Goal: Task Accomplishment & Management: Manage account settings

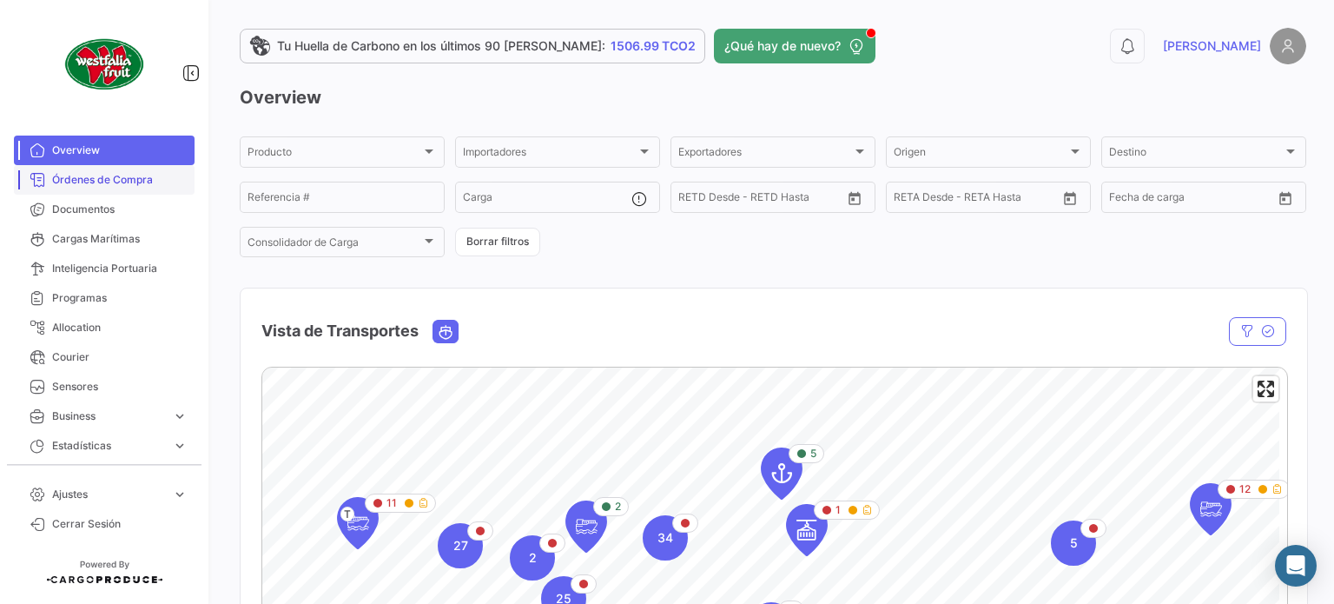
click at [131, 180] on span "Órdenes de Compra" at bounding box center [120, 180] width 136 height 16
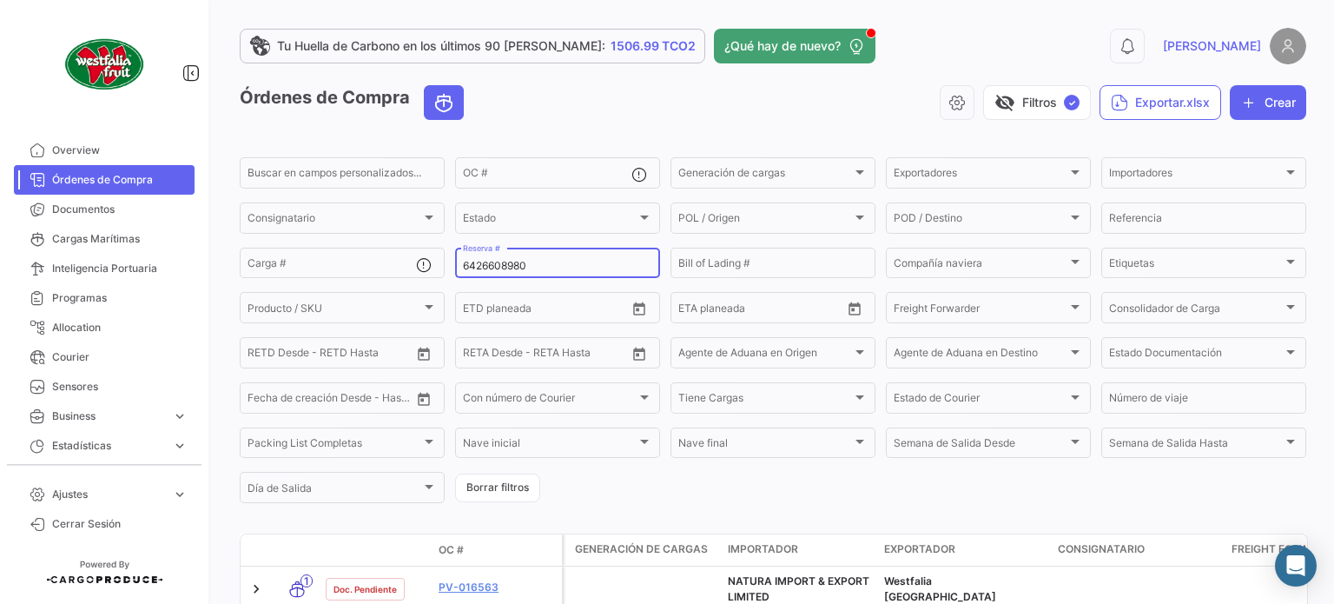
click at [549, 264] on input "6426608980" at bounding box center [557, 266] width 189 height 12
paste input "6426210030"
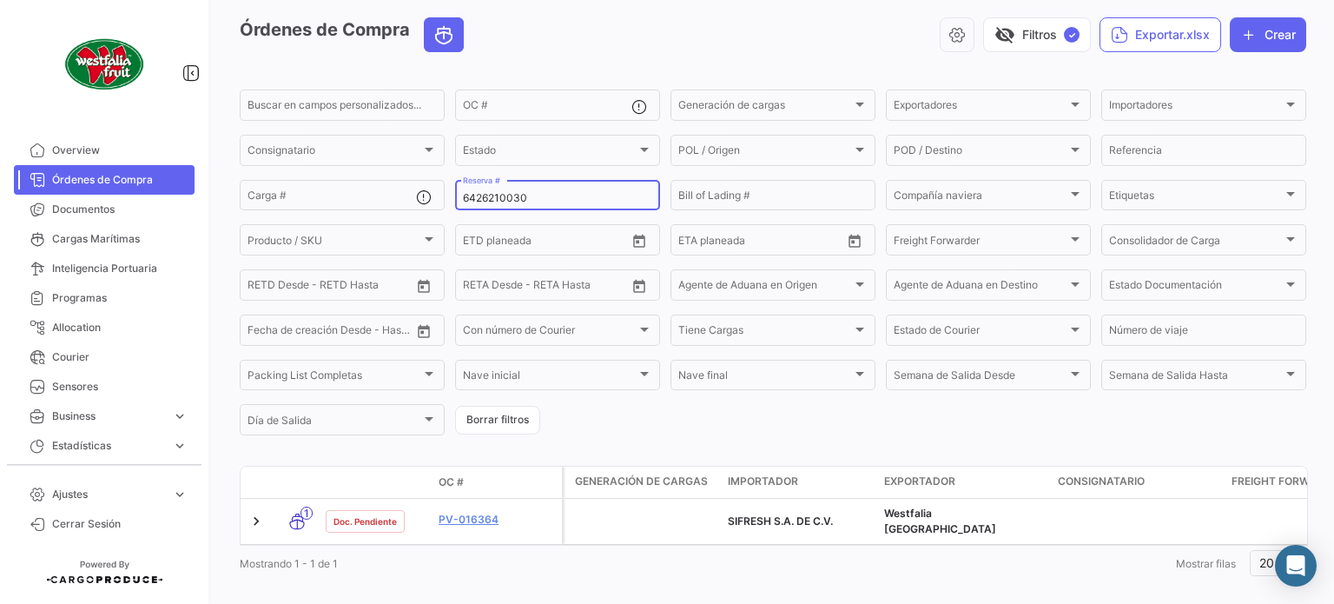
scroll to position [94, 0]
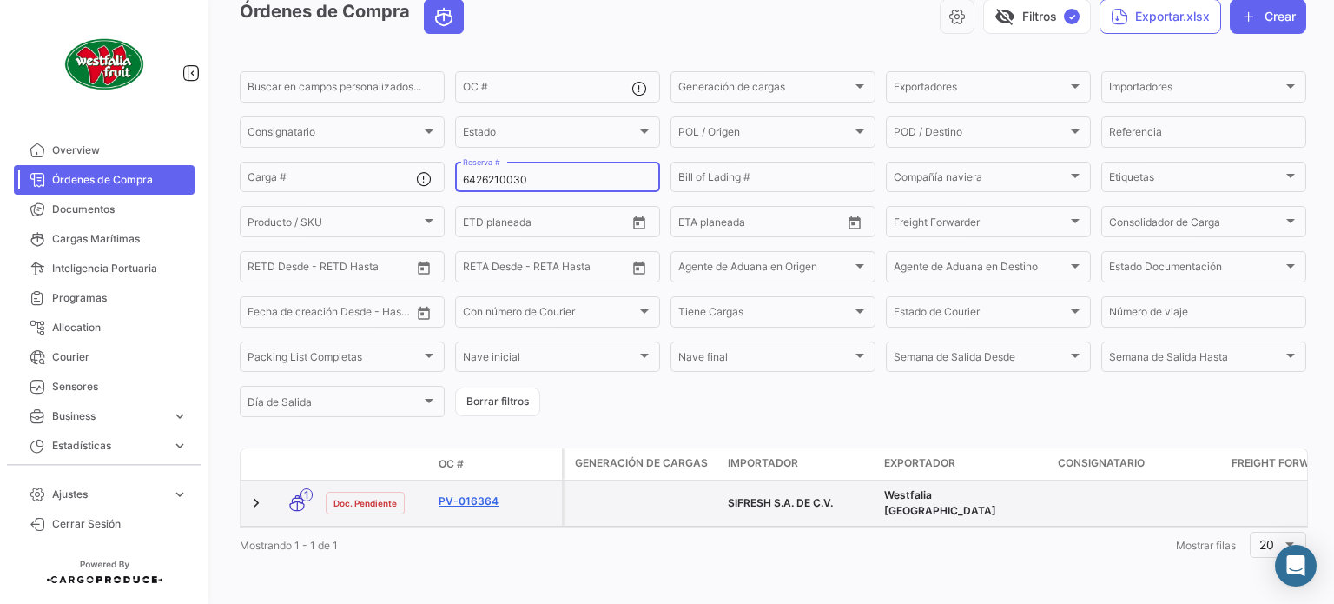
type input "6426210030"
click at [462, 493] on link "PV-016364" at bounding box center [497, 501] width 116 height 16
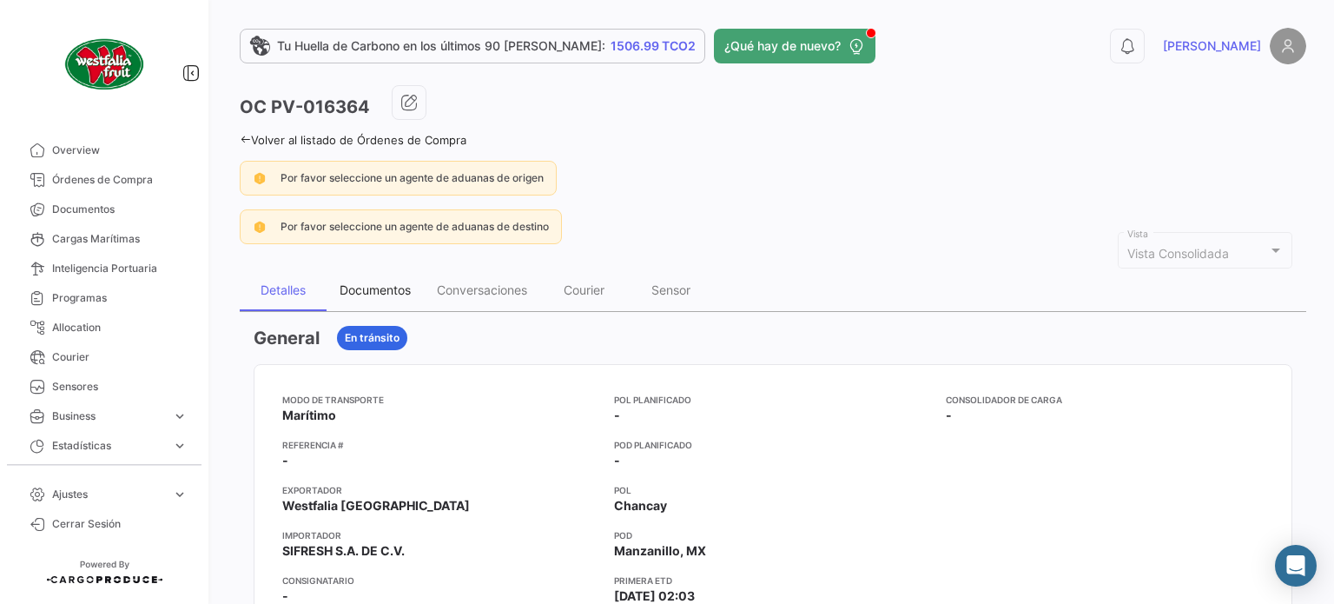
click at [374, 285] on div "Documentos" at bounding box center [375, 289] width 71 height 15
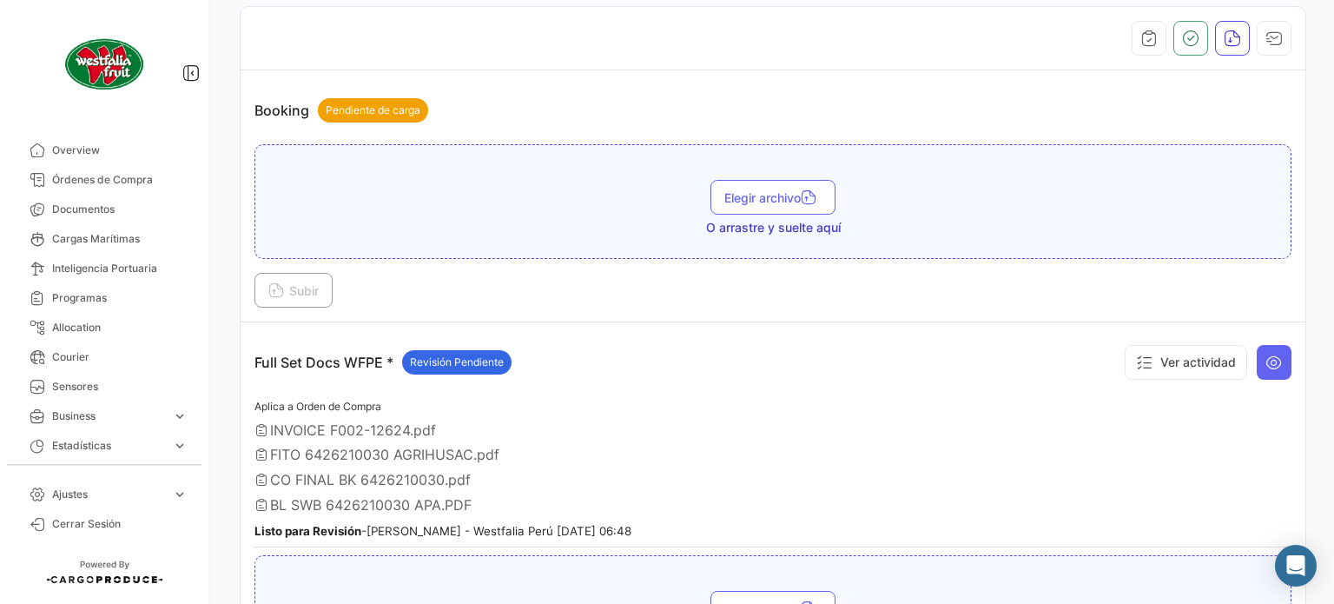
scroll to position [431, 0]
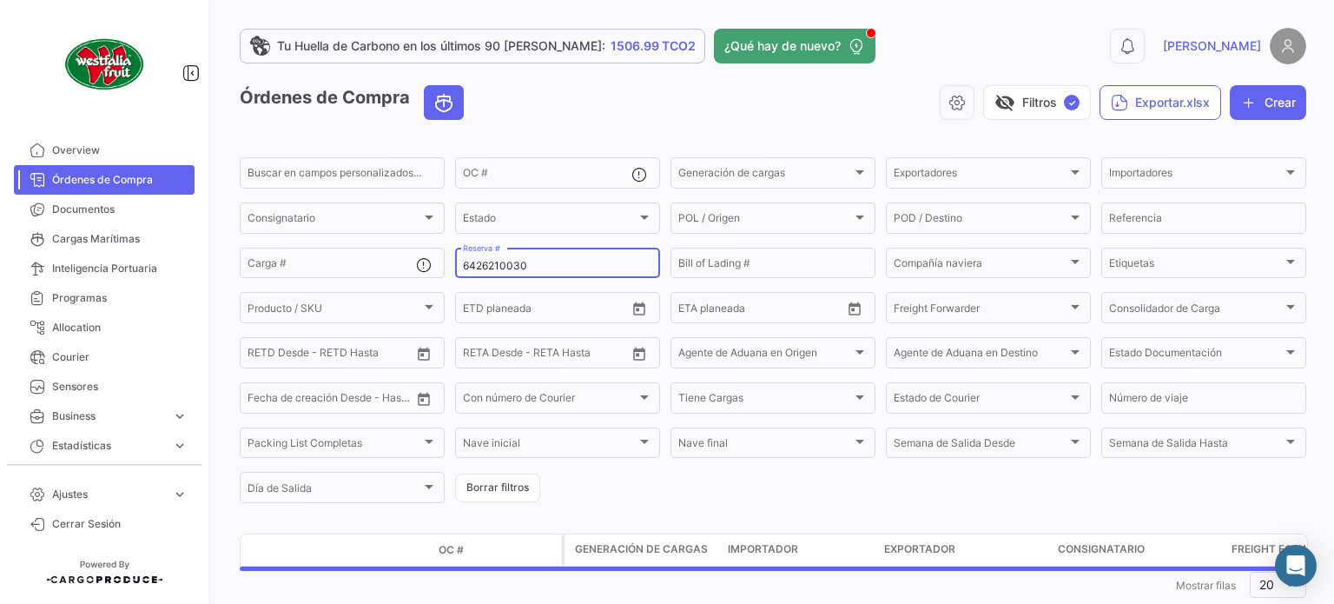
click at [524, 269] on input "6426210030" at bounding box center [557, 266] width 189 height 12
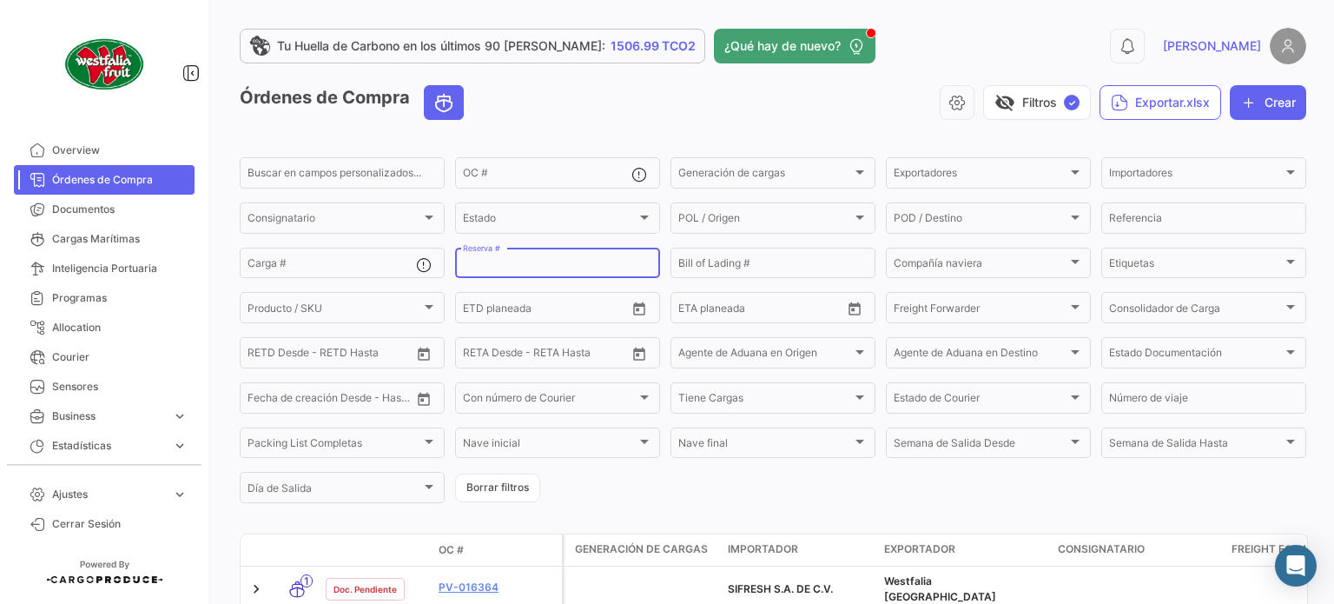
paste input "6426609020"
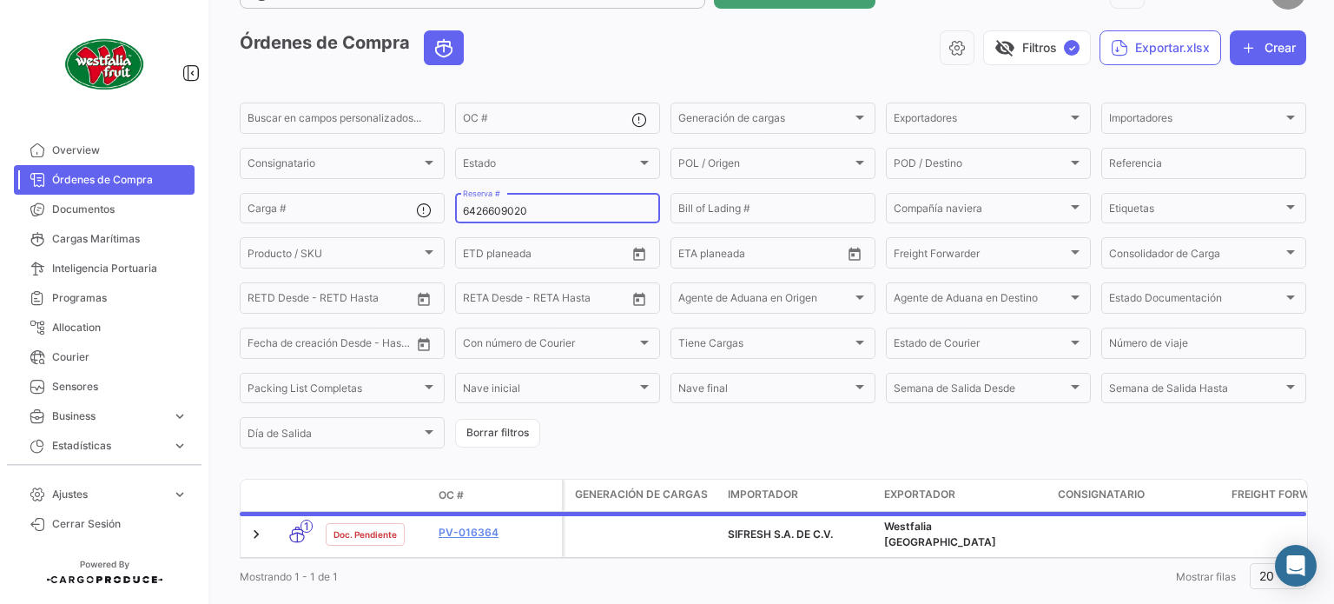
scroll to position [94, 0]
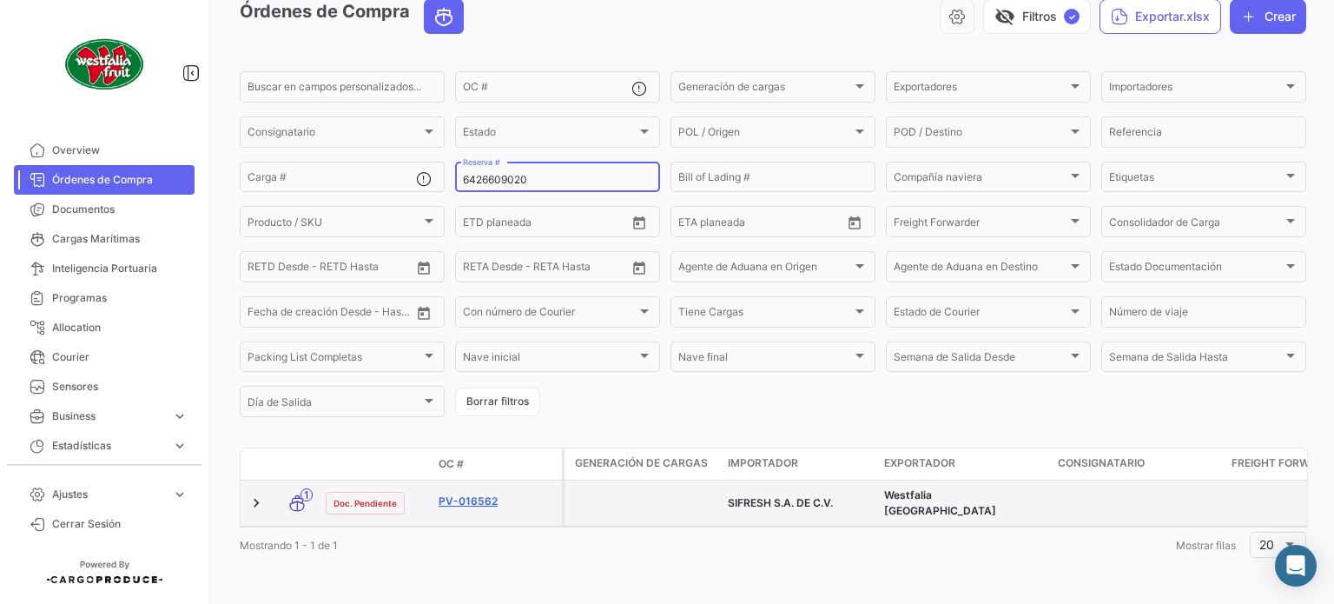
type input "6426609020"
click at [466, 493] on link "PV-016562" at bounding box center [497, 501] width 116 height 16
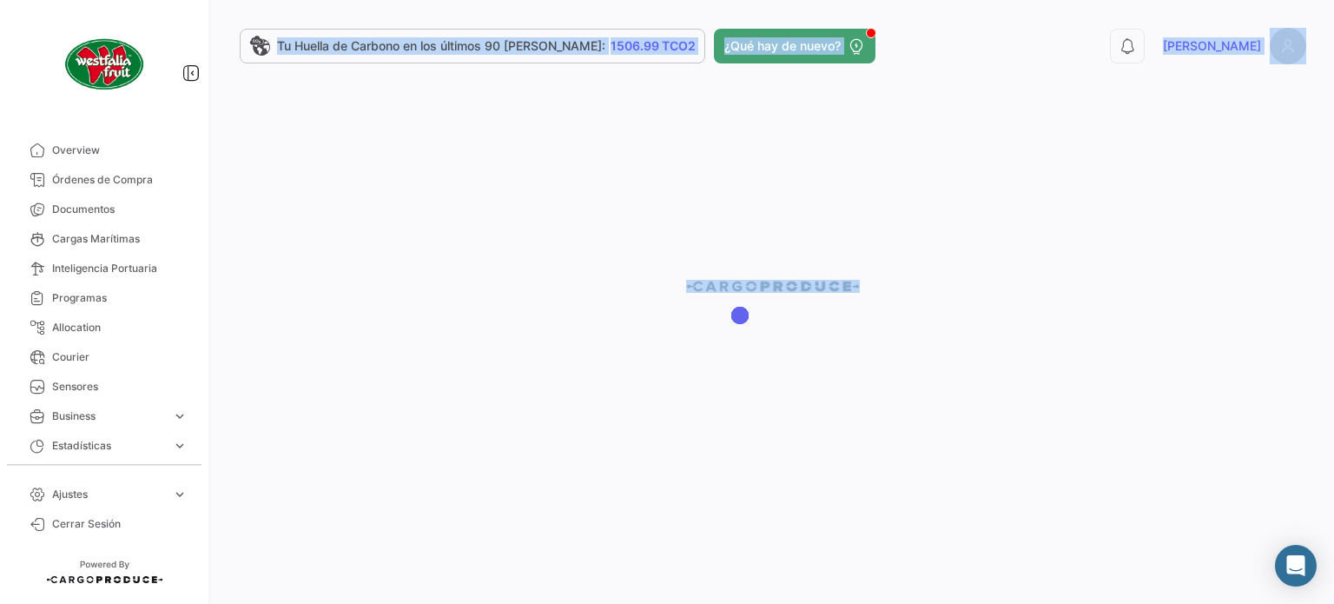
click at [466, 487] on div at bounding box center [773, 302] width 1122 height 604
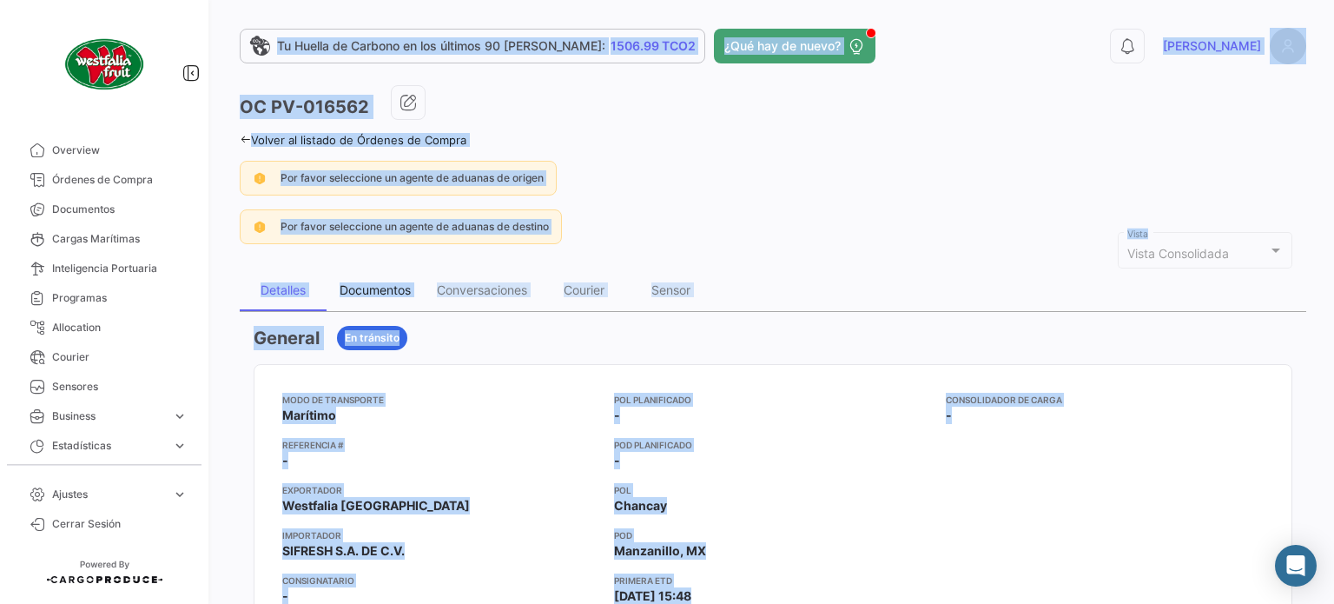
click at [390, 289] on div "Documentos" at bounding box center [375, 289] width 71 height 15
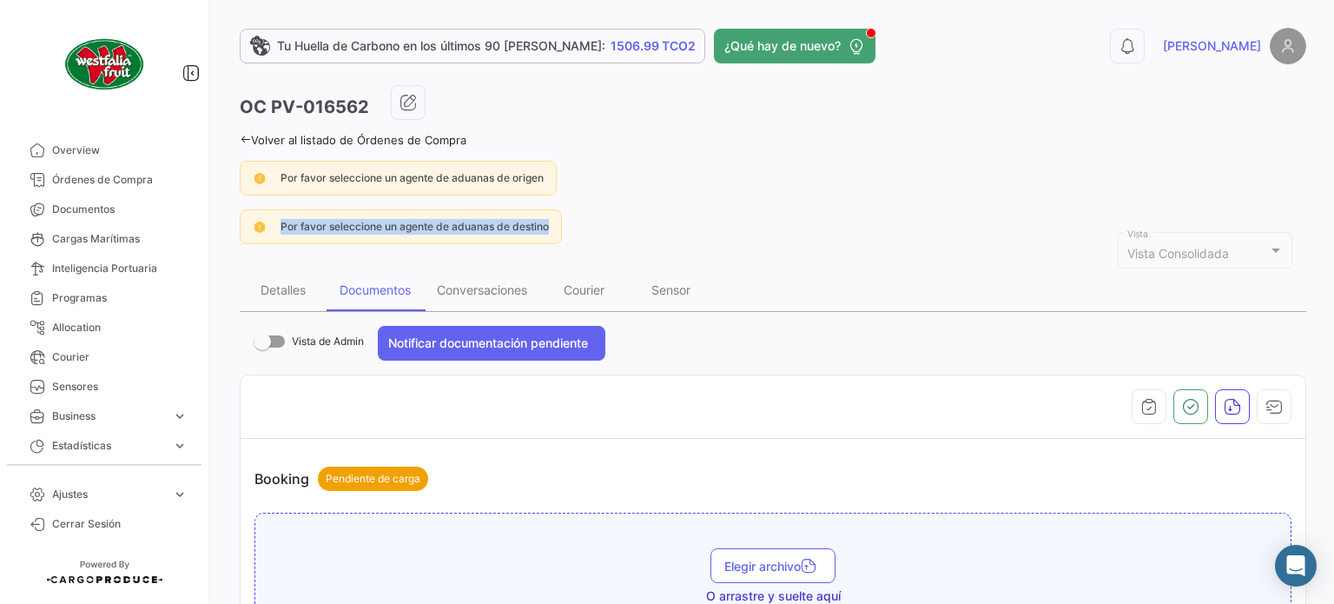
drag, startPoint x: 1320, startPoint y: 159, endPoint x: 1326, endPoint y: 208, distance: 49.0
click at [1326, 208] on div "Tu Huella de Carbono en los últimos 90 [PERSON_NAME]: 1506.99 TCO2 ¿Qué hay de …" at bounding box center [773, 302] width 1122 height 604
click at [1200, 204] on app-po-view-alerts "Por favor seleccione un agente de aduanas de origen Por favor seleccione un age…" at bounding box center [773, 202] width 1067 height 83
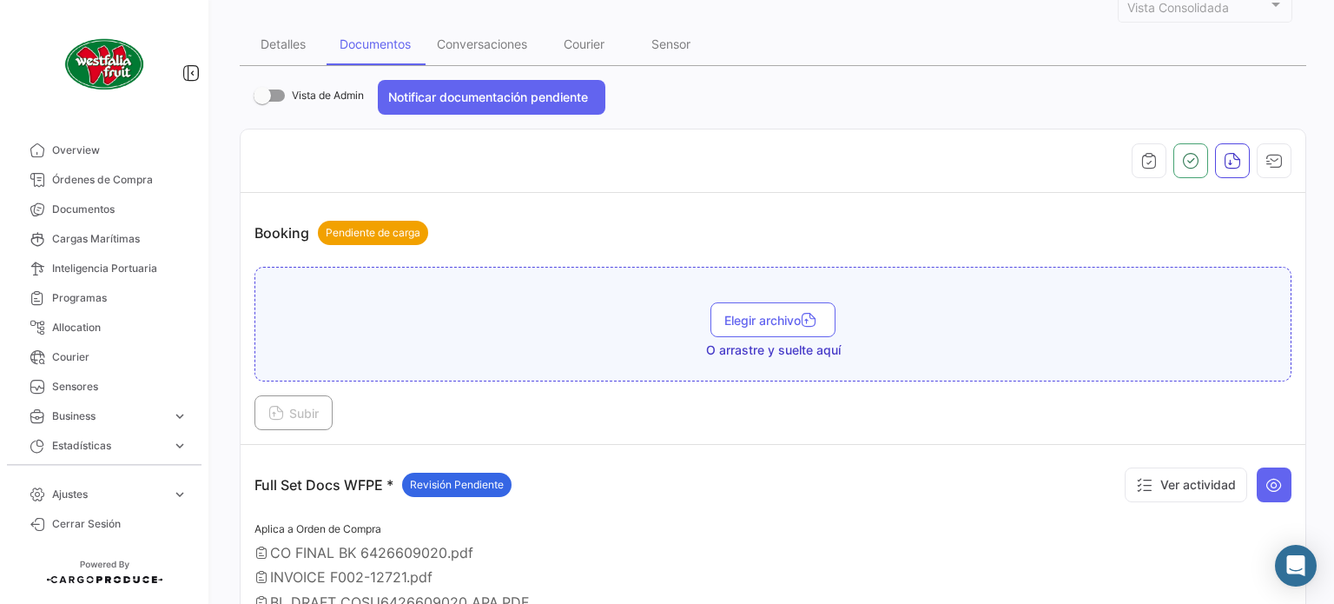
scroll to position [231, 0]
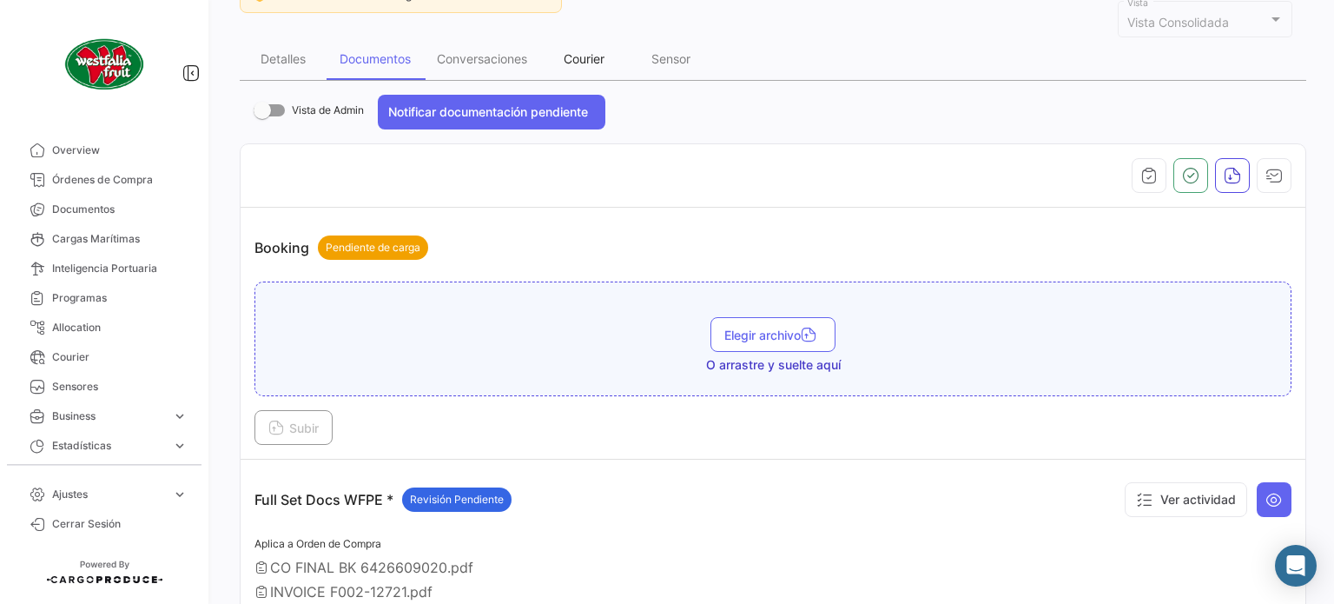
click at [592, 55] on div "Courier" at bounding box center [584, 58] width 41 height 15
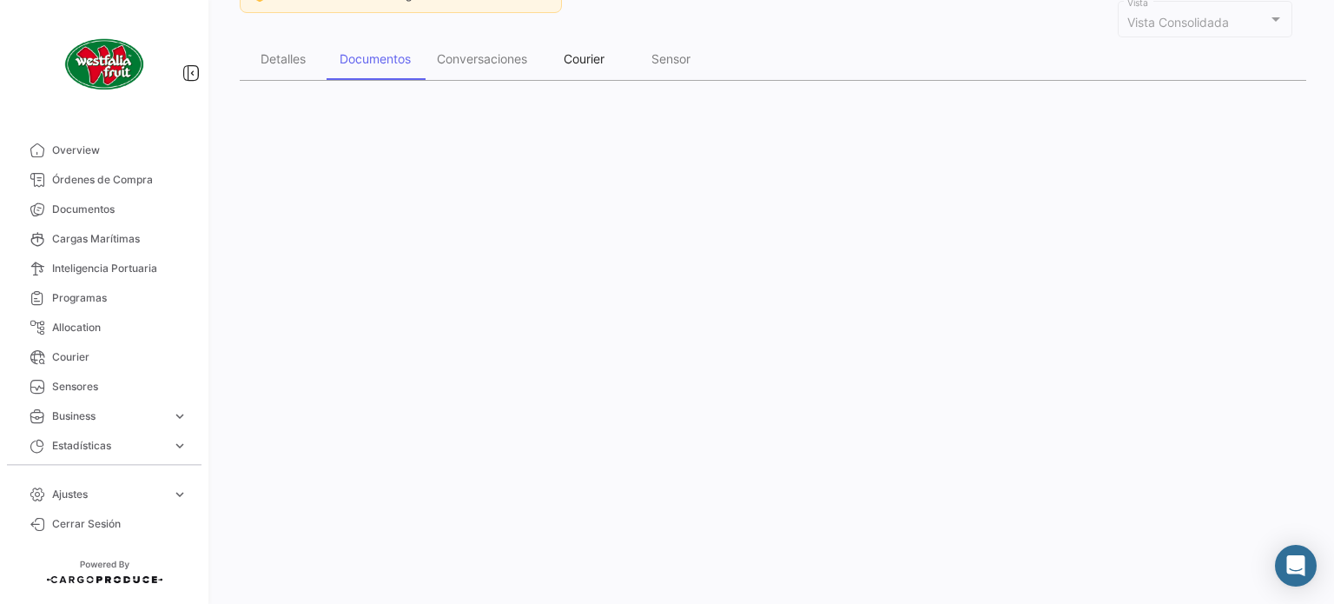
scroll to position [0, 0]
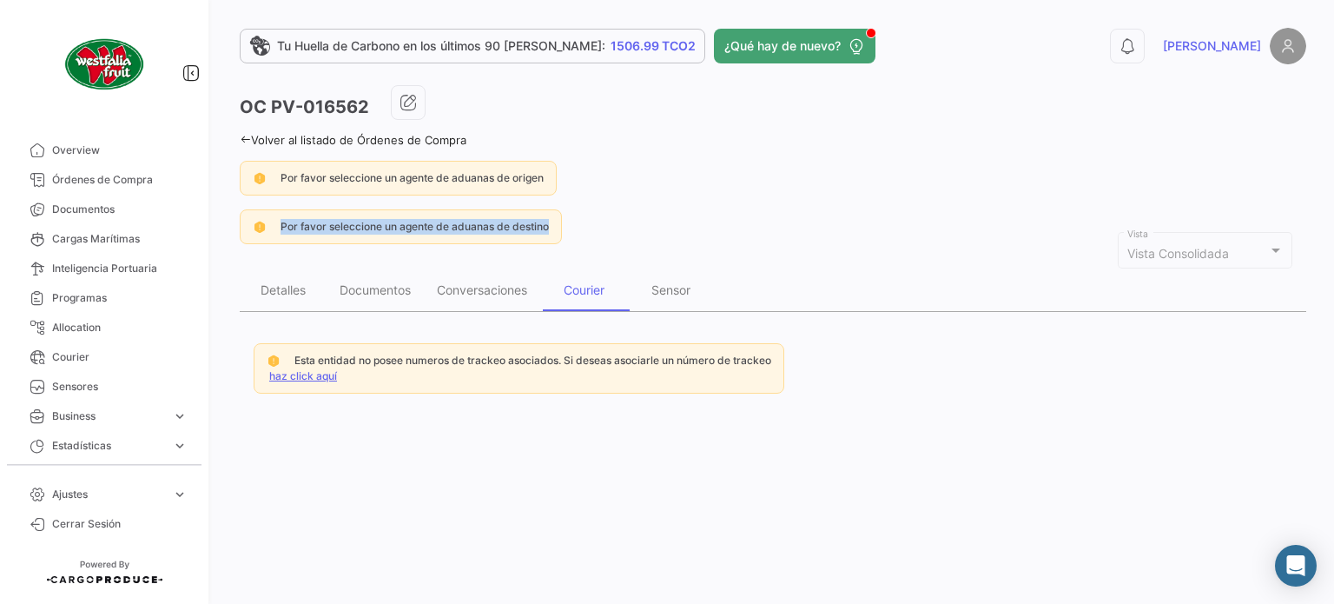
drag, startPoint x: 1333, startPoint y: 187, endPoint x: 1333, endPoint y: 202, distance: 14.8
click at [1333, 197] on div "Tu Huella de Carbono en los últimos 90 [PERSON_NAME]: 1506.99 TCO2 ¿Qué hay de …" at bounding box center [773, 302] width 1122 height 604
click at [308, 369] on link "haz click aquí" at bounding box center [303, 375] width 68 height 13
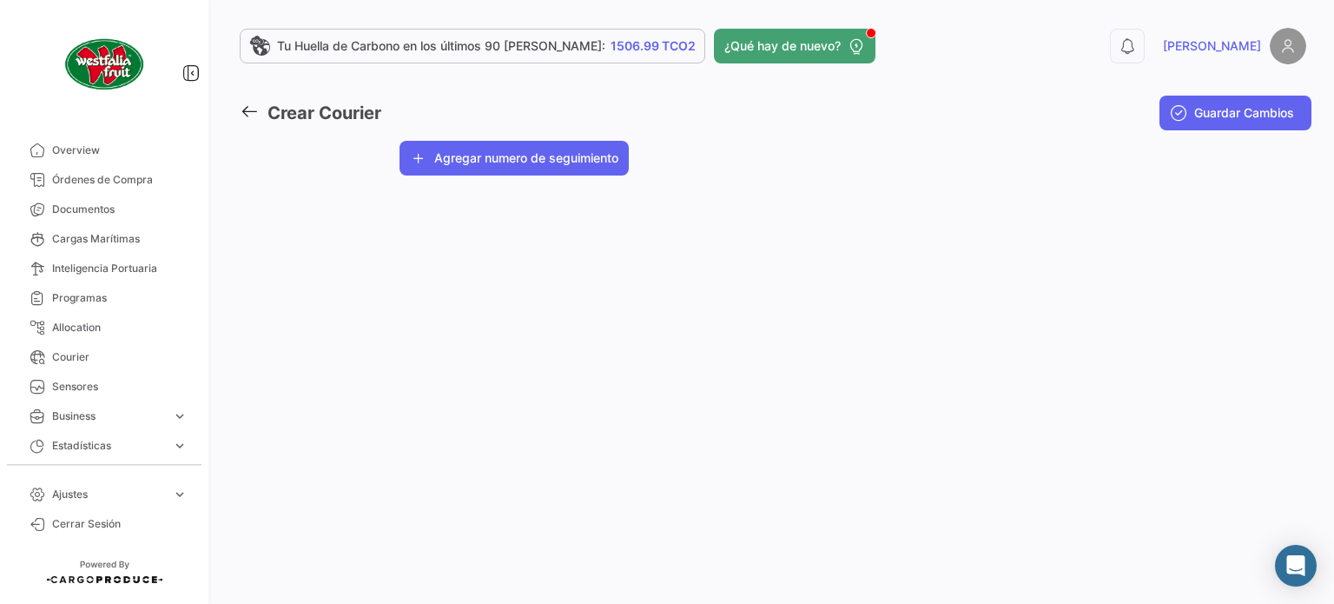
click at [255, 111] on icon at bounding box center [249, 111] width 19 height 19
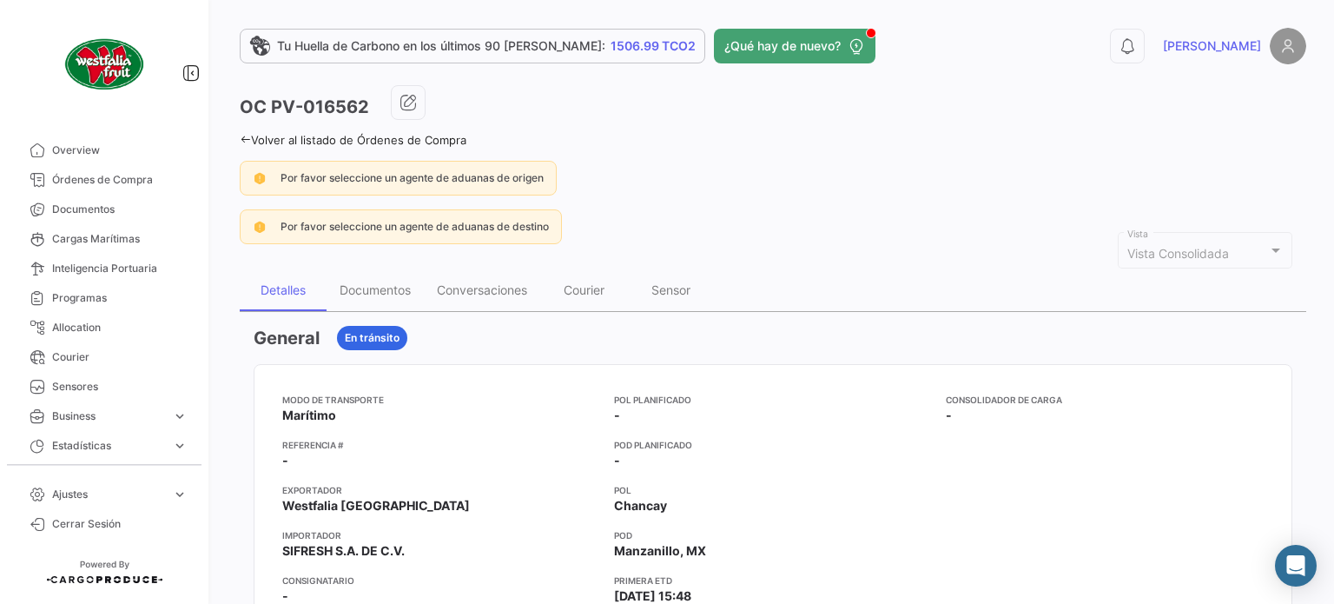
click at [242, 142] on icon at bounding box center [245, 139] width 11 height 11
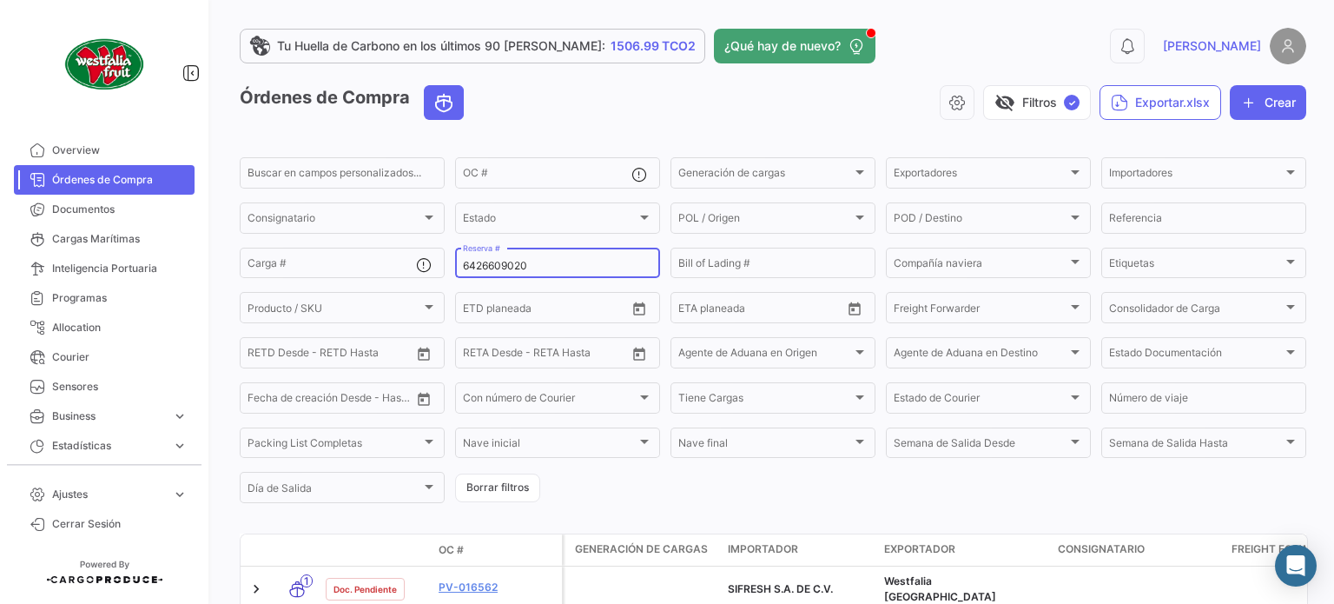
click at [615, 270] on input "6426609020" at bounding box center [557, 266] width 189 height 12
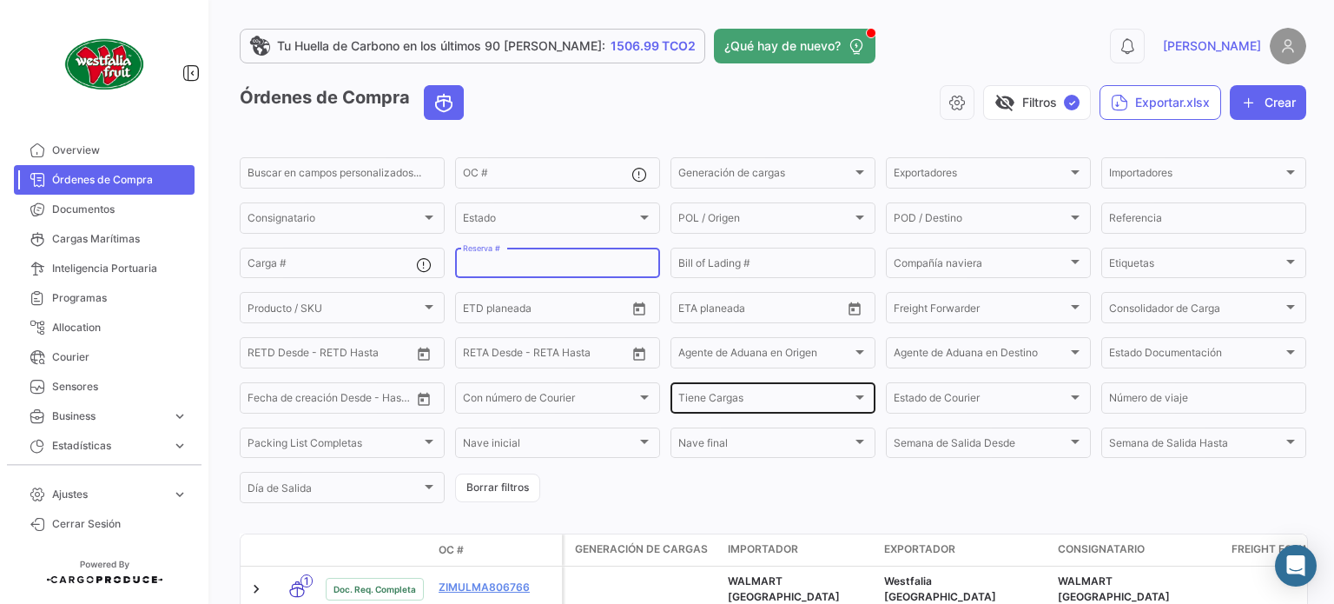
paste input "6426609020"
type input "6426609020"
click at [807, 116] on div "visibility_off Filtros ✓ Exportar.xlsx Crear" at bounding box center [892, 102] width 829 height 35
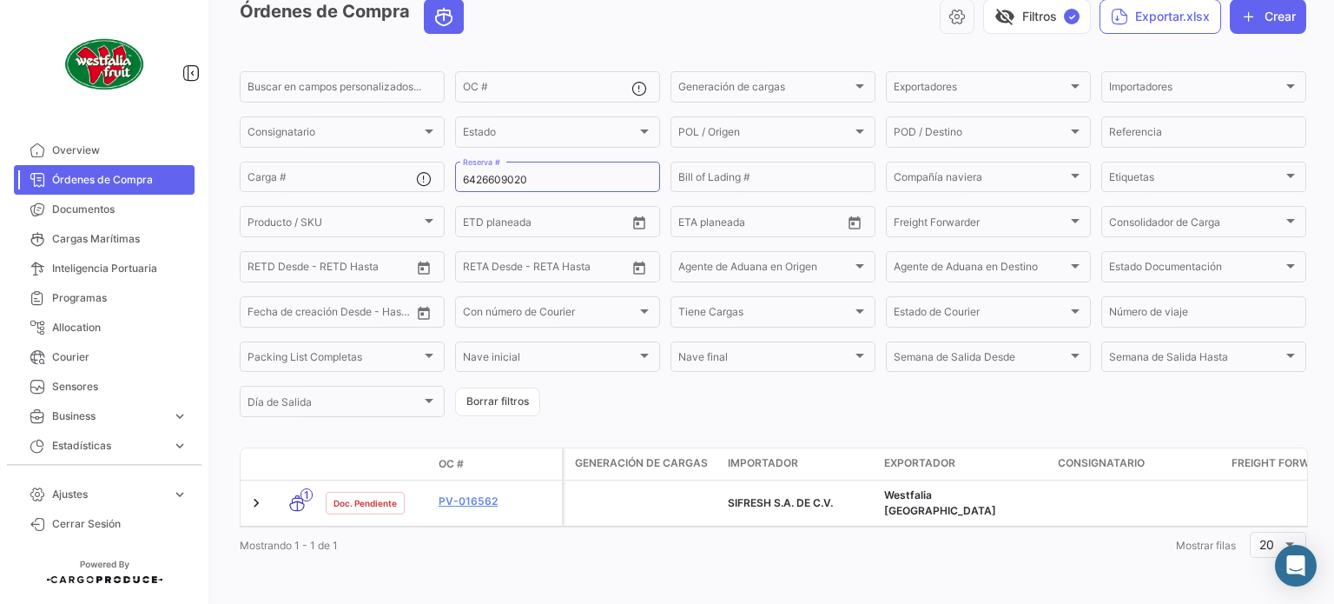
scroll to position [94, 0]
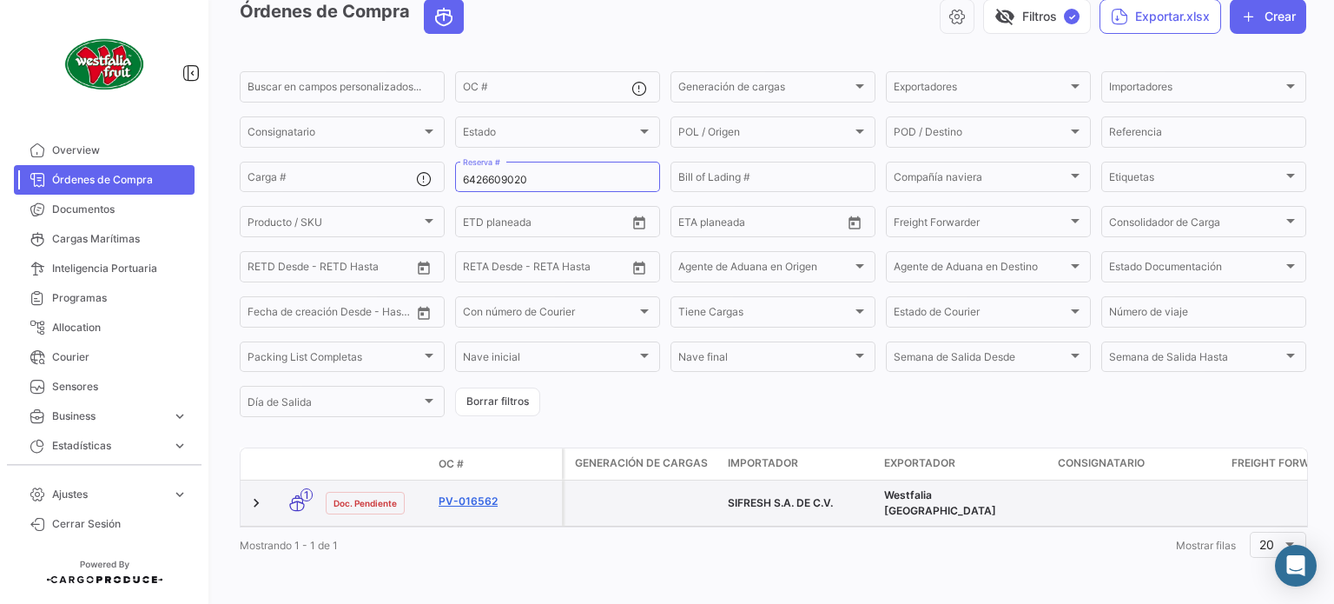
click at [469, 493] on link "PV-016562" at bounding box center [497, 501] width 116 height 16
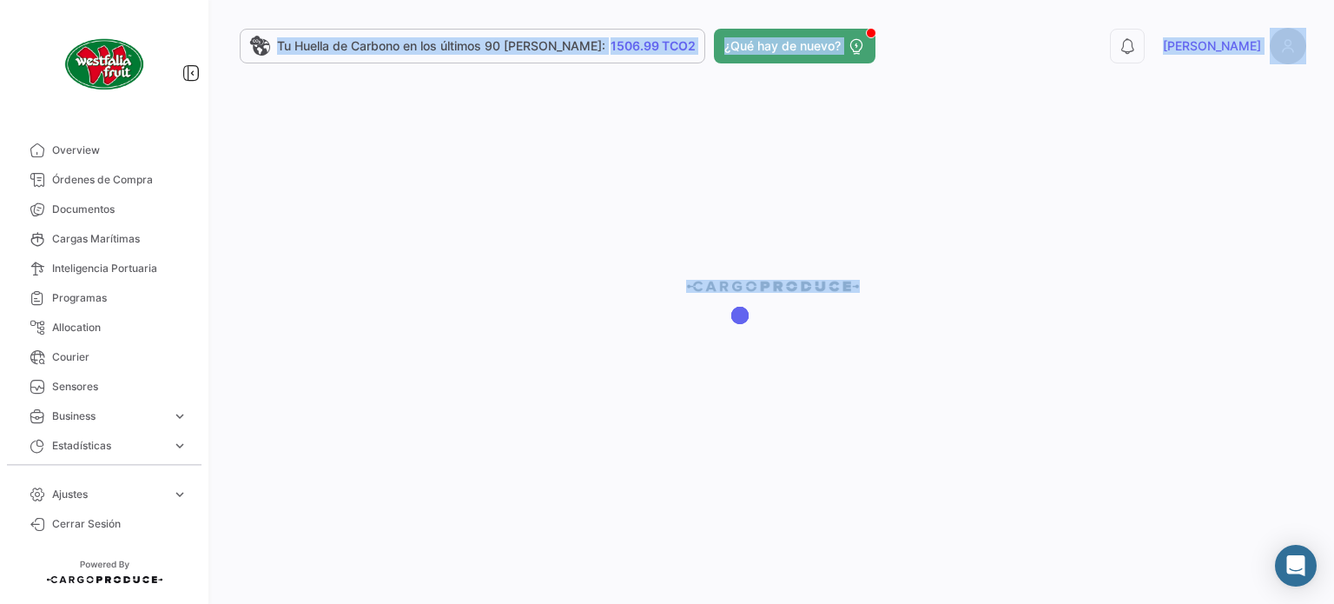
click at [469, 490] on div at bounding box center [773, 302] width 1122 height 604
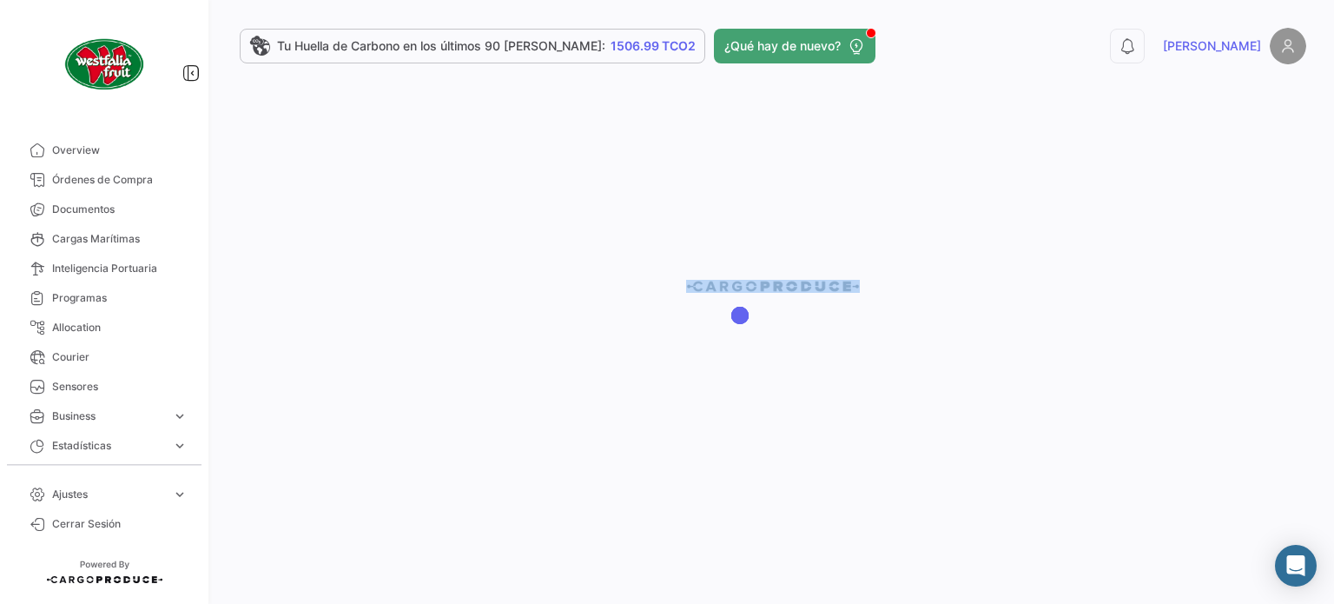
click at [469, 490] on div at bounding box center [773, 302] width 1122 height 604
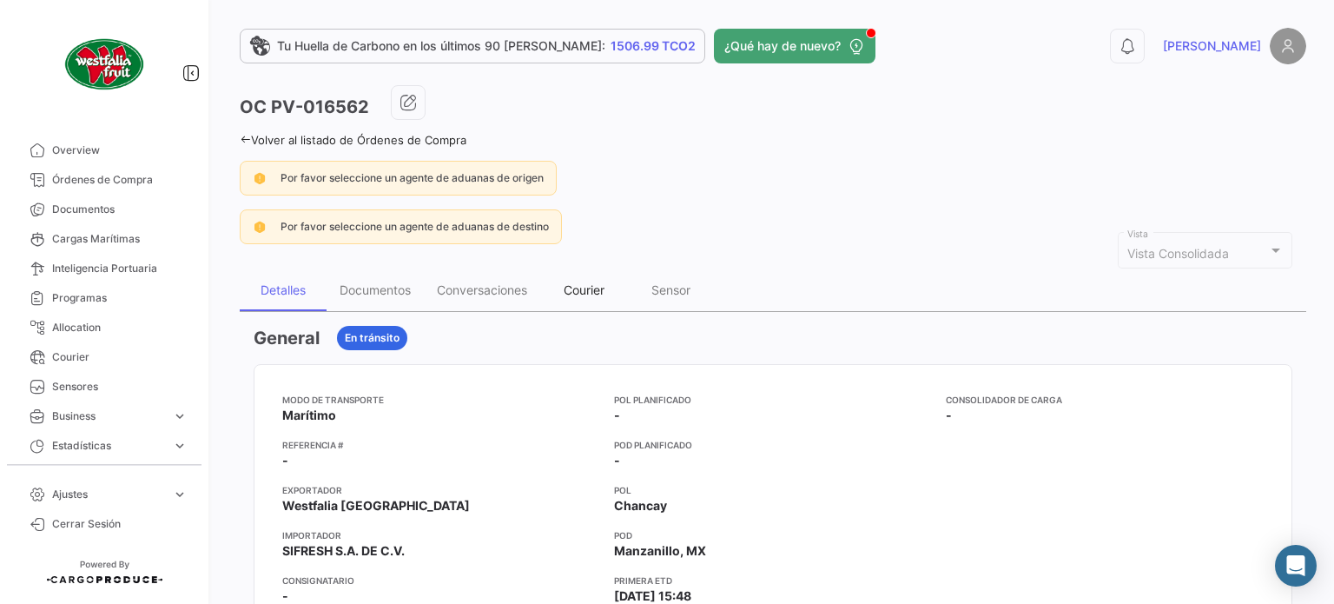
click at [584, 288] on div "Courier" at bounding box center [584, 289] width 41 height 15
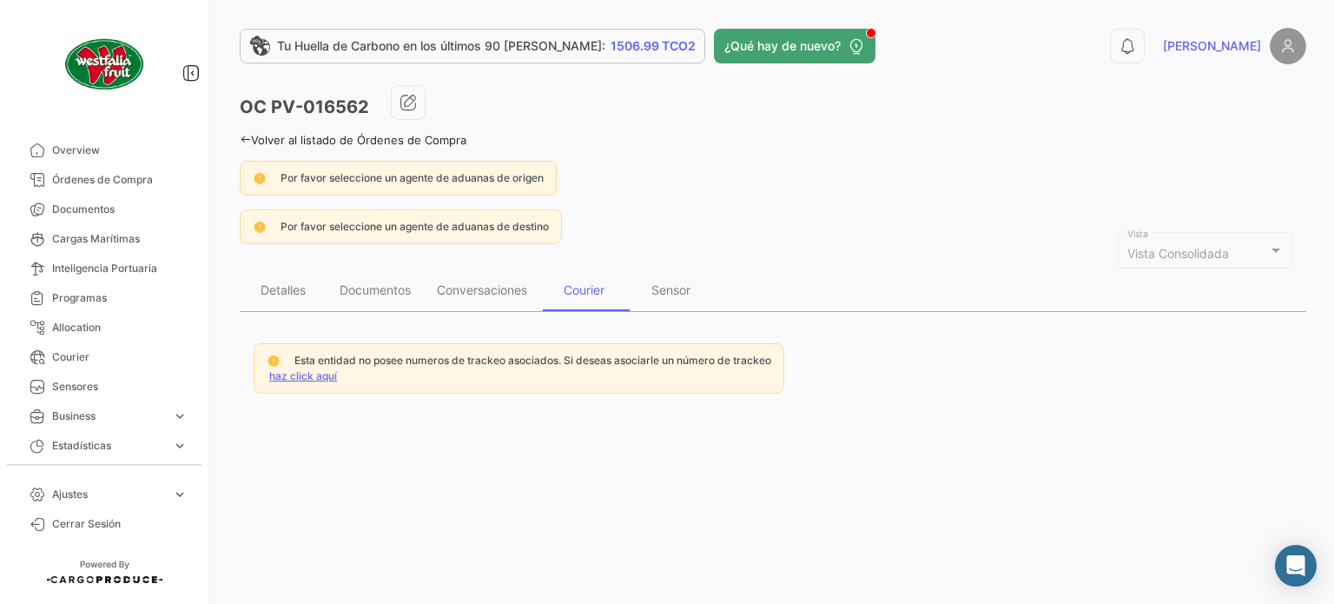
click at [308, 374] on link "haz click aquí" at bounding box center [303, 375] width 68 height 13
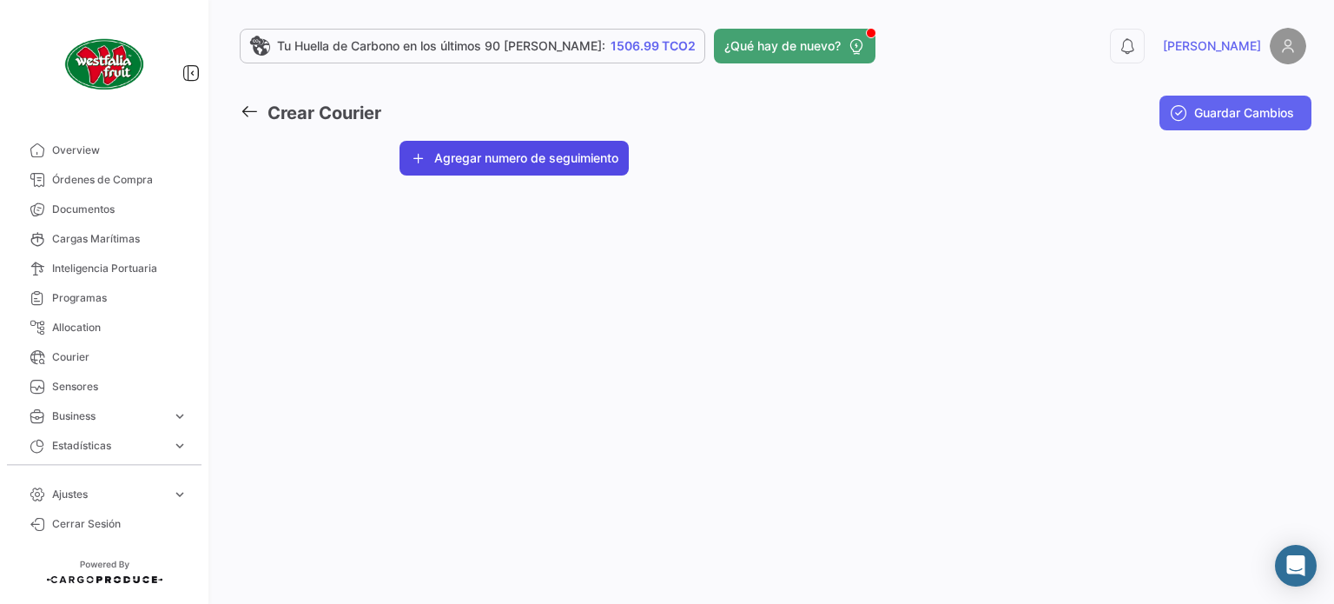
click at [520, 156] on button "Agregar numero de seguimiento" at bounding box center [514, 158] width 229 height 35
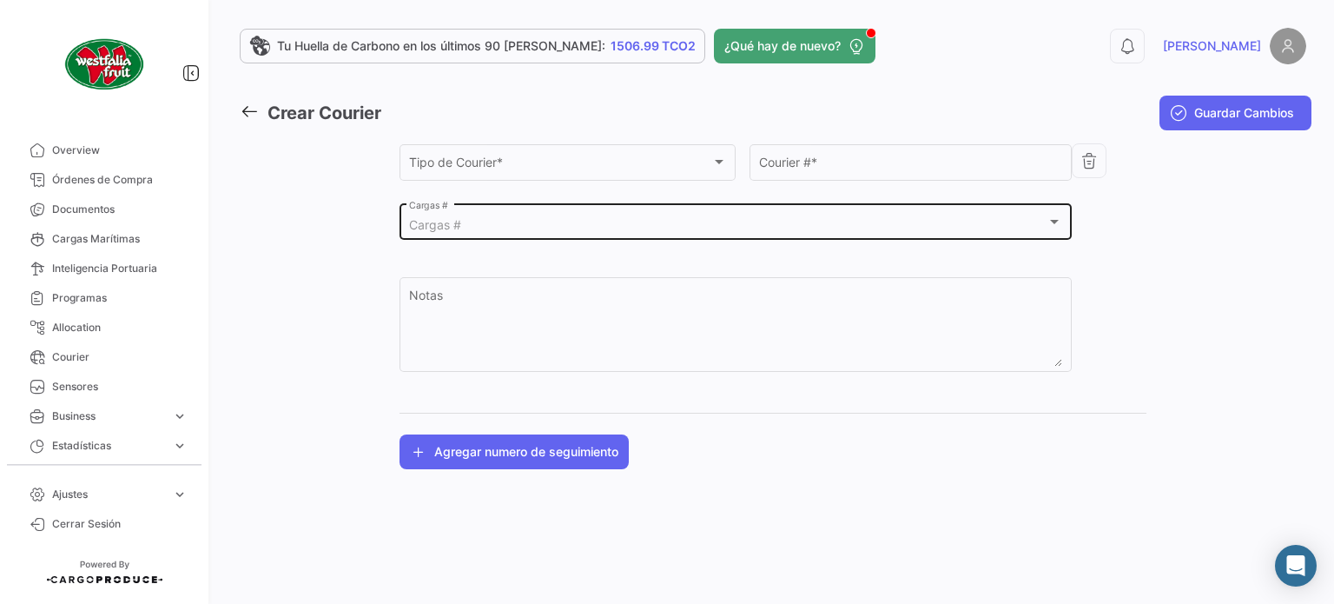
click at [433, 216] on div "Cargas # Cargas #" at bounding box center [736, 221] width 654 height 40
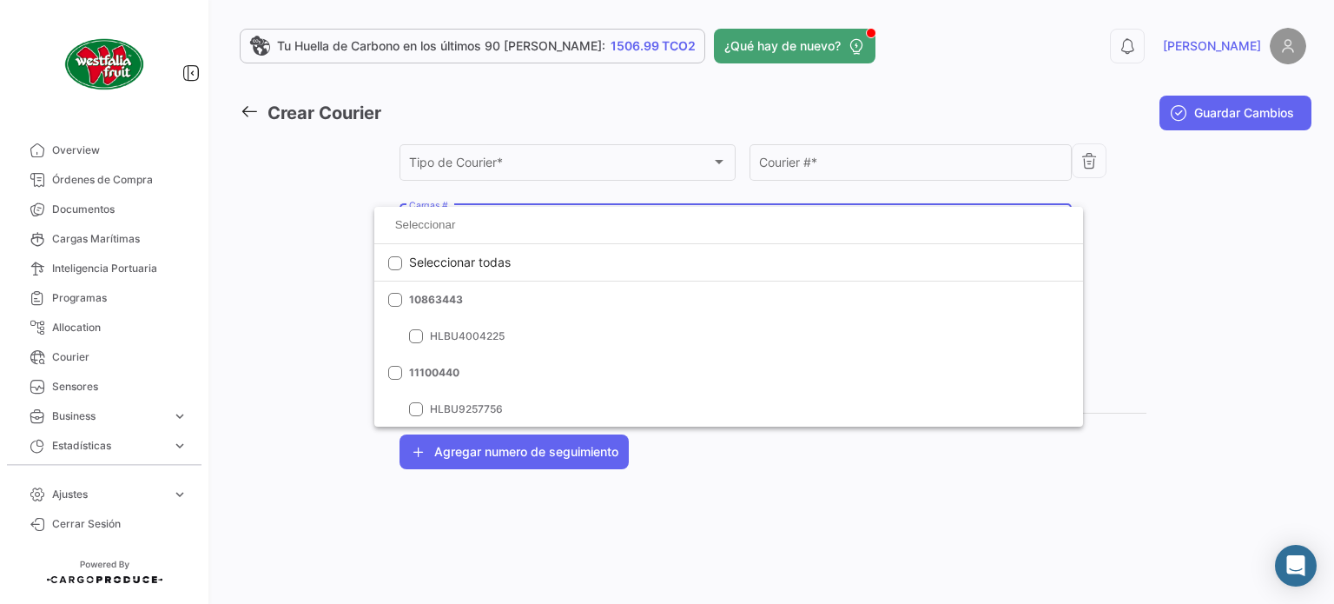
click at [488, 169] on div at bounding box center [667, 302] width 1334 height 604
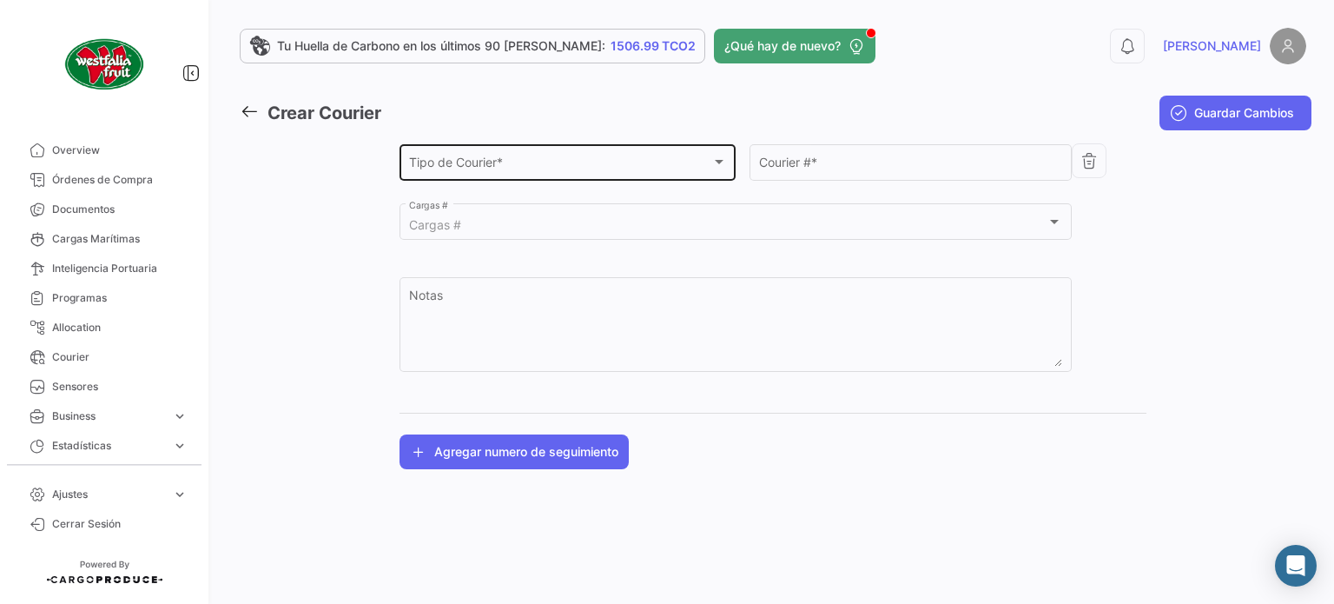
click at [685, 174] on div "Tipo de Courier * Tipo de Courier *" at bounding box center [568, 161] width 318 height 40
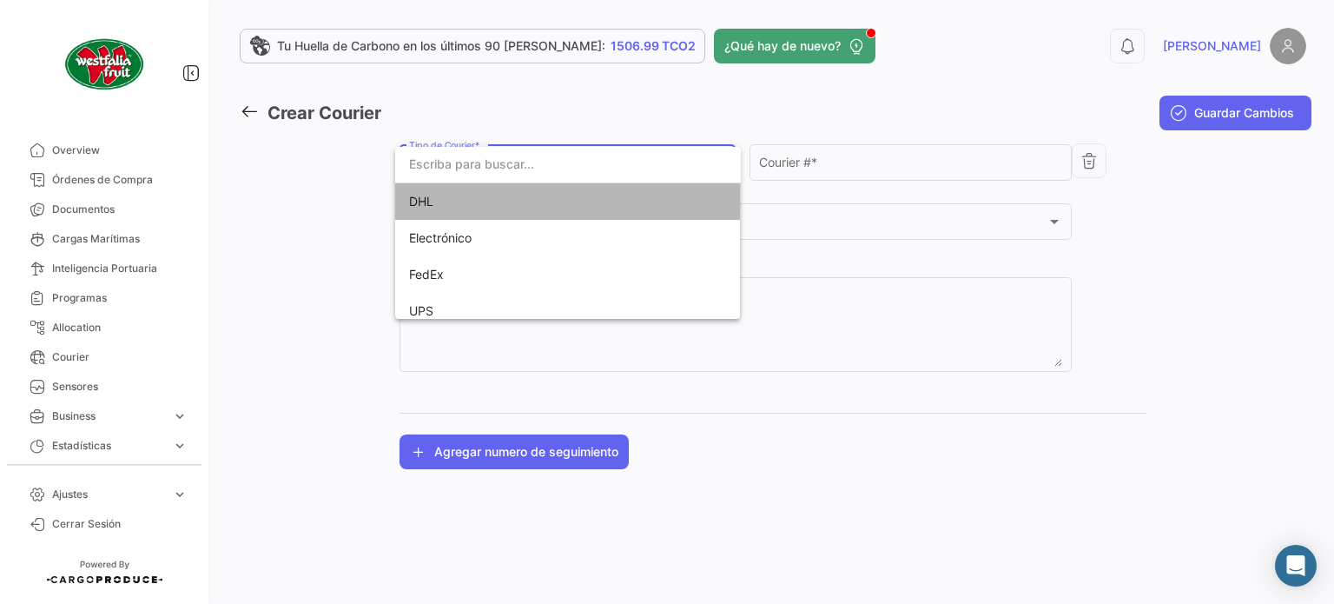
click at [649, 208] on span "DHL" at bounding box center [530, 201] width 243 height 36
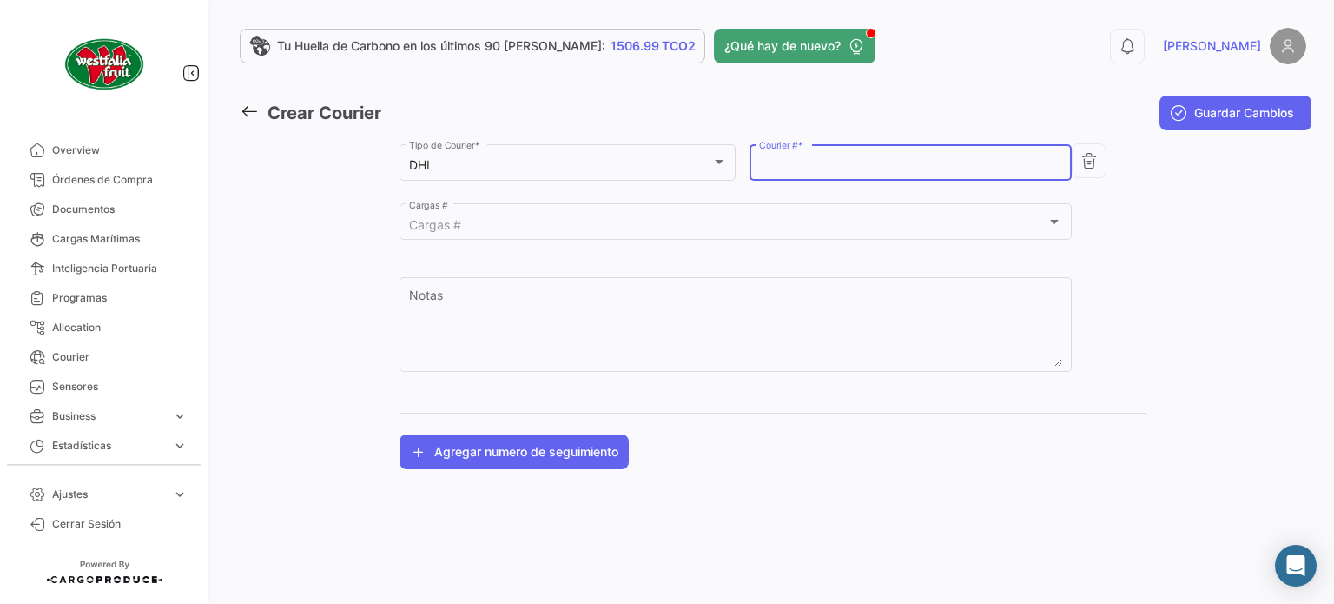
click at [811, 168] on input "Courier # *" at bounding box center [911, 165] width 304 height 15
paste input "6923369552"
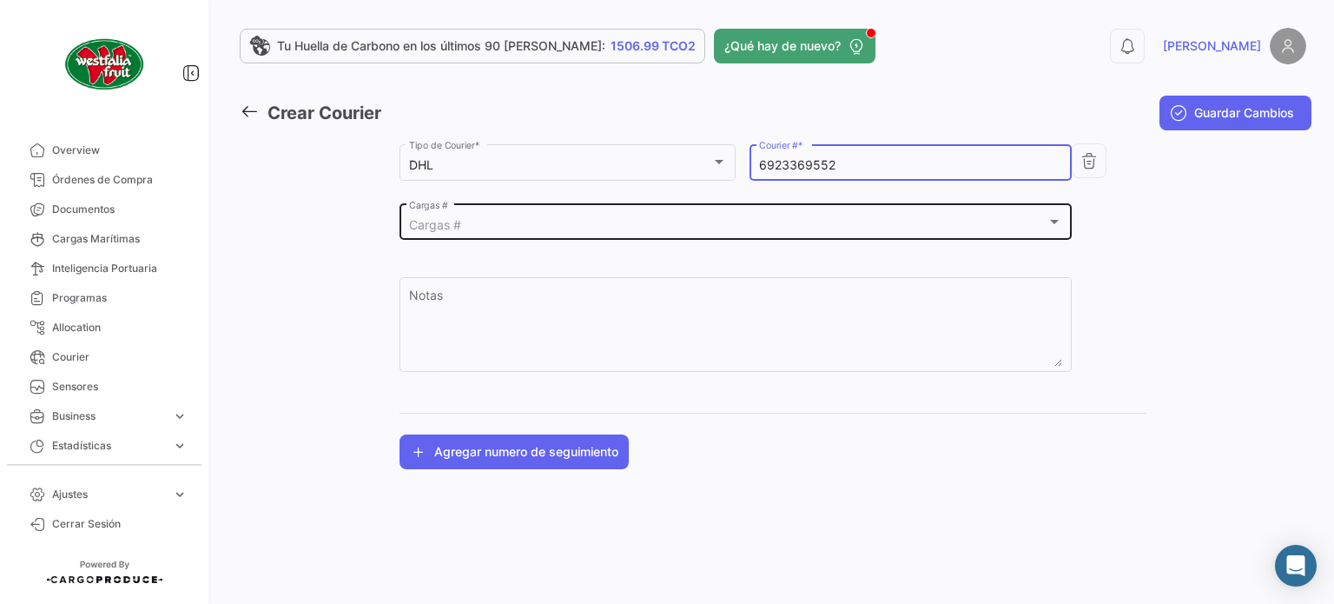
type input "6923369552"
click at [722, 217] on div "Cargas # Cargas #" at bounding box center [736, 221] width 654 height 40
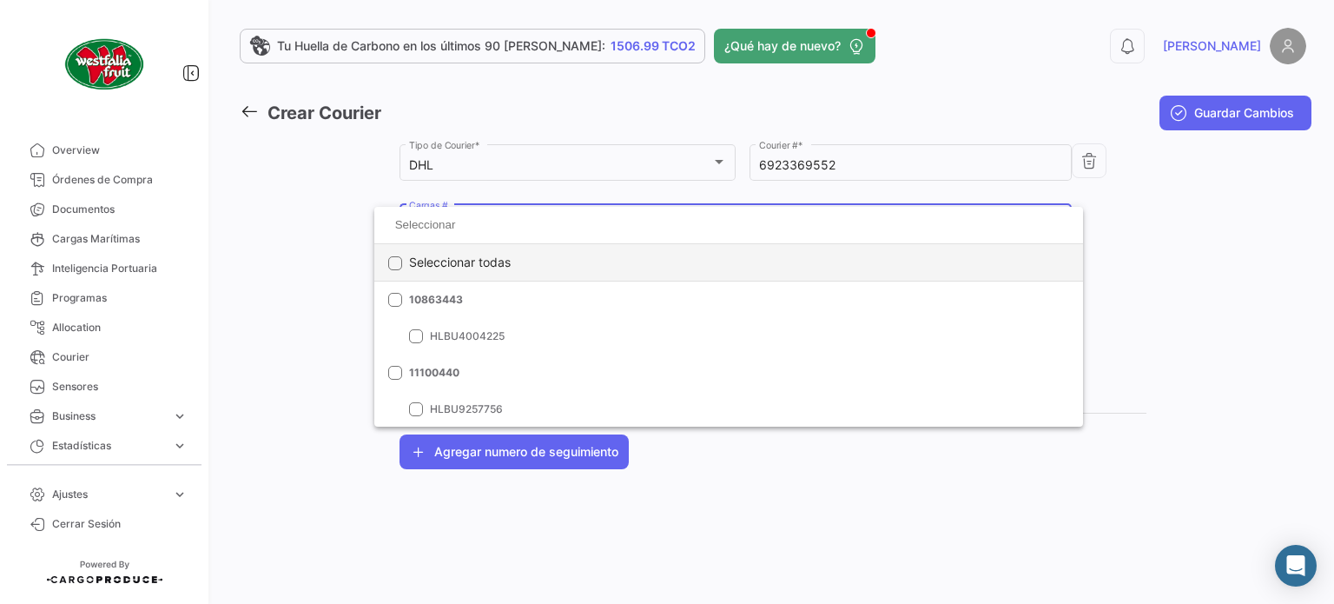
click at [438, 270] on span "Seleccionar todas" at bounding box center [460, 262] width 102 height 36
checkbox input "true"
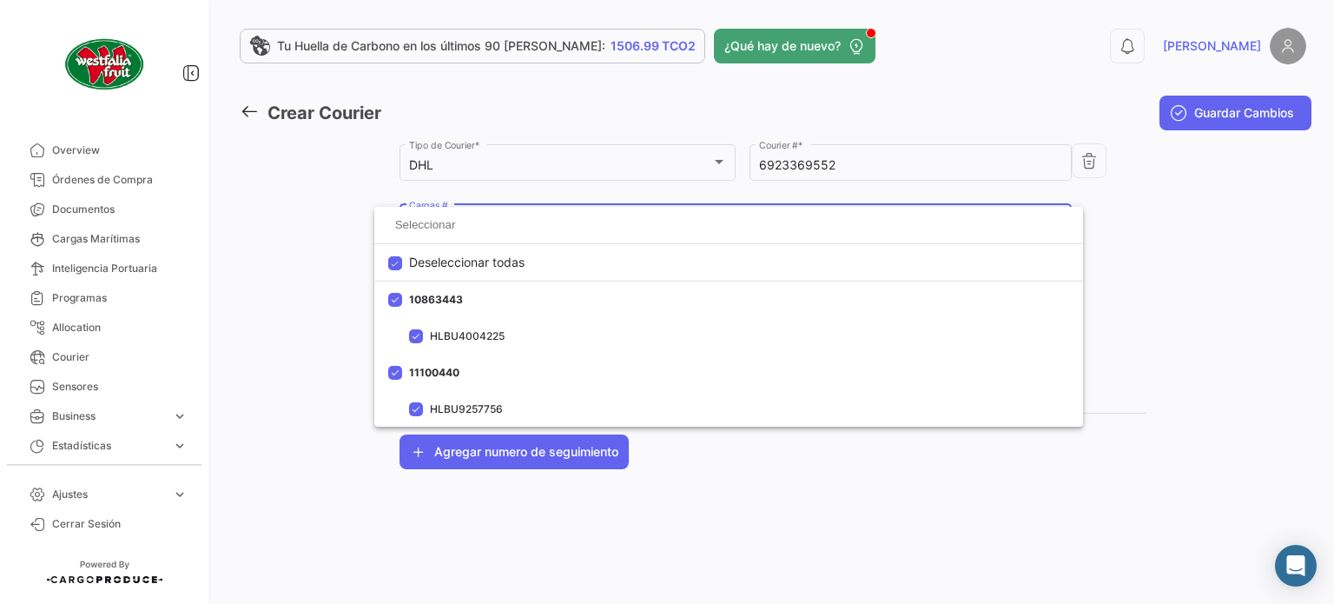
click at [1108, 249] on div at bounding box center [667, 302] width 1334 height 604
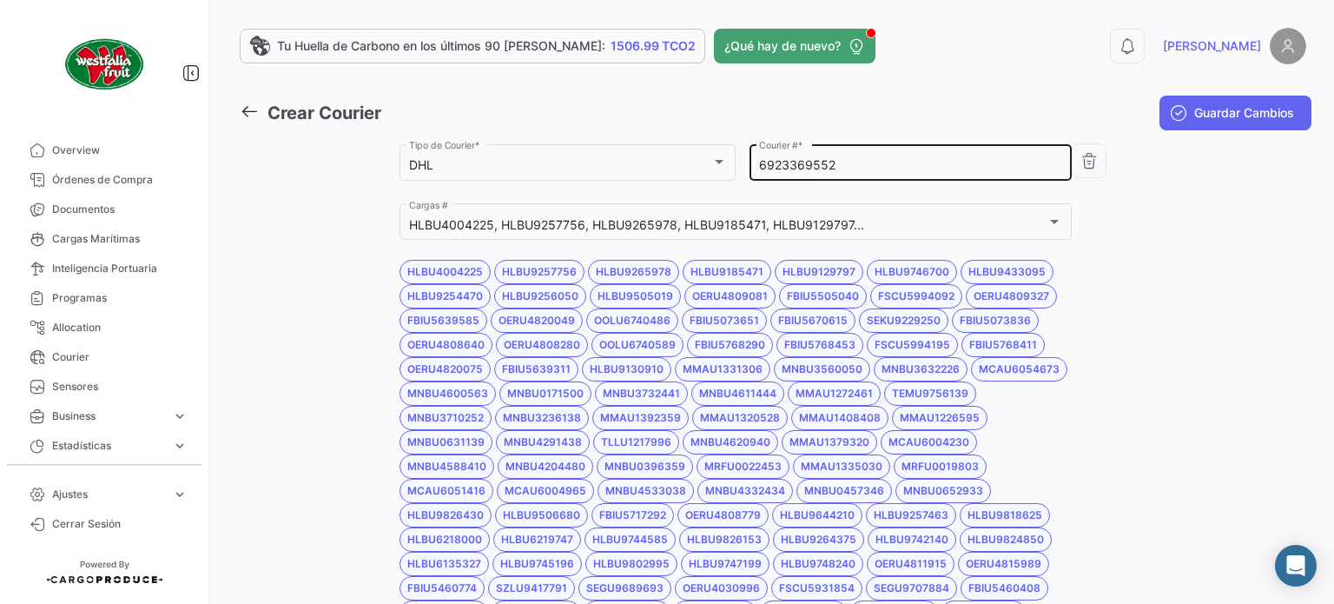
click at [876, 168] on input "6923369552" at bounding box center [911, 165] width 304 height 15
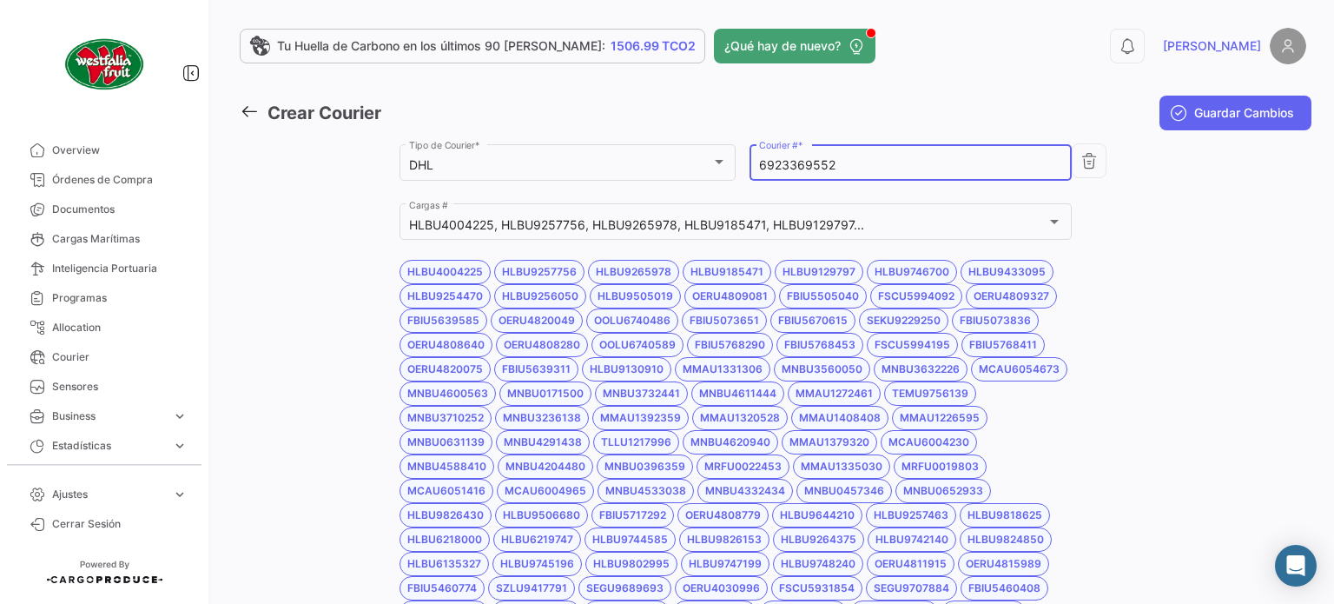
click at [876, 168] on input "6923369552" at bounding box center [911, 165] width 304 height 15
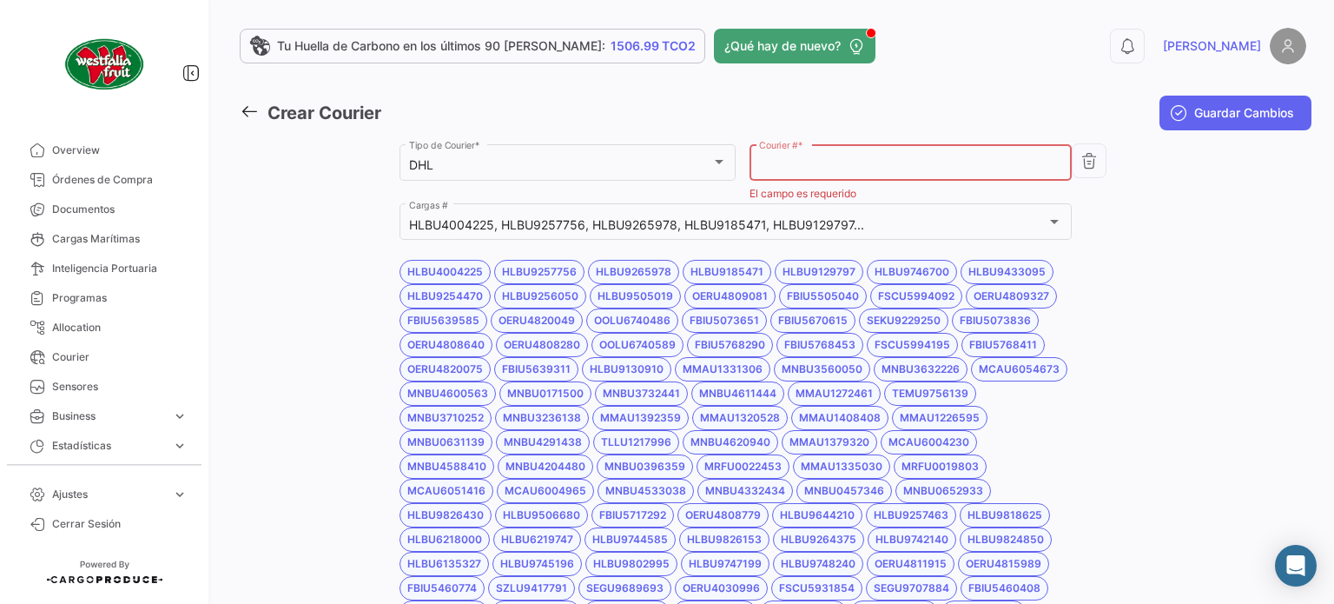
click at [777, 160] on input "Courier # *" at bounding box center [911, 165] width 304 height 15
paste input "6923369552"
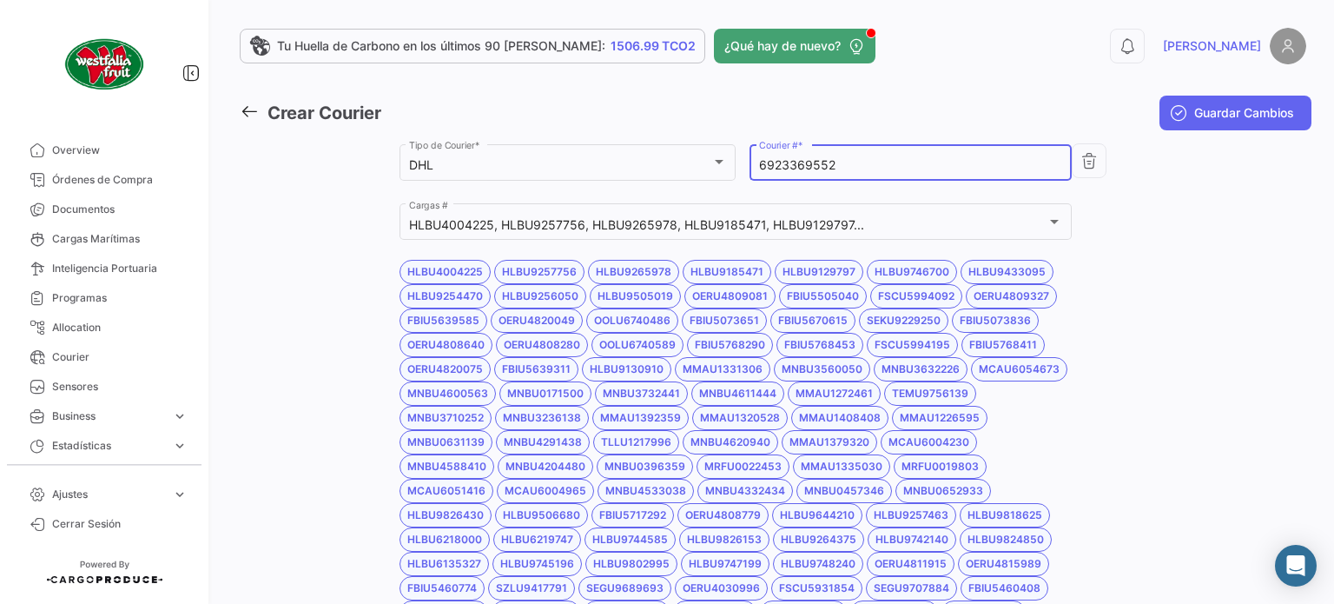
type input "6923369552"
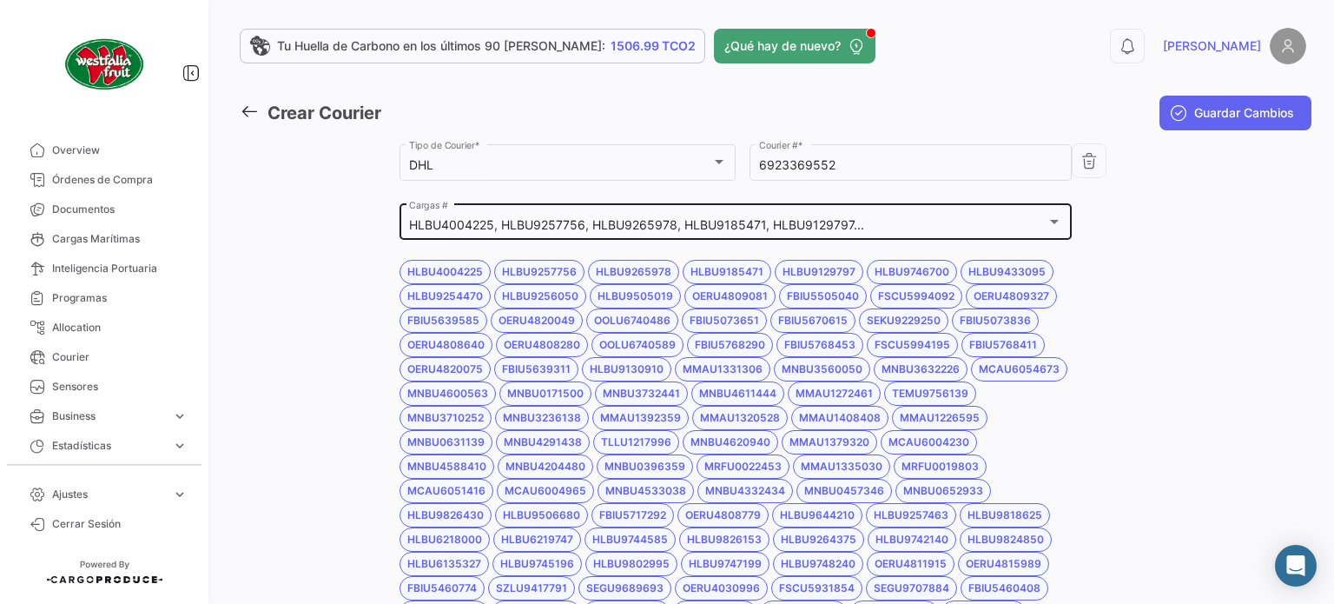
click at [1050, 220] on div at bounding box center [1054, 222] width 9 height 4
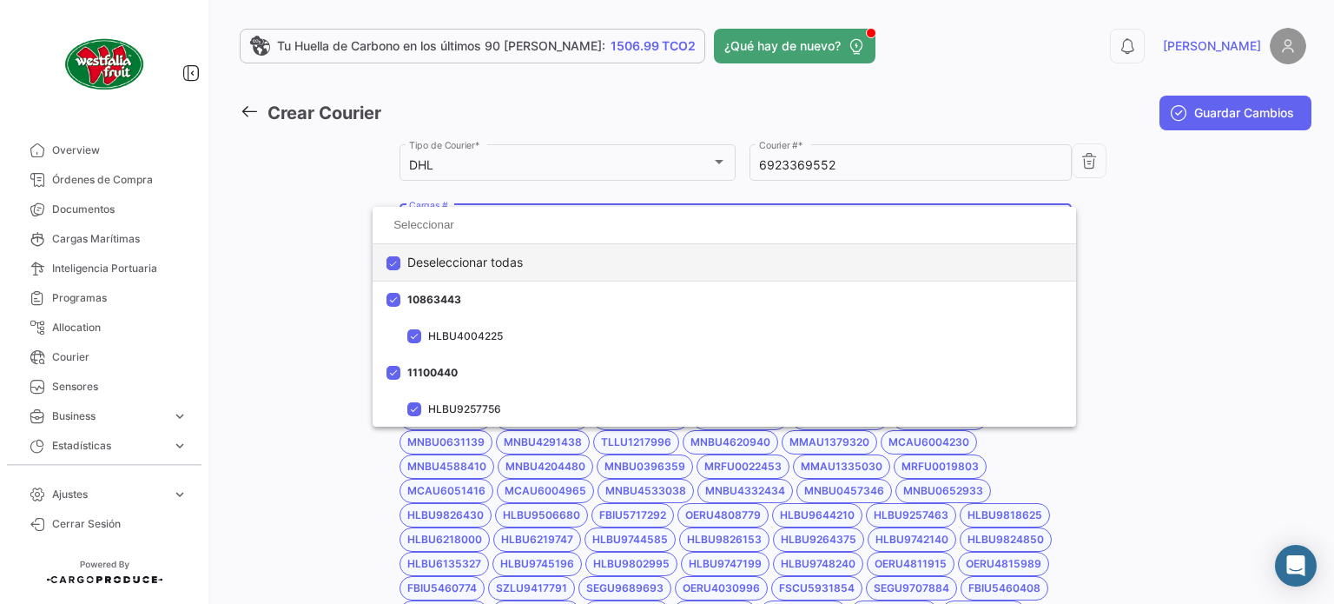
click at [425, 257] on span "Deseleccionar todas" at bounding box center [465, 262] width 116 height 36
checkbox input "false"
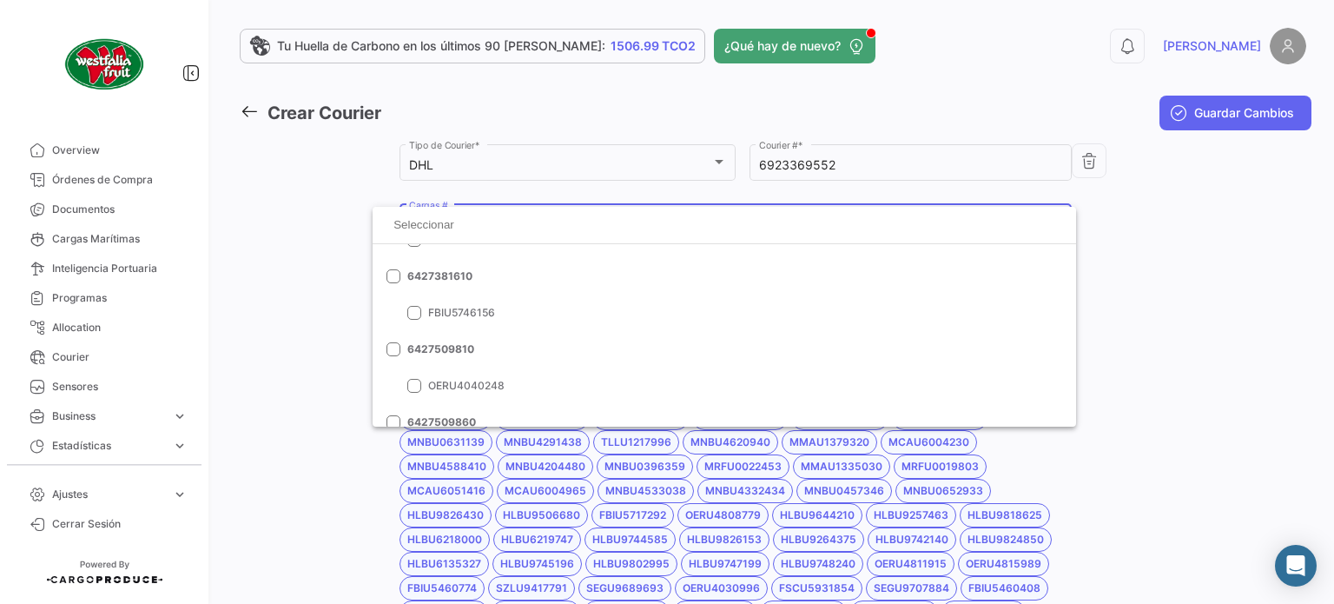
scroll to position [6999, 0]
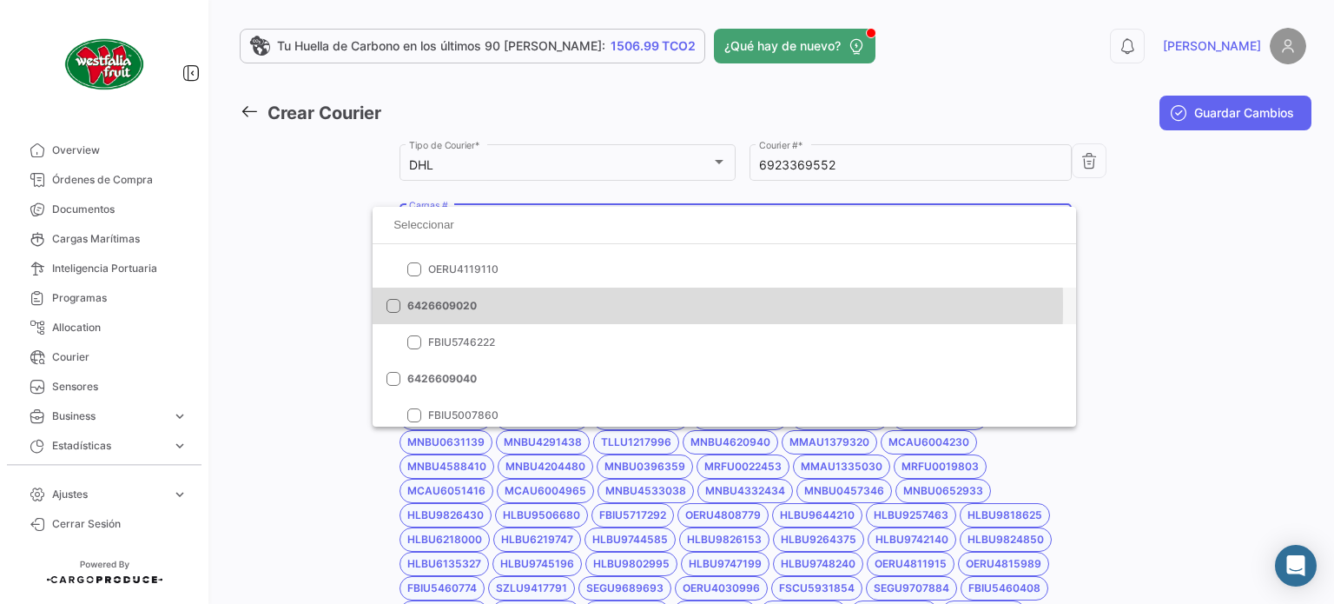
click at [394, 304] on mat-pseudo-checkbox at bounding box center [394, 306] width 14 height 14
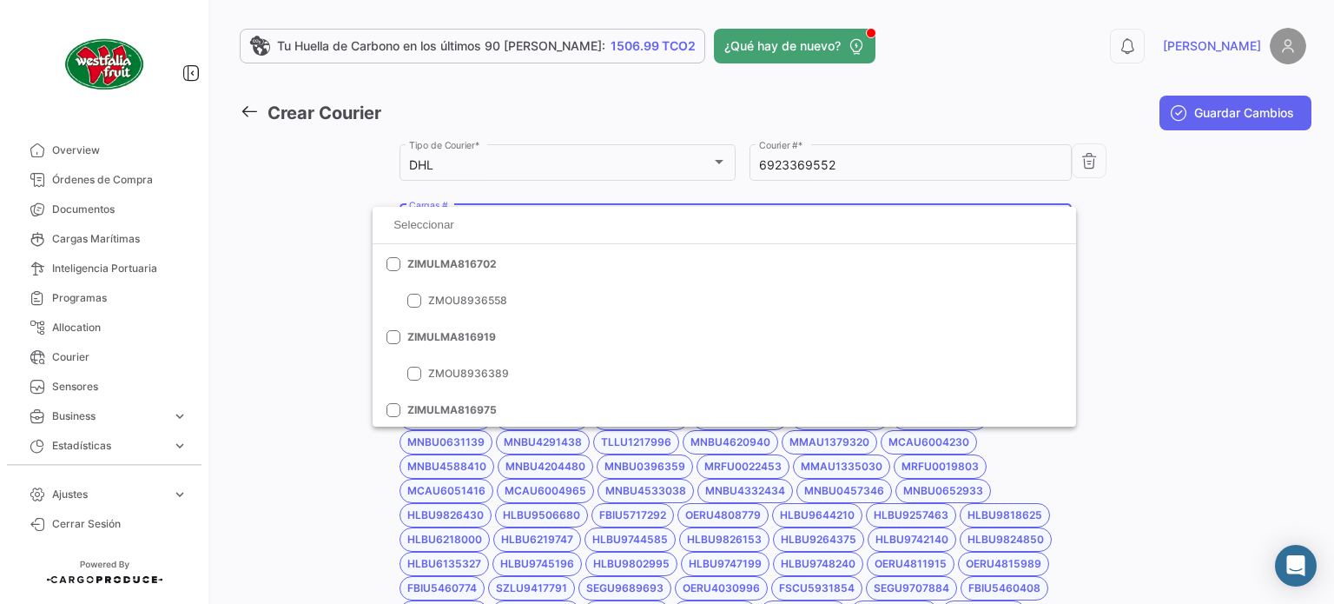
scroll to position [16272, 0]
click at [1173, 374] on div at bounding box center [667, 302] width 1334 height 604
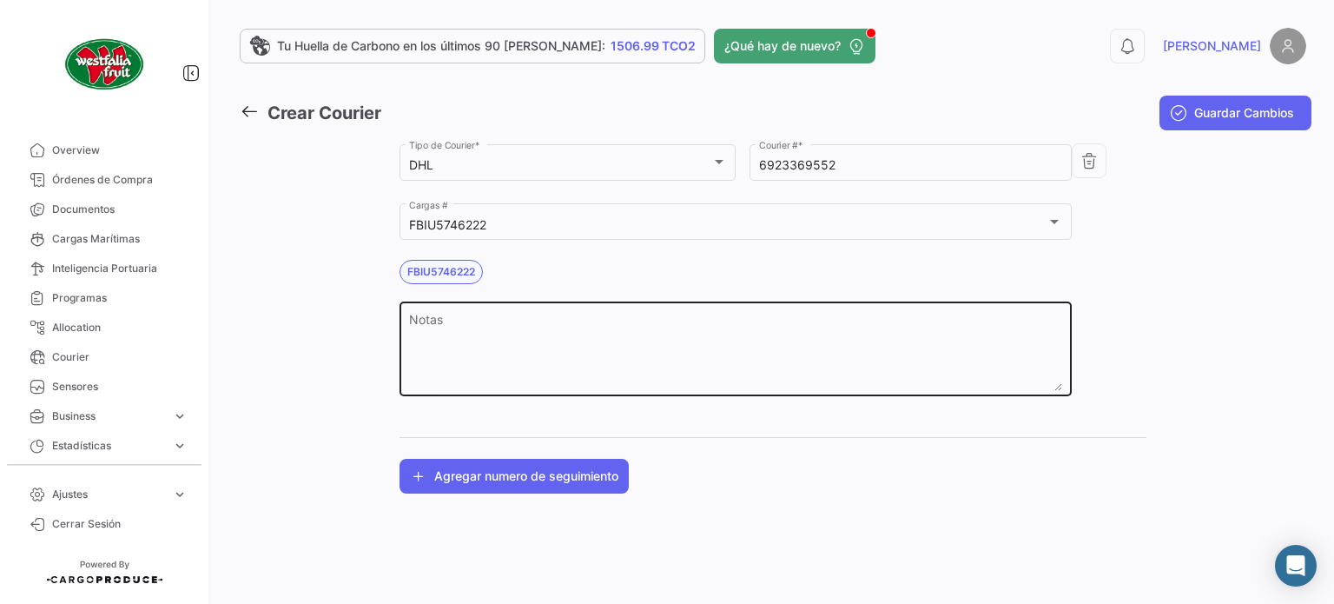
click at [521, 336] on textarea "Notas" at bounding box center [736, 352] width 654 height 76
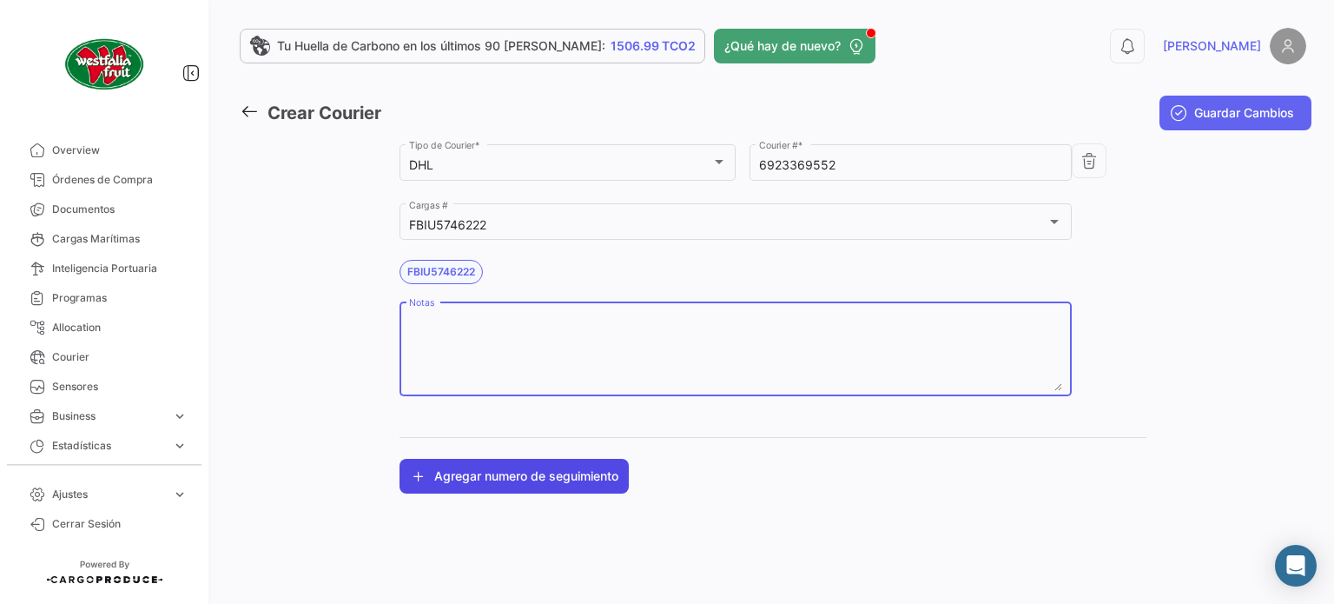
click at [562, 470] on button "Agregar numero de seguimiento" at bounding box center [514, 476] width 229 height 35
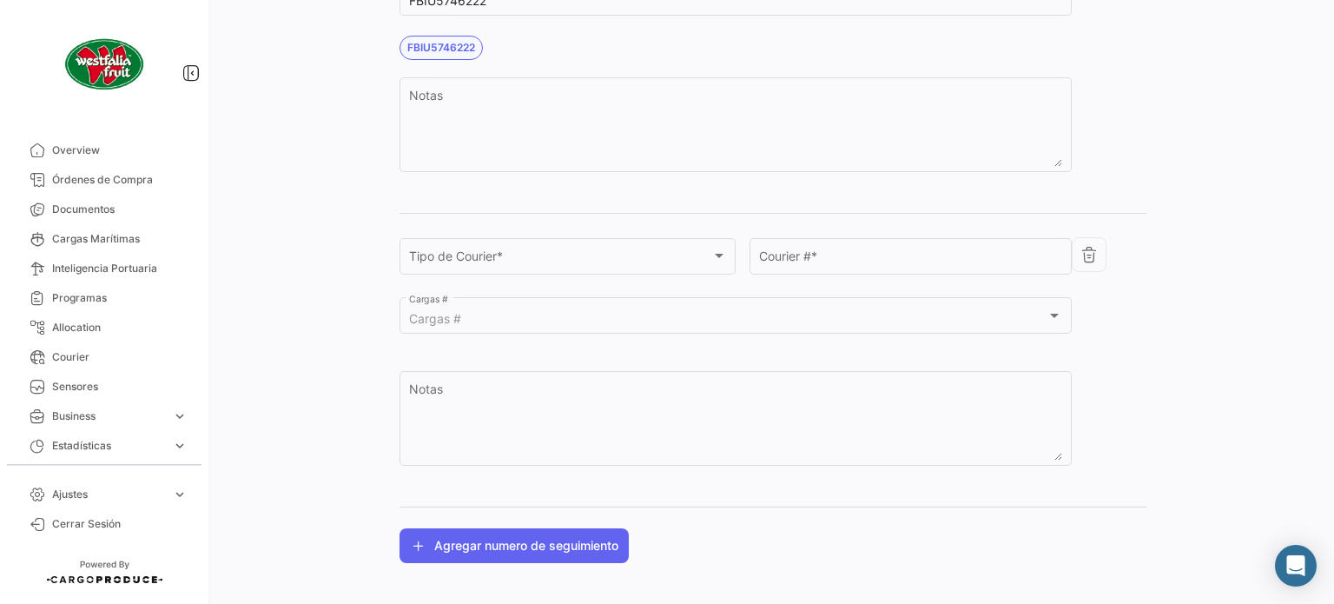
scroll to position [125, 0]
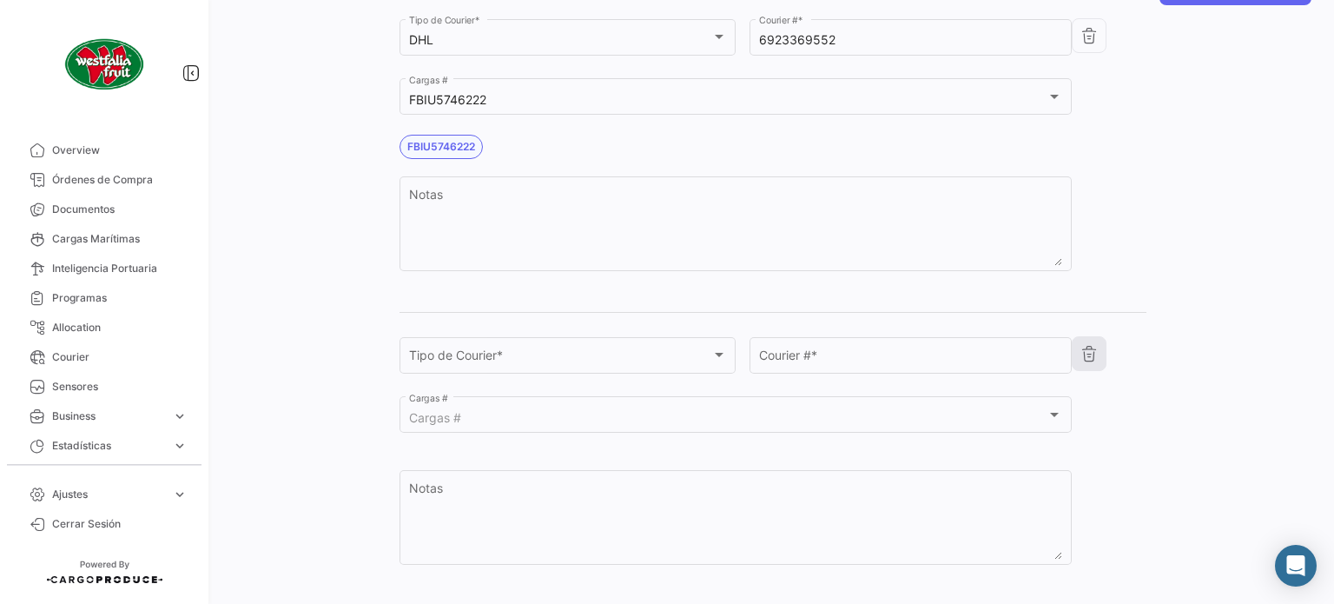
click at [1088, 341] on button "button" at bounding box center [1089, 353] width 35 height 35
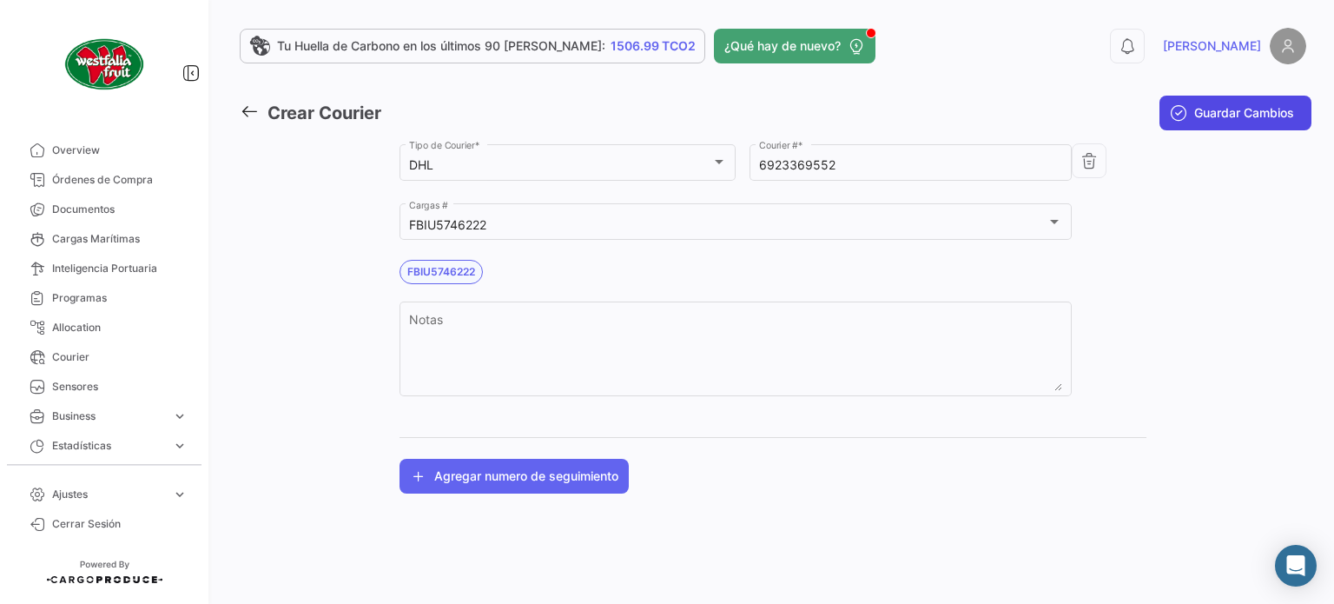
click at [1202, 107] on span "Guardar Cambios" at bounding box center [1244, 112] width 100 height 17
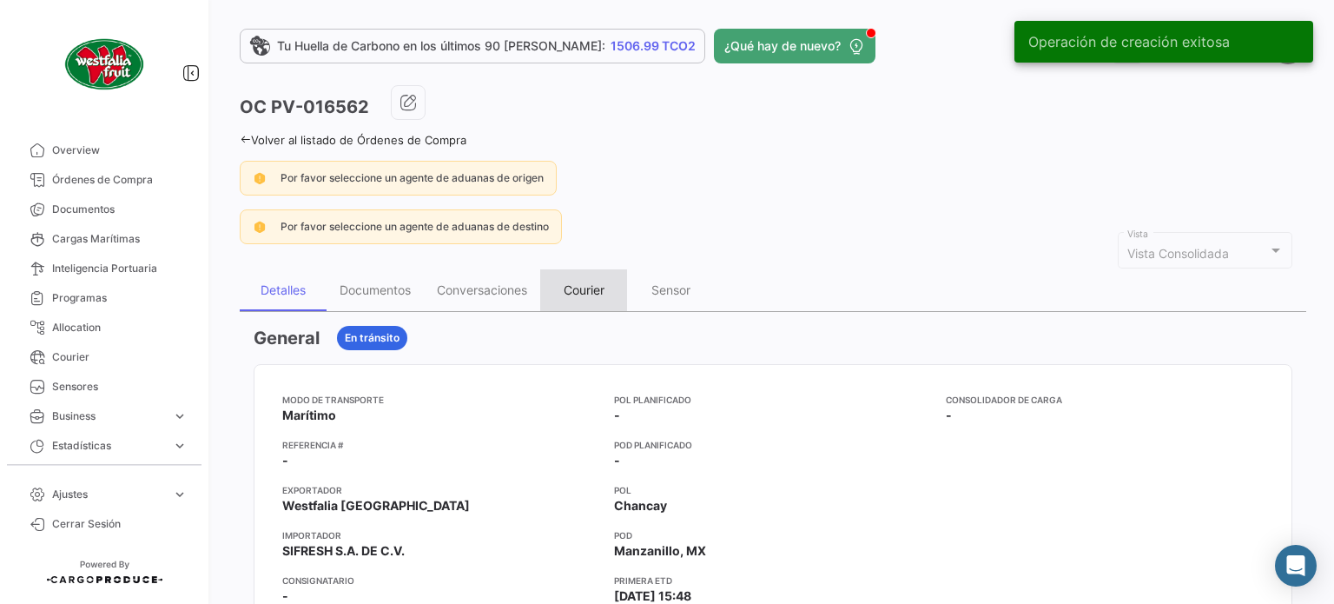
click at [580, 284] on div "Courier" at bounding box center [584, 289] width 41 height 15
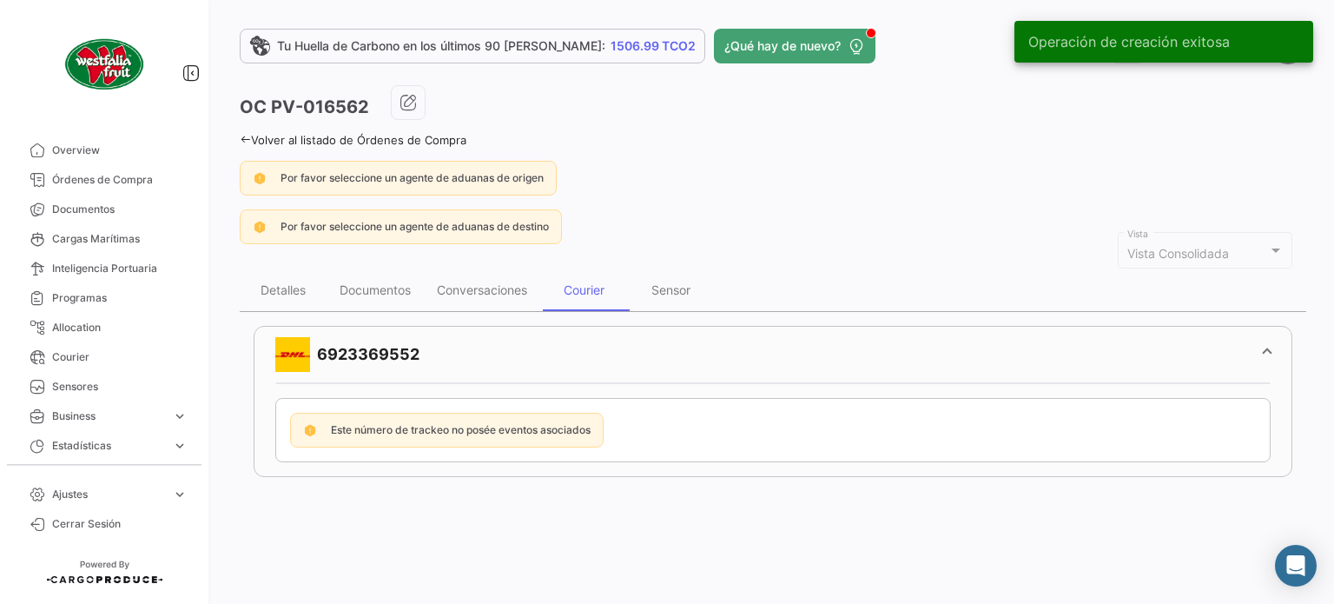
click at [593, 431] on div "Este número de trackeo no posée eventos asociados" at bounding box center [447, 430] width 314 height 35
click at [738, 431] on mat-card "Este número de trackeo no posée eventos asociados" at bounding box center [772, 430] width 995 height 64
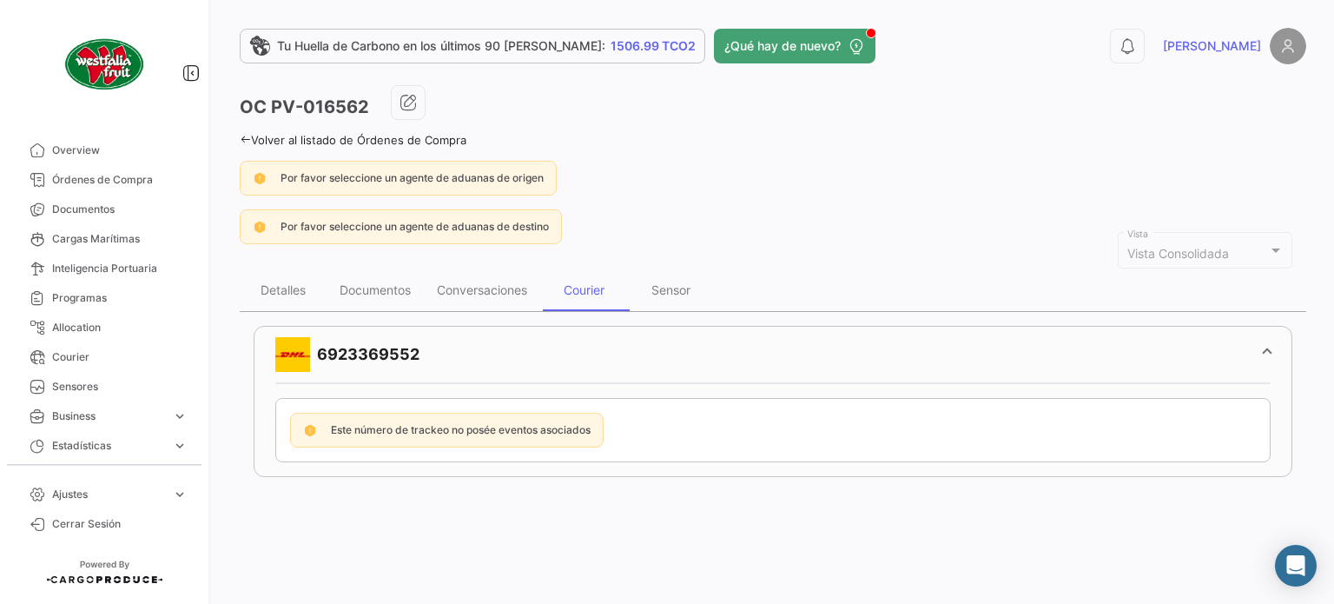
click at [247, 140] on icon at bounding box center [245, 139] width 11 height 11
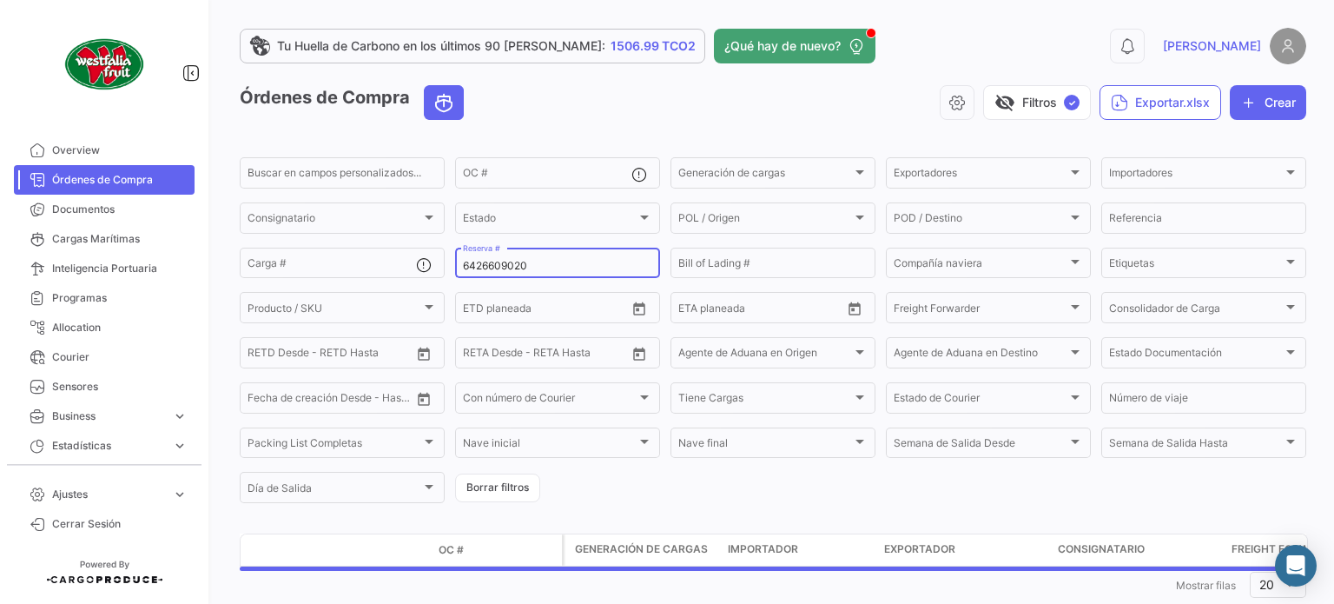
click at [548, 256] on div "6426609020 Reserva #" at bounding box center [557, 262] width 189 height 34
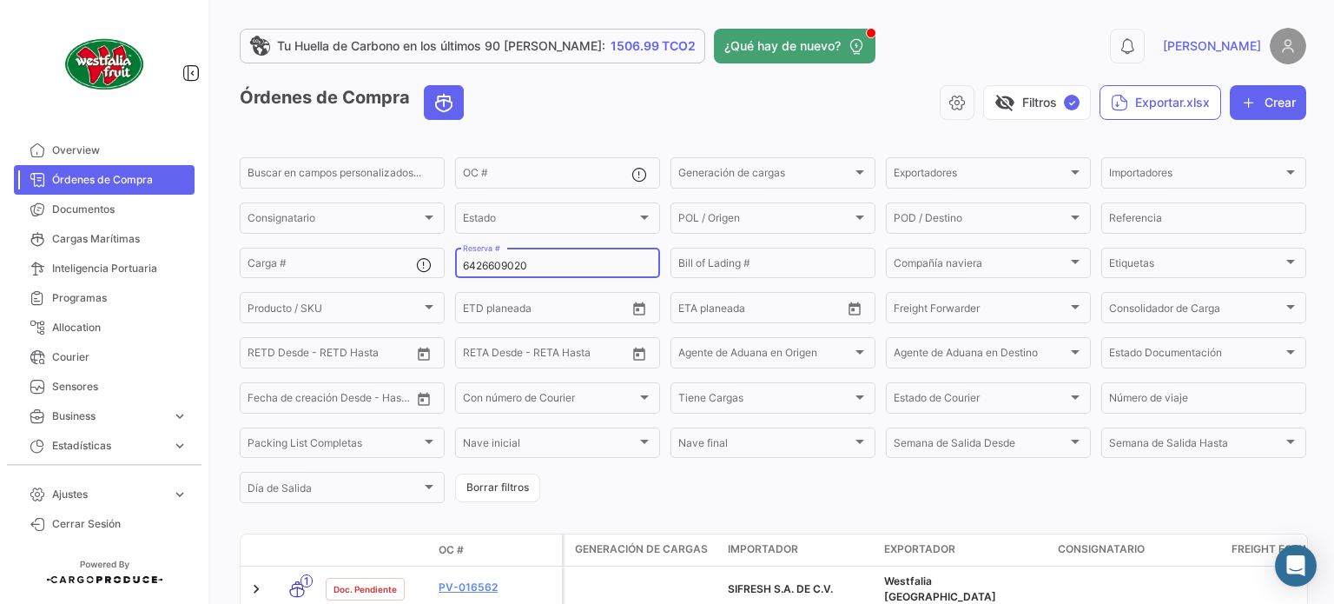
click at [535, 263] on input "6426609020" at bounding box center [557, 266] width 189 height 12
paste input "6426609040"
type input "6426609040"
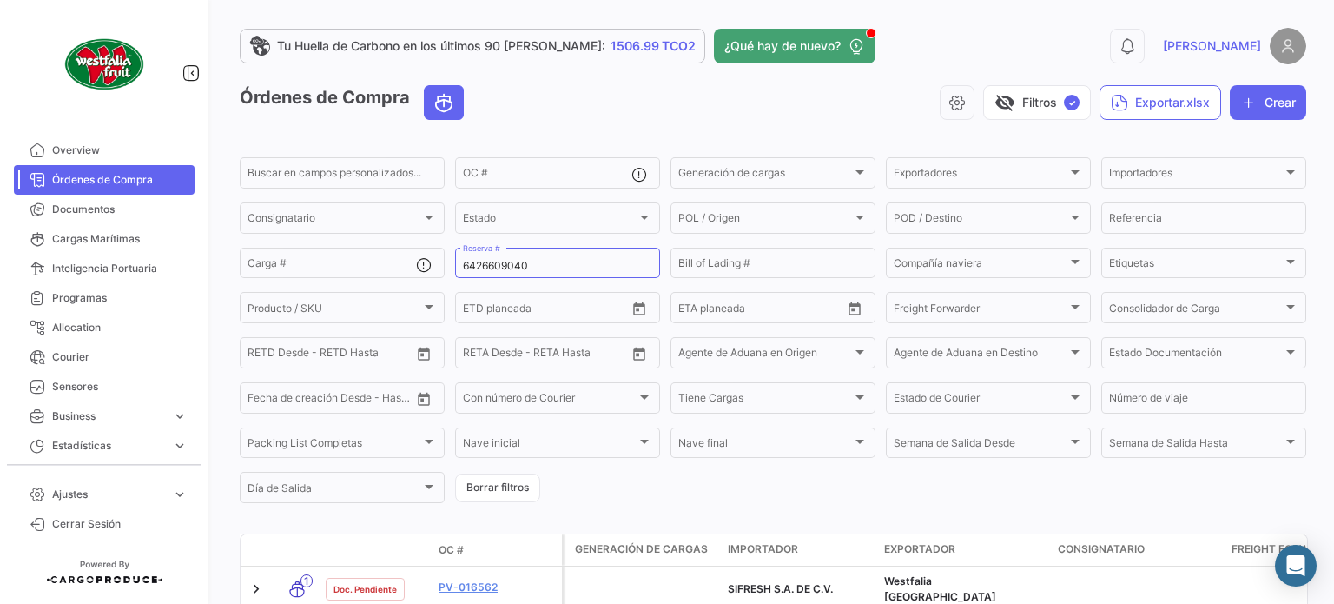
click at [863, 65] on app-header "Tu Huella de Carbono en los últimos 90 [PERSON_NAME]: 1506.99 TCO2 ¿Qué hay de …" at bounding box center [773, 56] width 1067 height 57
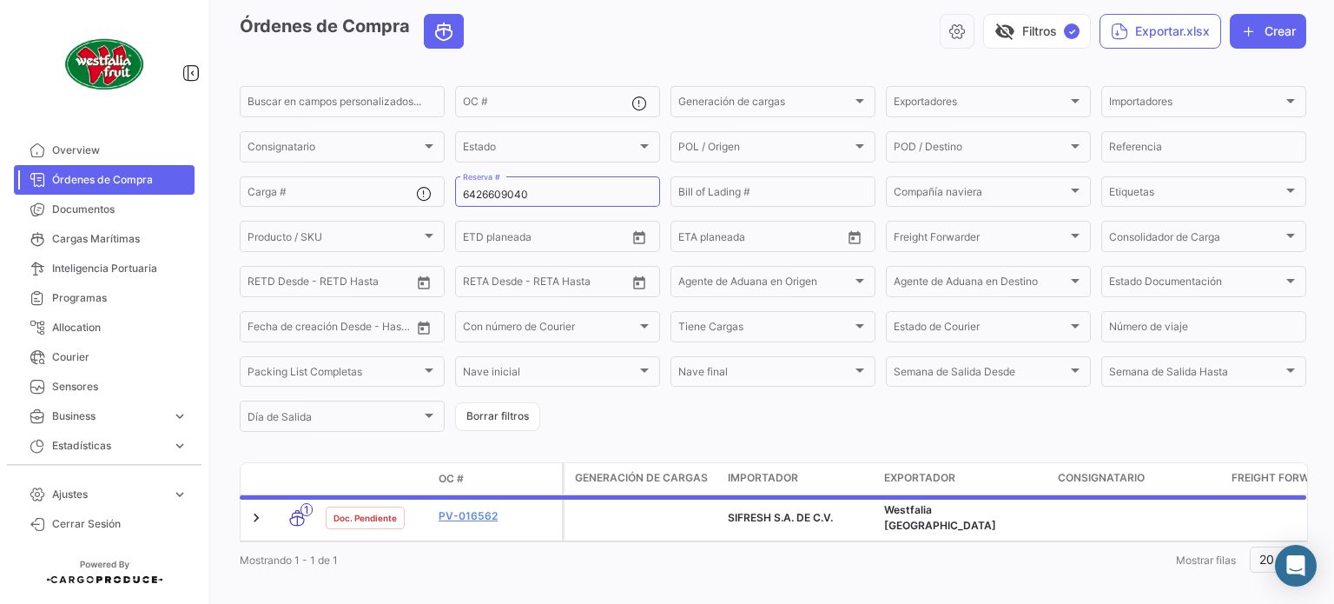
scroll to position [94, 0]
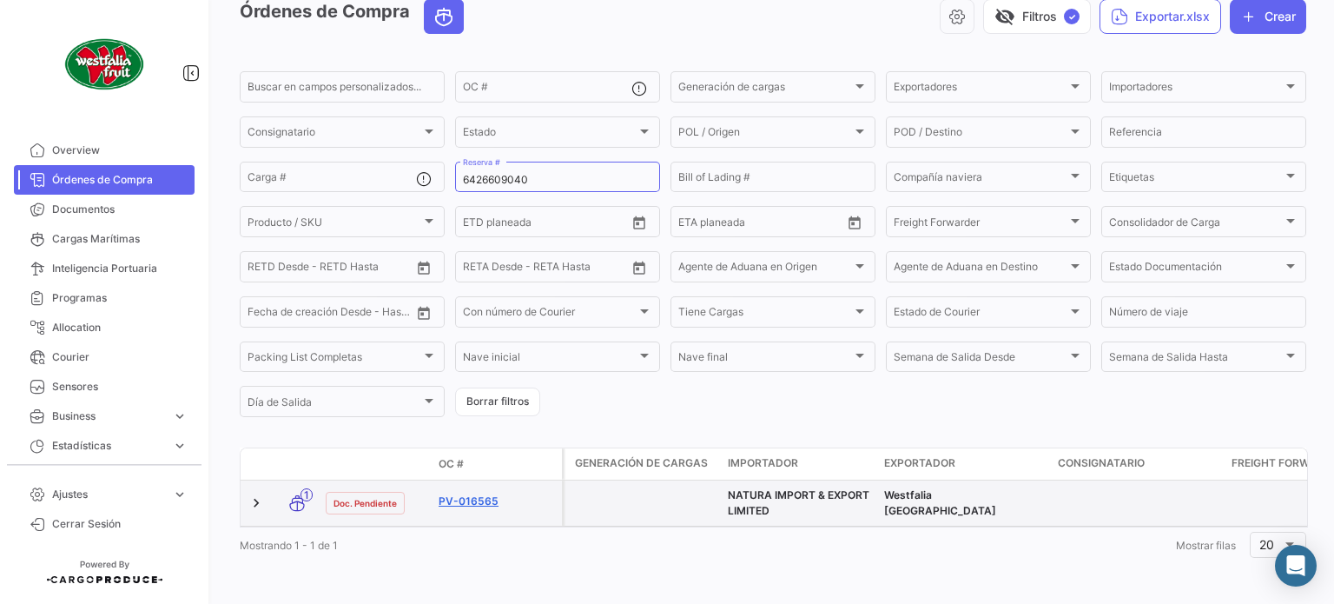
click at [476, 499] on link "PV-016565" at bounding box center [497, 501] width 116 height 16
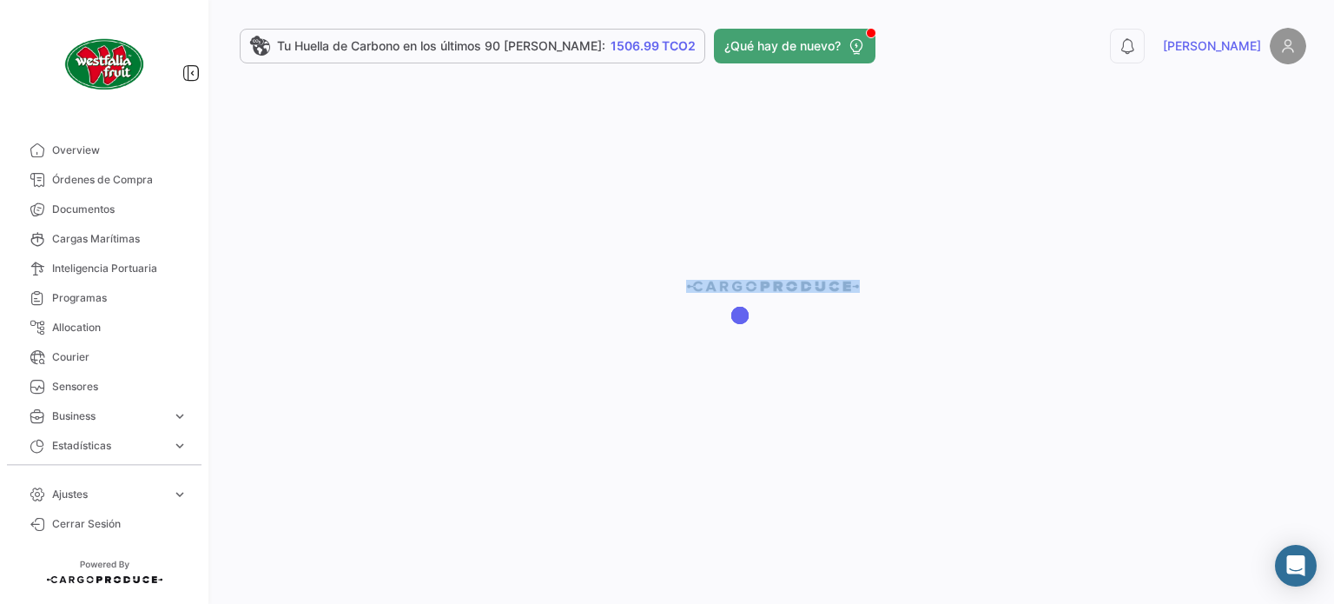
click at [476, 499] on div at bounding box center [773, 302] width 1122 height 604
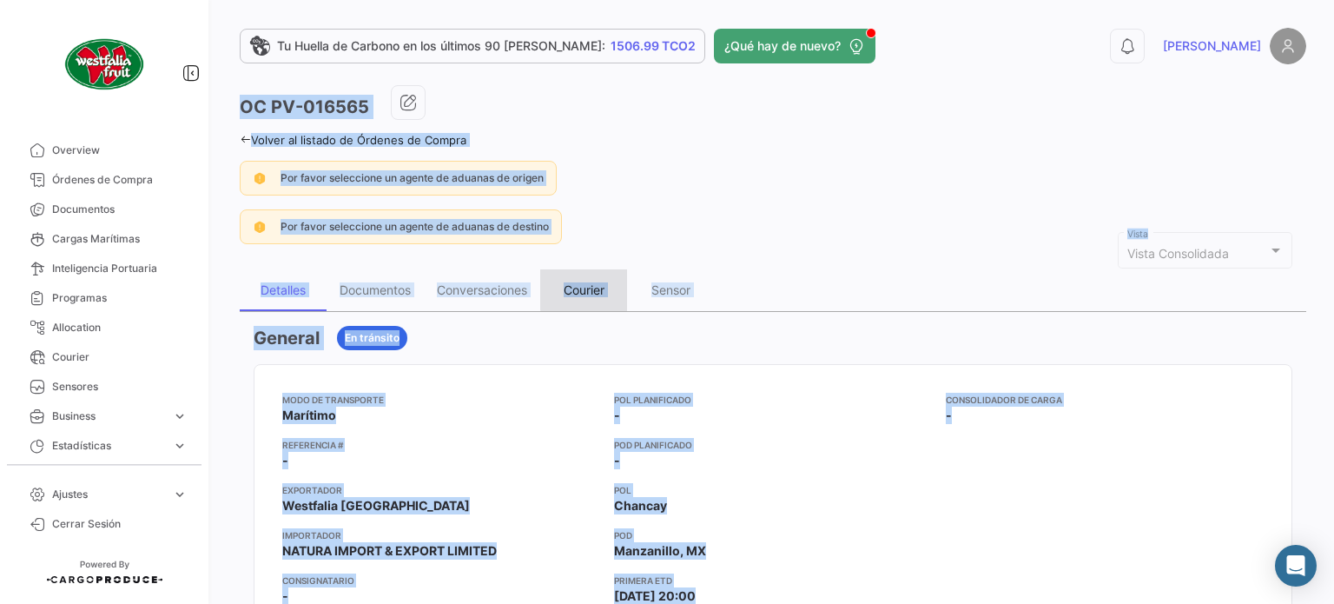
click at [598, 270] on div "Courier" at bounding box center [583, 290] width 87 height 42
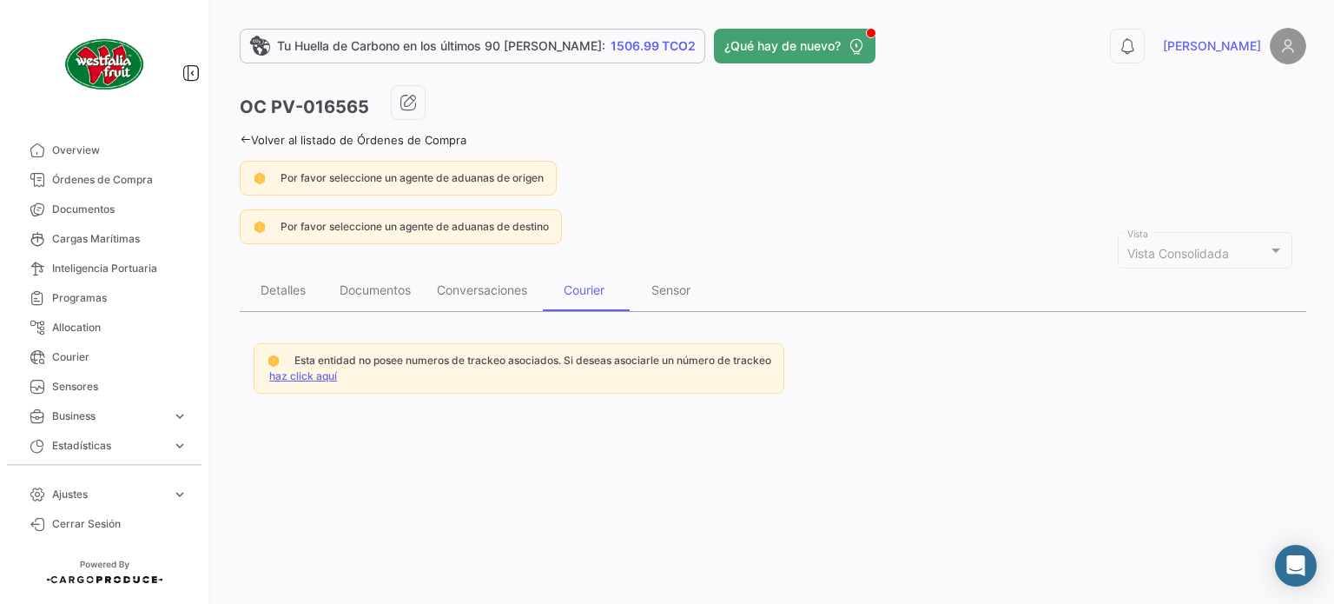
click at [762, 225] on div "Por favor seleccione un agente de aduanas de destino" at bounding box center [773, 226] width 1067 height 35
click at [247, 138] on icon at bounding box center [245, 139] width 11 height 11
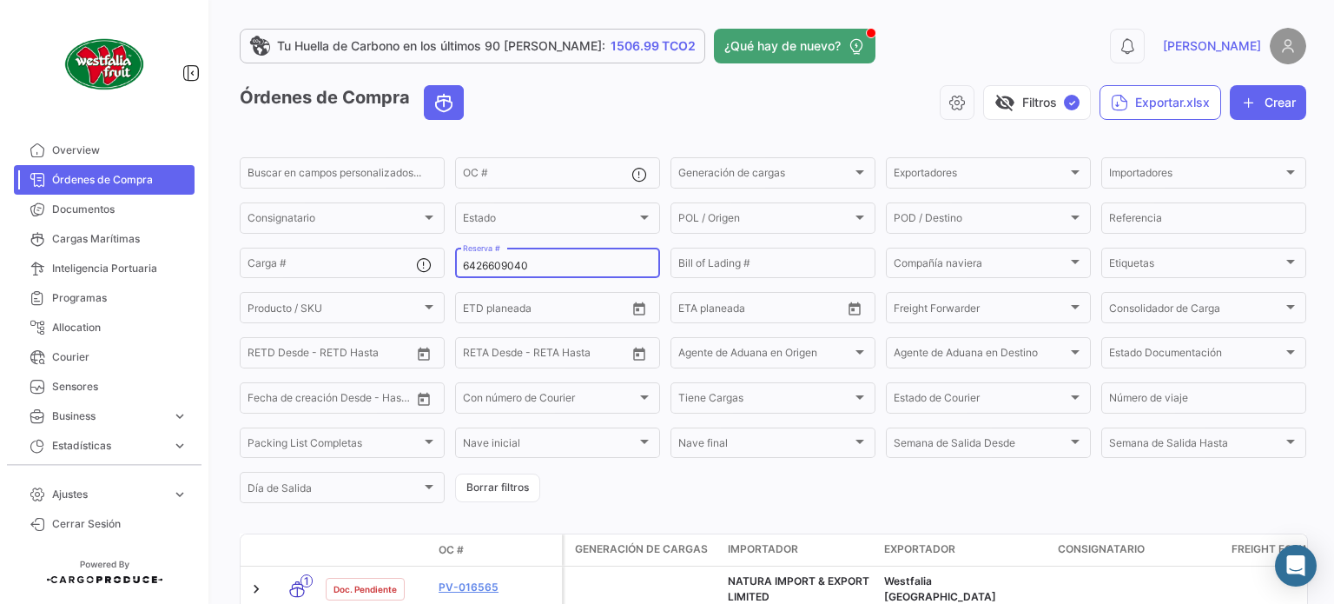
click at [493, 270] on input "6426609040" at bounding box center [557, 266] width 189 height 12
paste input "6426608980"
type input "6426608980"
click at [765, 94] on div "visibility_off Filtros ✓ Exportar.xlsx Crear" at bounding box center [892, 102] width 829 height 35
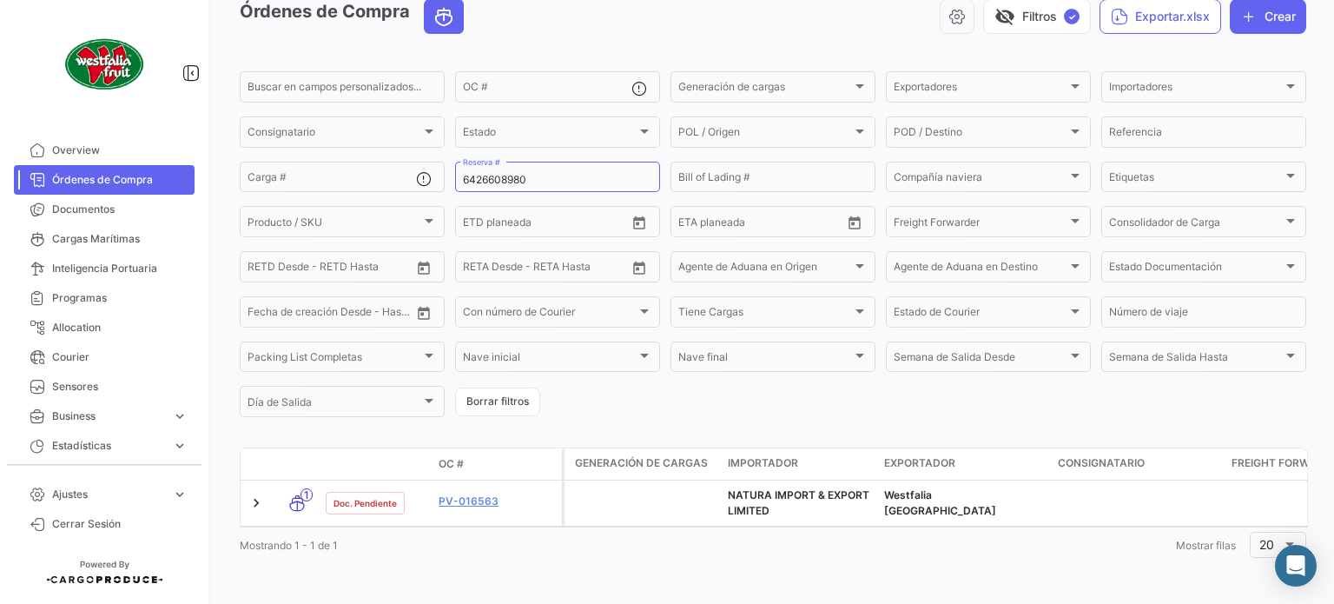
scroll to position [101, 0]
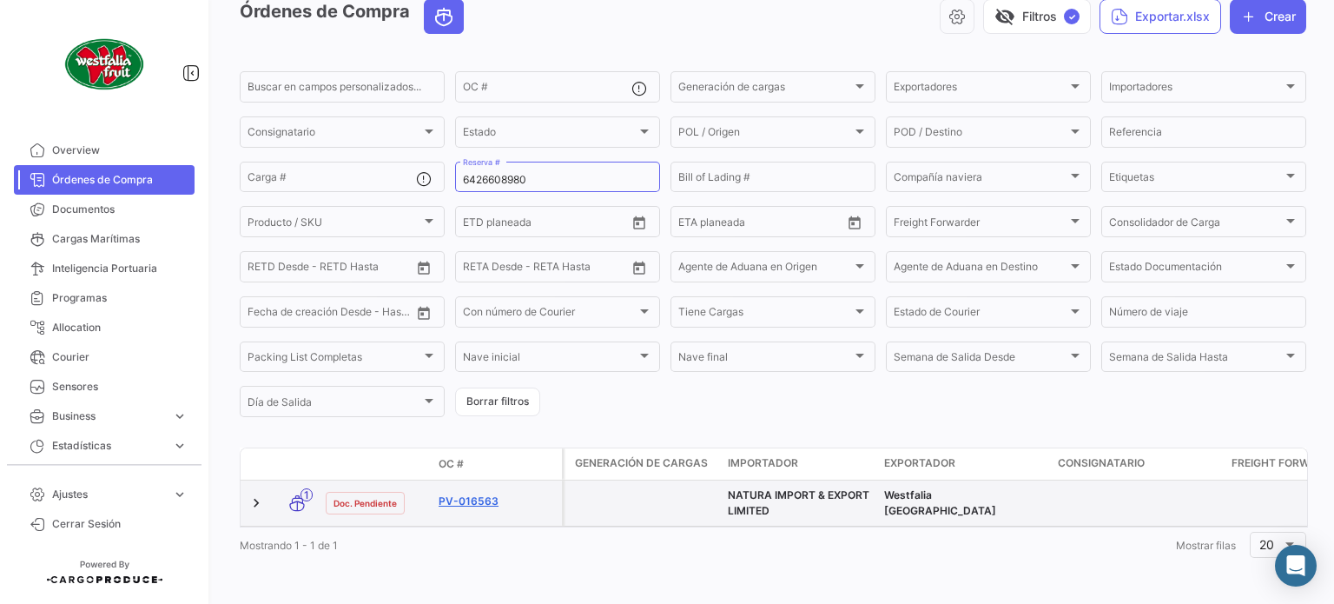
click at [485, 493] on link "PV-016563" at bounding box center [497, 501] width 116 height 16
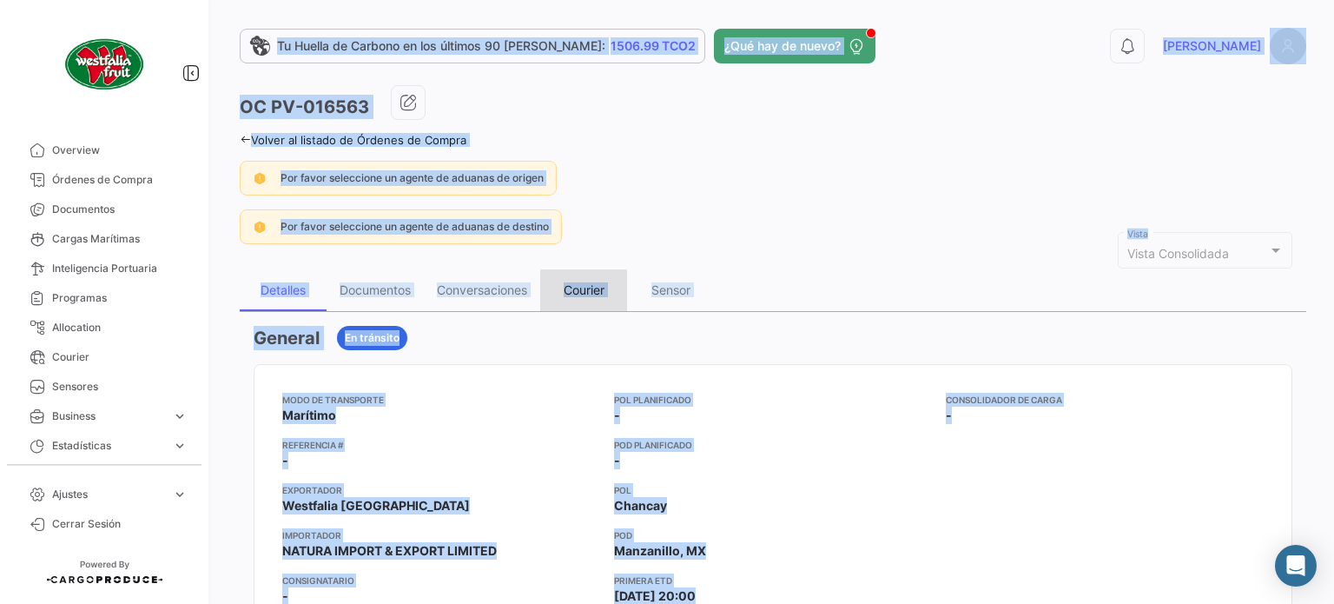
click at [592, 286] on div "Courier" at bounding box center [584, 289] width 41 height 15
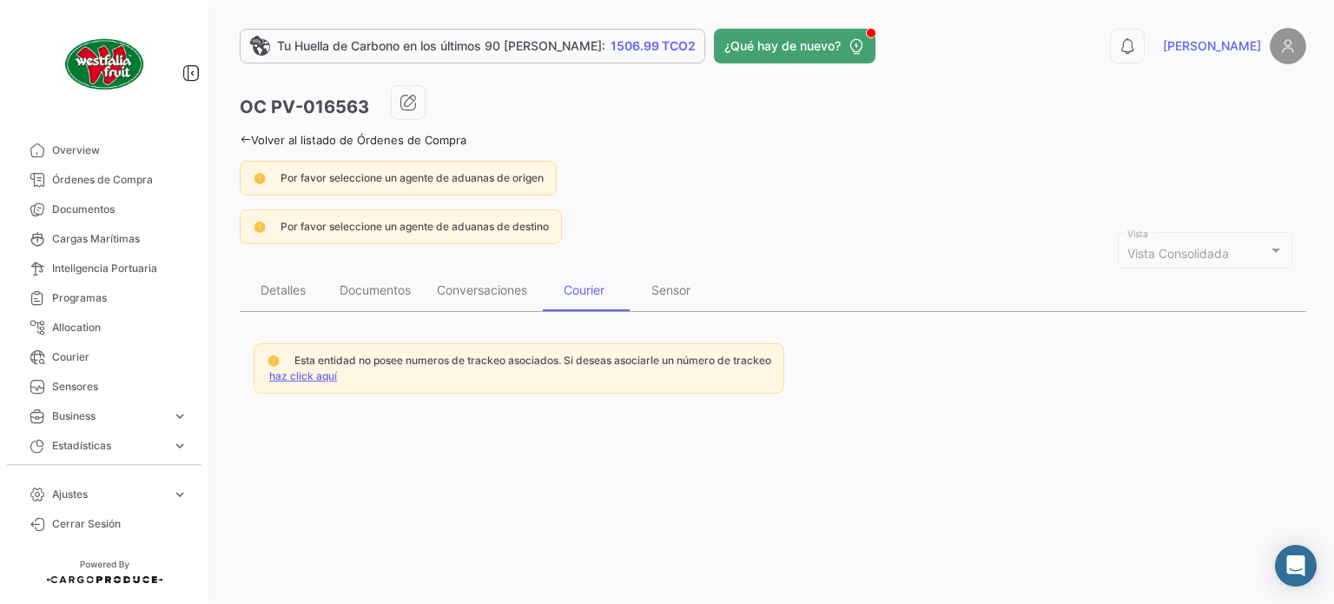
click at [316, 378] on link "haz click aquí" at bounding box center [303, 375] width 68 height 13
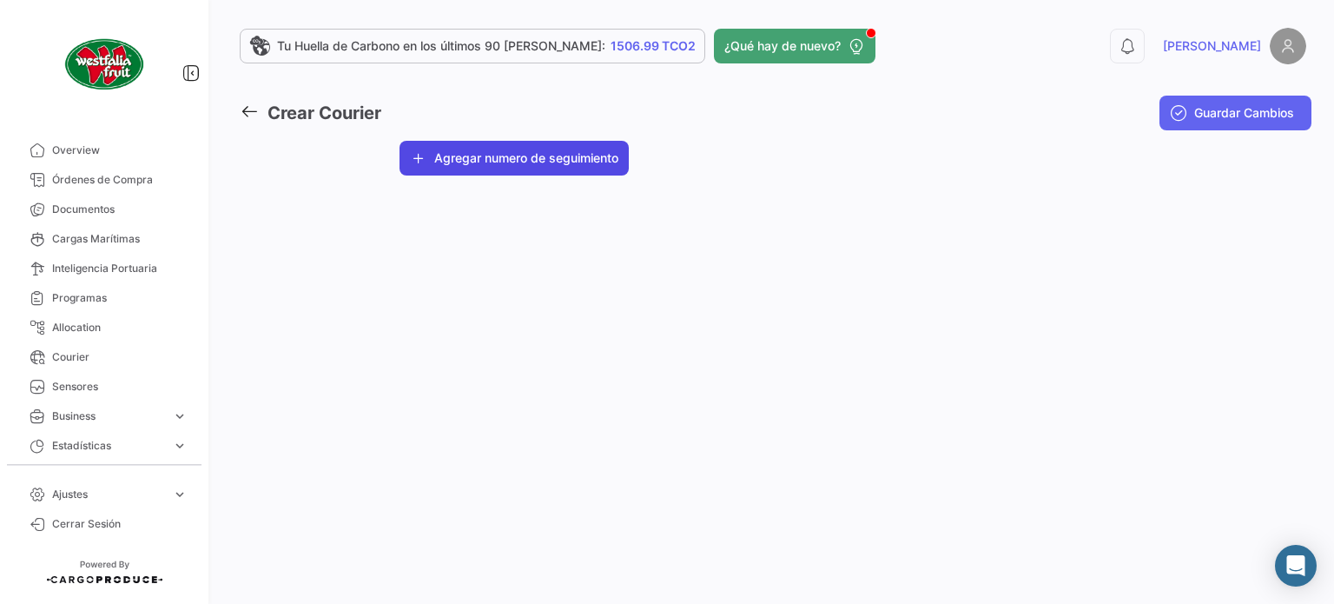
click at [511, 162] on button "Agregar numero de seguimiento" at bounding box center [514, 158] width 229 height 35
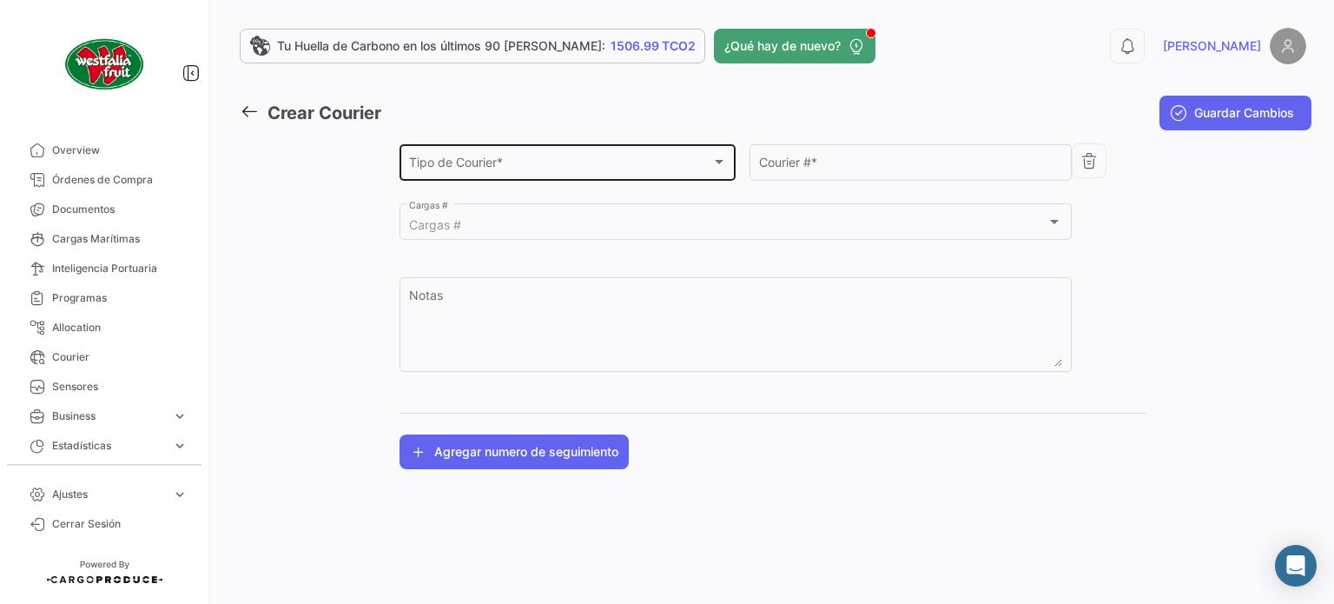
click at [669, 165] on div "Tipo de Courier *" at bounding box center [560, 165] width 302 height 15
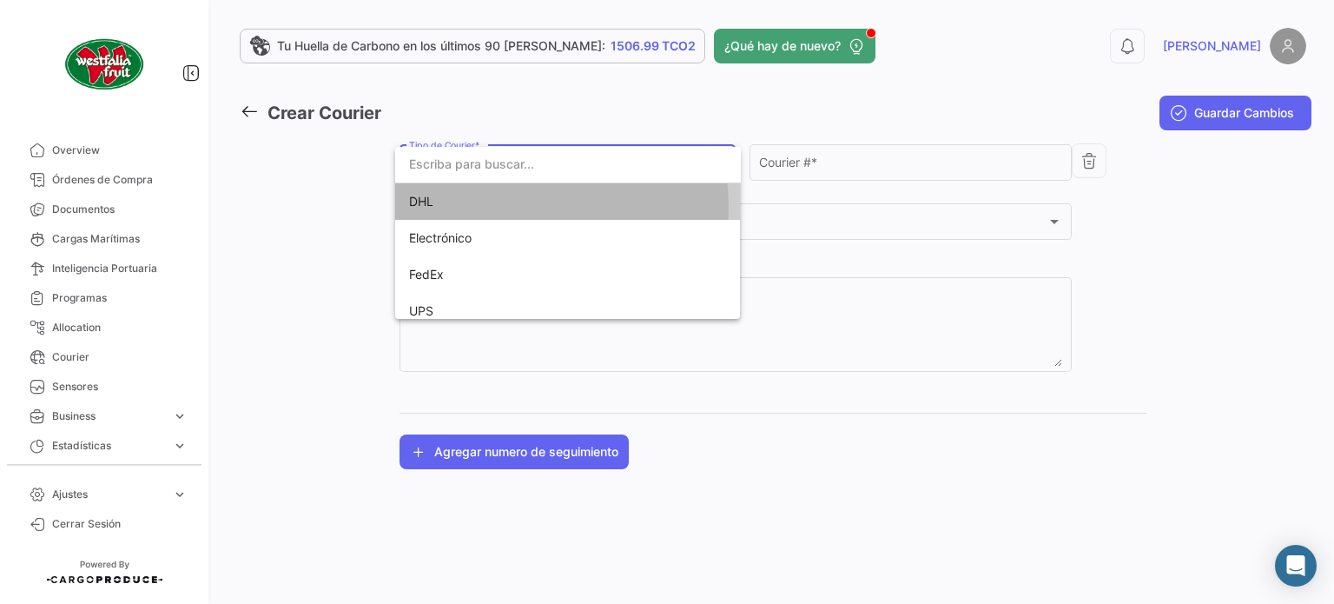
click at [516, 207] on span "DHL" at bounding box center [530, 201] width 243 height 36
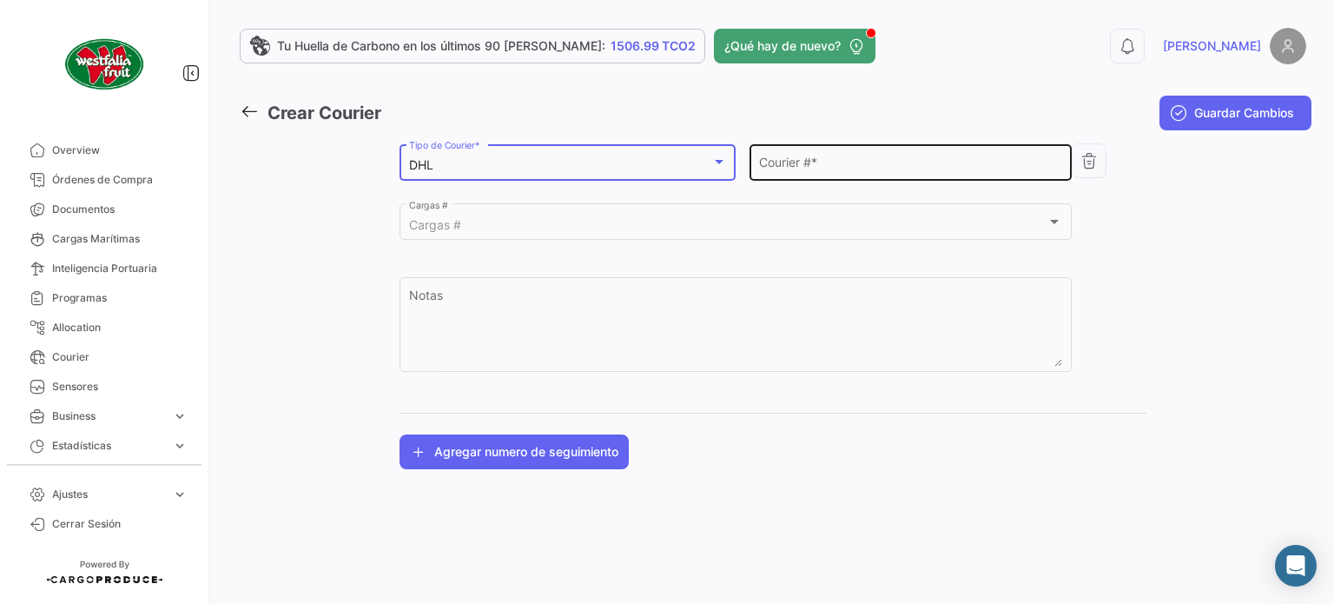
click at [806, 162] on input "Courier # *" at bounding box center [911, 165] width 304 height 15
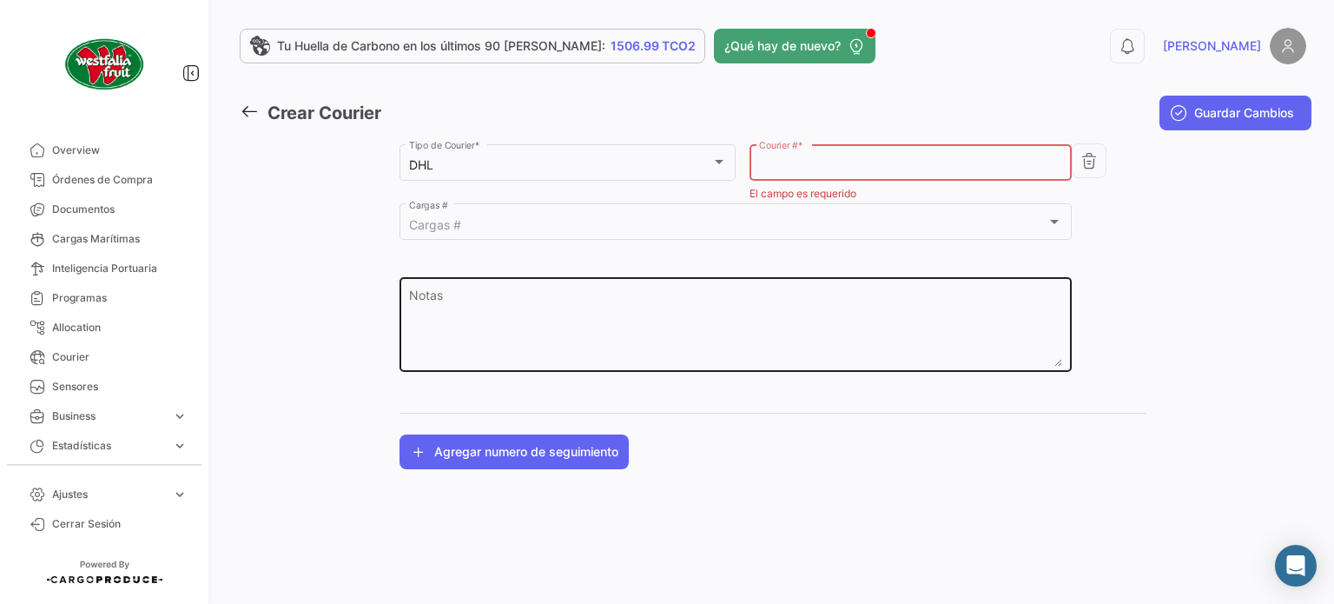
paste input "1917150023"
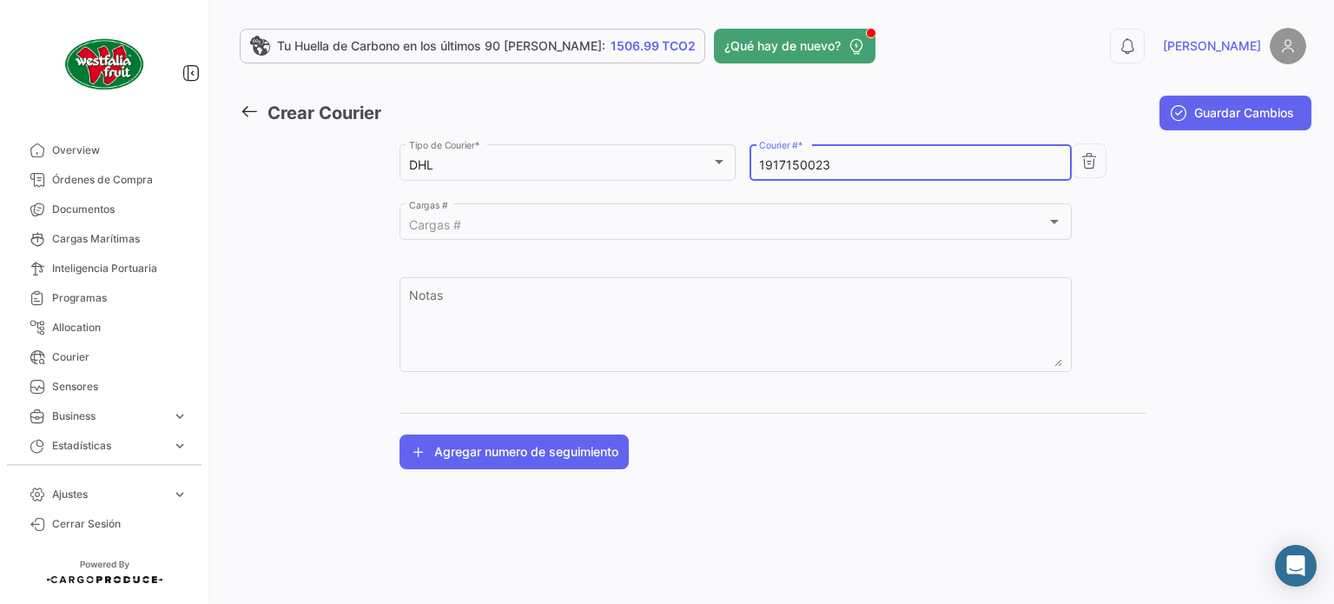
type input "1917150023"
click at [1223, 293] on div "Westfalia Fruit Seleccionar un Cliente * DHL Tipo de Courier * 1917150023 Couri…" at bounding box center [773, 305] width 1067 height 328
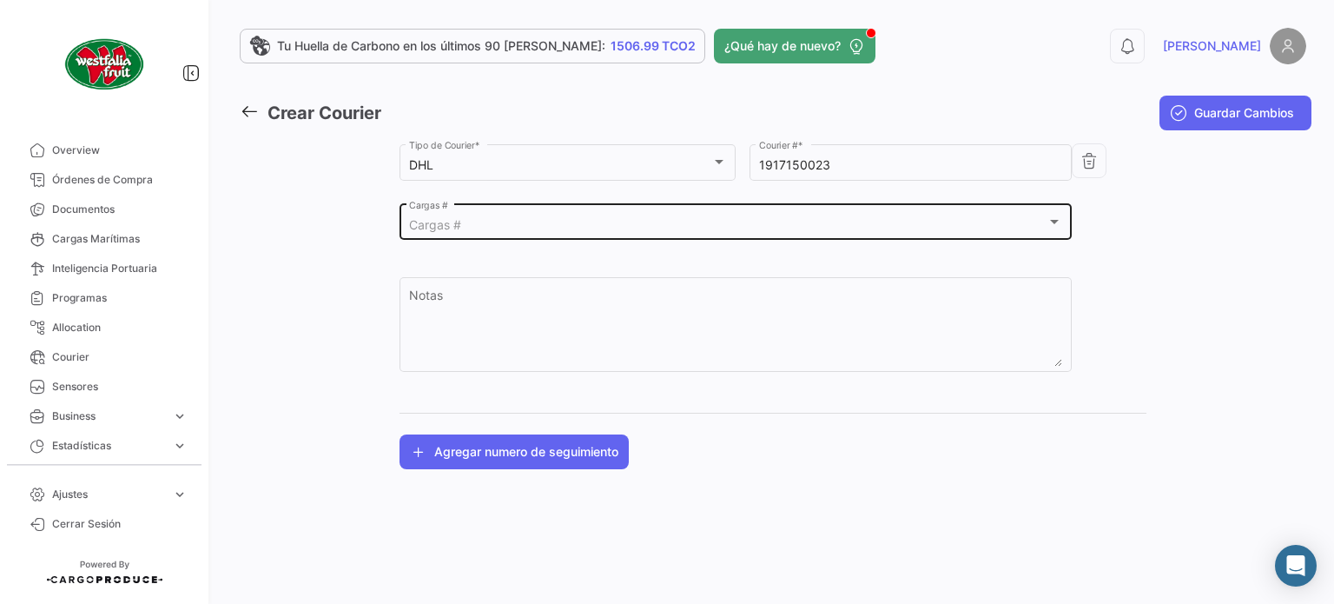
click at [1015, 227] on div "Cargas #" at bounding box center [728, 225] width 638 height 15
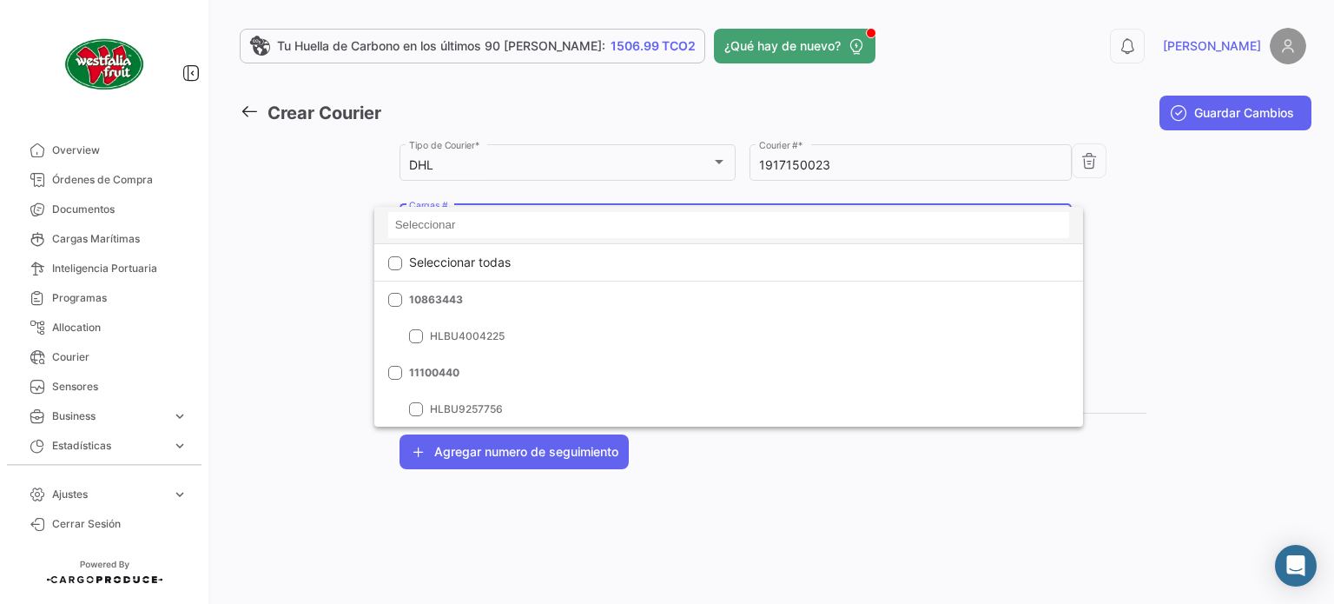
click at [598, 227] on input at bounding box center [729, 225] width 682 height 26
paste input "1917150023"
type input "1917150023"
click at [546, 232] on input "1917150023" at bounding box center [729, 225] width 682 height 26
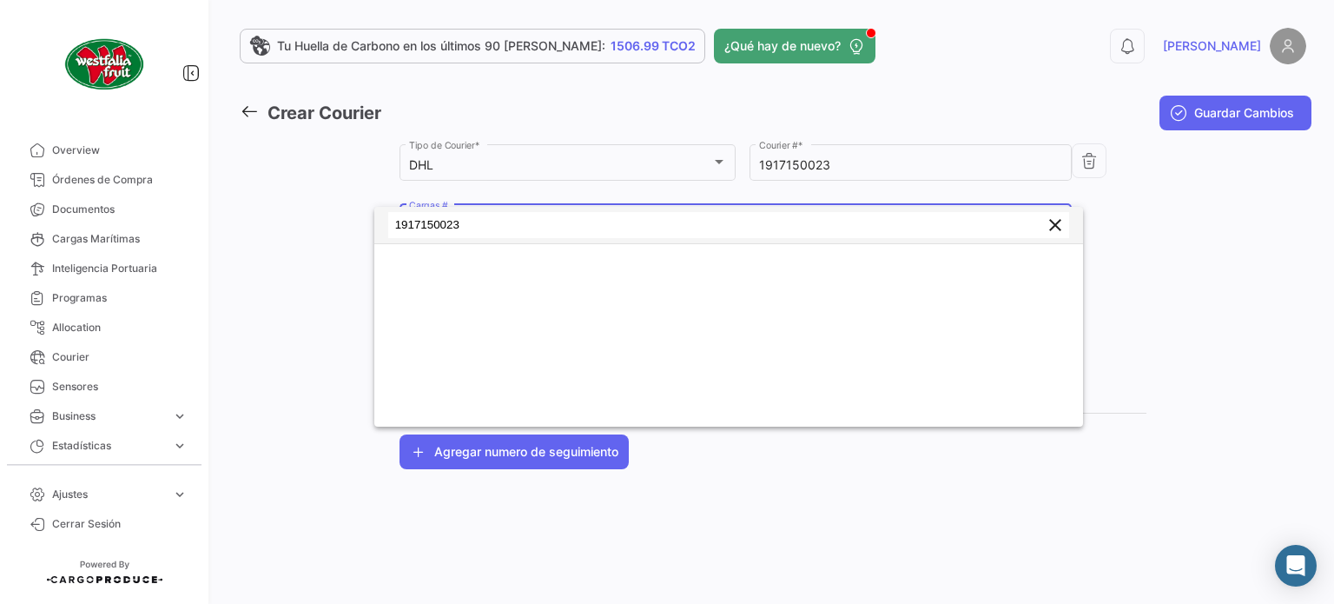
click at [546, 232] on input "1917150023" at bounding box center [729, 225] width 682 height 26
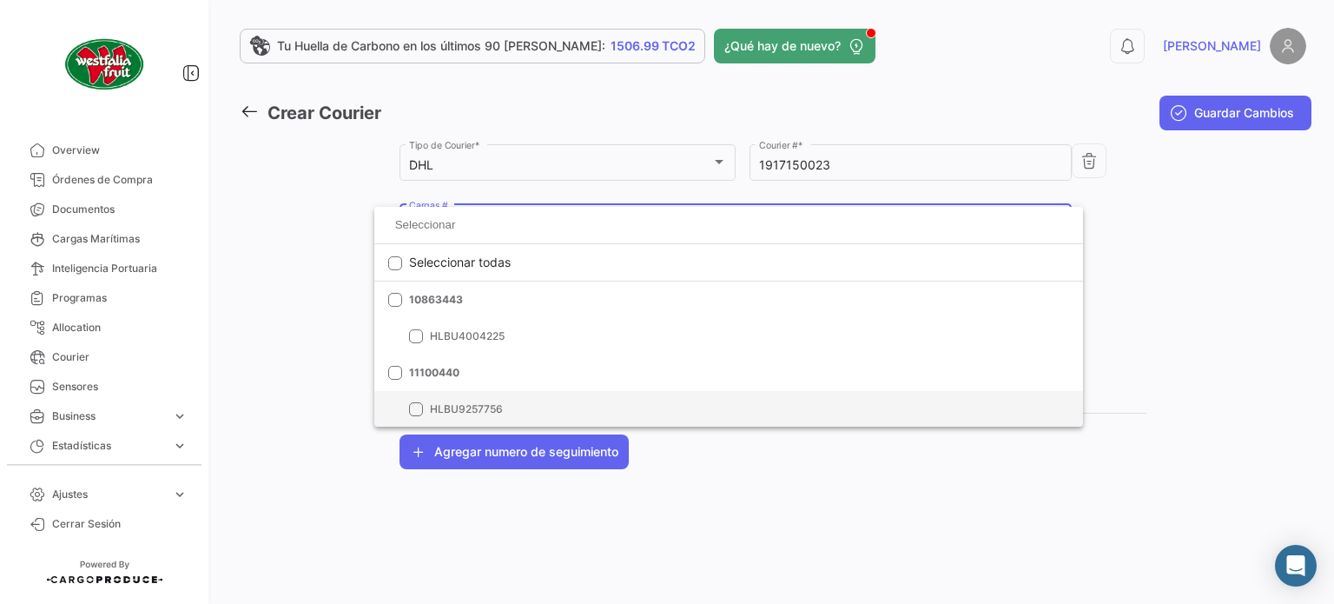
paste input "6426608980"
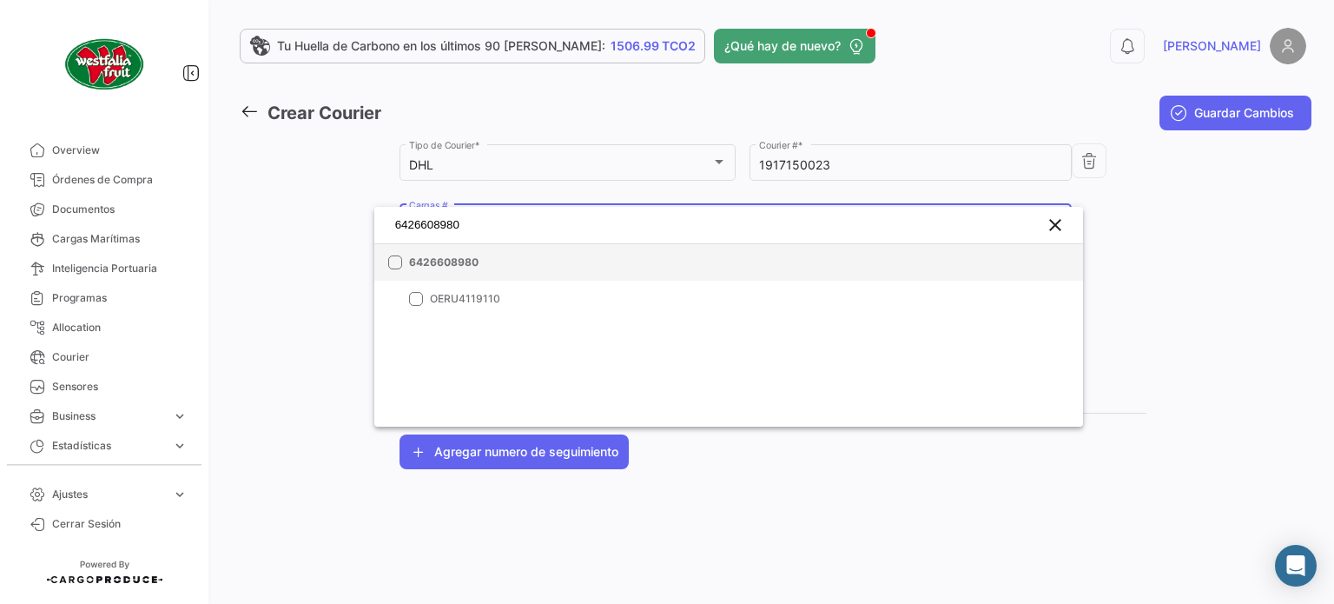
type input "6426608980"
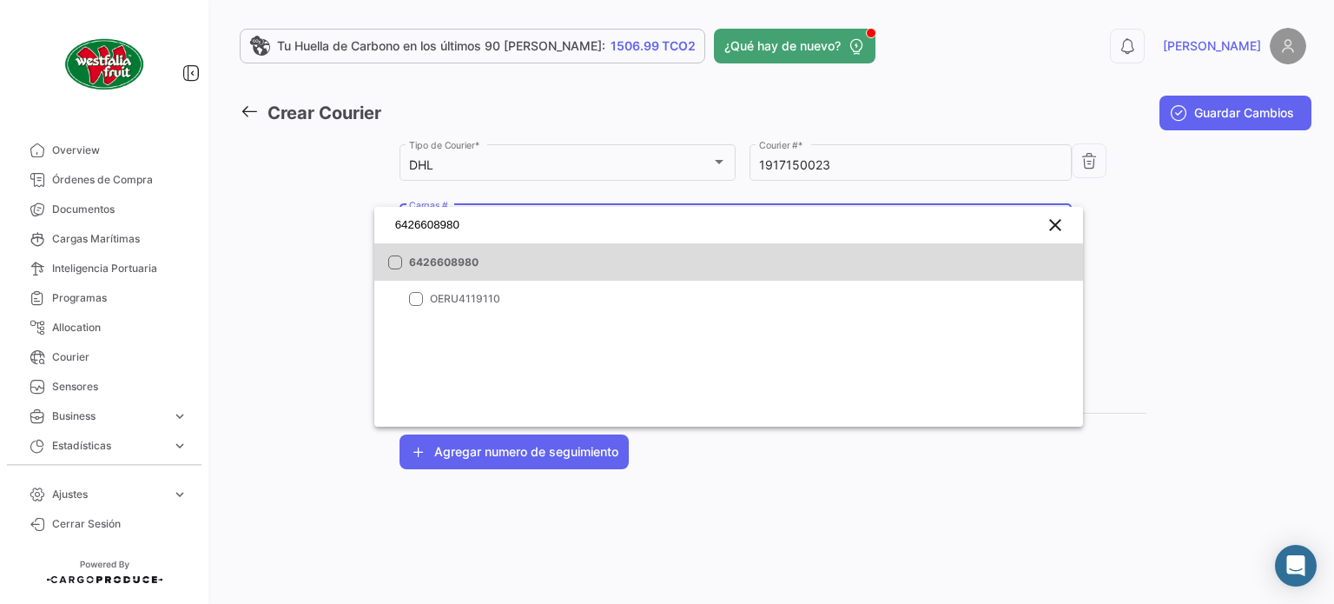
click at [387, 266] on mat-option "6426608980" at bounding box center [729, 262] width 710 height 36
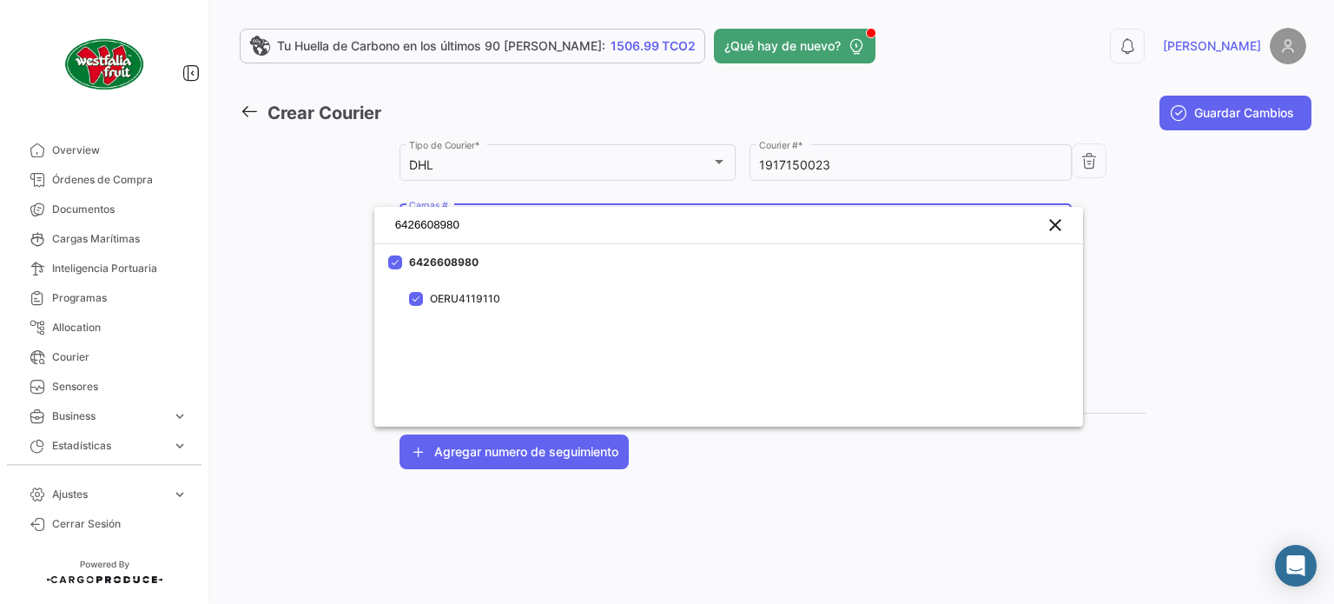
click at [565, 446] on div at bounding box center [667, 302] width 1334 height 604
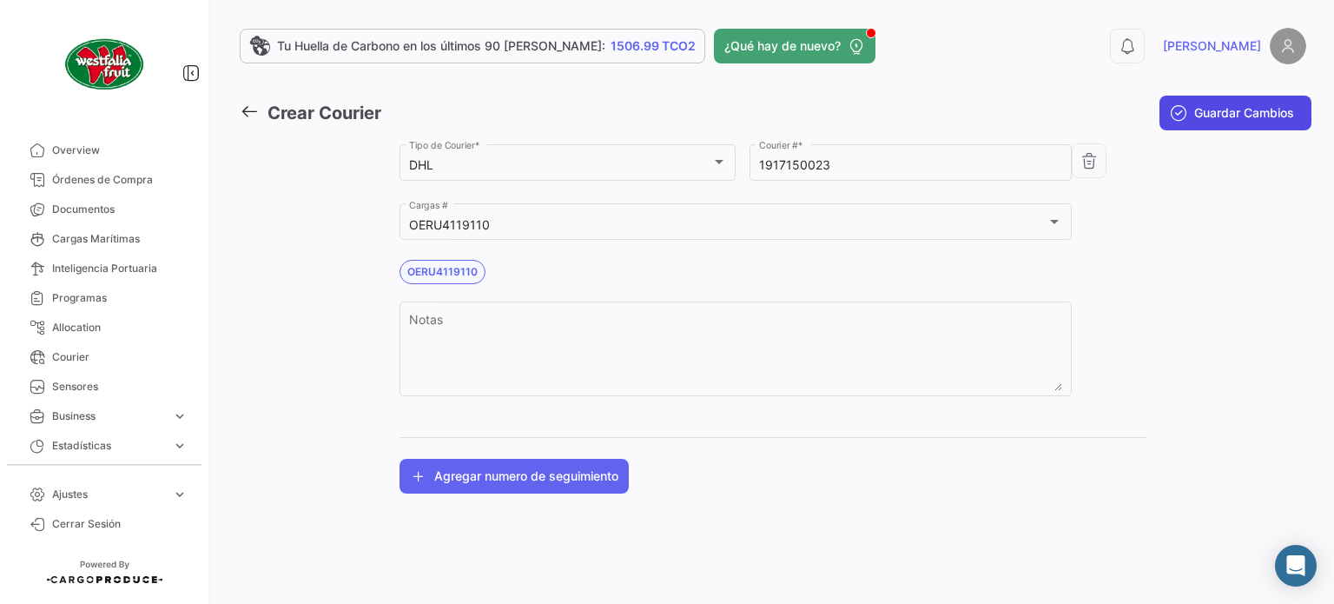
click at [1230, 127] on button "Guardar Cambios" at bounding box center [1236, 113] width 152 height 35
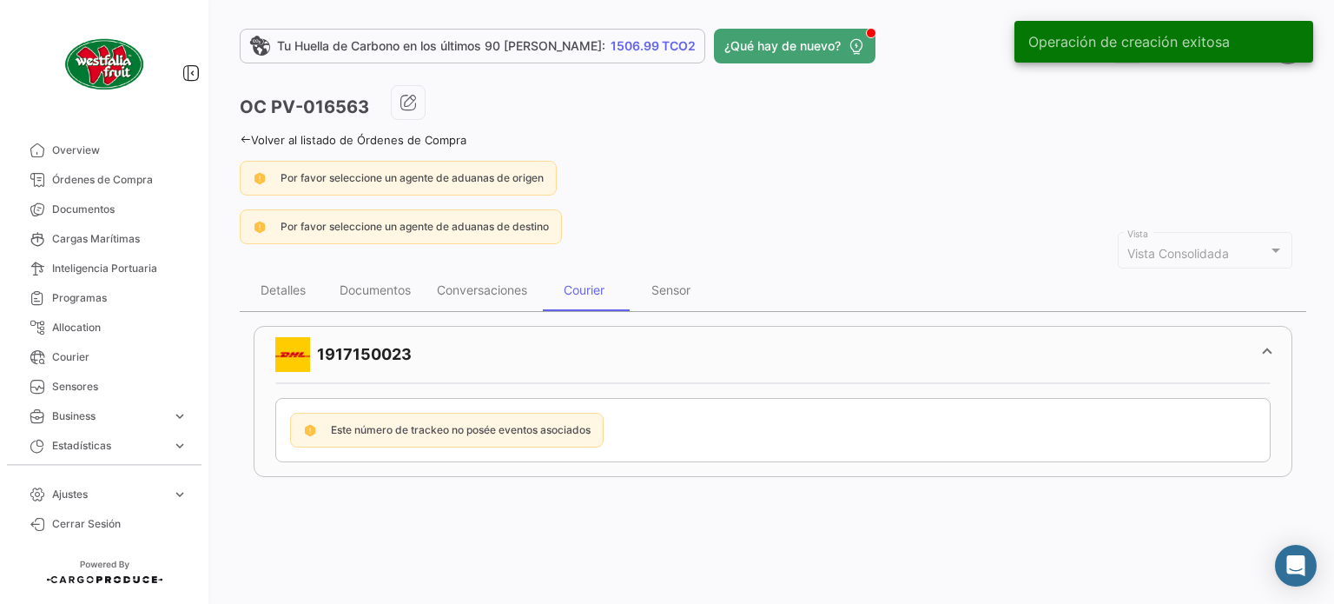
click at [241, 138] on icon at bounding box center [245, 139] width 11 height 11
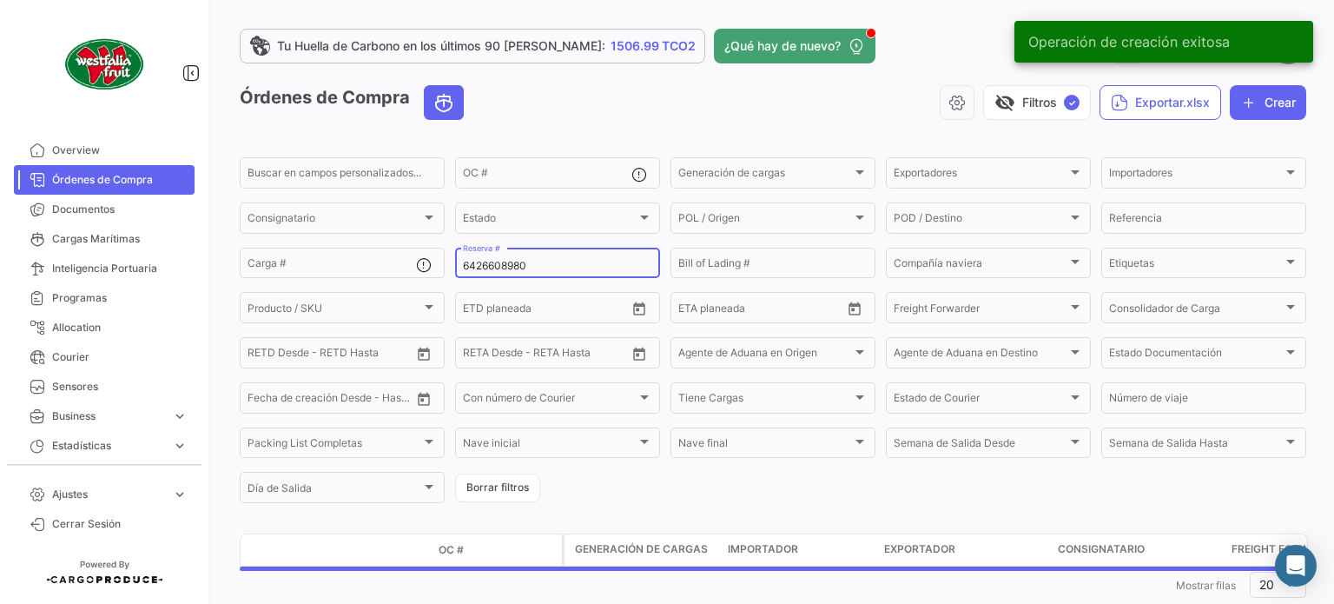
click at [556, 269] on input "6426608980" at bounding box center [557, 266] width 189 height 12
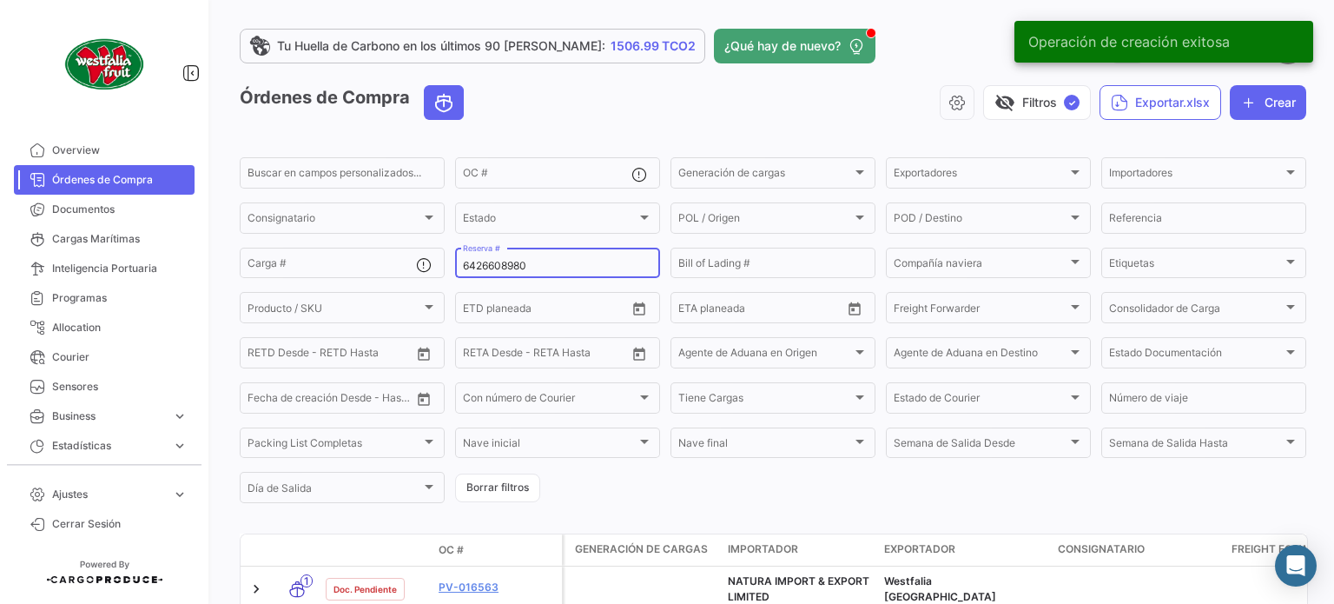
click at [556, 269] on input "6426608980" at bounding box center [557, 266] width 189 height 12
paste input "6426608970"
type input "6426608970"
click at [603, 113] on div "visibility_off Filtros ✓ Exportar.xlsx Crear" at bounding box center [892, 102] width 829 height 35
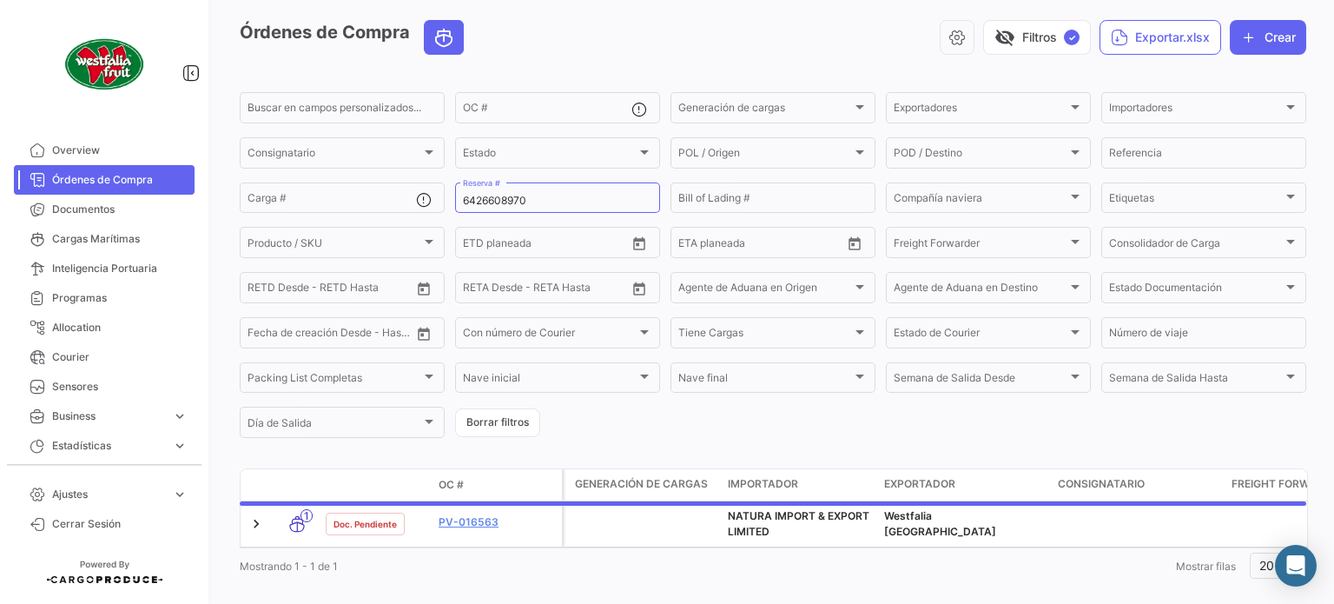
scroll to position [101, 0]
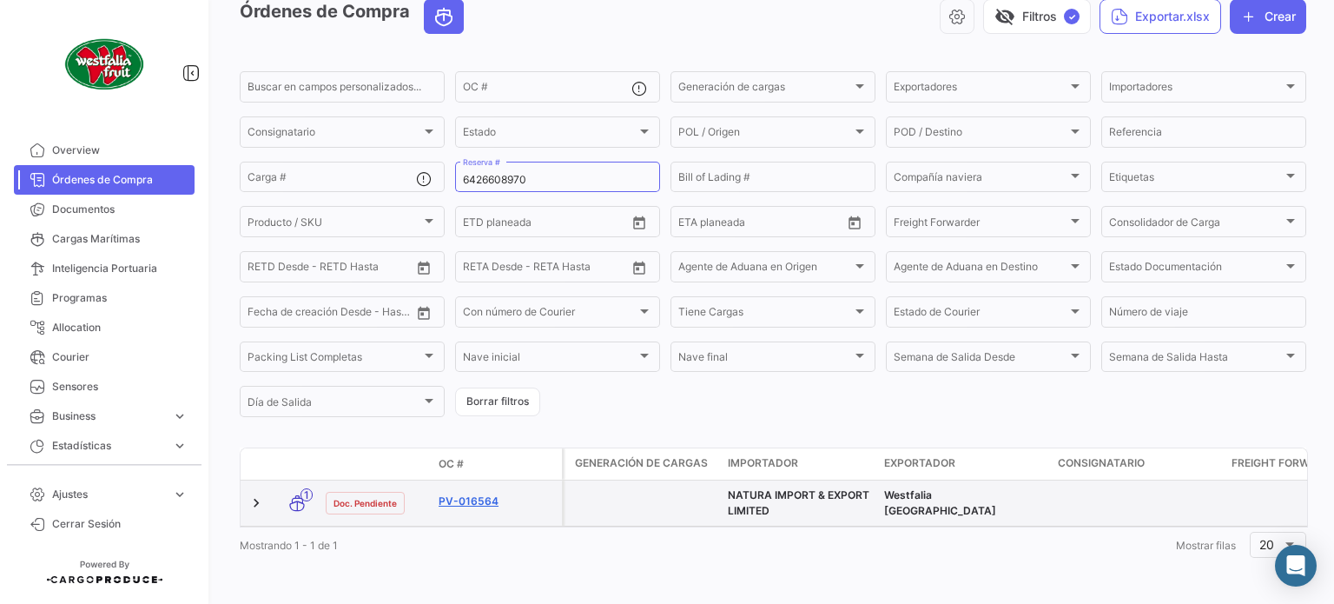
click at [476, 493] on link "PV-016564" at bounding box center [497, 501] width 116 height 16
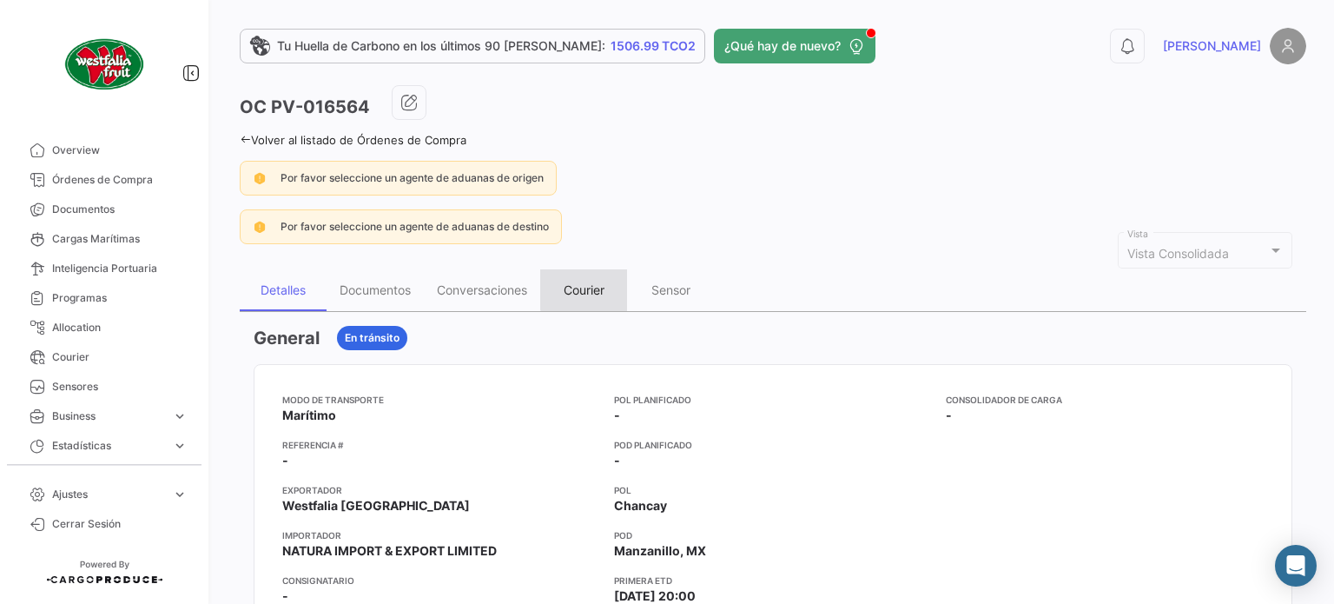
click at [598, 286] on div "Courier" at bounding box center [584, 289] width 41 height 15
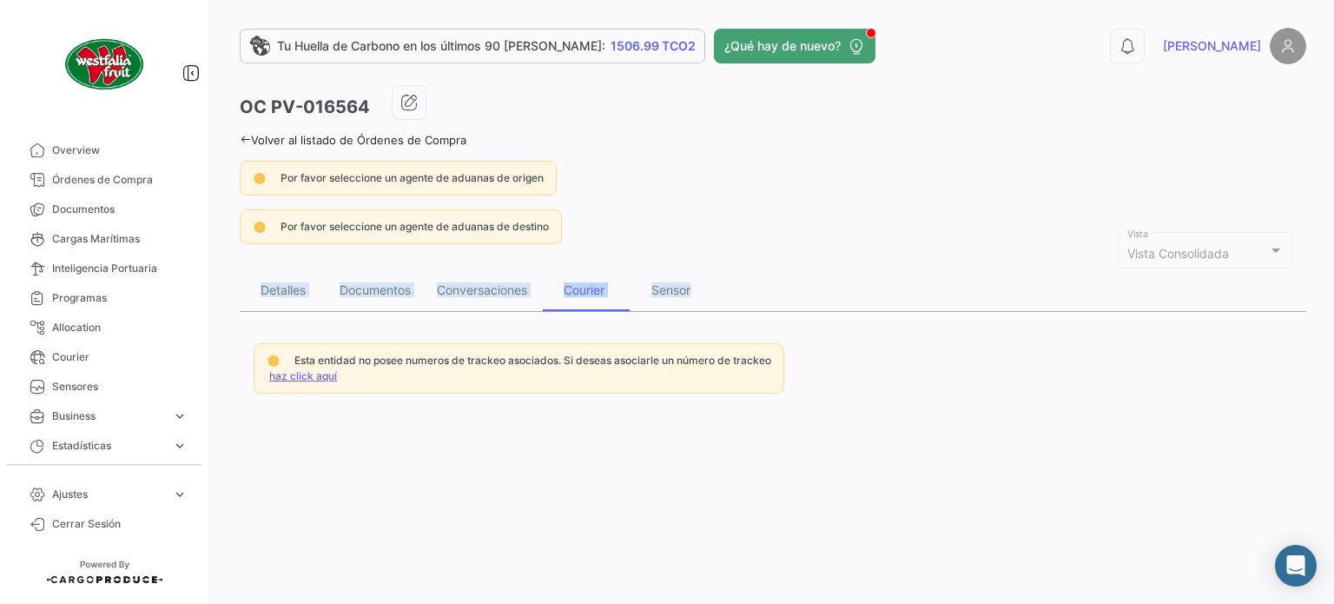
drag, startPoint x: 1330, startPoint y: 275, endPoint x: 1185, endPoint y: 308, distance: 148.8
click at [1324, 296] on div "Tu Huella de Carbono en los últimos 90 [PERSON_NAME]: 1506.99 TCO2 ¿Qué hay de …" at bounding box center [773, 302] width 1122 height 604
click at [314, 406] on div "Tu Huella de Carbono en los últimos 90 [PERSON_NAME]: 1506.99 TCO2 ¿Qué hay de …" at bounding box center [773, 302] width 1122 height 604
click at [313, 379] on link "haz click aquí" at bounding box center [303, 375] width 68 height 13
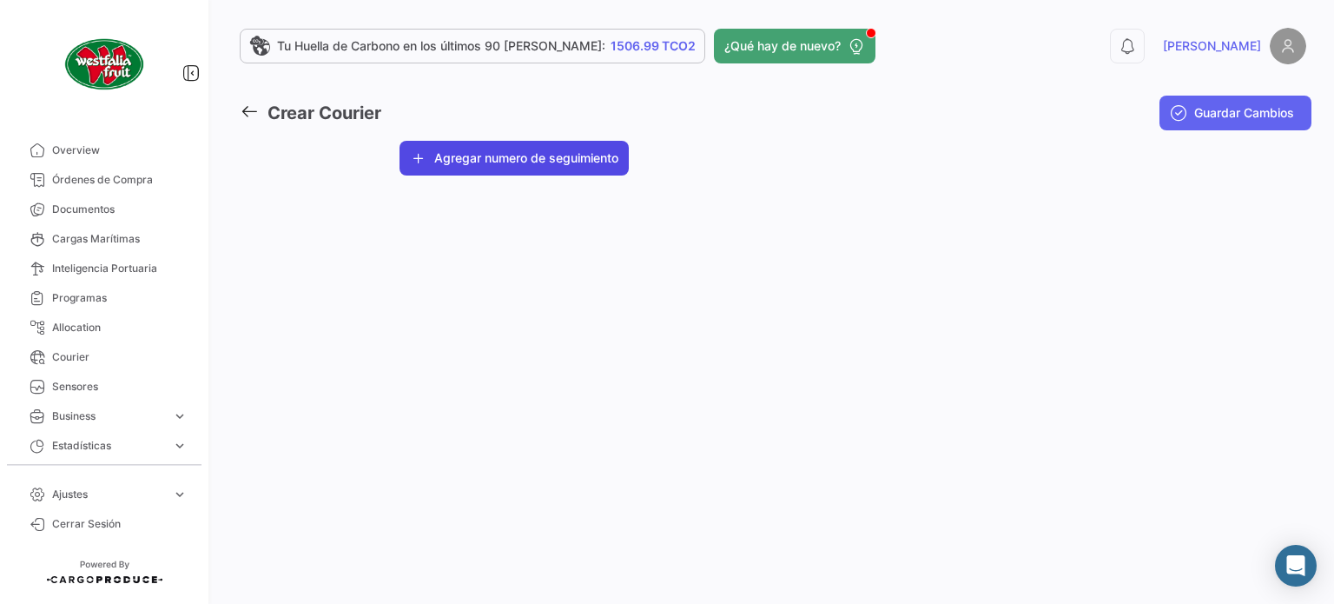
click at [553, 155] on button "Agregar numero de seguimiento" at bounding box center [514, 158] width 229 height 35
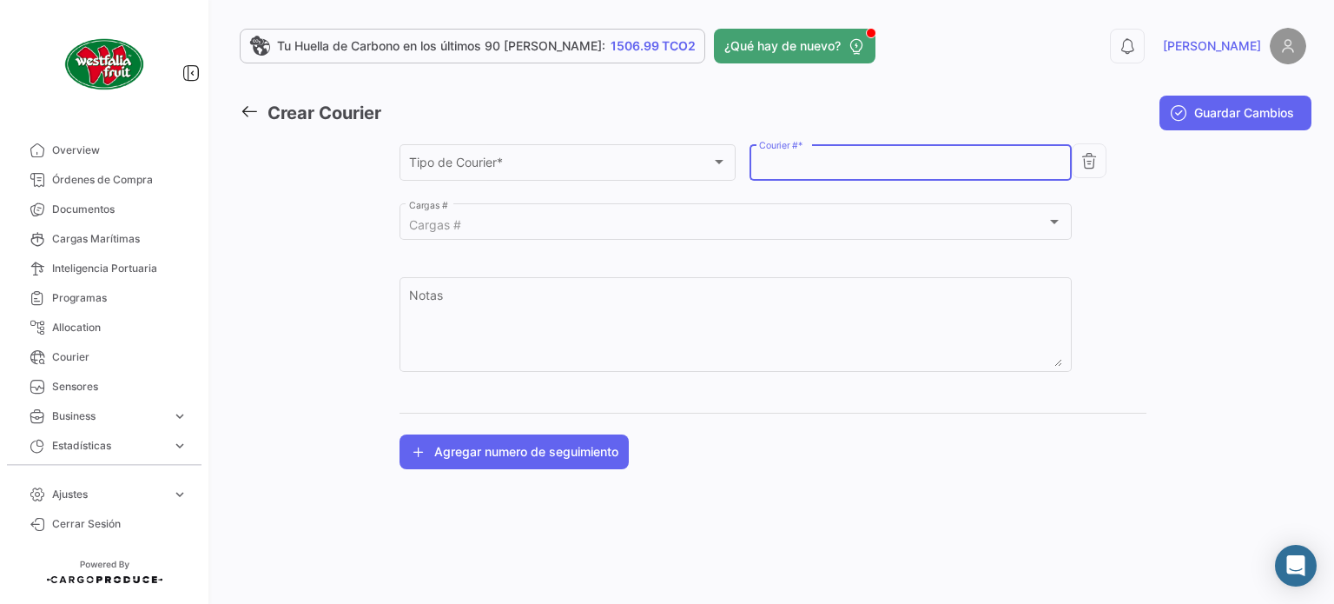
click at [828, 162] on input "Courier # *" at bounding box center [911, 165] width 304 height 15
paste input "1917150023"
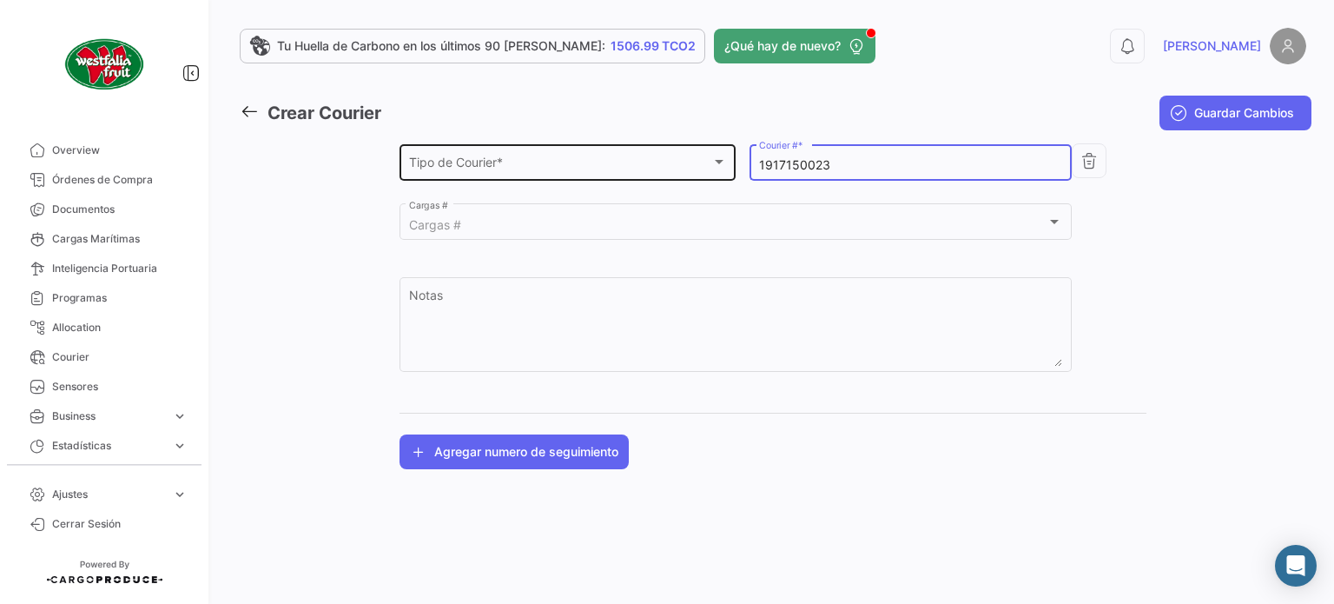
type input "1917150023"
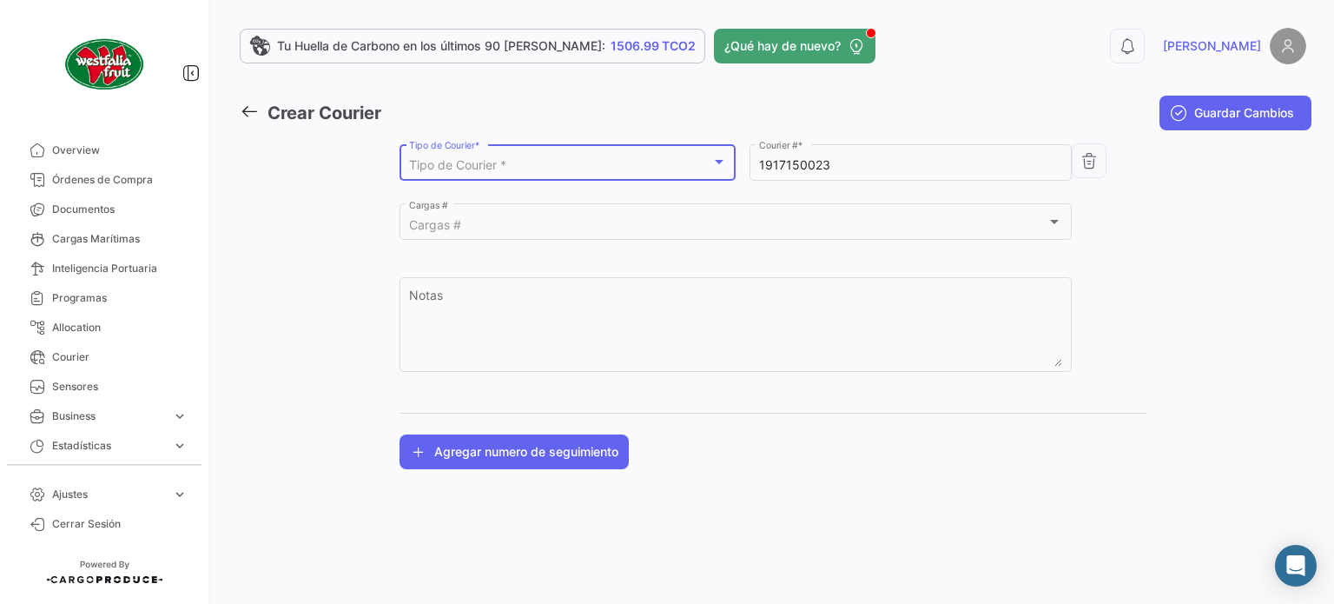
click at [569, 162] on div "Tipo de Courier *" at bounding box center [560, 165] width 302 height 15
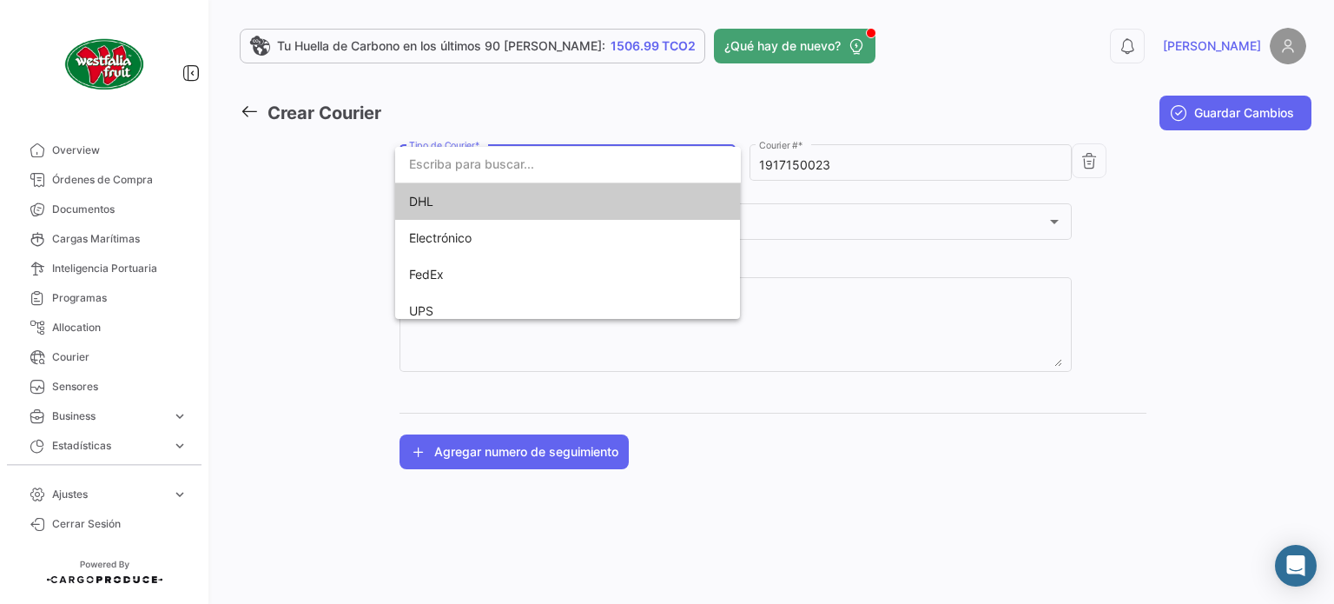
click at [539, 211] on span "DHL" at bounding box center [530, 201] width 243 height 36
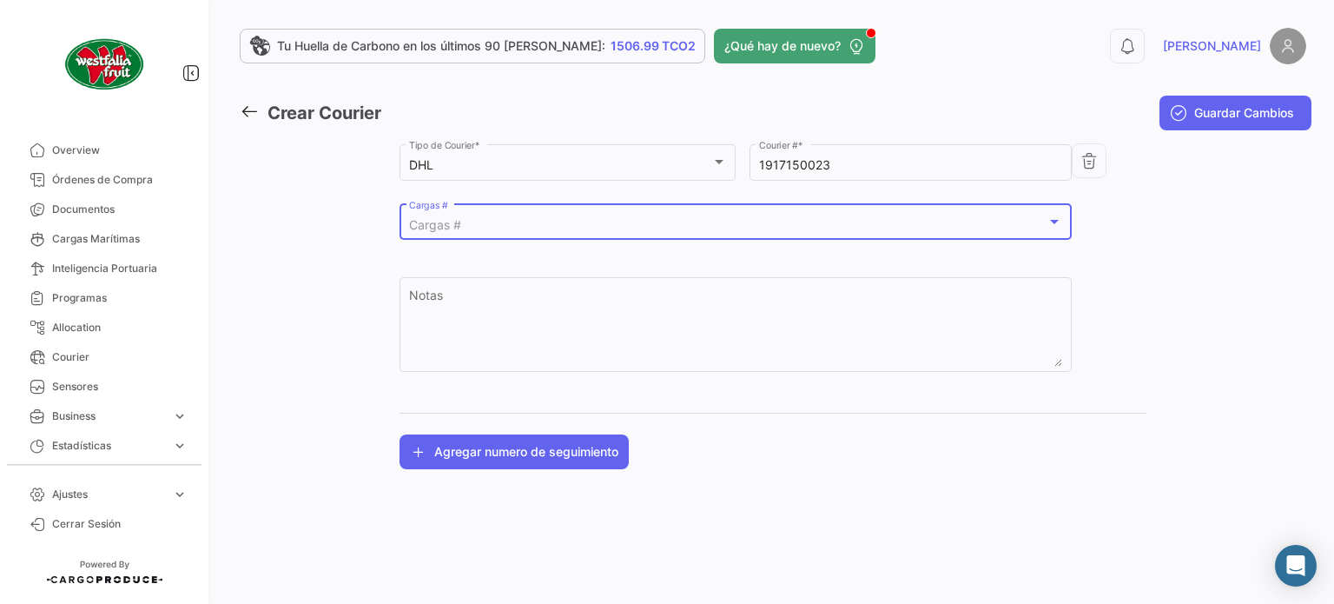
click at [665, 232] on div "Cargas #" at bounding box center [728, 225] width 638 height 15
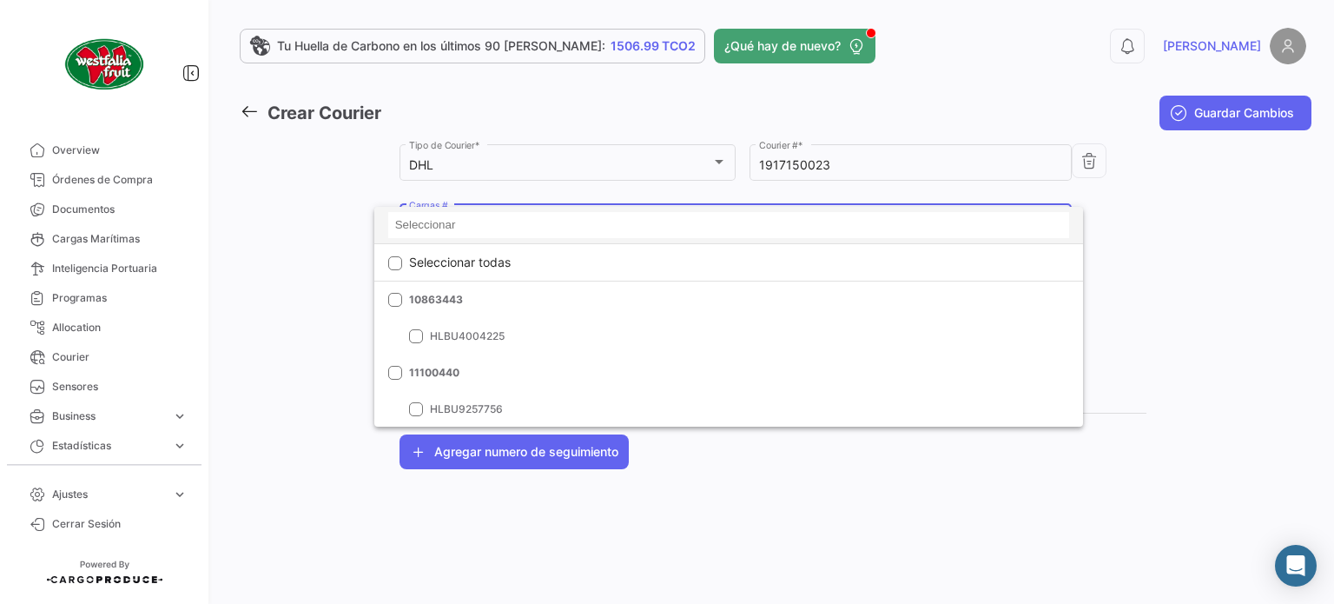
click at [443, 222] on input at bounding box center [729, 225] width 682 height 26
paste input "6426608970"
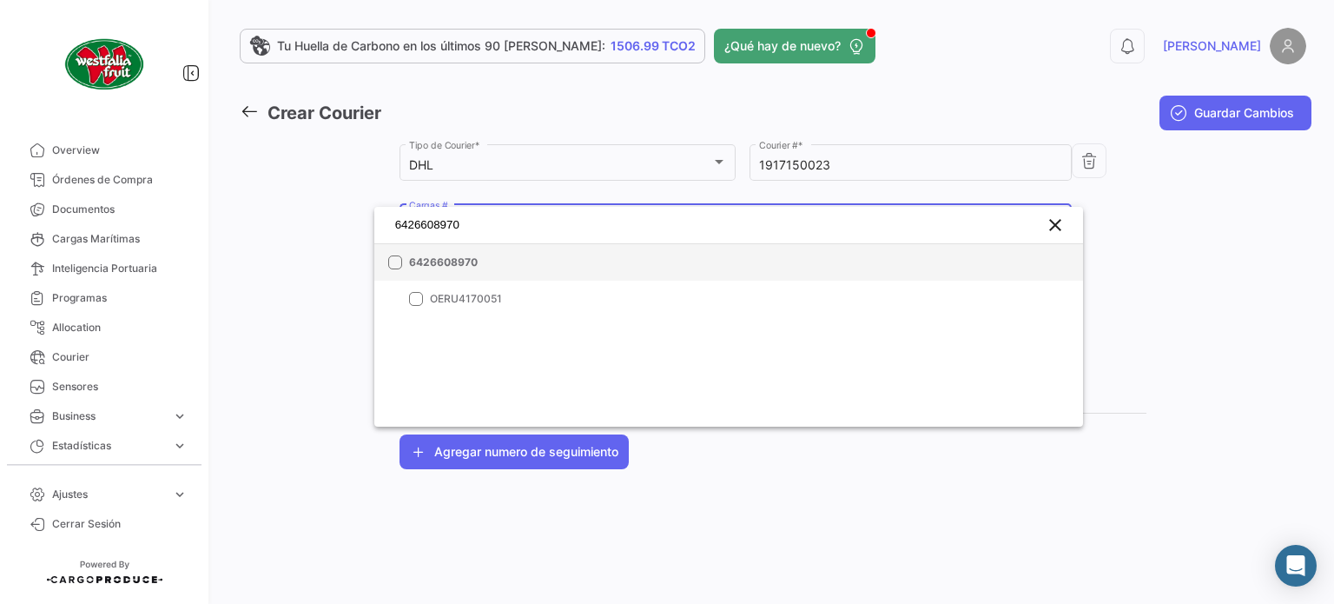
type input "6426608970"
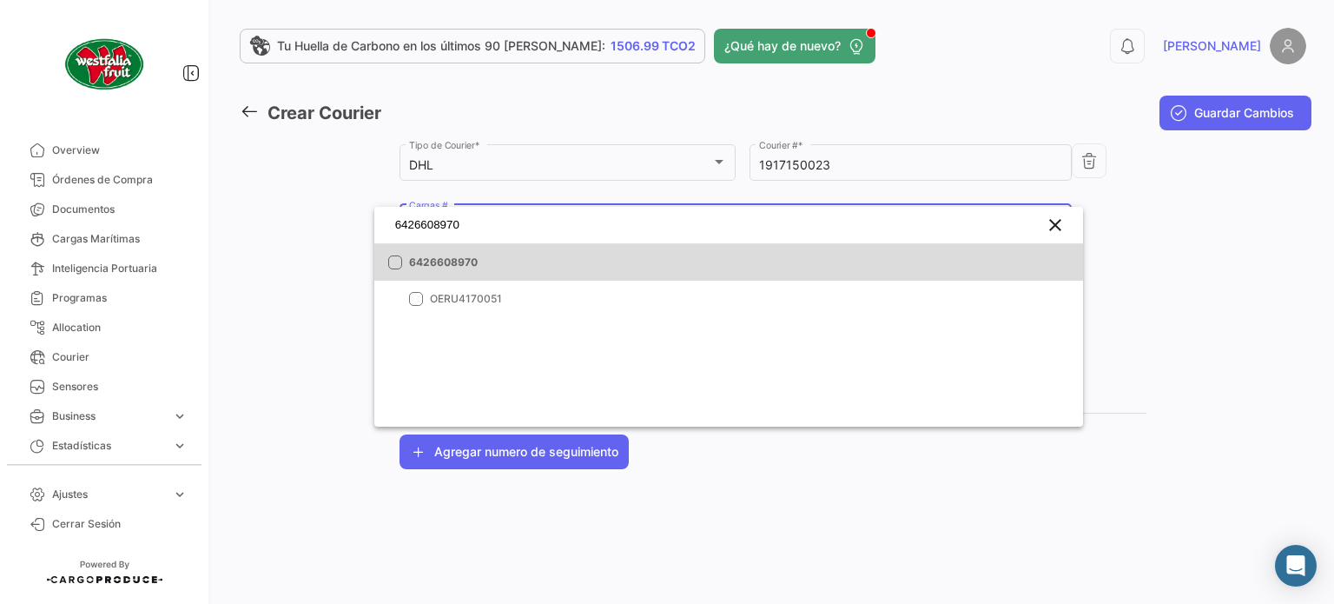
click at [439, 257] on span "6426608970" at bounding box center [530, 263] width 243 height 16
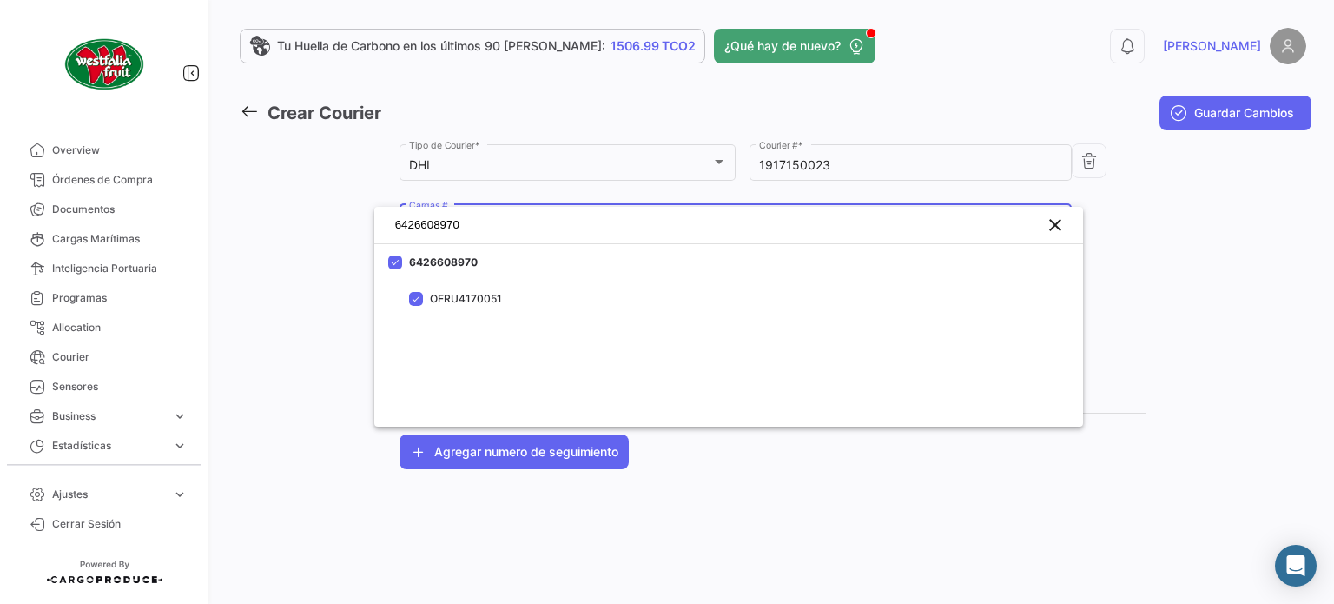
click at [1110, 261] on div at bounding box center [667, 302] width 1334 height 604
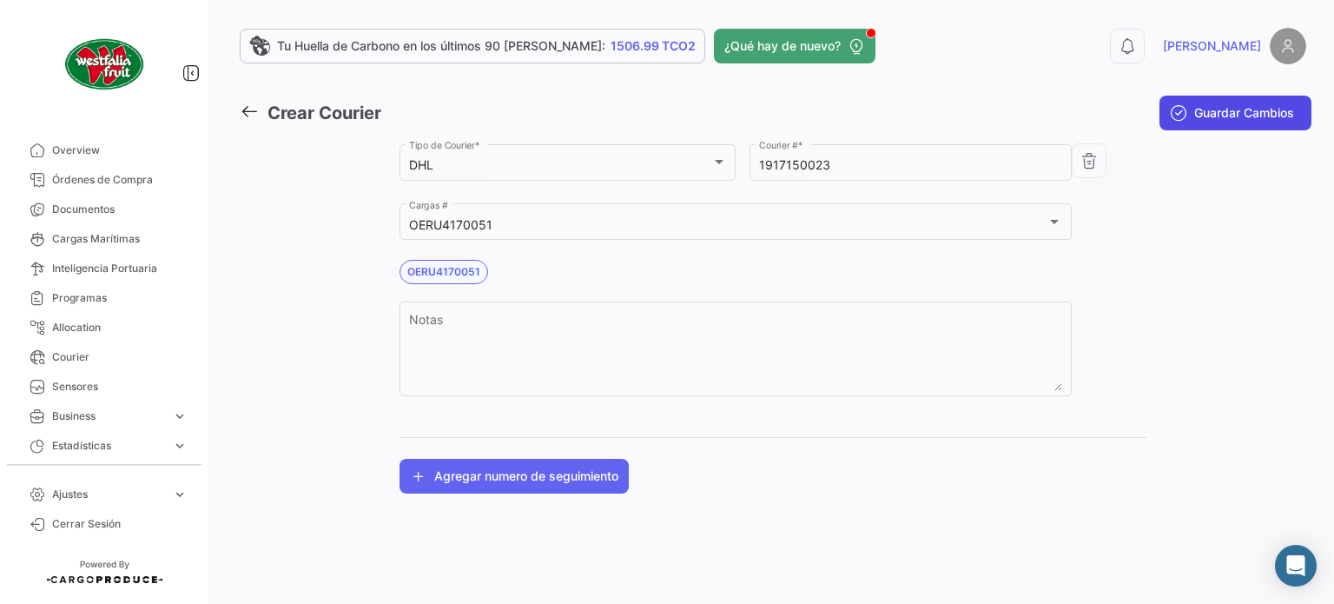
click at [1197, 117] on span "Guardar Cambios" at bounding box center [1244, 112] width 100 height 17
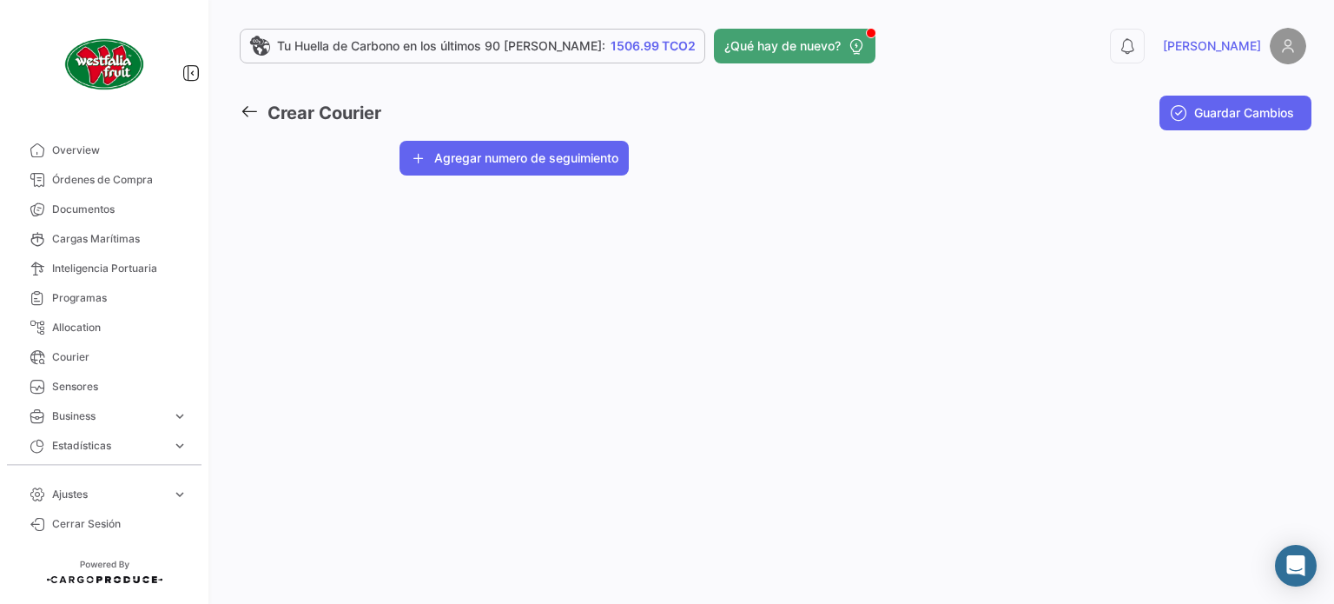
click at [244, 106] on icon at bounding box center [249, 111] width 19 height 19
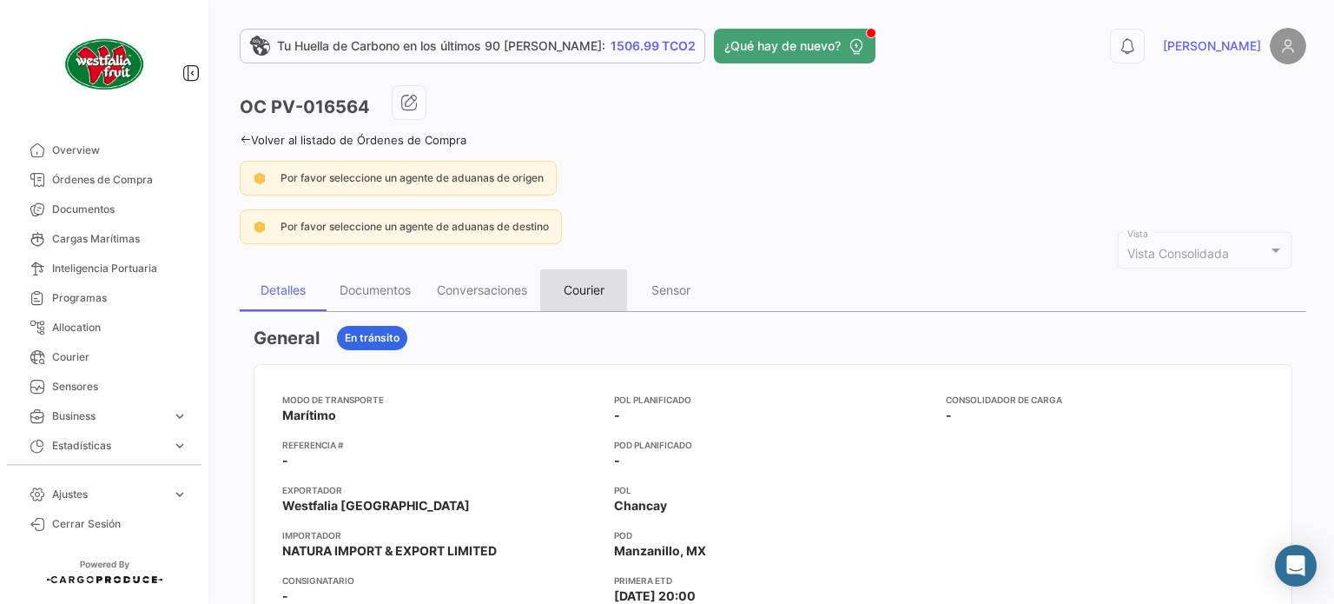
click at [586, 282] on div "Courier" at bounding box center [584, 289] width 41 height 15
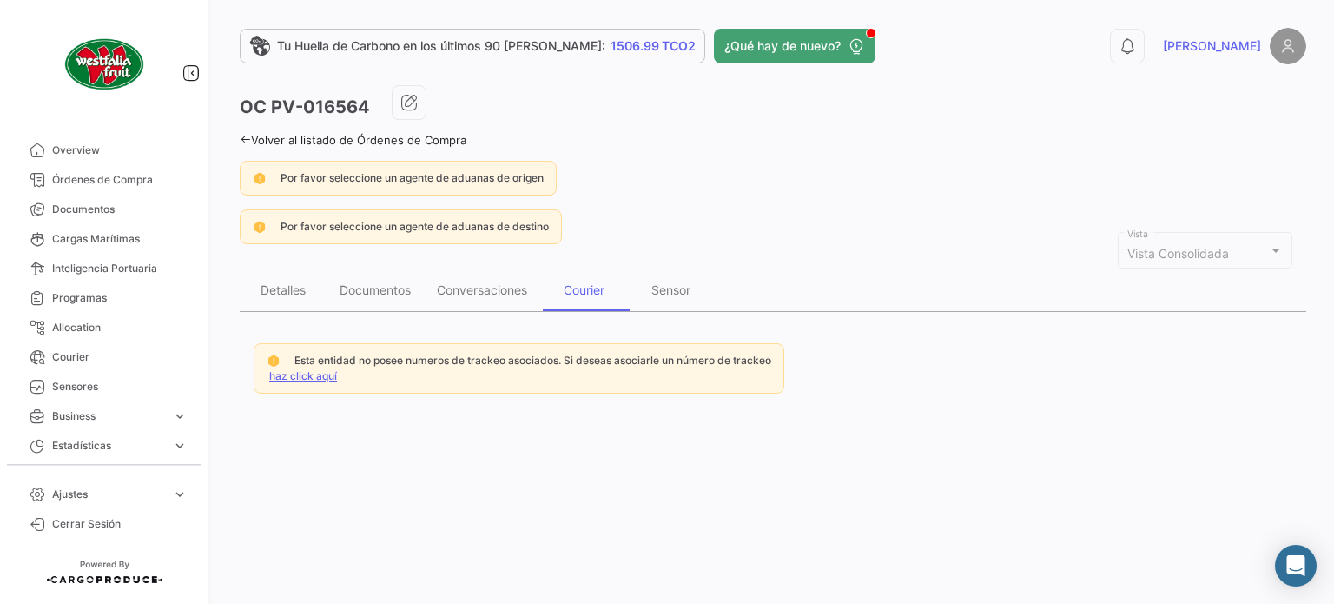
click at [318, 377] on link "haz click aquí" at bounding box center [303, 375] width 68 height 13
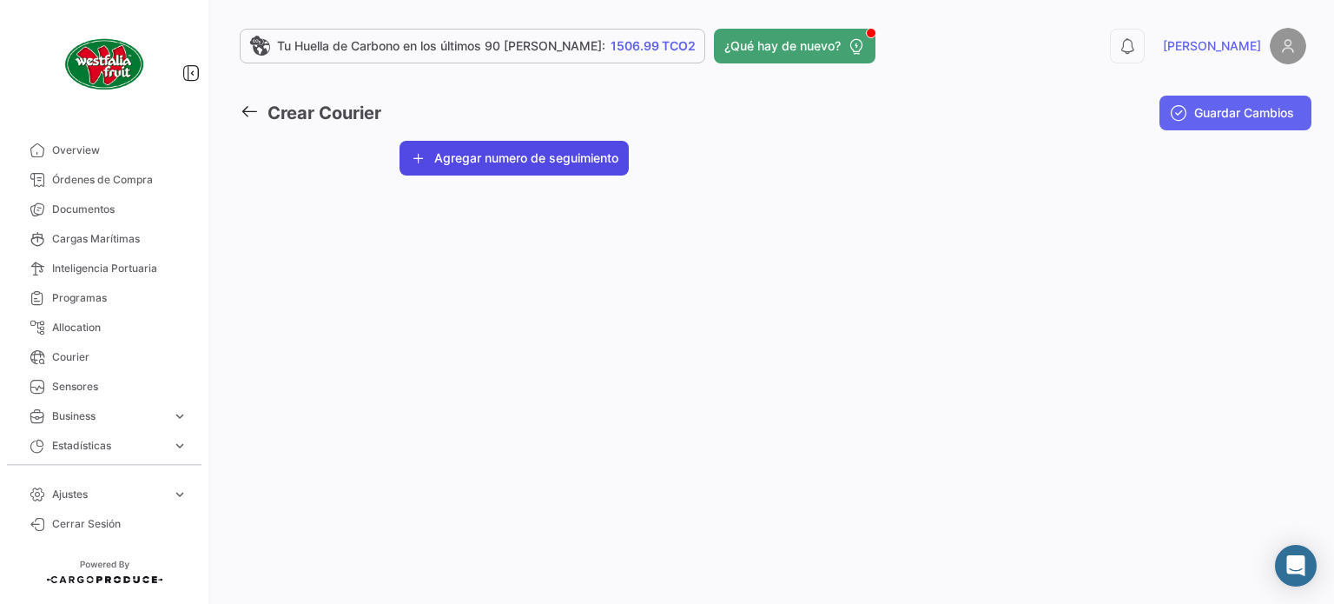
click at [533, 162] on button "Agregar numero de seguimiento" at bounding box center [514, 158] width 229 height 35
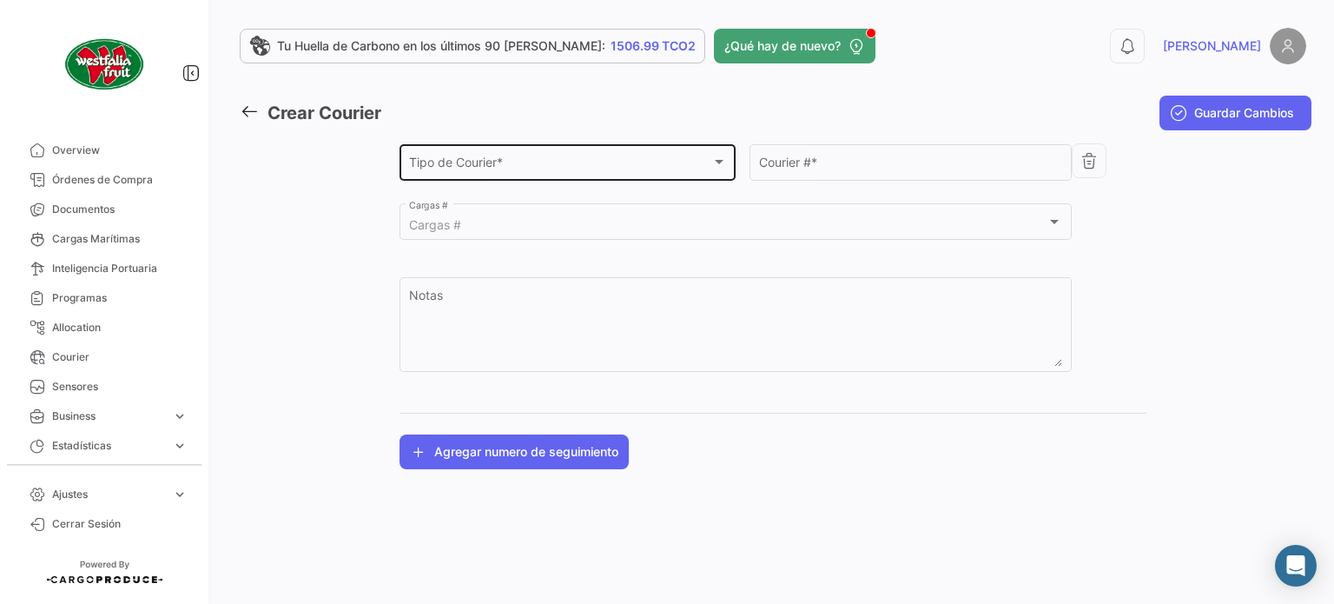
click at [605, 167] on div "Tipo de Courier *" at bounding box center [560, 165] width 302 height 15
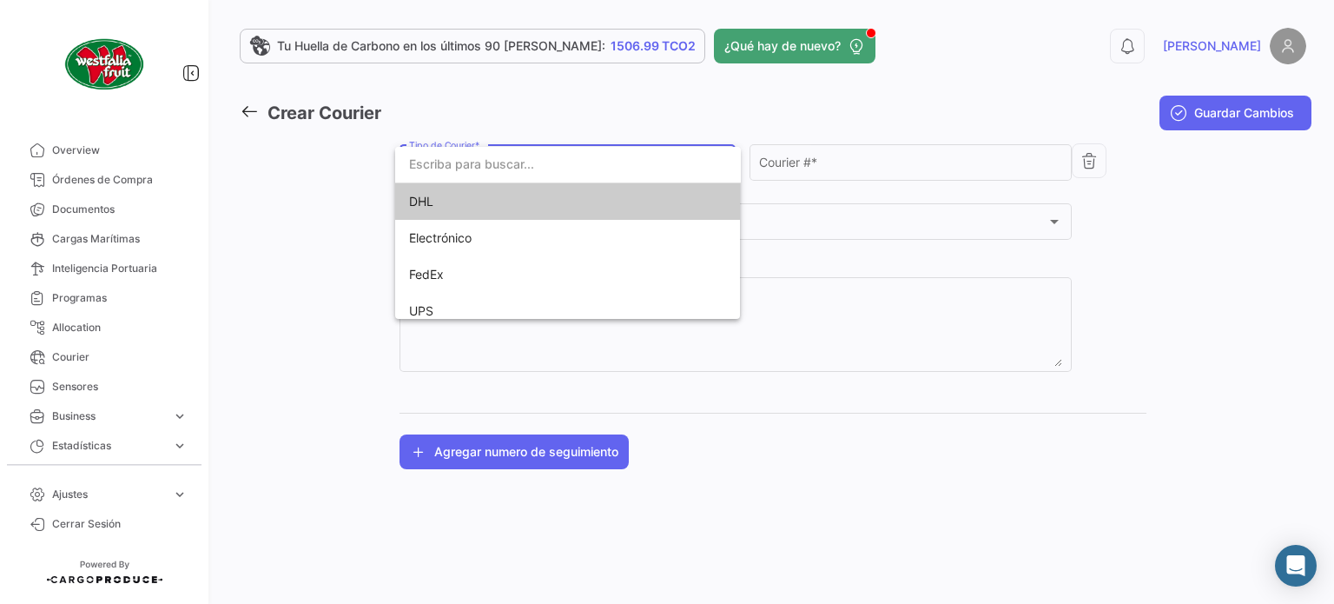
click at [519, 203] on span "DHL" at bounding box center [530, 201] width 243 height 36
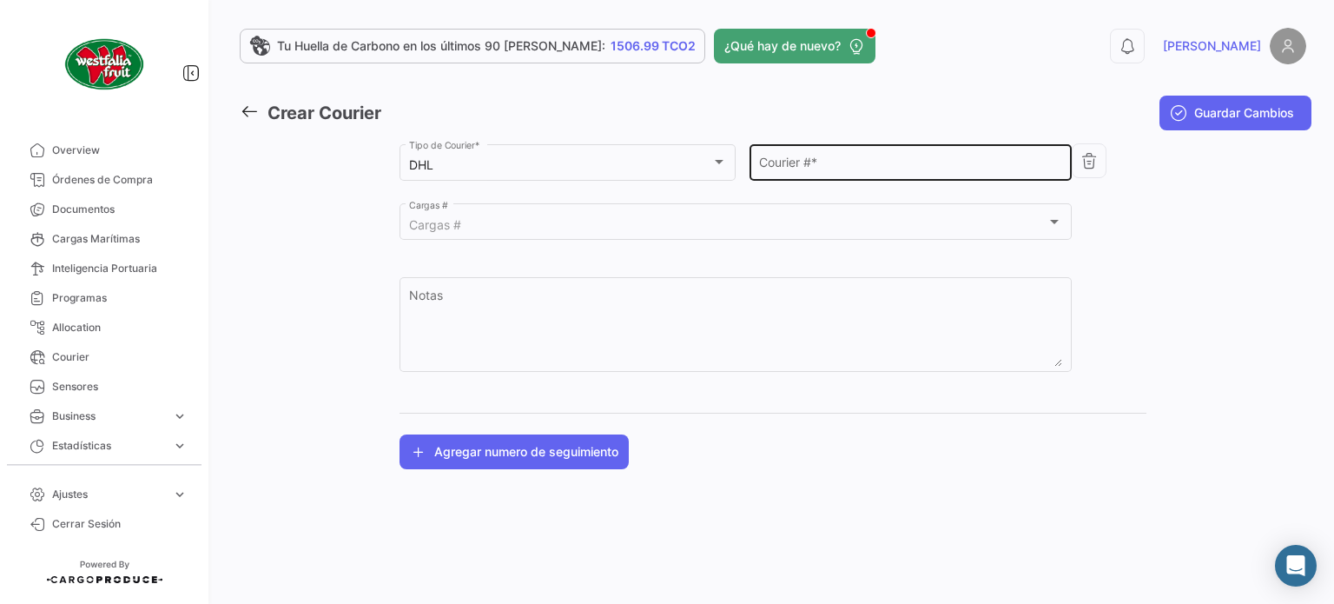
click at [779, 156] on div "Courier # *" at bounding box center [911, 161] width 304 height 40
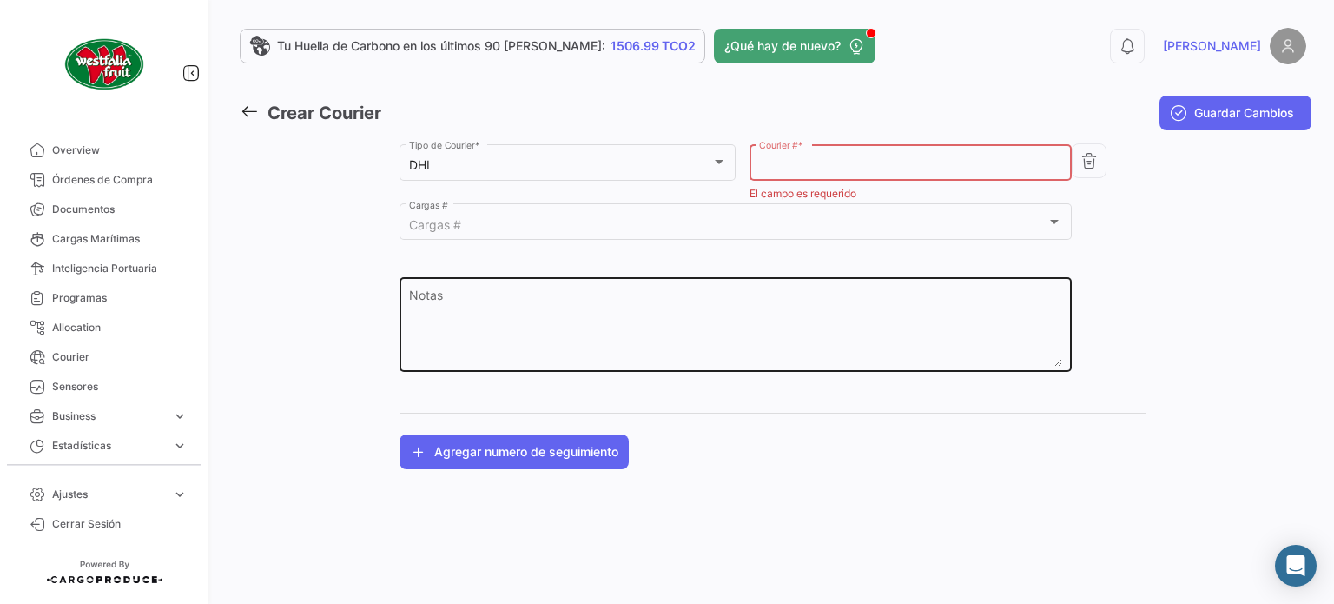
paste input "1917150023"
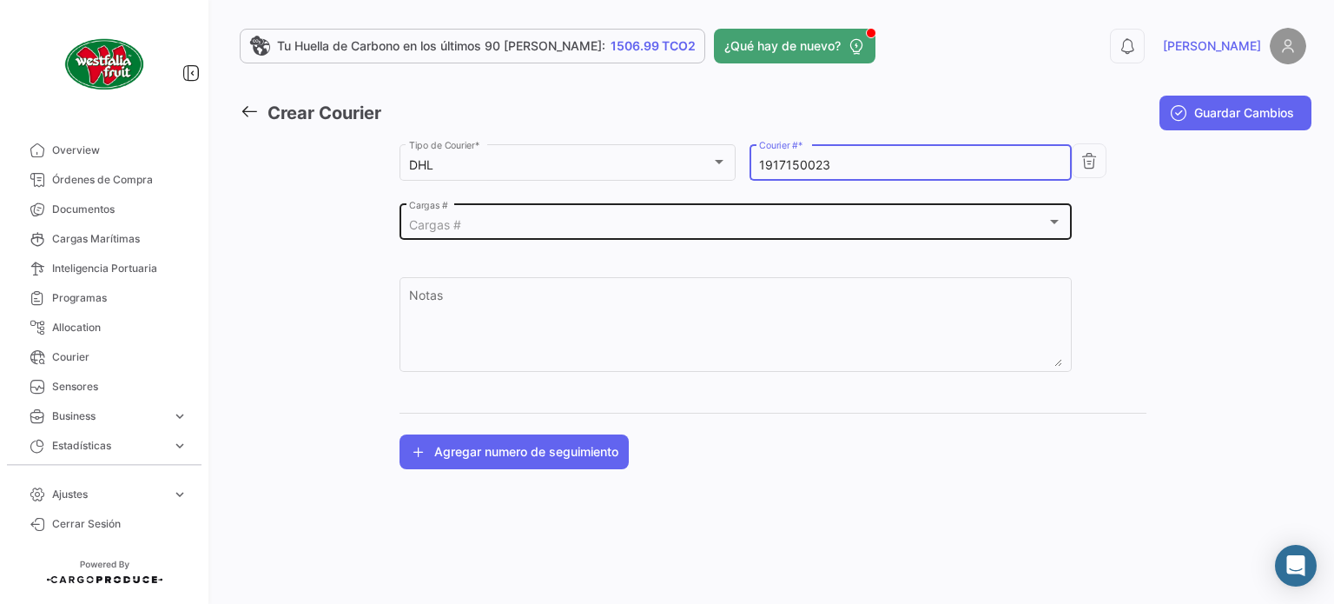
type input "1917150023"
click at [719, 233] on div "Cargas # Cargas #" at bounding box center [736, 221] width 654 height 40
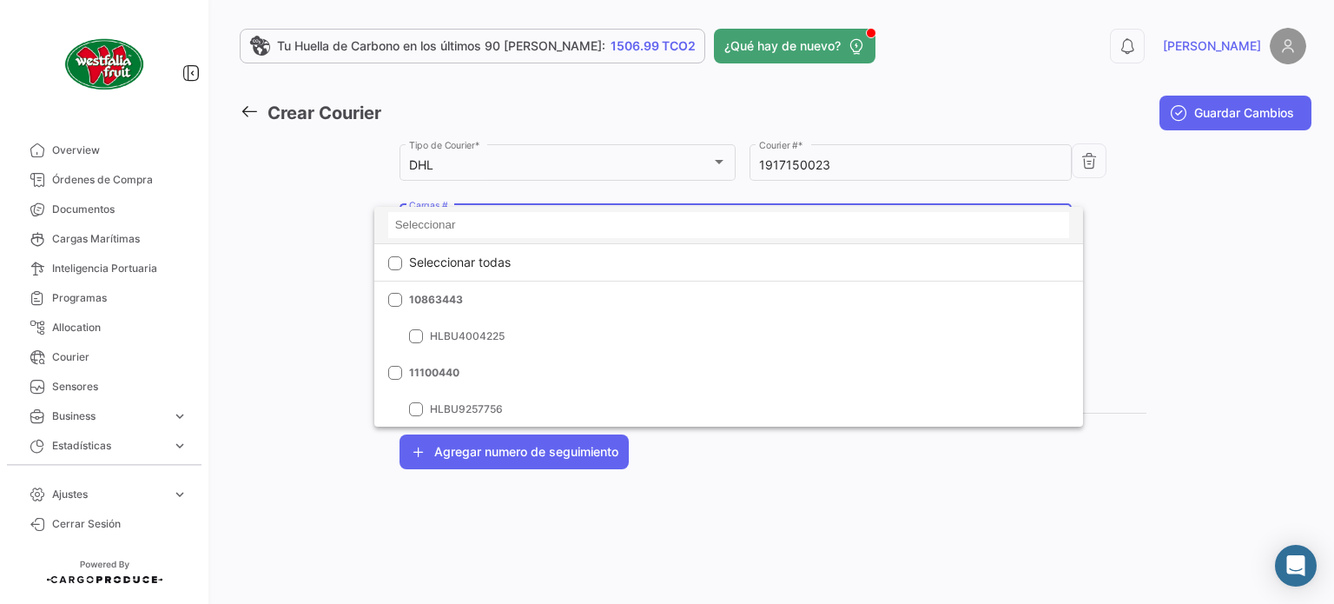
click at [533, 228] on input at bounding box center [729, 225] width 682 height 26
paste input "6426608970"
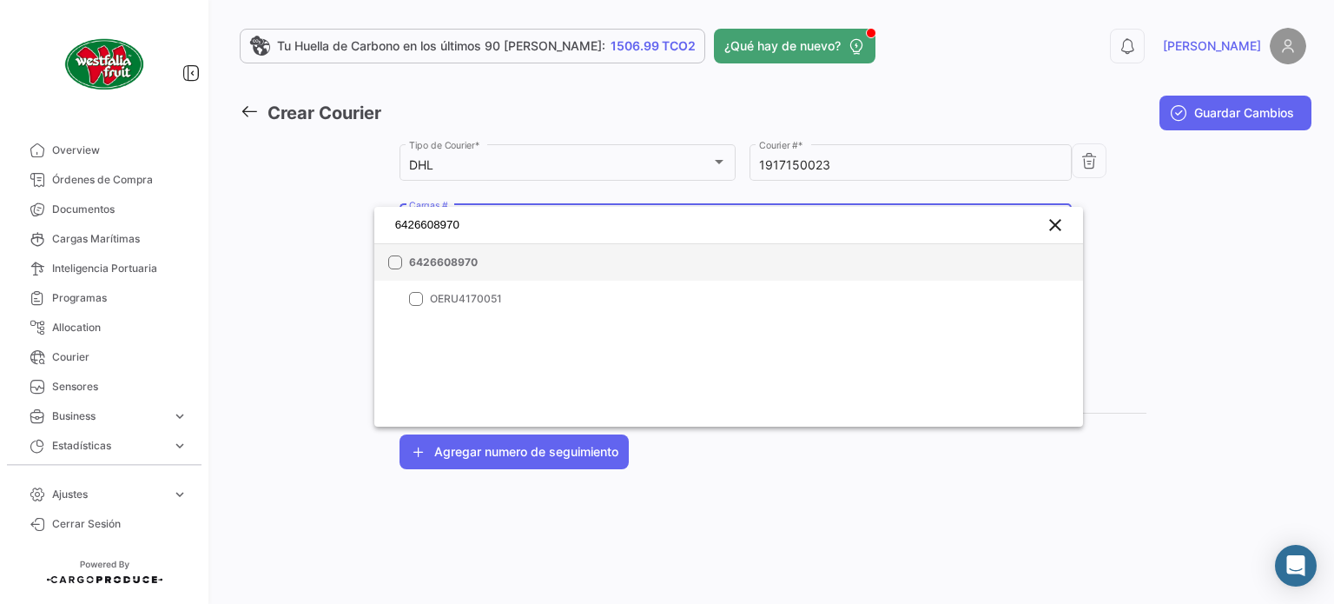
type input "6426608970"
click at [451, 269] on span "6426608970" at bounding box center [530, 263] width 243 height 16
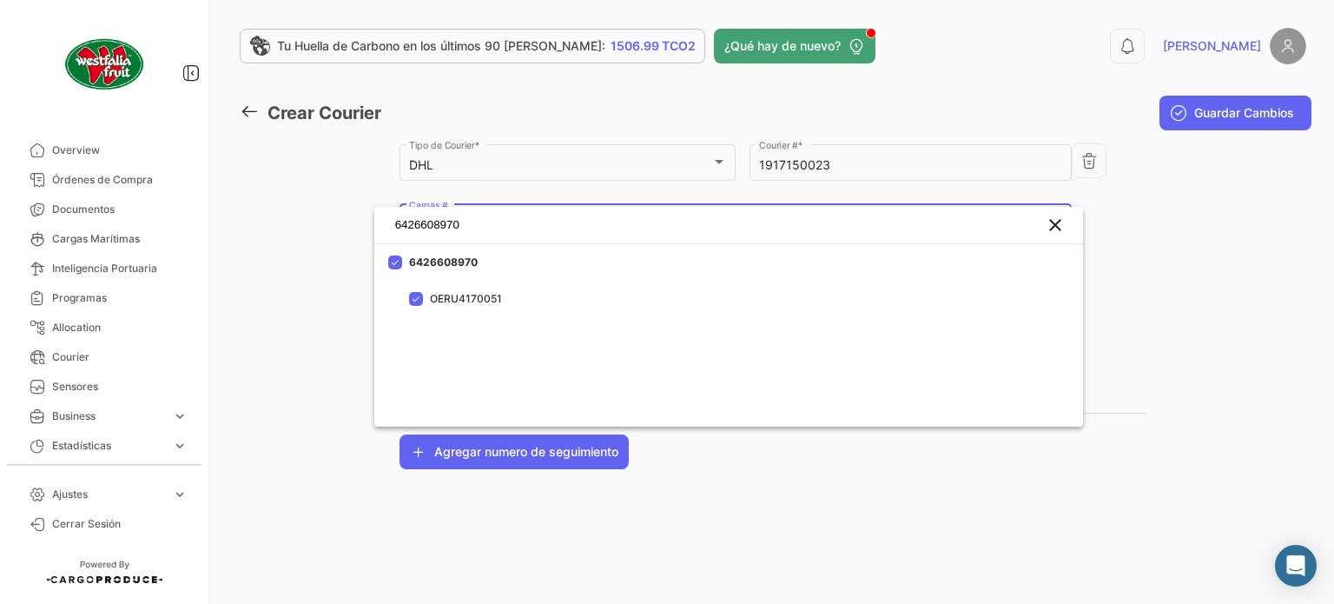
click at [1164, 272] on div at bounding box center [667, 302] width 1334 height 604
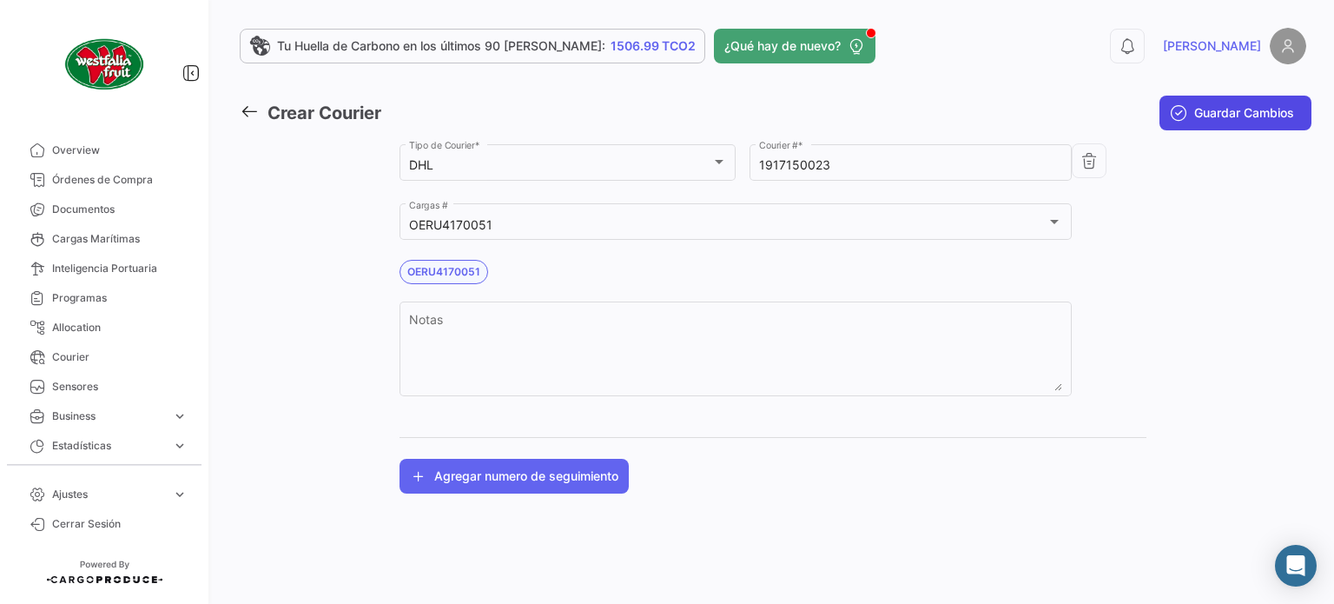
click at [1195, 117] on span "Guardar Cambios" at bounding box center [1244, 112] width 100 height 17
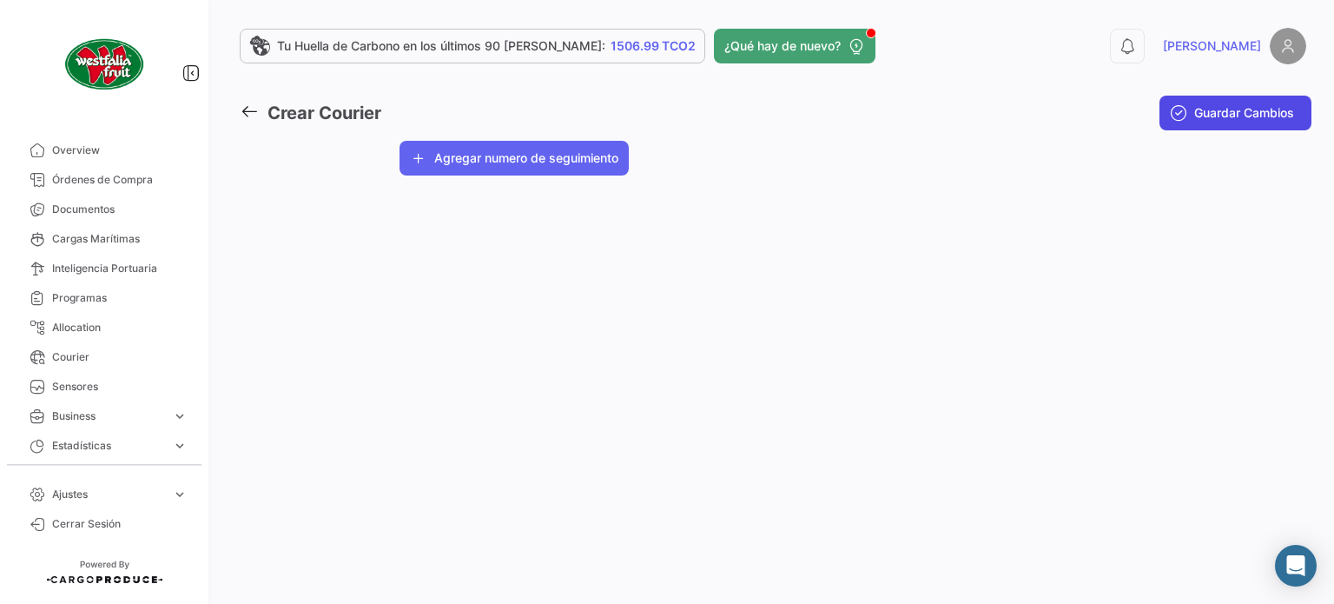
click at [1227, 121] on span "Guardar Cambios" at bounding box center [1244, 112] width 100 height 17
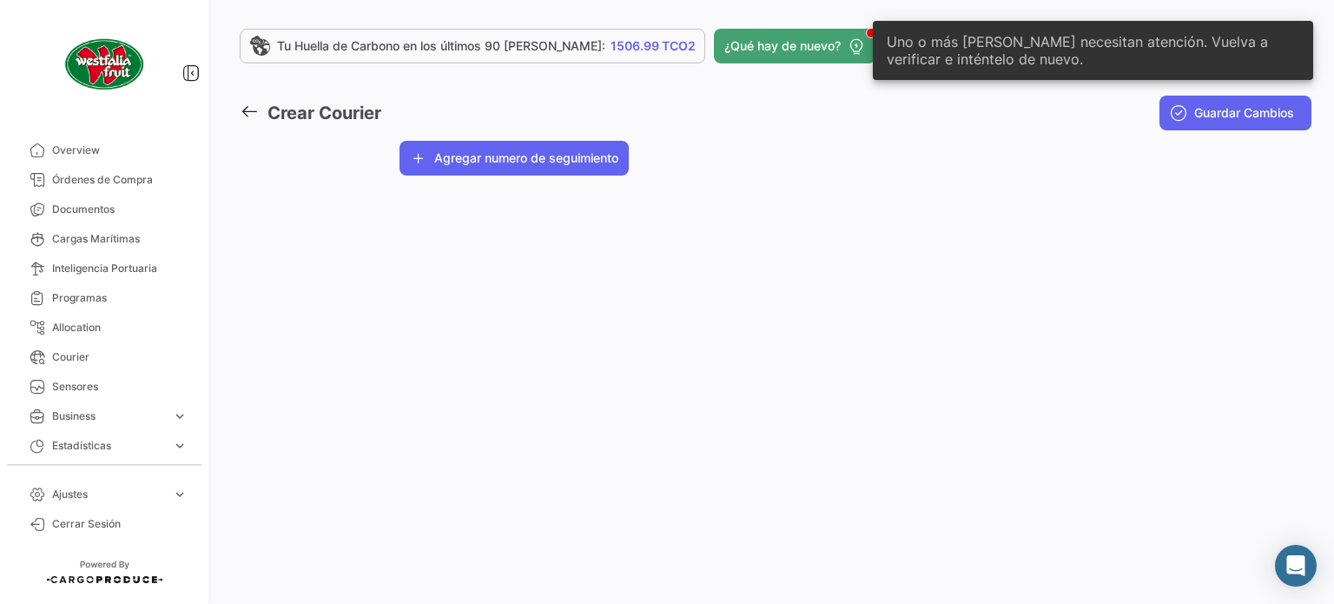
click at [1098, 52] on span "Uno o más [PERSON_NAME] necesitan atención. Vuelva a verificar e inténtelo de n…" at bounding box center [1093, 50] width 413 height 35
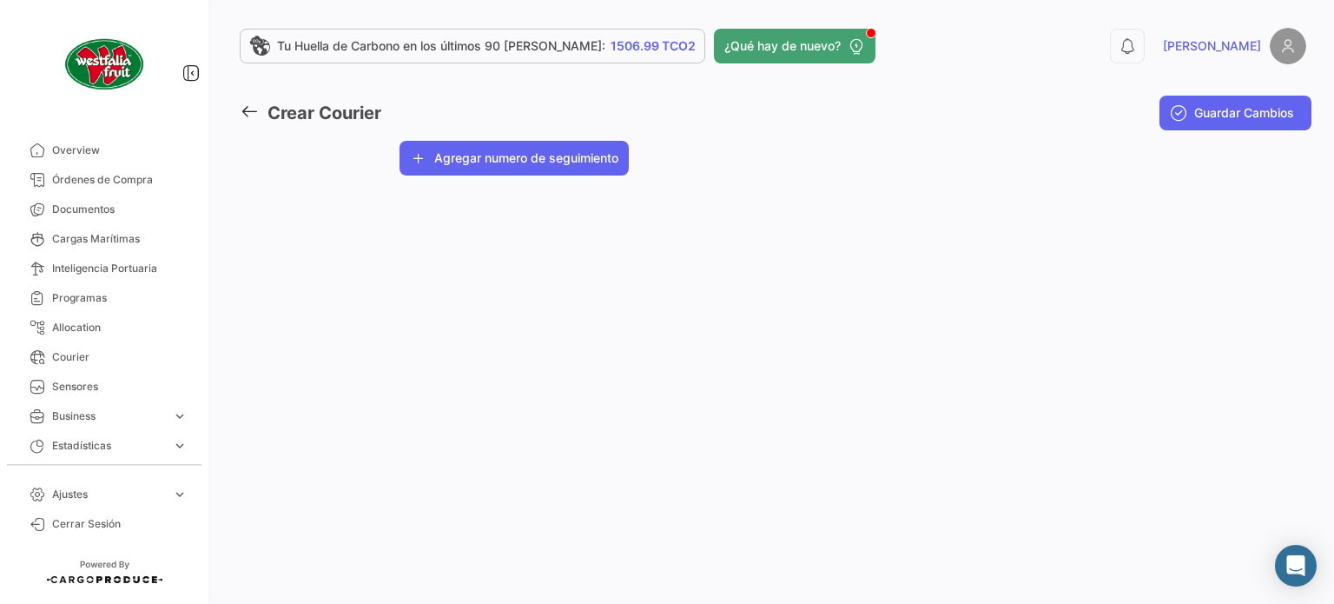
click at [246, 110] on icon at bounding box center [249, 111] width 19 height 19
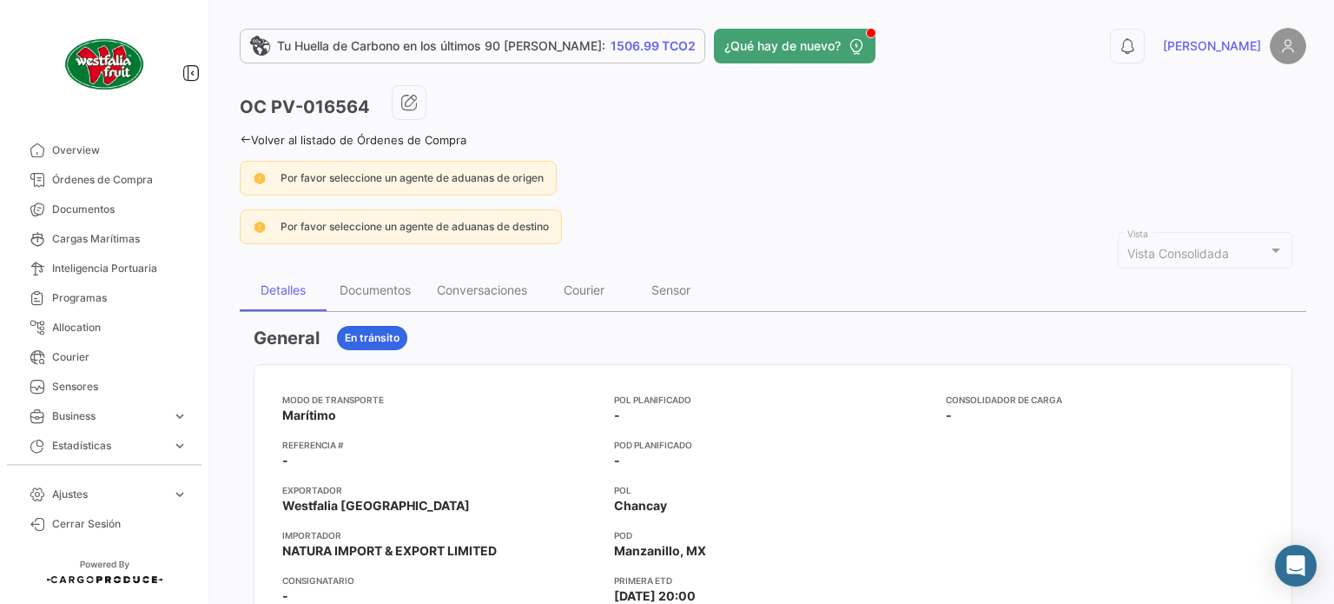
click at [413, 178] on span "Por favor seleccione un agente de aduanas de origen" at bounding box center [412, 177] width 263 height 13
click at [352, 294] on div "Documentos" at bounding box center [375, 289] width 71 height 15
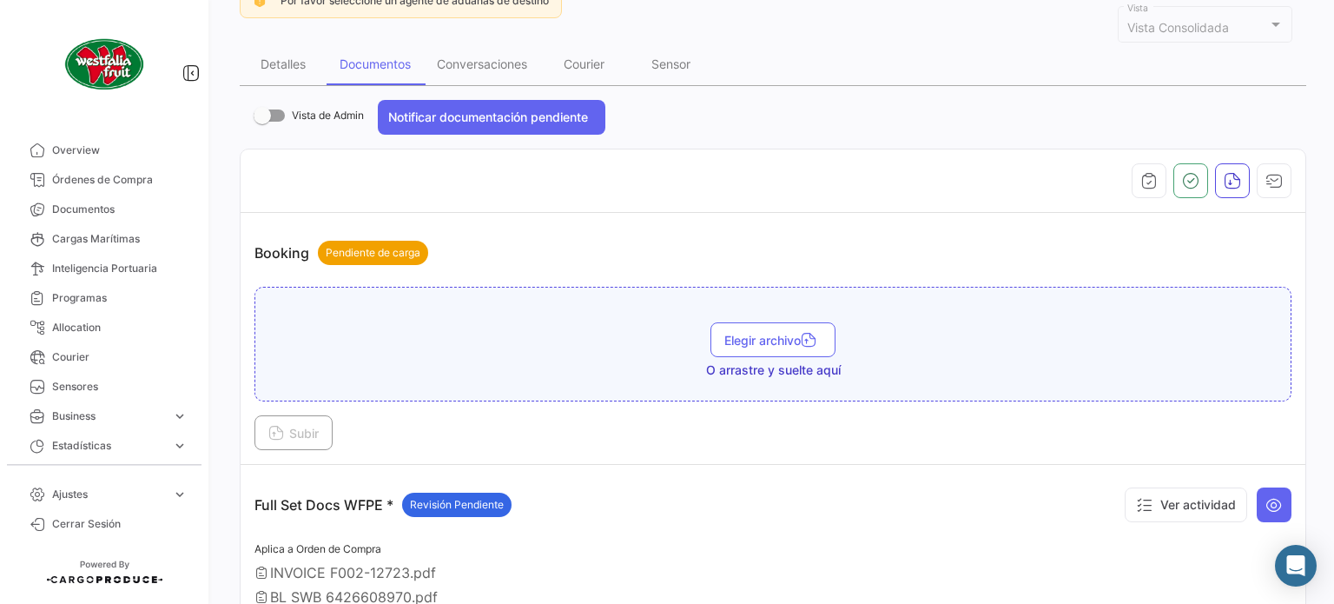
scroll to position [184, 0]
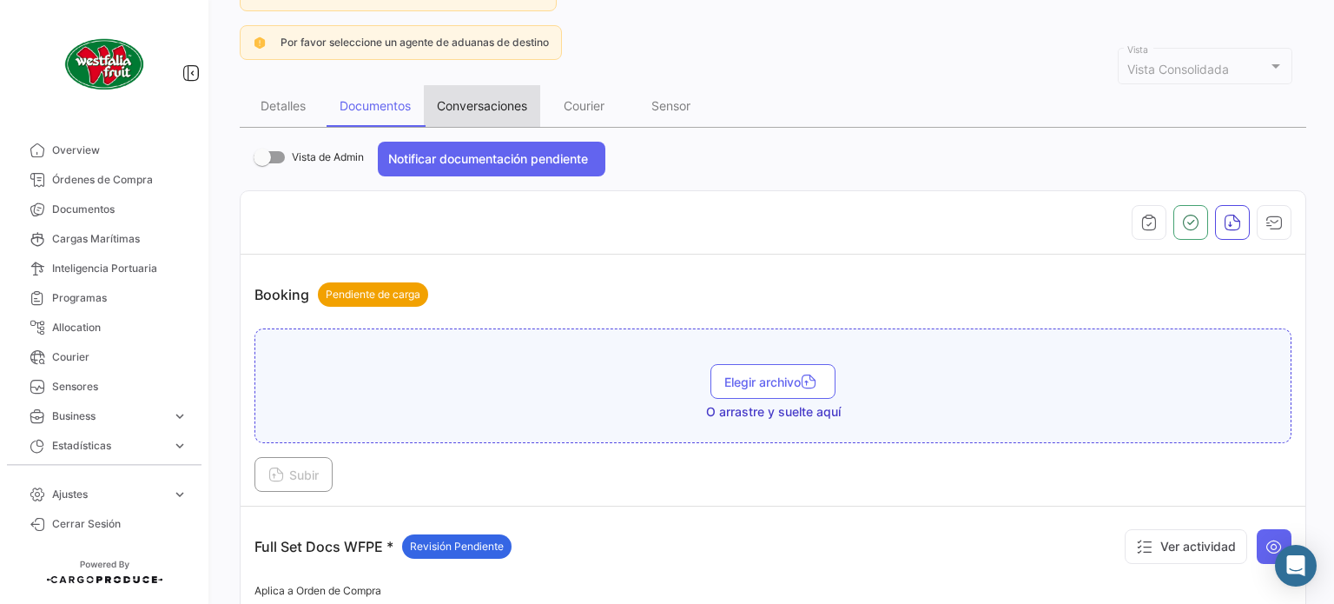
click at [504, 110] on div "Conversaciones" at bounding box center [482, 105] width 90 height 15
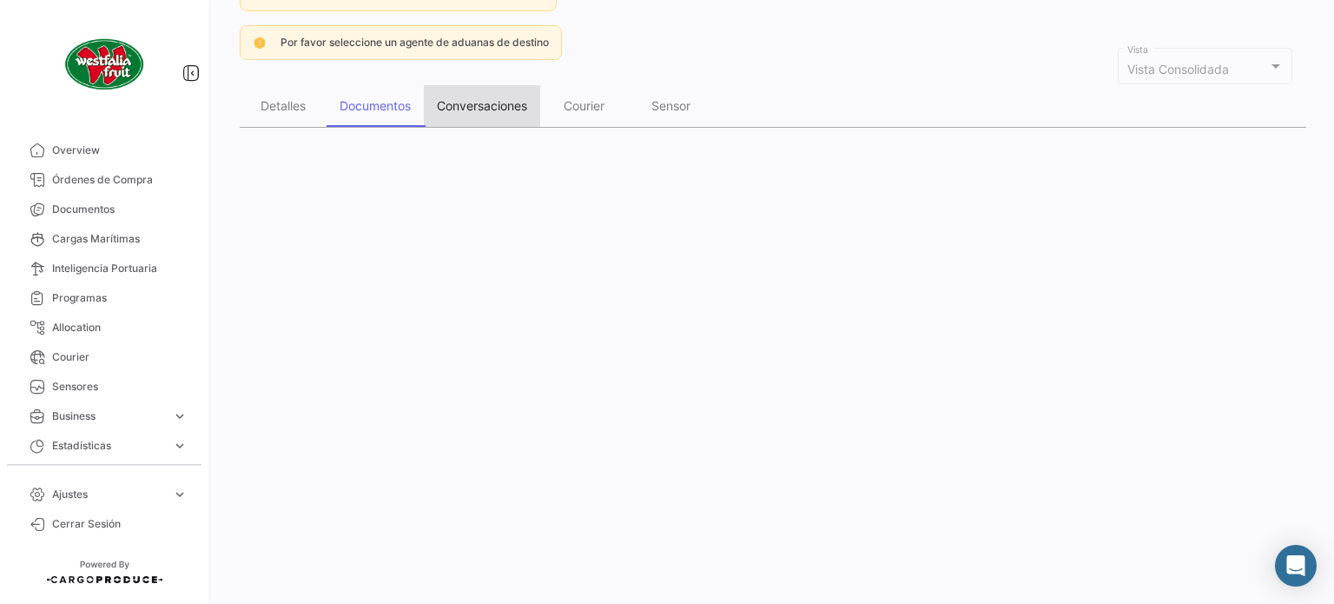
scroll to position [0, 0]
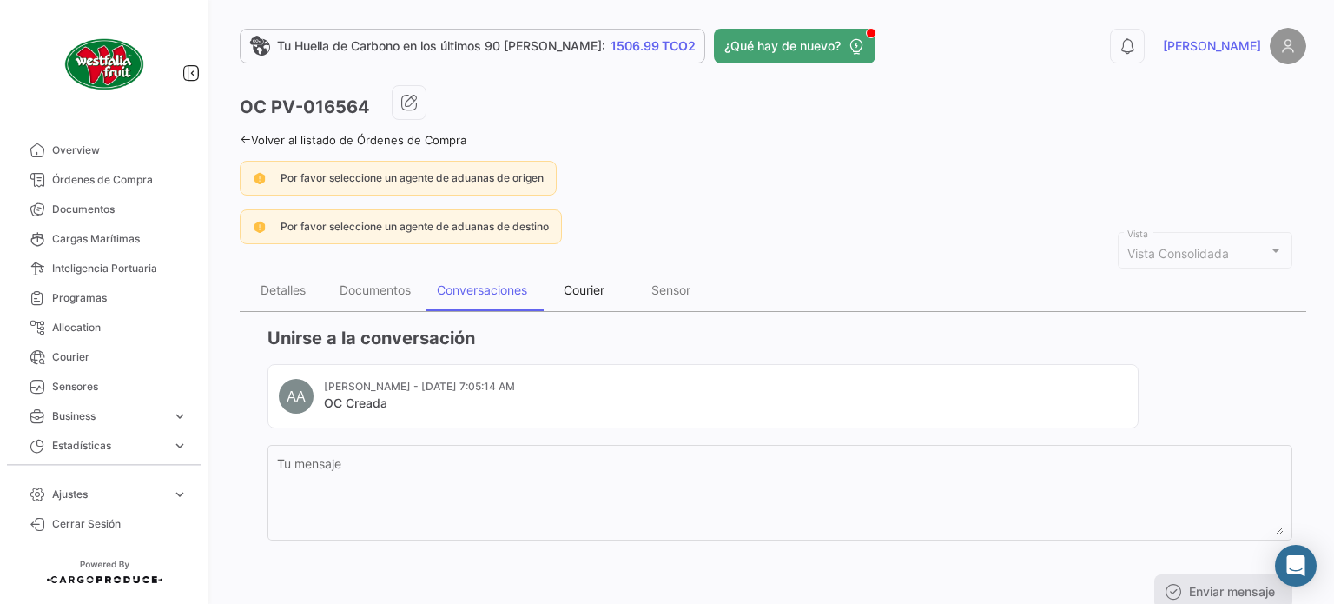
click at [570, 289] on div "Courier" at bounding box center [584, 289] width 41 height 15
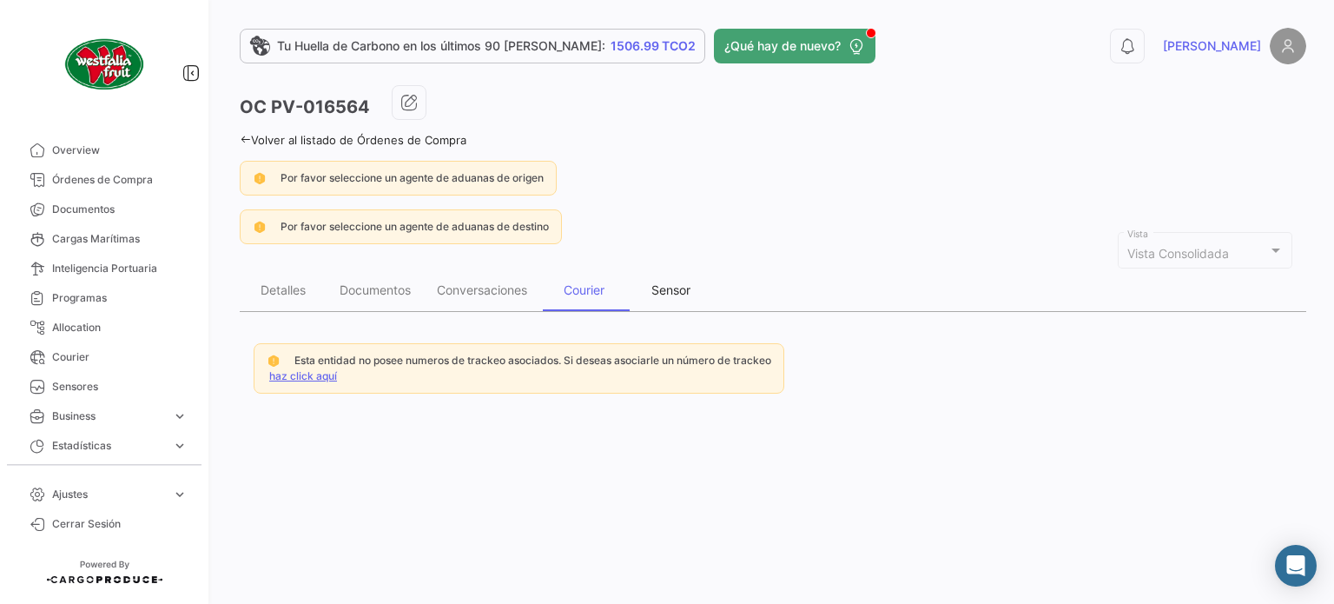
click at [671, 288] on div "Sensor" at bounding box center [671, 289] width 39 height 15
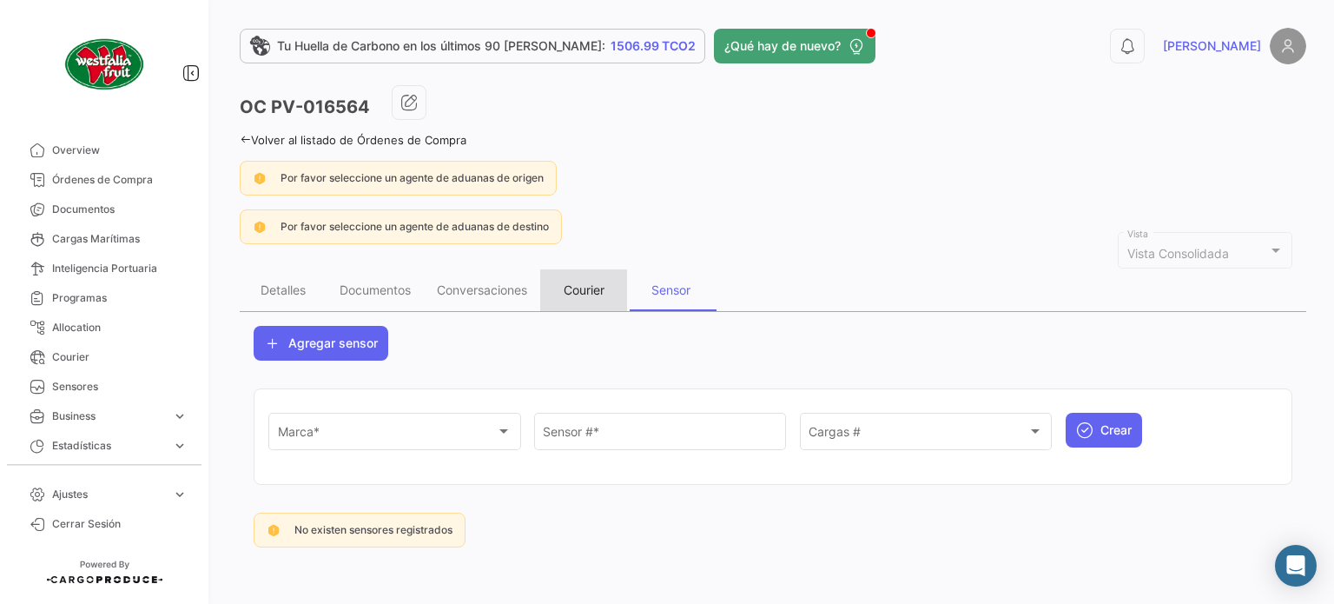
click at [622, 287] on div "Courier" at bounding box center [583, 290] width 87 height 42
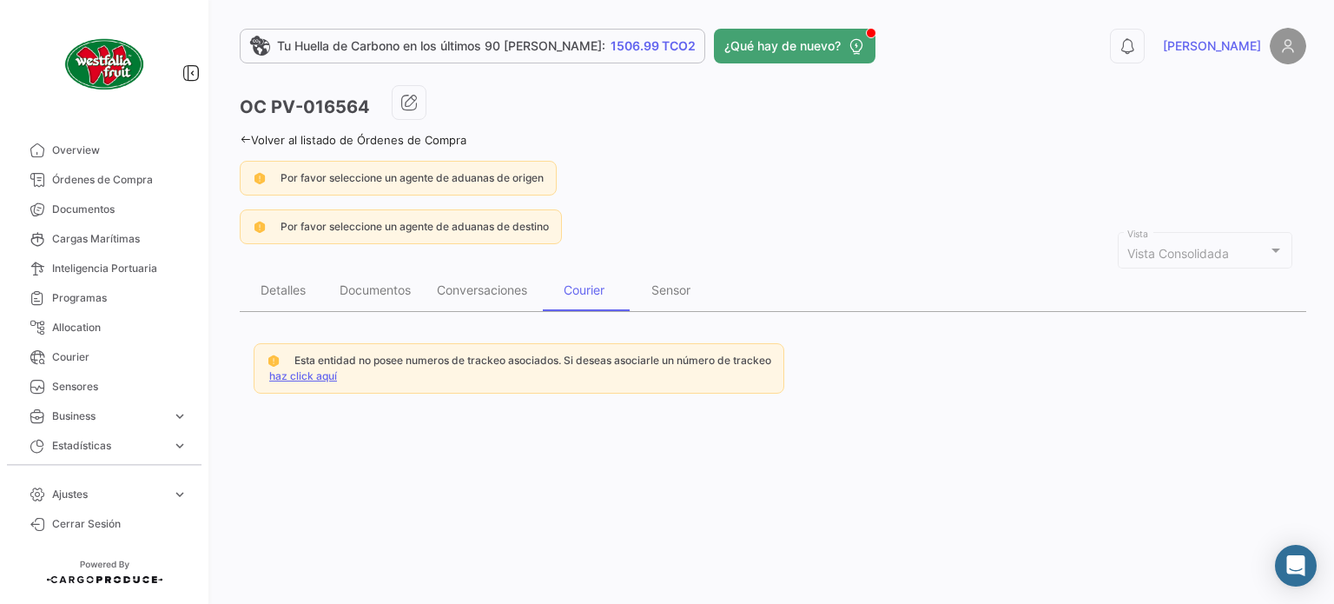
click at [380, 372] on div "Esta entidad no posee numeros de trackeo asociados. Si deseas asociarle un núme…" at bounding box center [519, 368] width 531 height 50
click at [402, 367] on div "Esta entidad no posee numeros de trackeo asociados. Si deseas asociarle un núme…" at bounding box center [519, 368] width 531 height 50
click at [420, 361] on span "Esta entidad no posee numeros de trackeo asociados. Si deseas asociarle un núme…" at bounding box center [532, 360] width 477 height 13
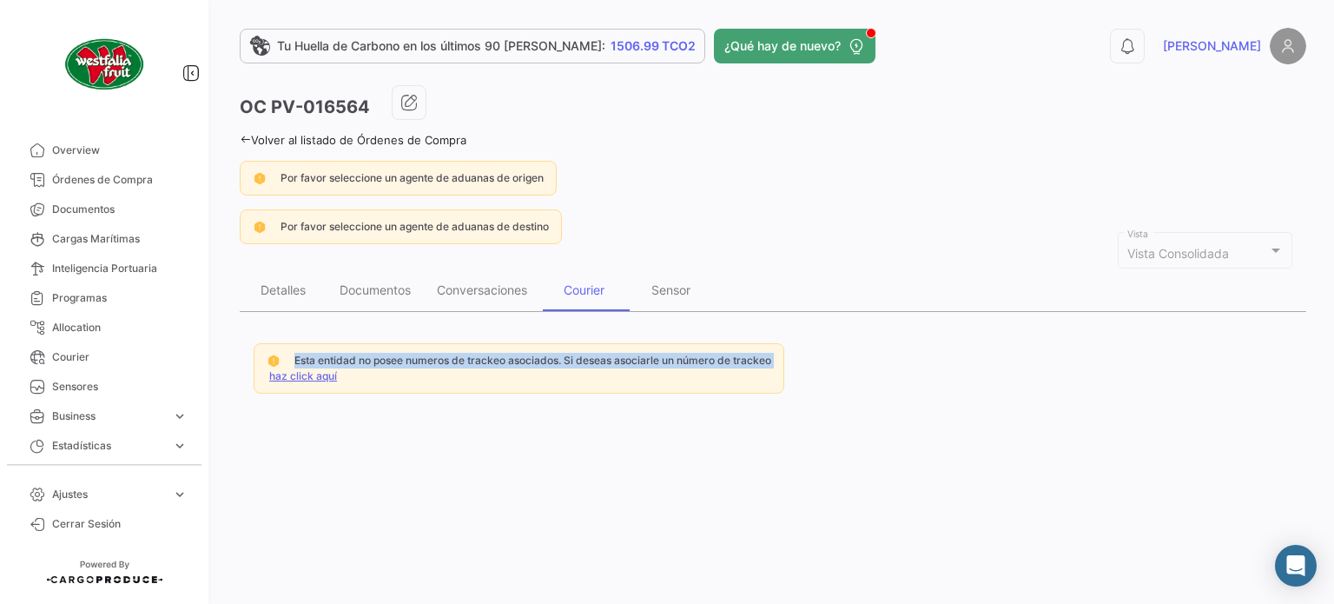
click at [420, 361] on span "Esta entidad no posee numeros de trackeo asociados. Si deseas asociarle un núme…" at bounding box center [532, 360] width 477 height 13
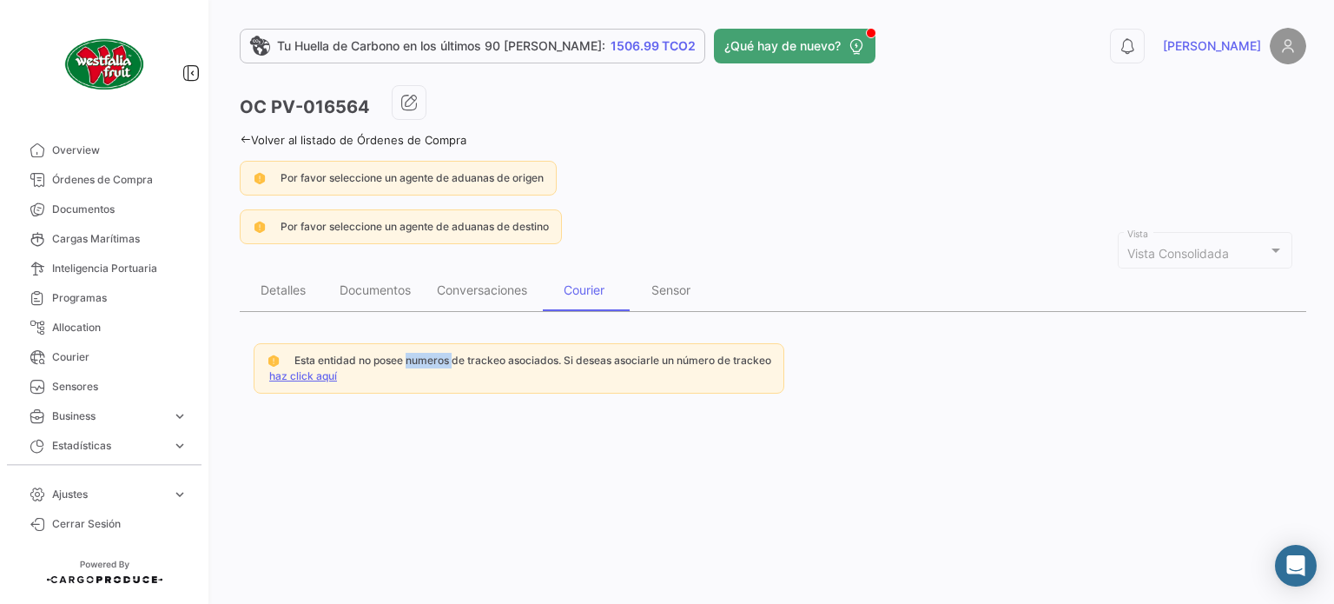
click at [420, 361] on span "Esta entidad no posee numeros de trackeo asociados. Si deseas asociarle un núme…" at bounding box center [532, 360] width 477 height 13
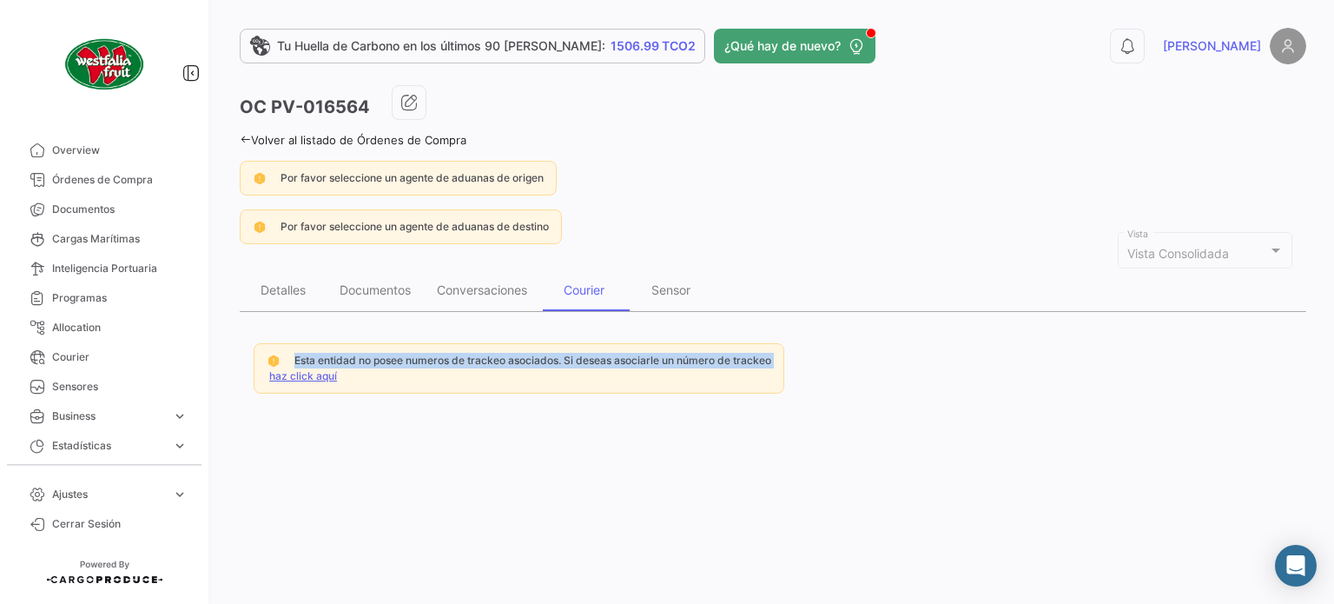
click at [420, 361] on span "Esta entidad no posee numeros de trackeo asociados. Si deseas asociarle un núme…" at bounding box center [532, 360] width 477 height 13
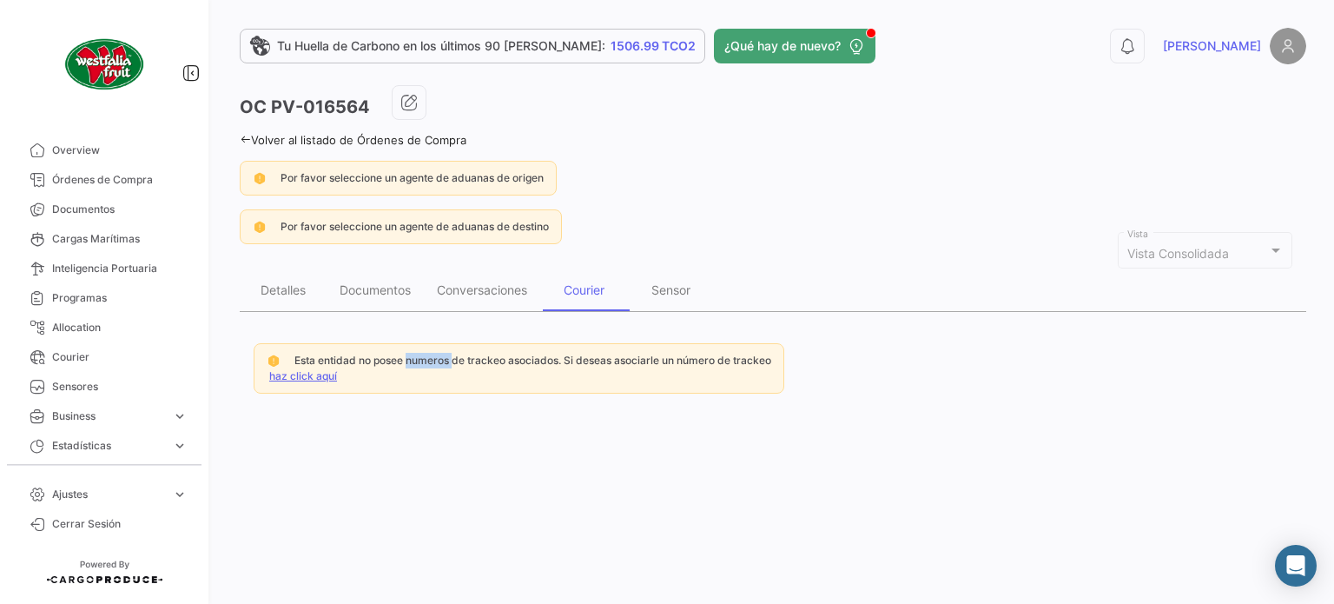
click at [420, 361] on span "Esta entidad no posee numeros de trackeo asociados. Si deseas asociarle un núme…" at bounding box center [532, 360] width 477 height 13
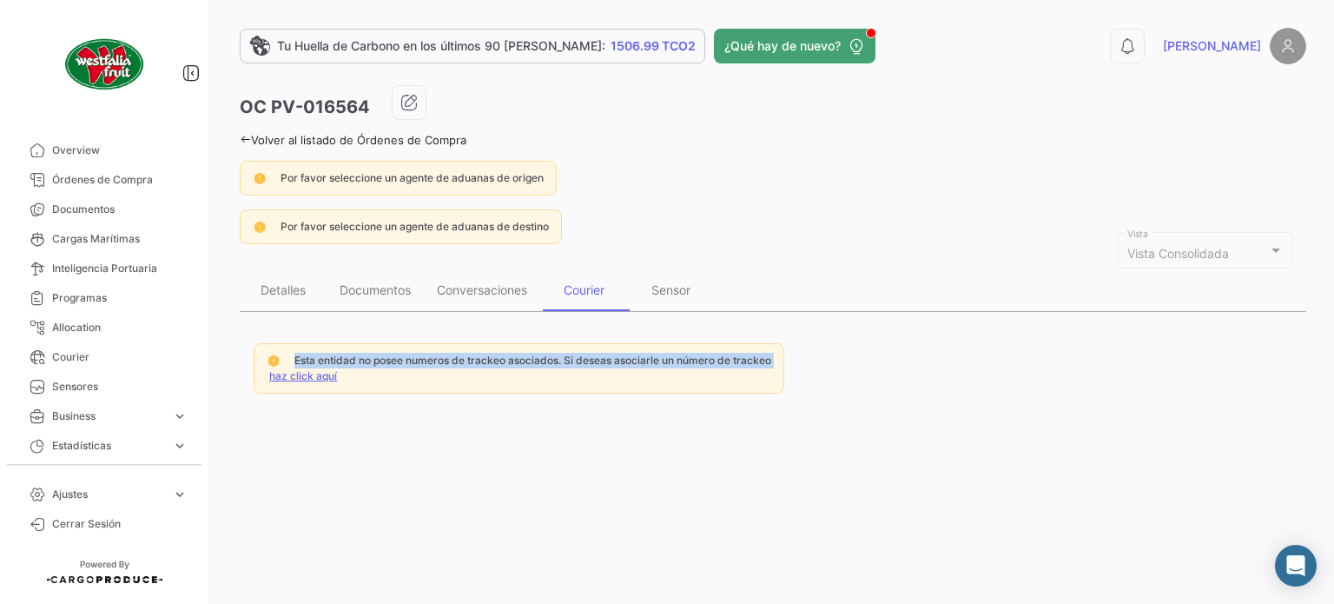
click at [420, 361] on span "Esta entidad no posee numeros de trackeo asociados. Si deseas asociarle un núme…" at bounding box center [532, 360] width 477 height 13
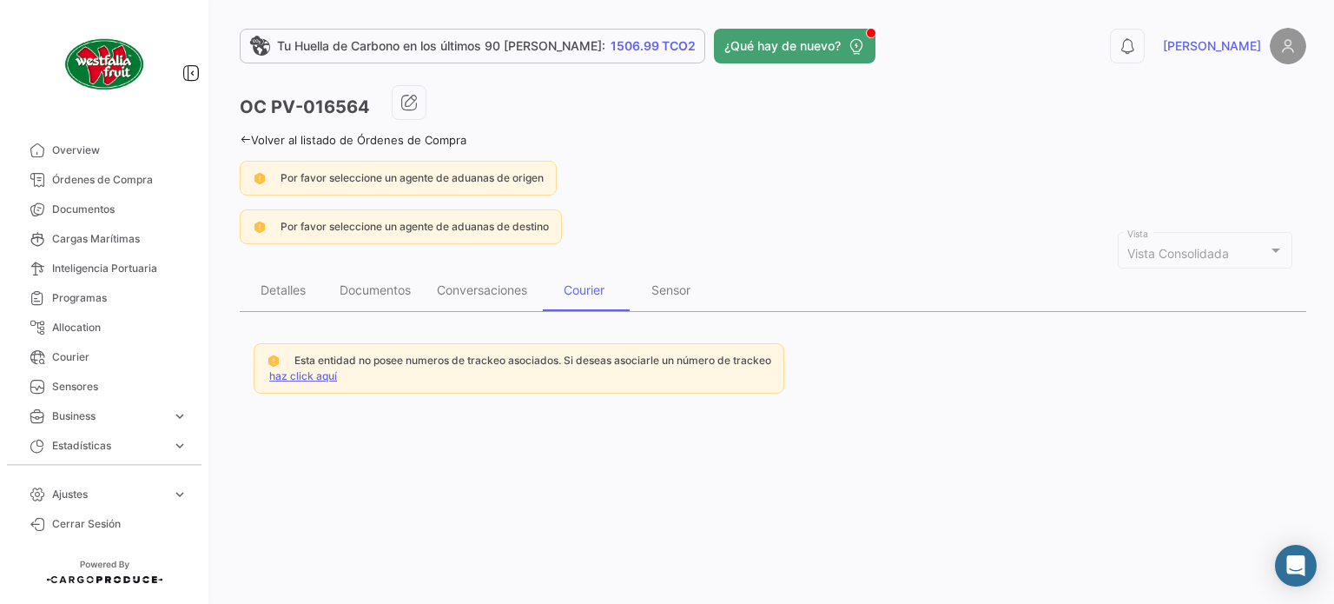
click at [247, 134] on icon at bounding box center [245, 139] width 11 height 11
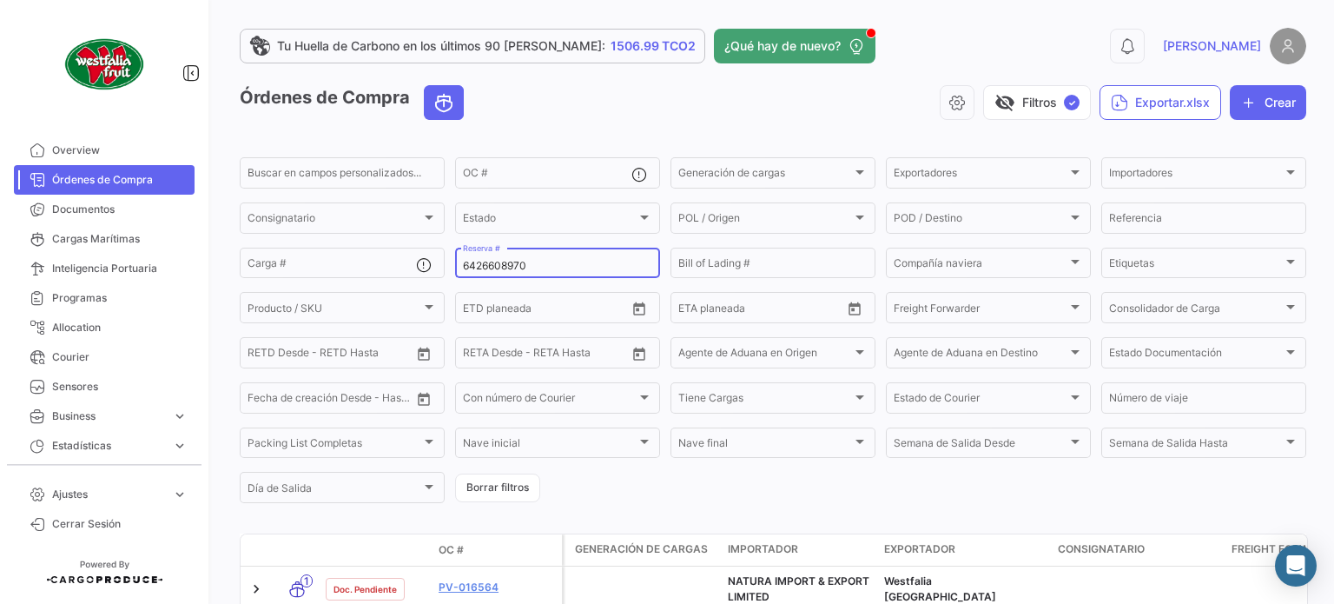
click at [552, 267] on input "6426608970" at bounding box center [557, 266] width 189 height 12
paste input "6426609040"
type input "6426609040"
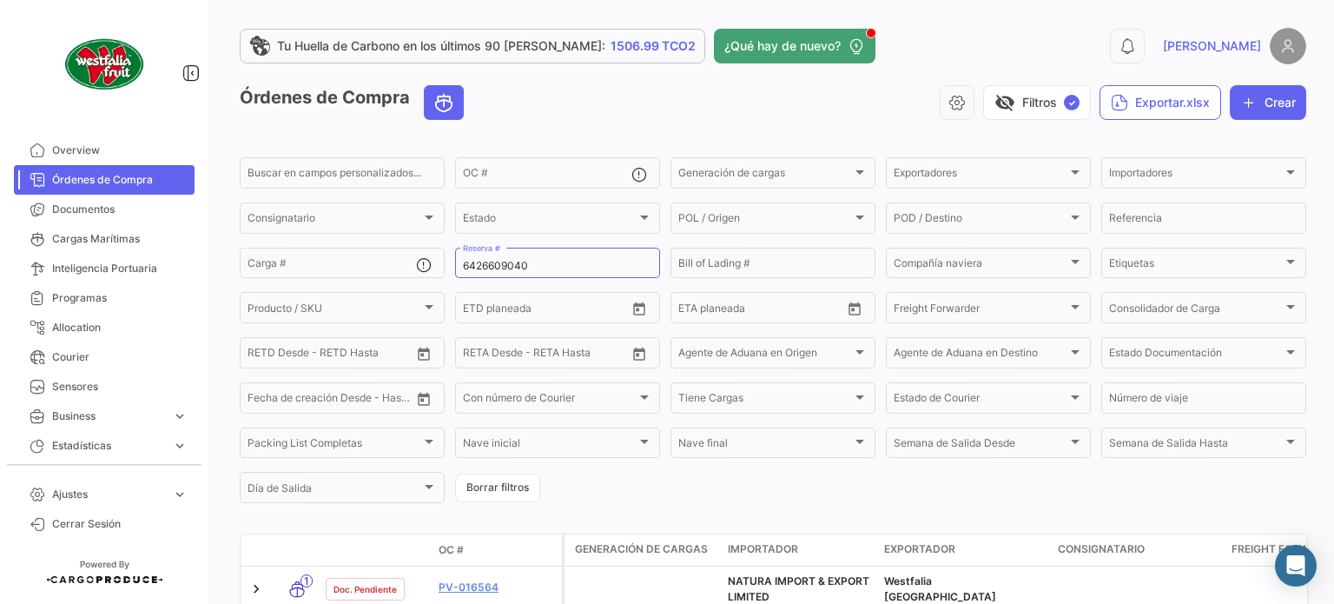
click at [826, 99] on div "visibility_off Filtros ✓ Exportar.xlsx Crear" at bounding box center [892, 102] width 829 height 35
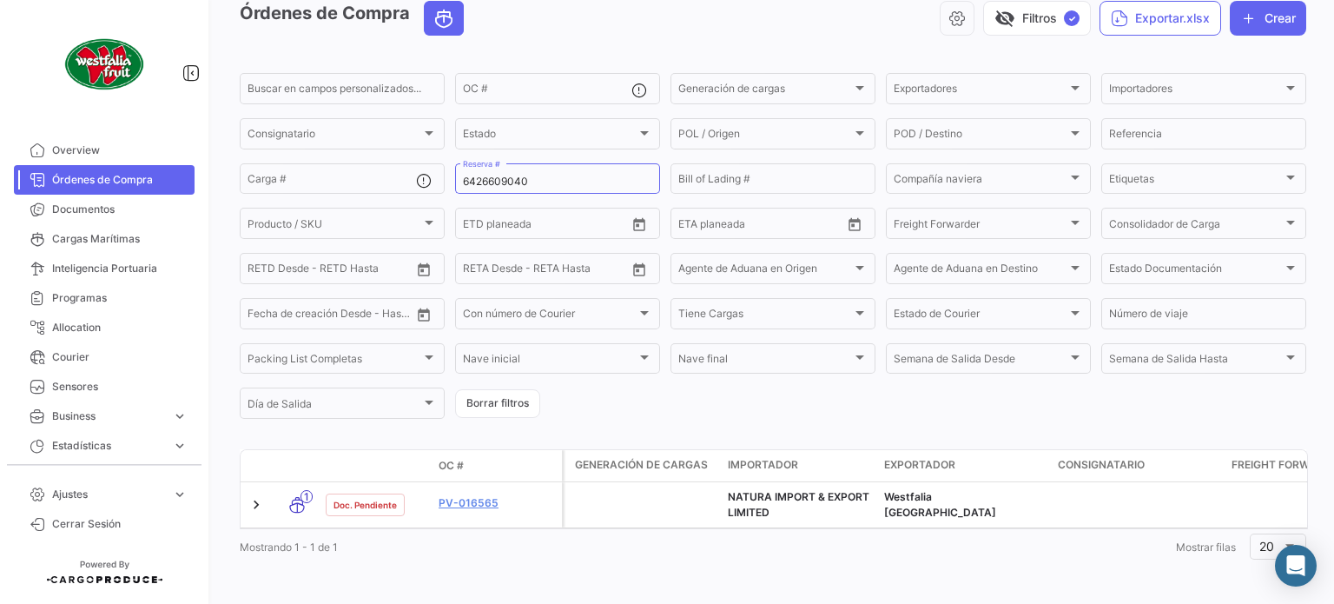
scroll to position [101, 0]
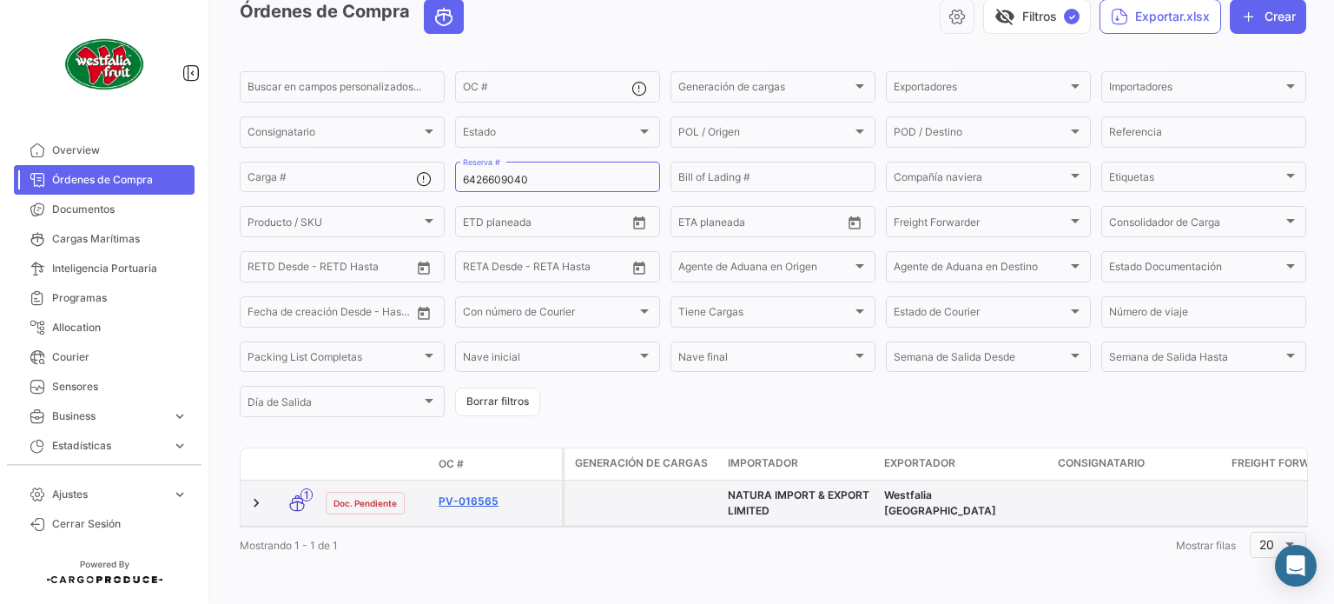
click at [461, 493] on link "PV-016565" at bounding box center [497, 501] width 116 height 16
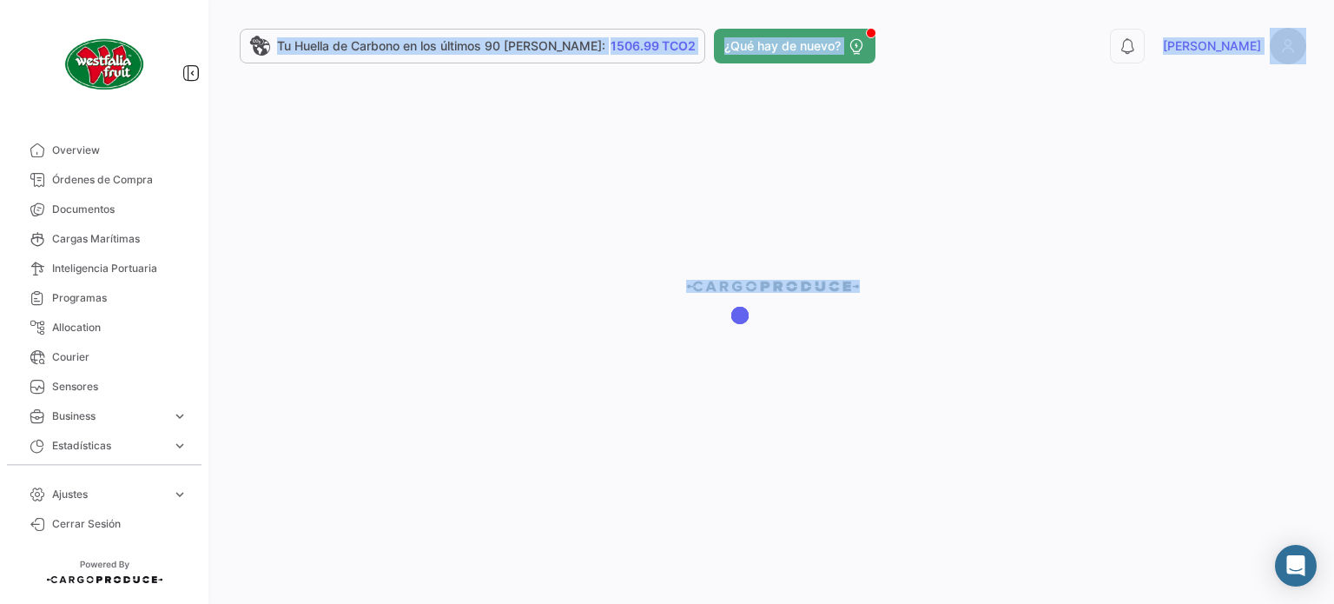
click at [461, 486] on div at bounding box center [773, 302] width 1122 height 604
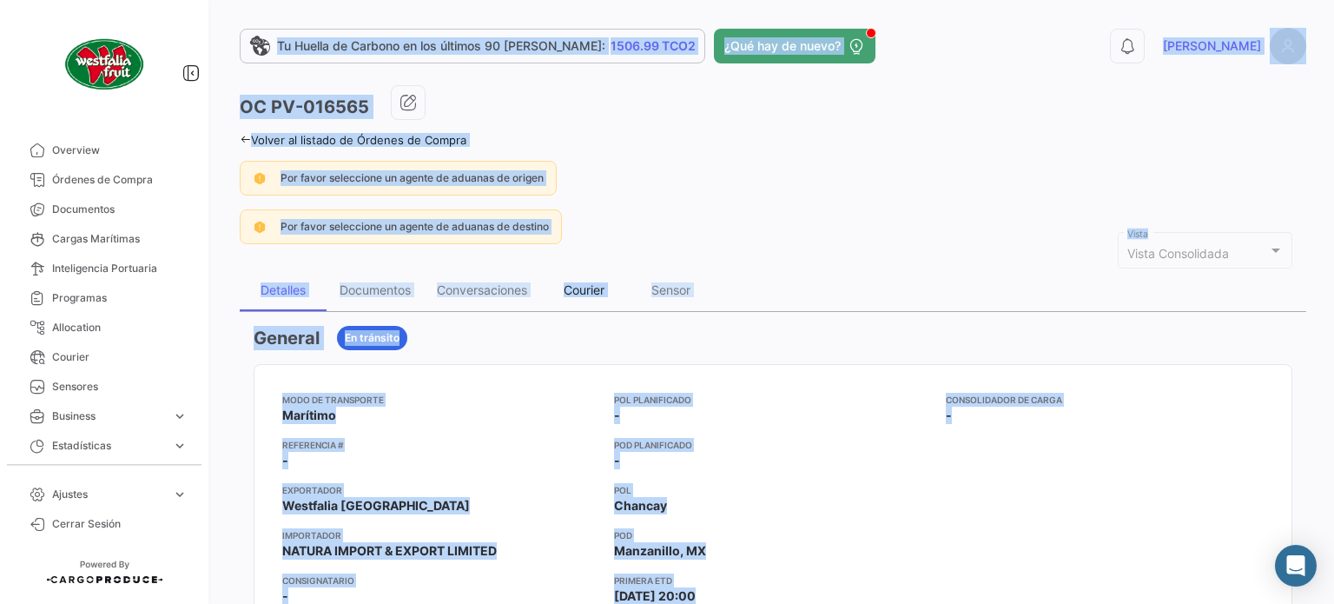
click at [579, 282] on div "Courier" at bounding box center [584, 289] width 41 height 15
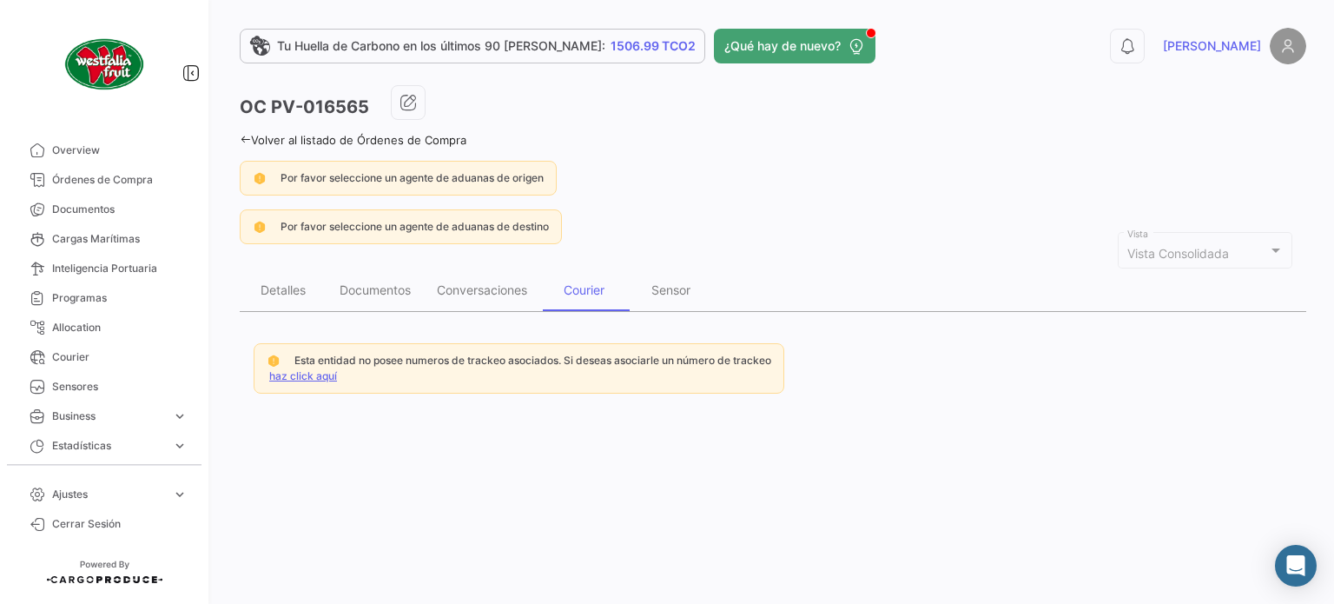
click at [313, 374] on link "haz click aquí" at bounding box center [303, 375] width 68 height 13
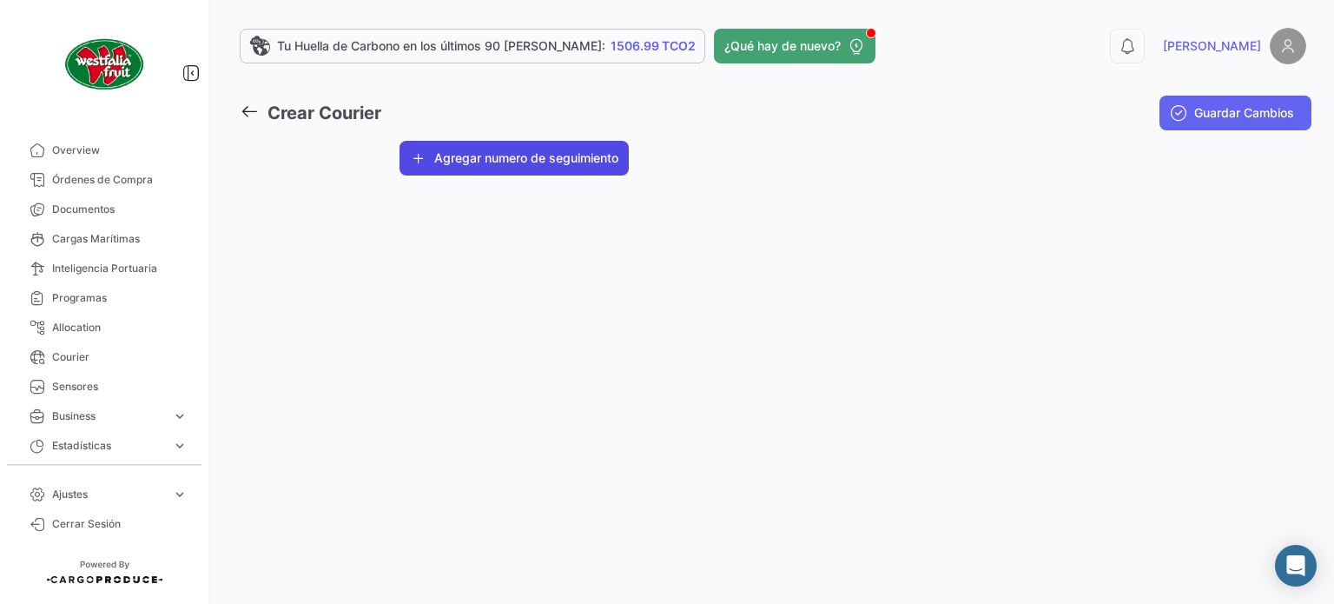
click at [555, 160] on button "Agregar numero de seguimiento" at bounding box center [514, 158] width 229 height 35
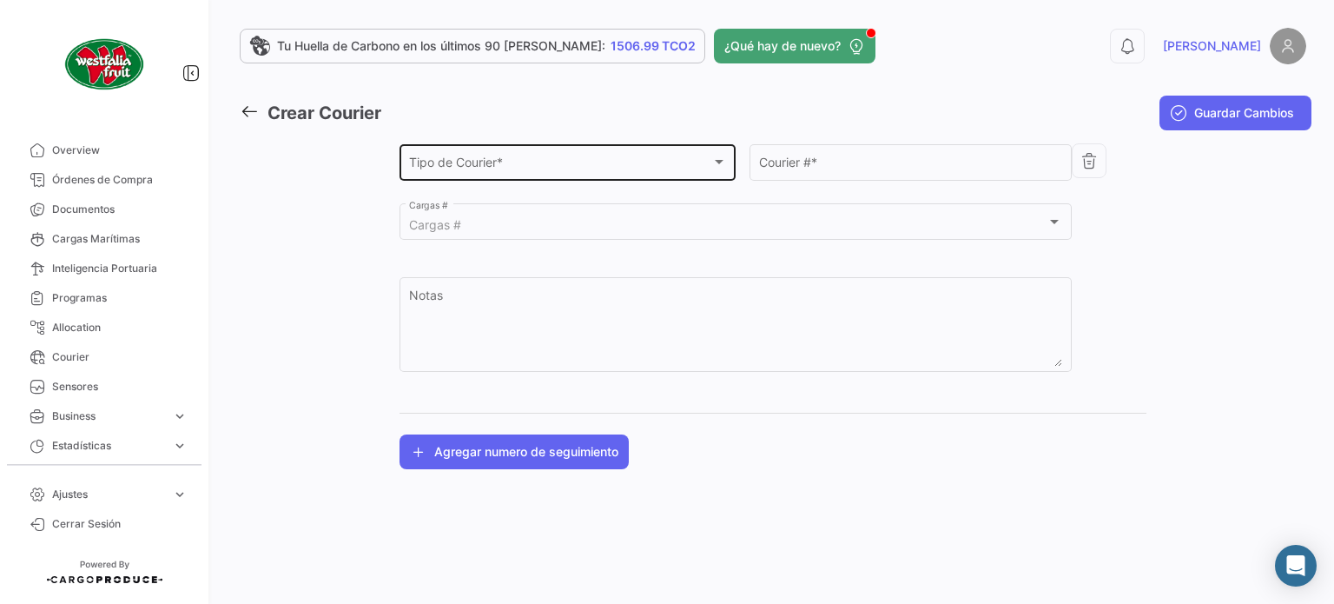
click at [573, 169] on div "Tipo de Courier *" at bounding box center [560, 165] width 302 height 15
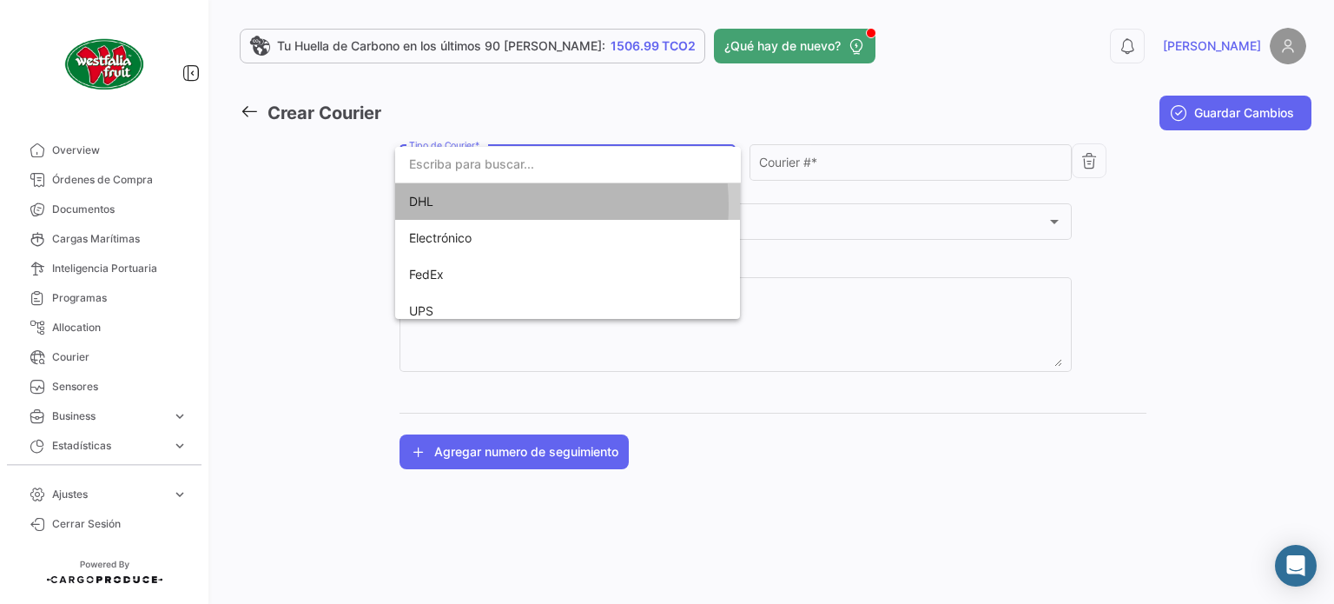
click at [497, 206] on span "DHL" at bounding box center [530, 201] width 243 height 36
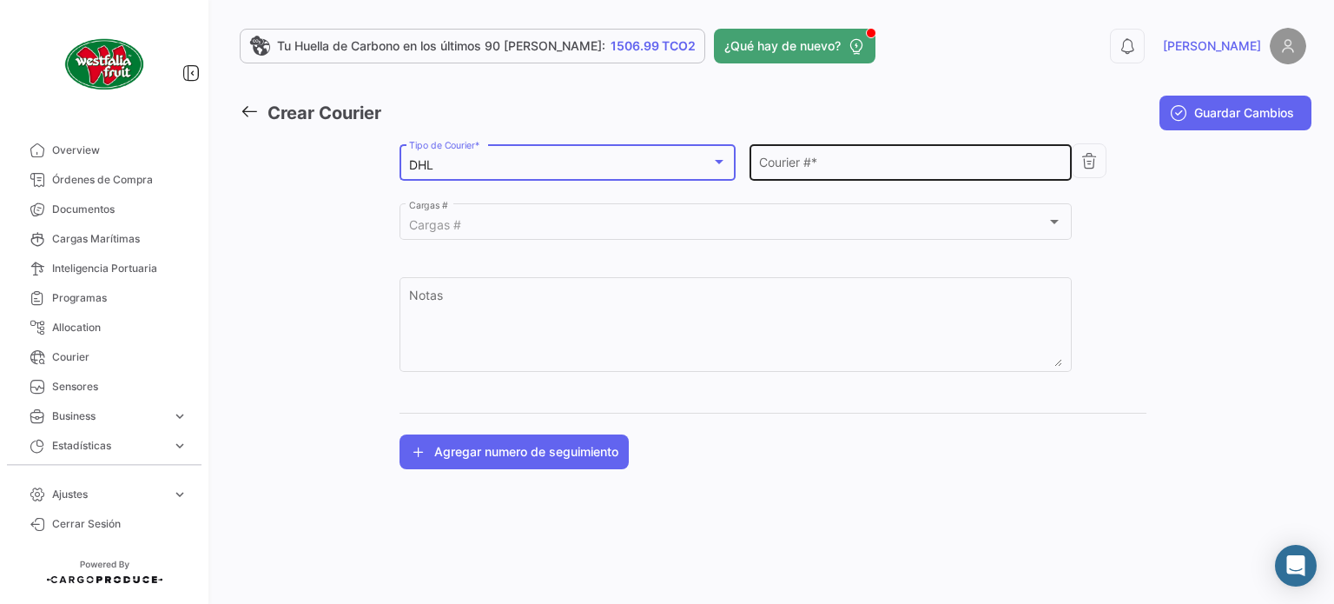
click at [778, 169] on input "Courier # *" at bounding box center [911, 165] width 304 height 15
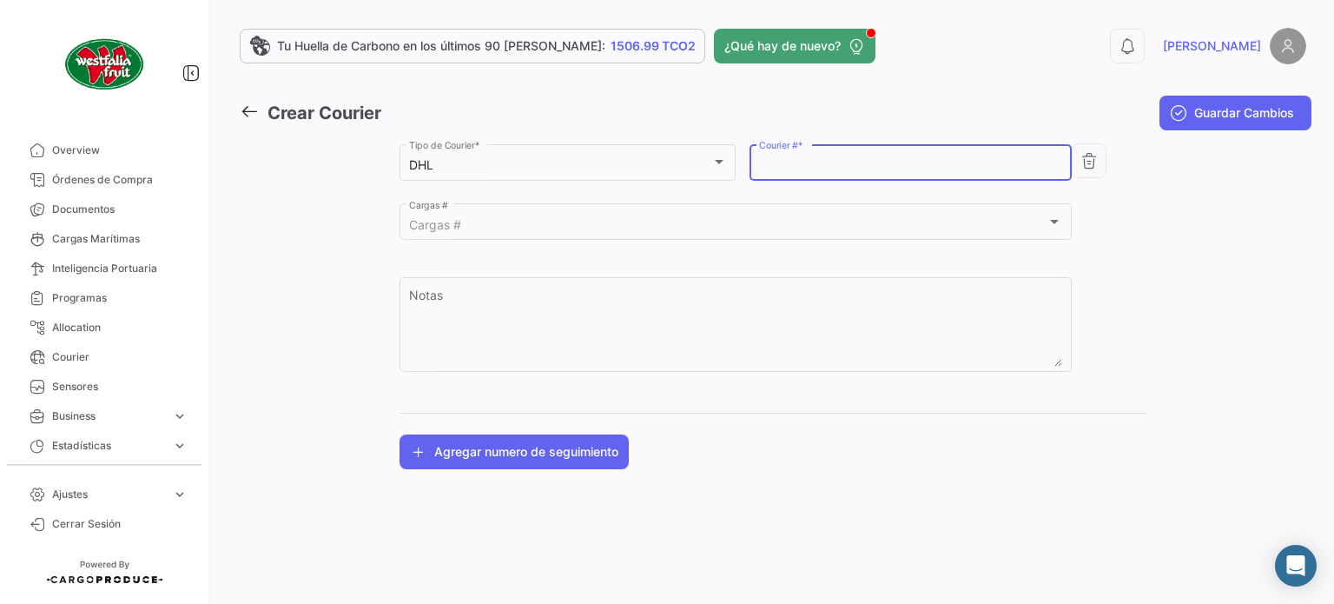
paste input "1917150023"
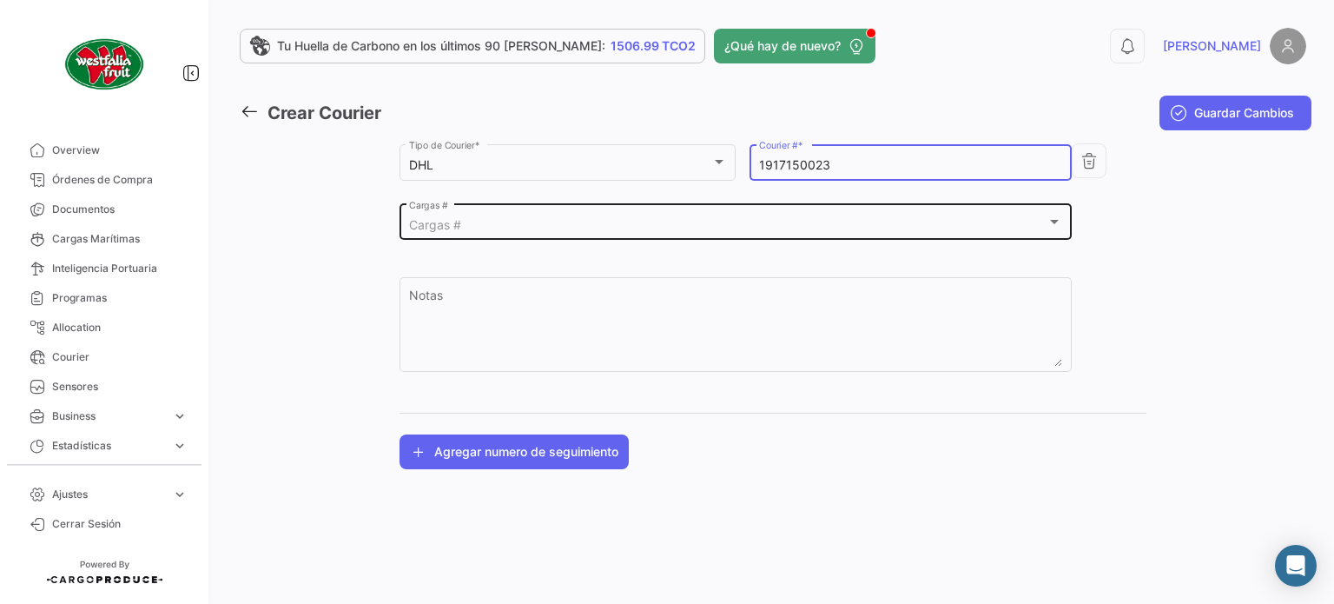
type input "1917150023"
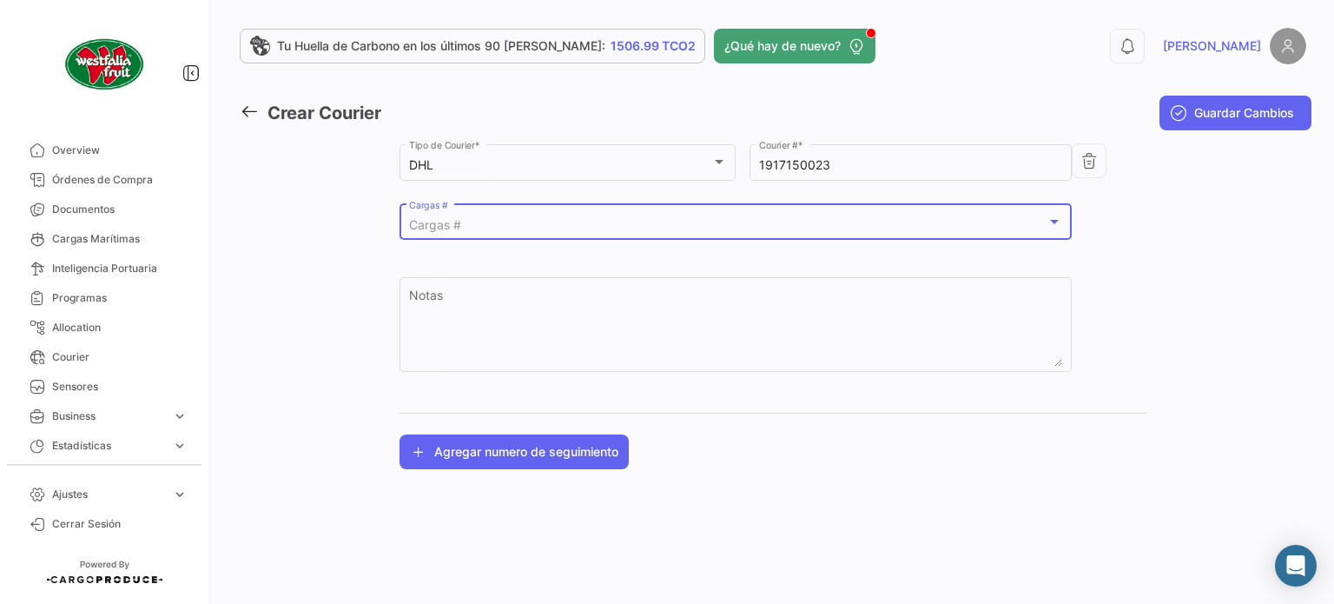
click at [751, 222] on div "Cargas #" at bounding box center [728, 225] width 638 height 15
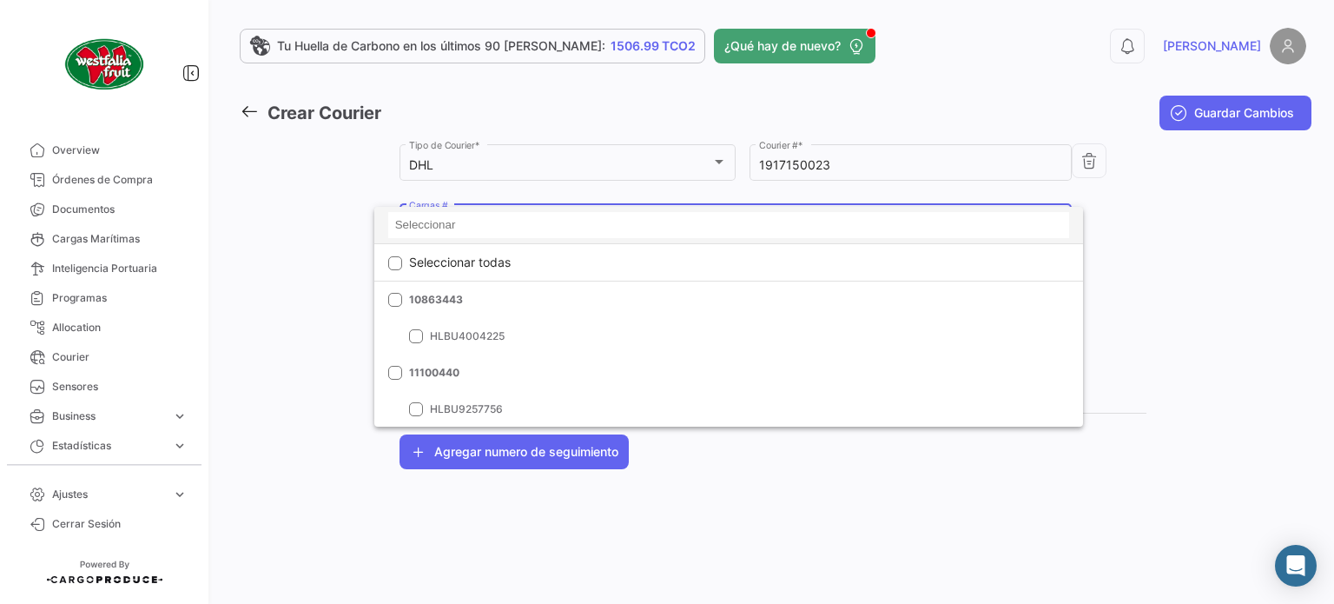
click at [506, 228] on input at bounding box center [729, 225] width 682 height 26
paste input "6426609040"
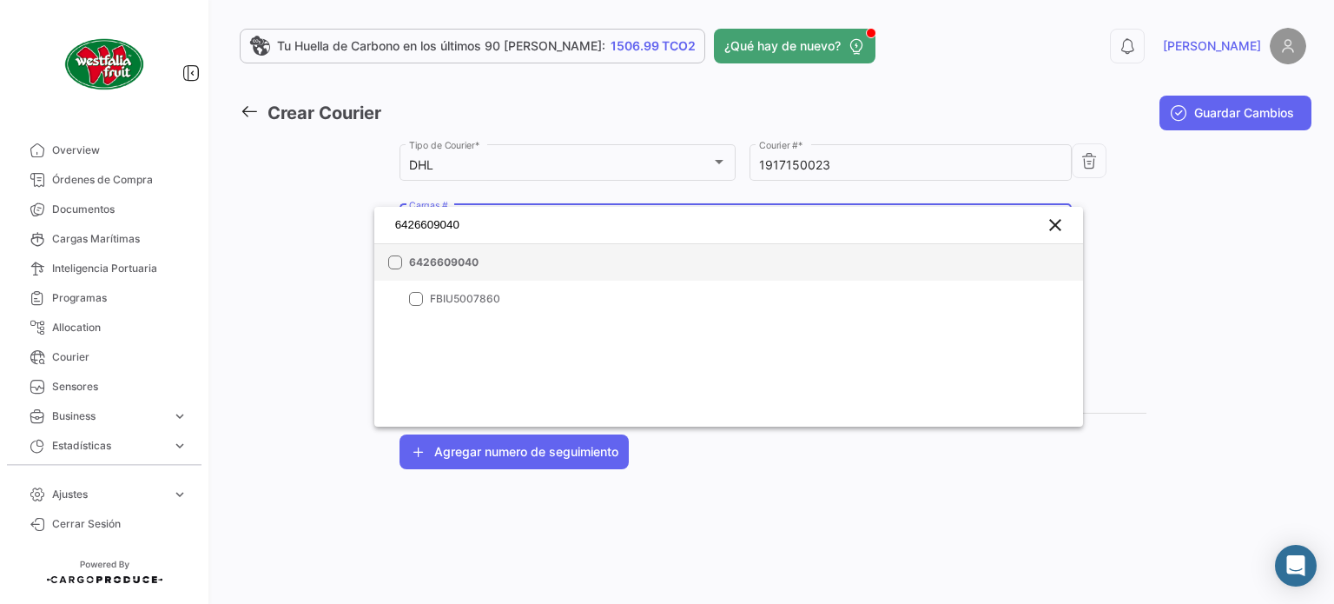
type input "6426609040"
click at [463, 260] on span "6426609040" at bounding box center [530, 263] width 243 height 16
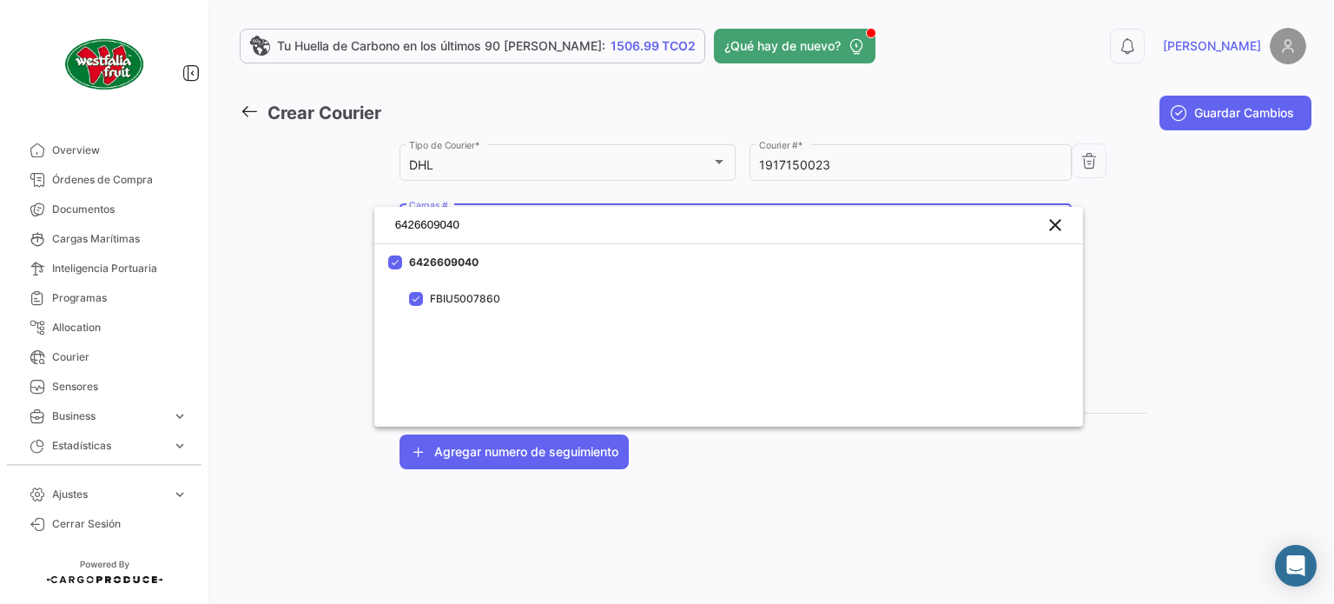
click at [766, 468] on div at bounding box center [667, 302] width 1334 height 604
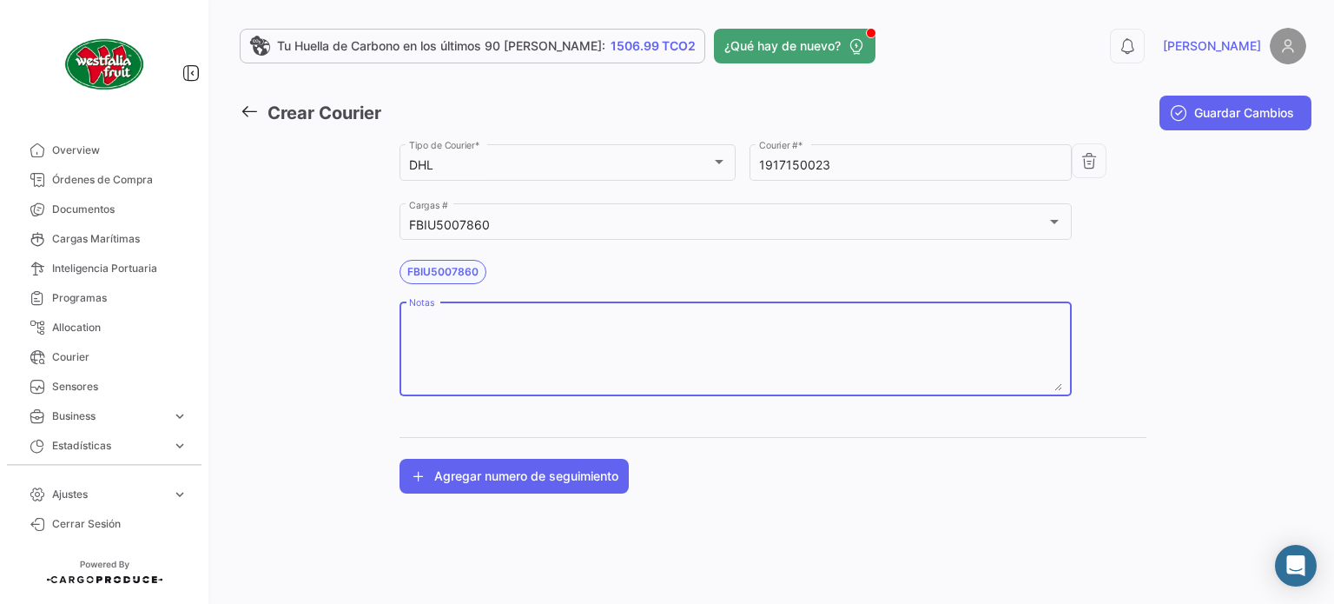
click at [734, 351] on textarea "Notas" at bounding box center [736, 352] width 654 height 76
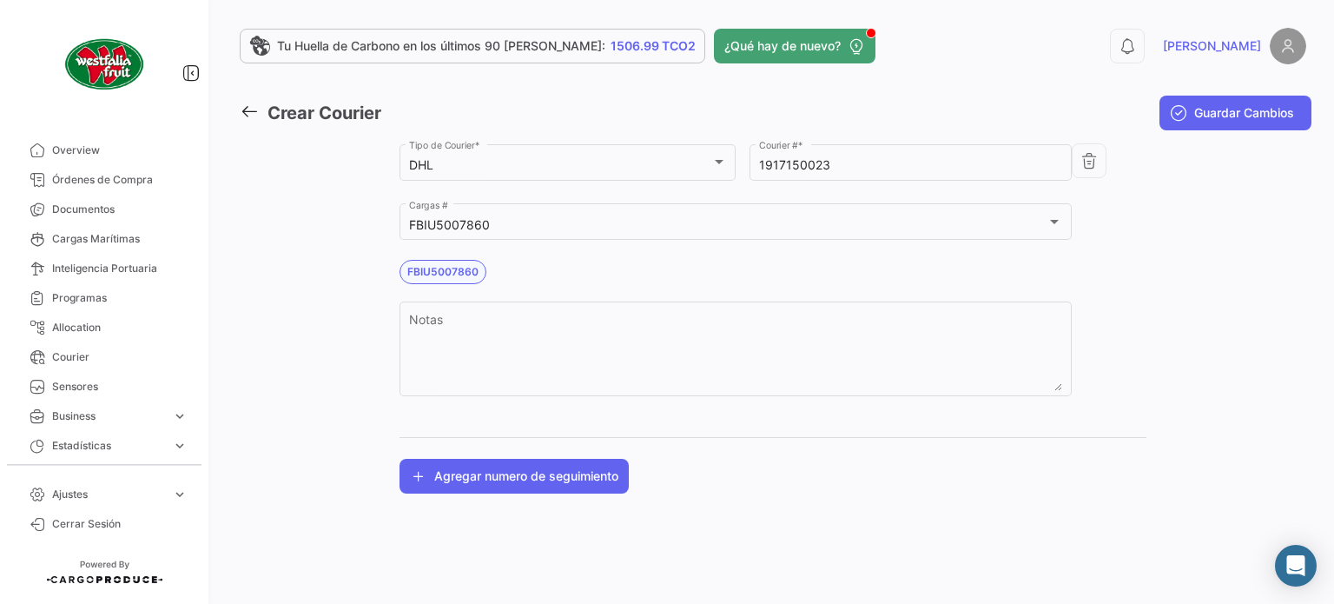
click at [1109, 333] on div "DHL Tipo de Courier * 1917150023 Courier # * FBIU5007860 Cargas # FBIU5007860 N…" at bounding box center [773, 278] width 747 height 275
click at [1197, 119] on span "Guardar Cambios" at bounding box center [1244, 112] width 100 height 17
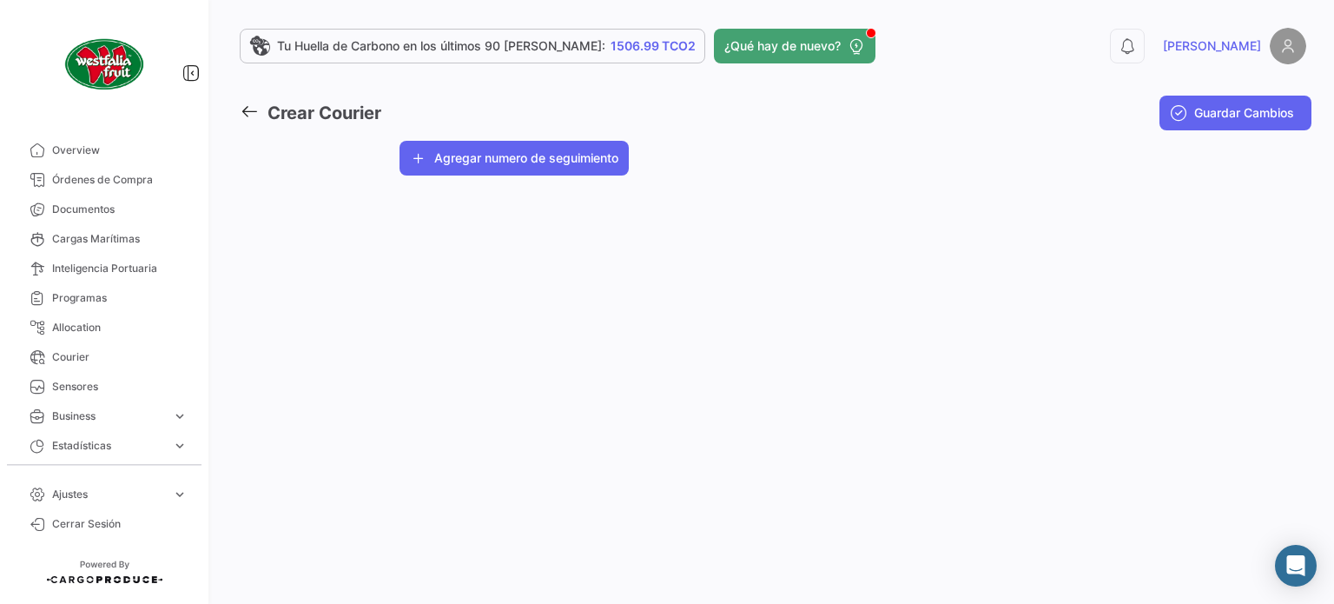
click at [254, 116] on icon at bounding box center [249, 111] width 19 height 19
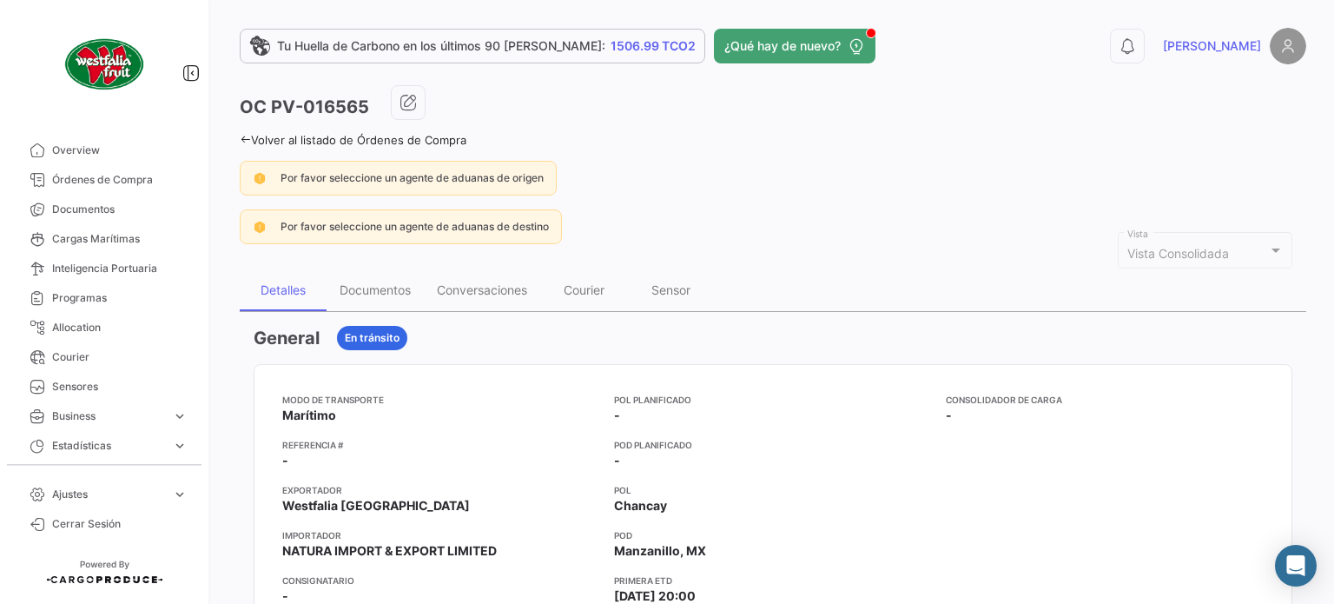
drag, startPoint x: 244, startPoint y: 138, endPoint x: 248, endPoint y: 3, distance: 134.7
click at [244, 138] on icon at bounding box center [245, 139] width 11 height 11
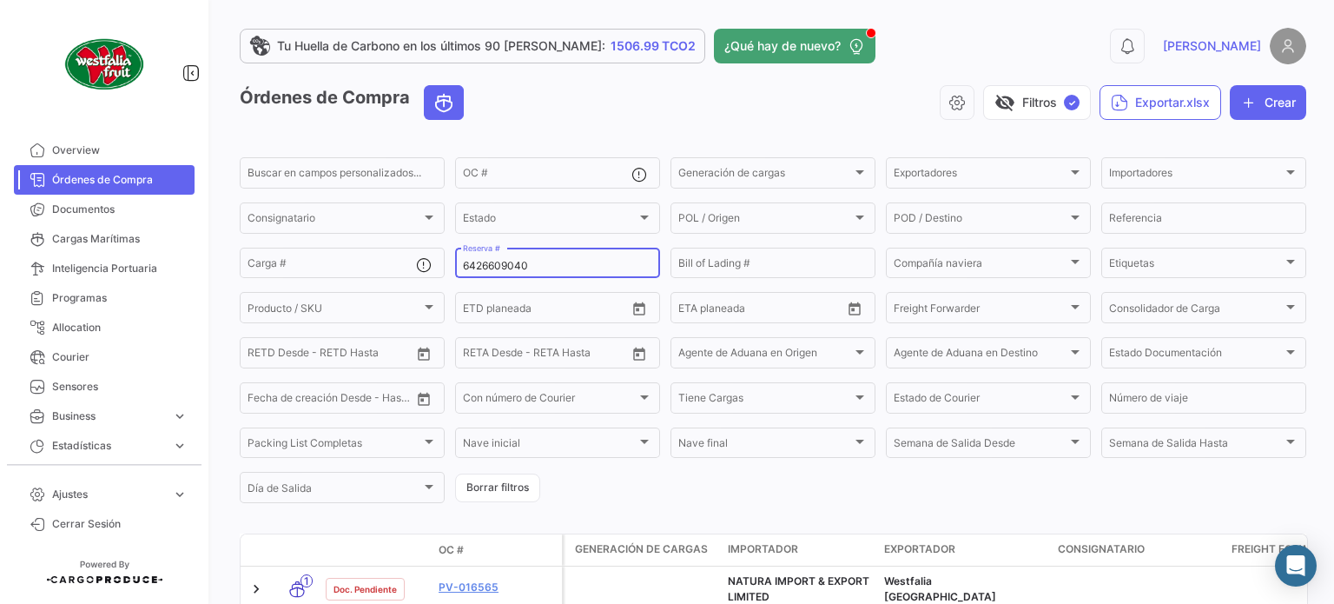
click at [579, 261] on input "6426609040" at bounding box center [557, 266] width 189 height 12
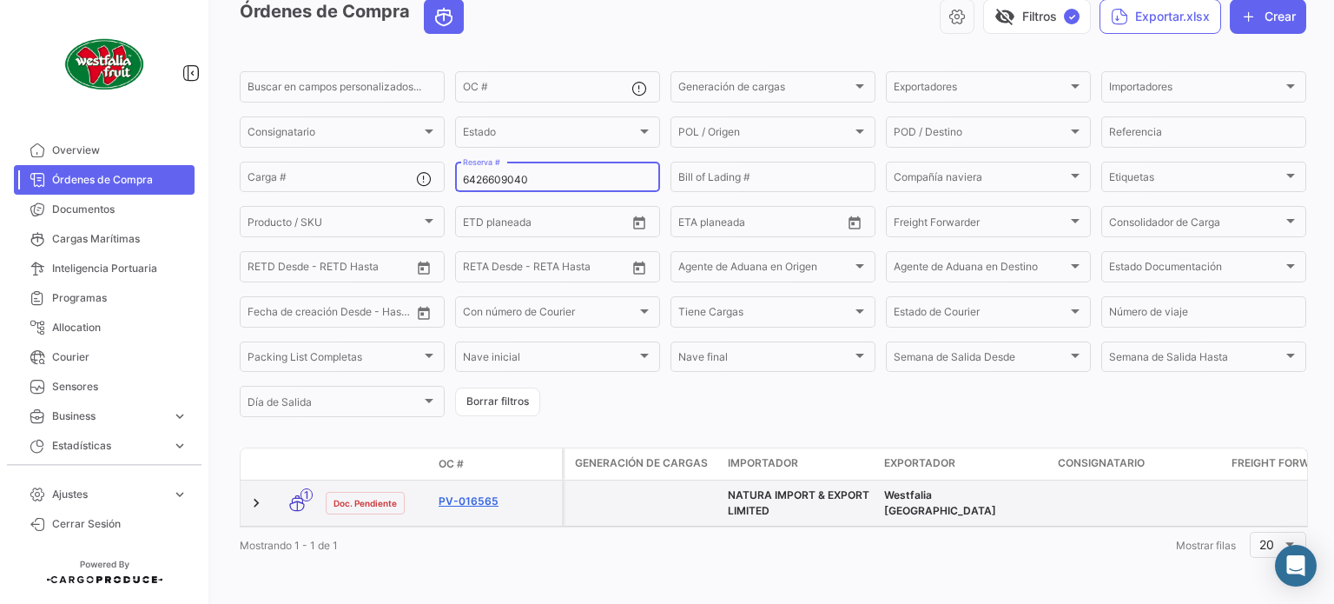
click at [473, 493] on link "PV-016565" at bounding box center [497, 501] width 116 height 16
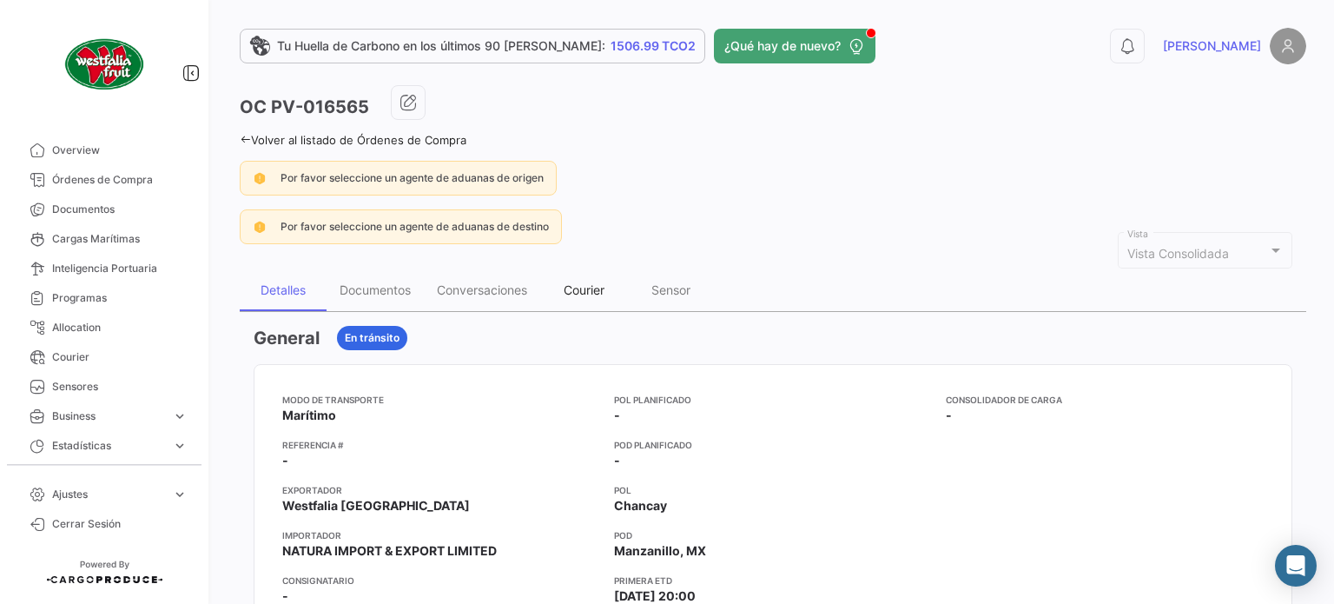
click at [592, 294] on div "Courier" at bounding box center [584, 289] width 41 height 15
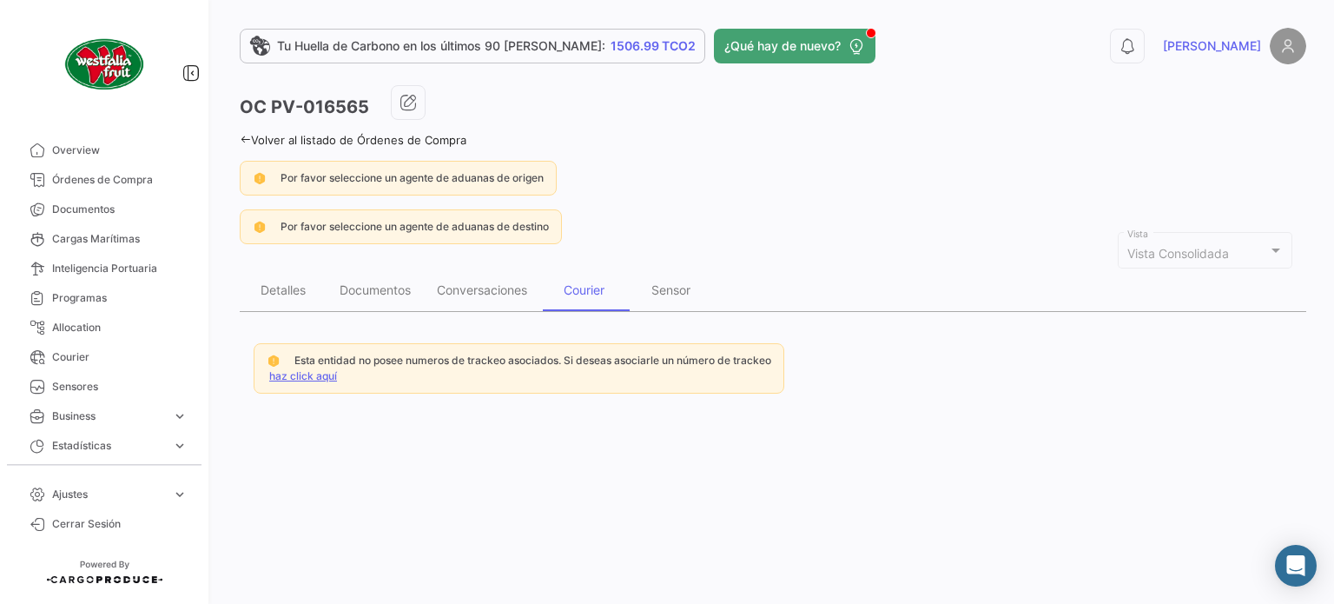
click at [297, 377] on link "haz click aquí" at bounding box center [303, 375] width 68 height 13
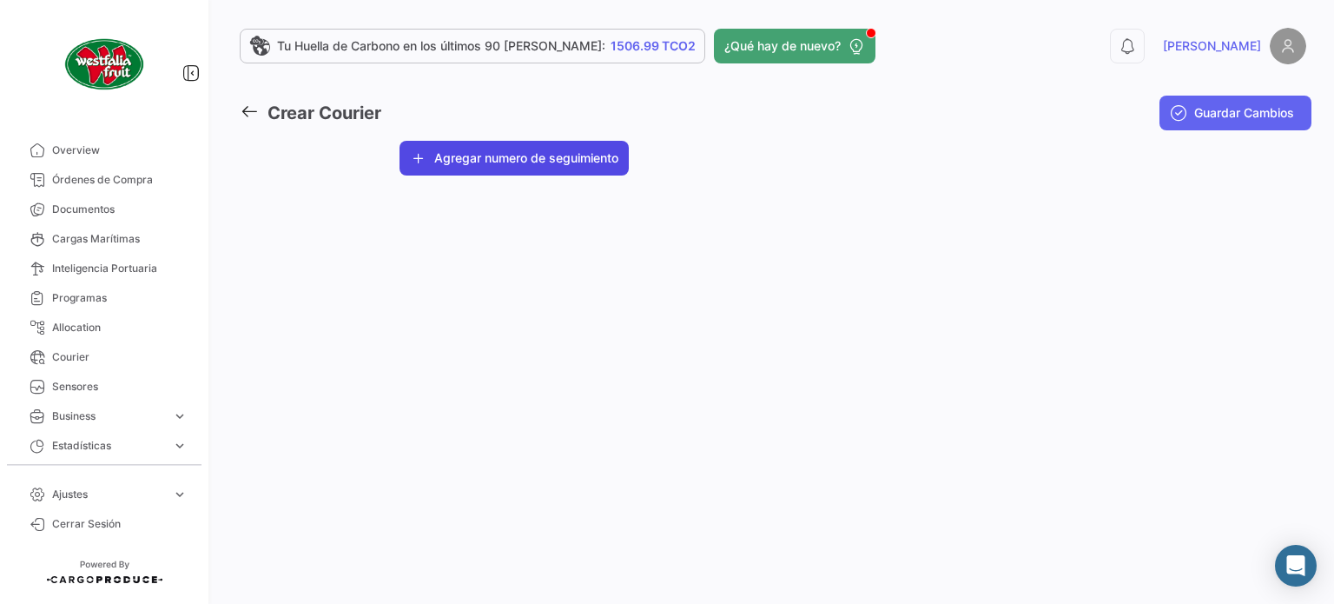
click at [527, 157] on button "Agregar numero de seguimiento" at bounding box center [514, 158] width 229 height 35
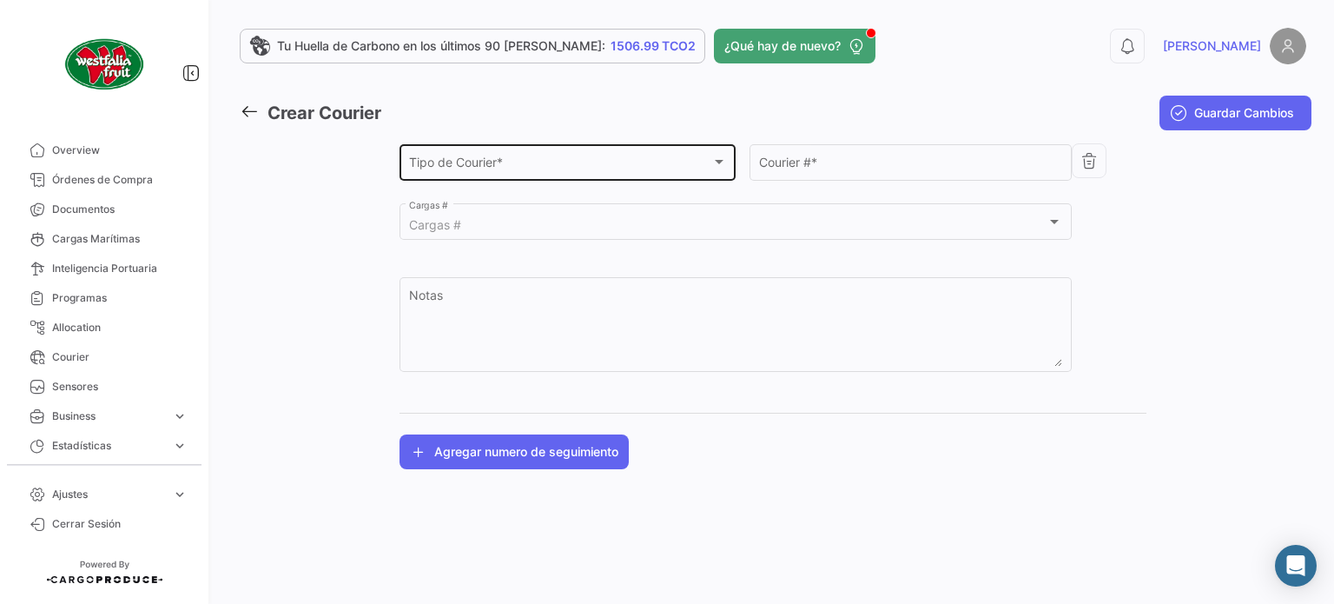
click at [517, 163] on div "Tipo de Courier *" at bounding box center [560, 165] width 302 height 15
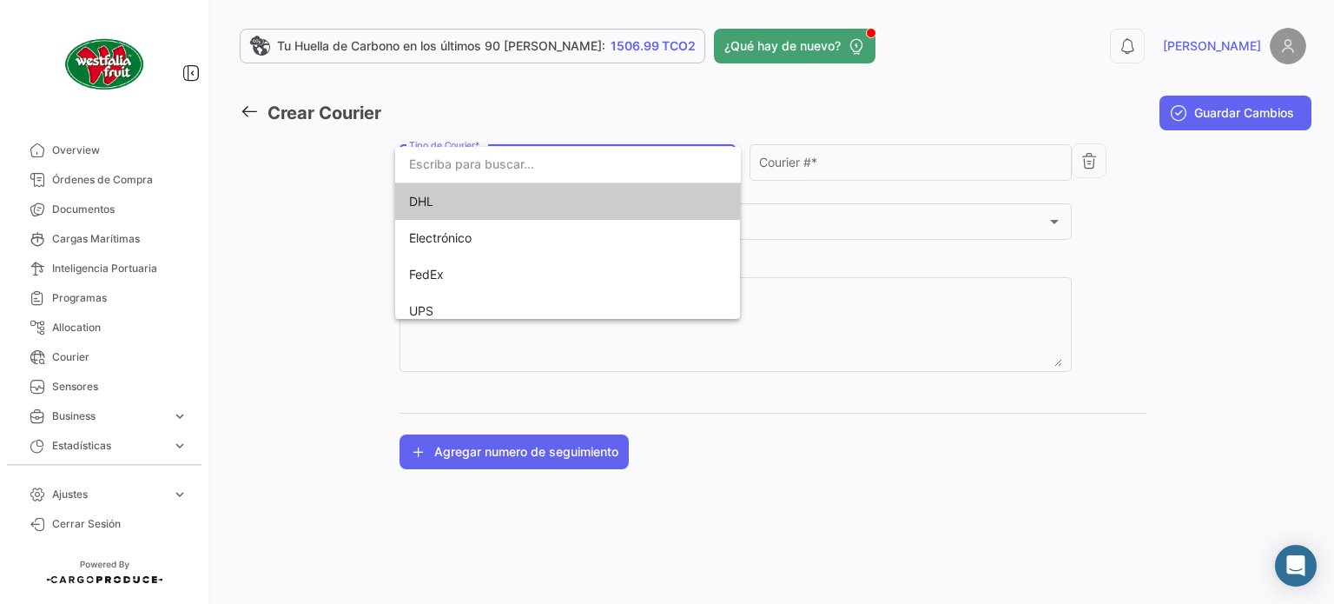
click at [517, 205] on span "DHL" at bounding box center [530, 201] width 243 height 36
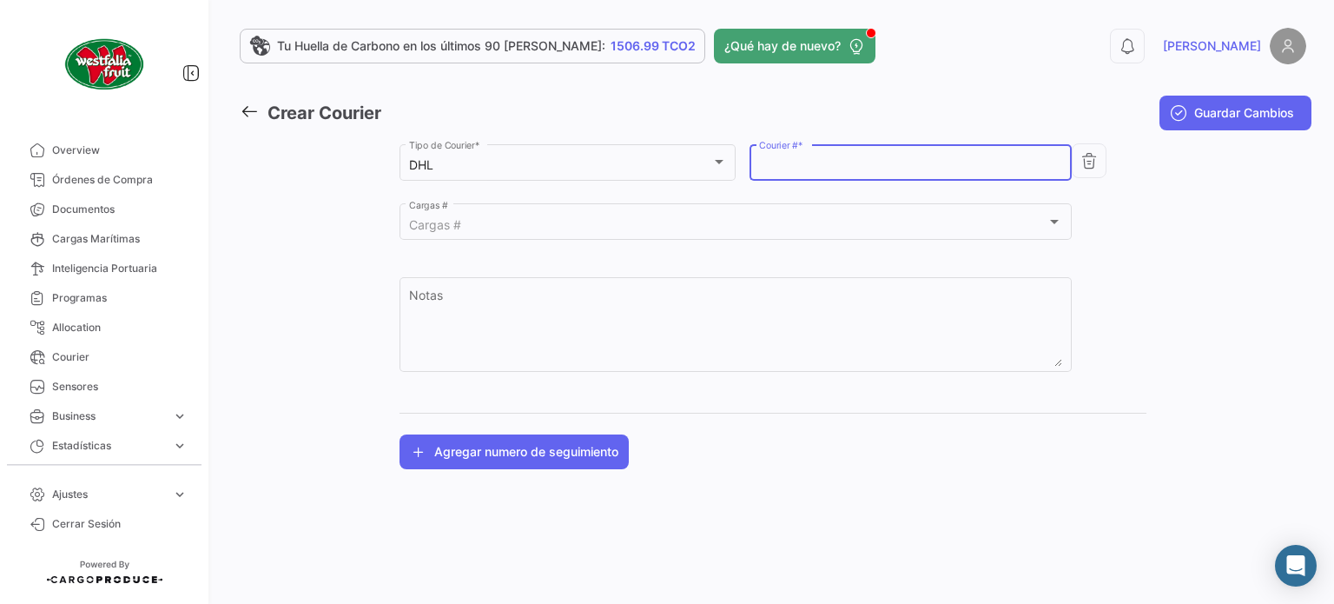
click at [782, 160] on input "Courier # *" at bounding box center [911, 165] width 304 height 15
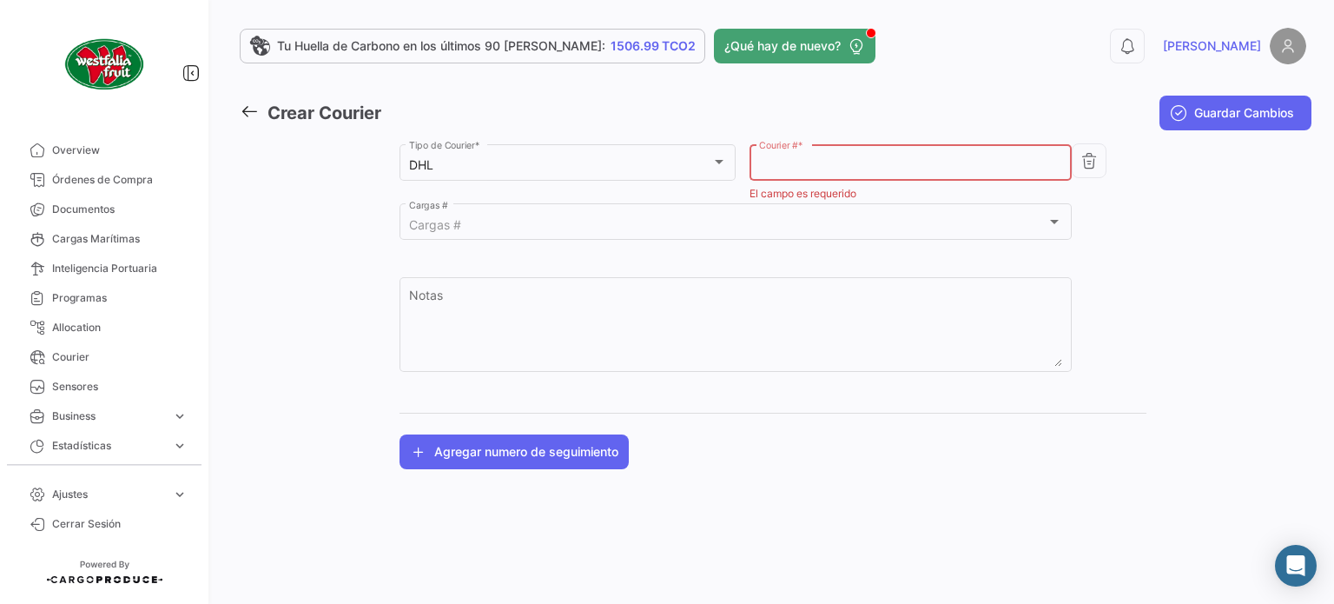
click at [241, 109] on icon at bounding box center [249, 111] width 19 height 19
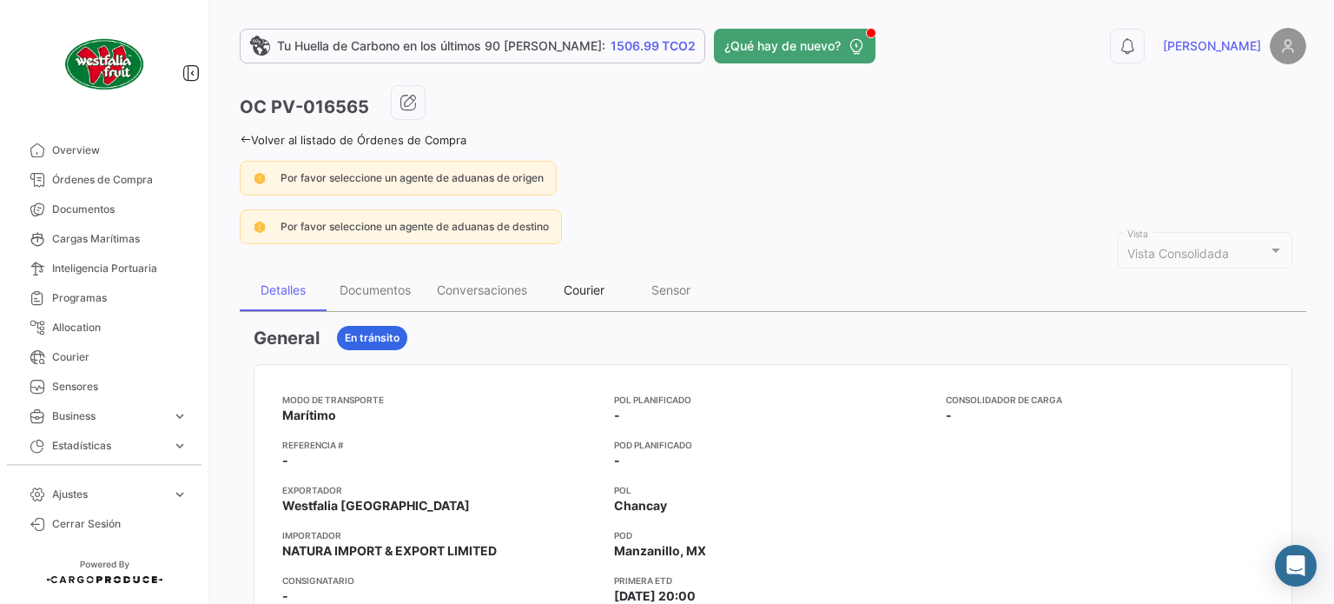
click at [574, 297] on div "Courier" at bounding box center [583, 290] width 87 height 42
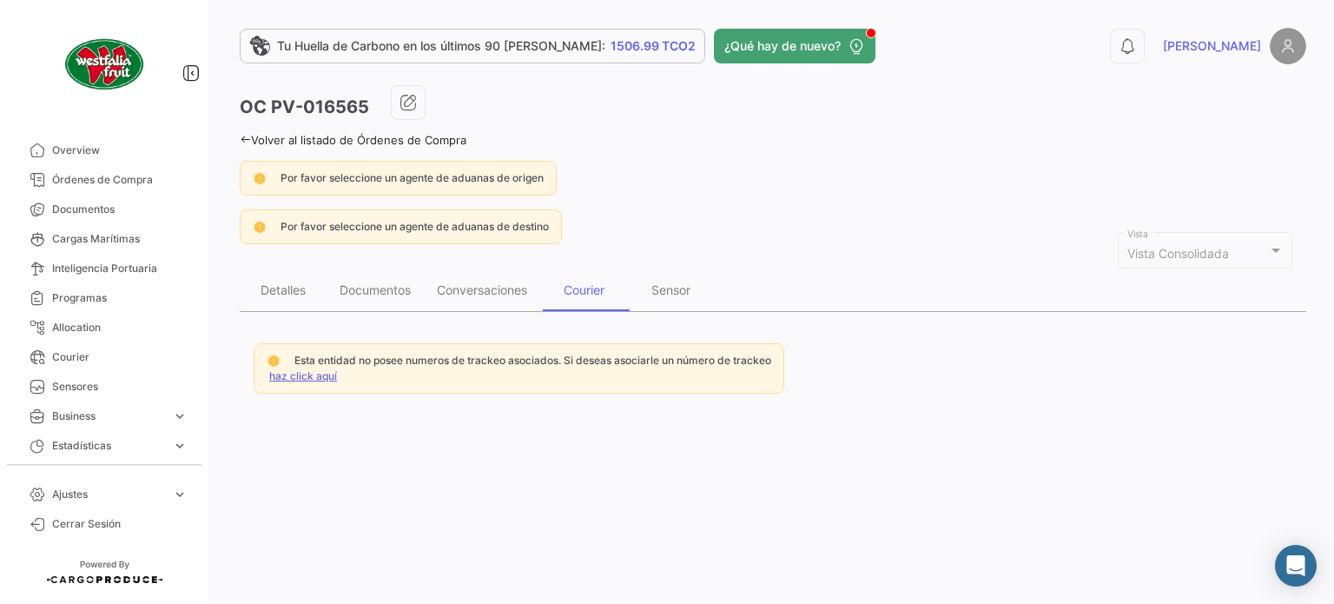
click at [301, 377] on link "haz click aquí" at bounding box center [303, 375] width 68 height 13
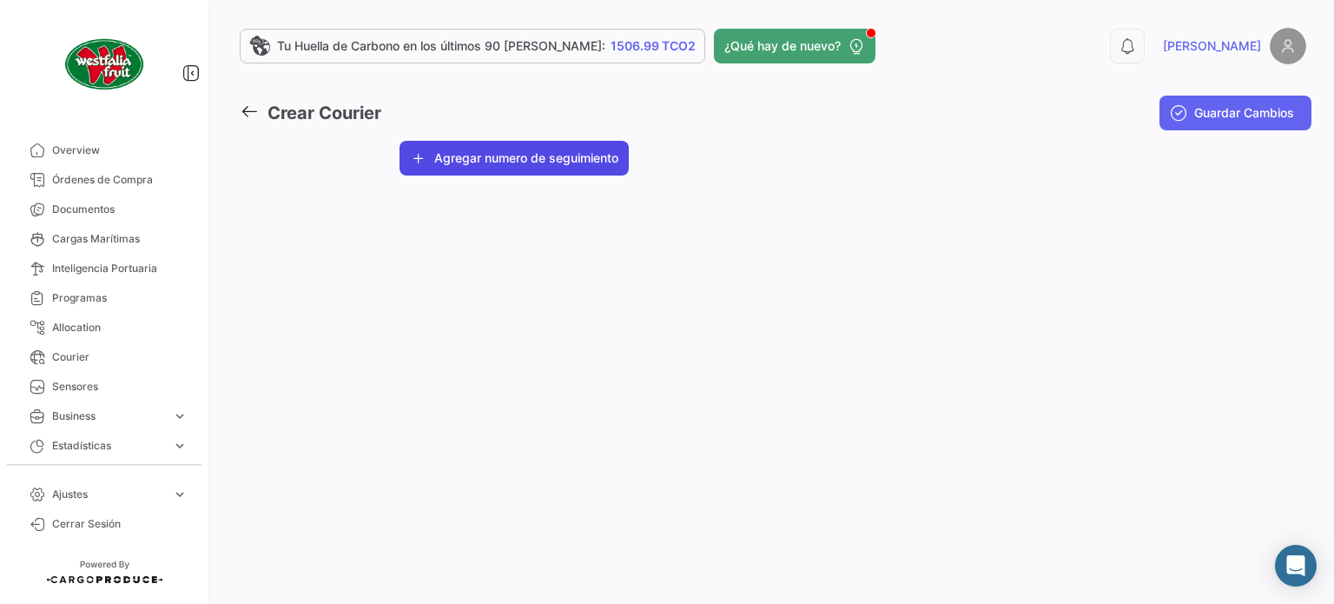
click at [520, 146] on button "Agregar numero de seguimiento" at bounding box center [514, 158] width 229 height 35
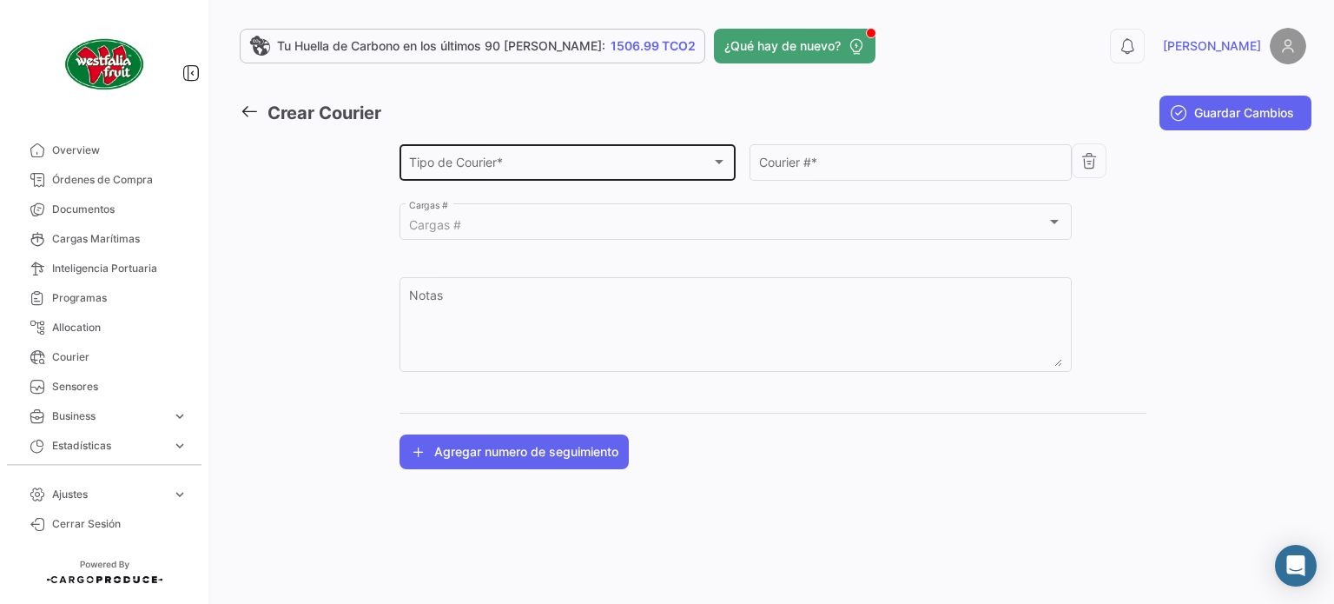
click at [618, 165] on div "Tipo de Courier *" at bounding box center [560, 165] width 302 height 15
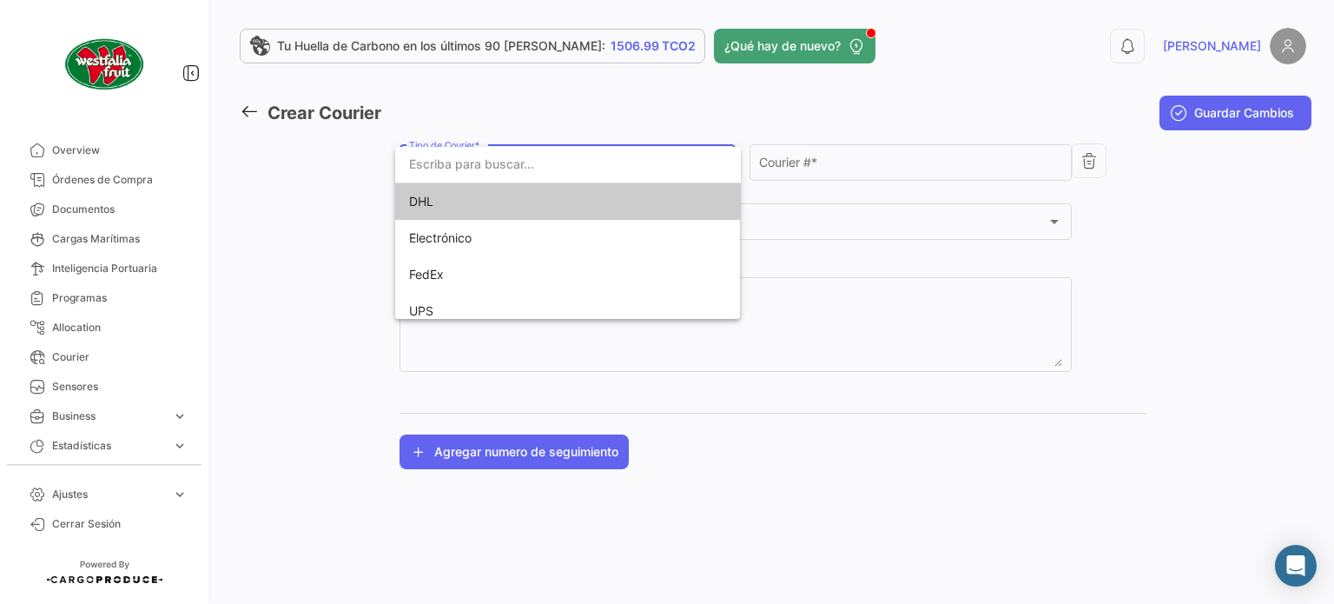
click at [499, 207] on span "DHL" at bounding box center [530, 201] width 243 height 36
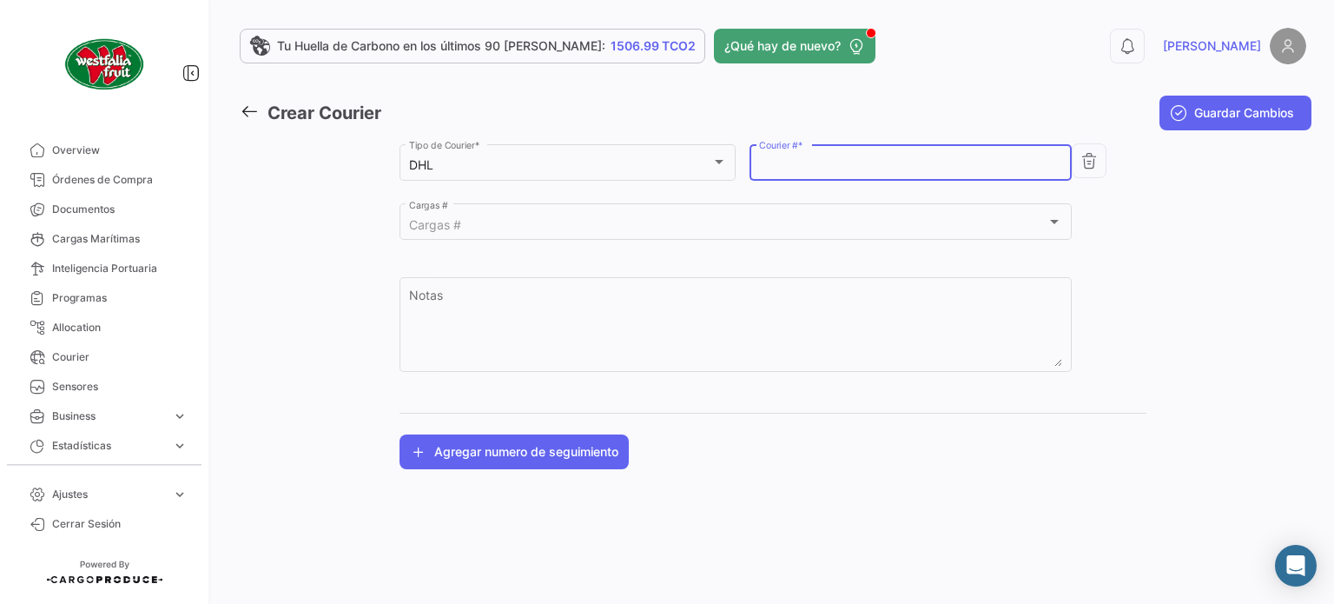
click at [847, 158] on input "Courier # *" at bounding box center [911, 165] width 304 height 15
paste input "1917150023"
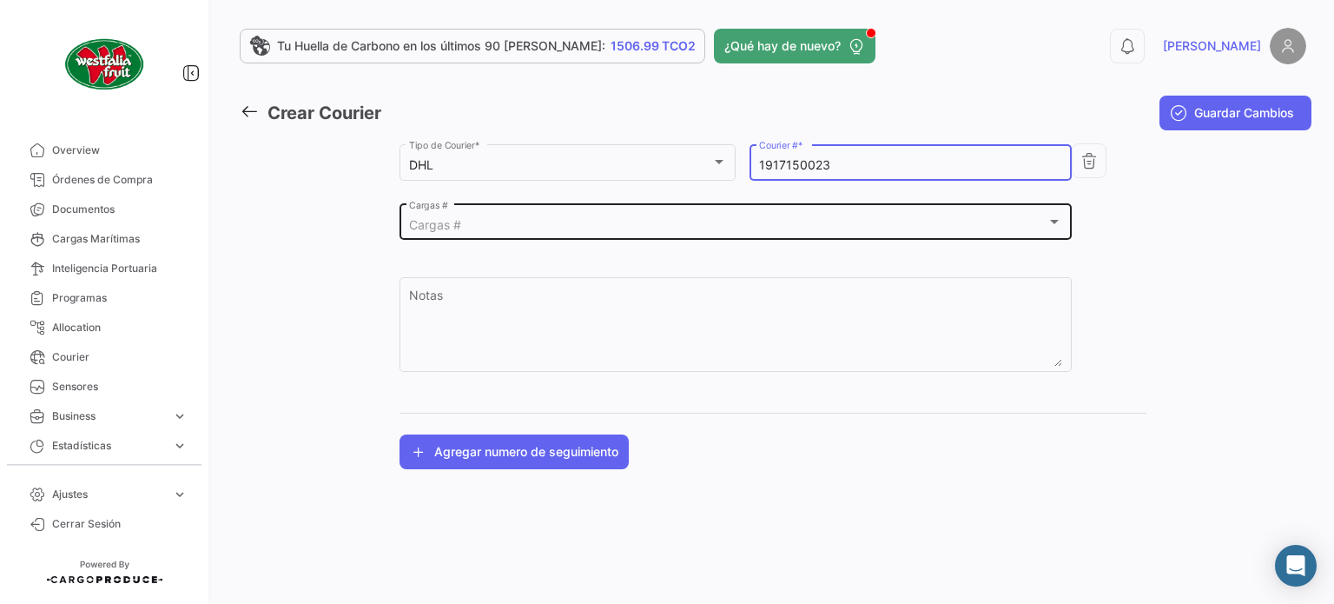
type input "1917150023"
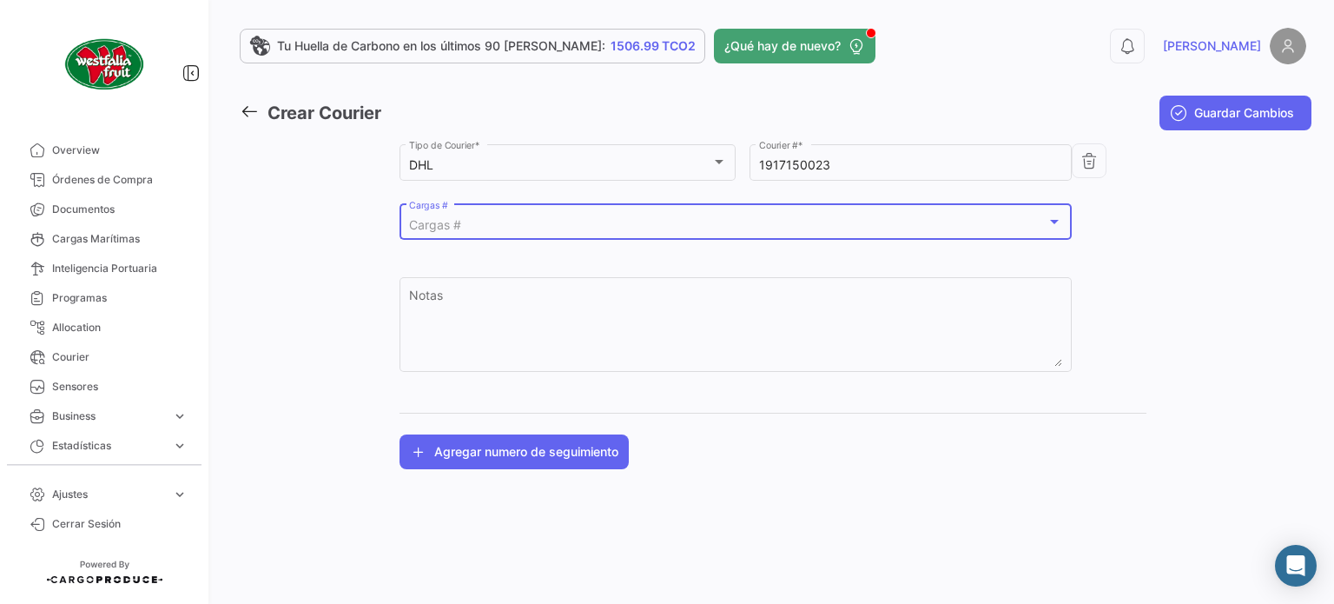
click at [685, 225] on div "Cargas #" at bounding box center [728, 225] width 638 height 15
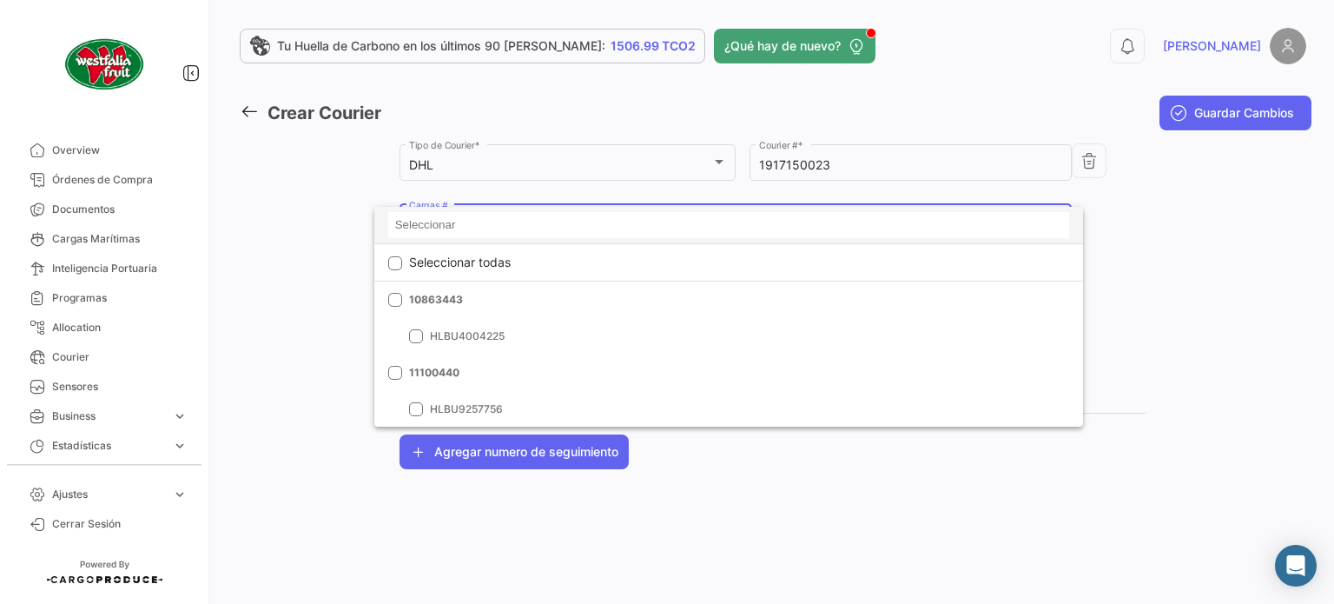
click at [600, 225] on input at bounding box center [729, 225] width 682 height 26
paste input "6426609040"
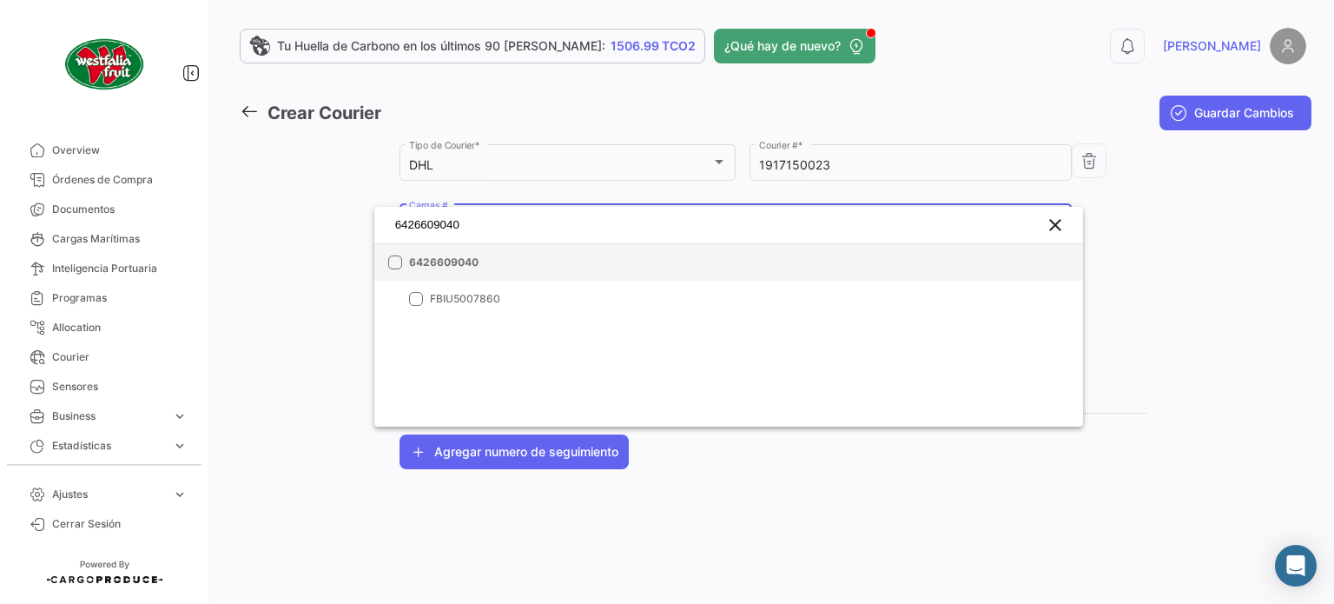
type input "6426609040"
click at [451, 261] on span "6426609040" at bounding box center [530, 263] width 243 height 16
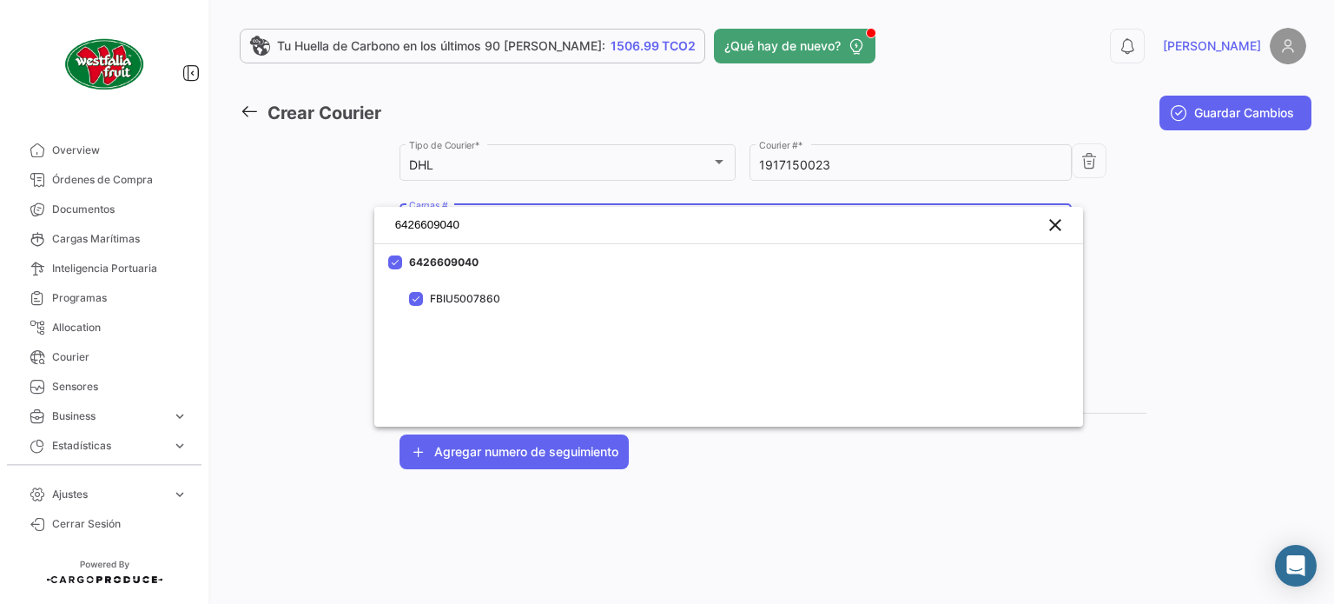
click at [1197, 112] on div at bounding box center [667, 302] width 1334 height 604
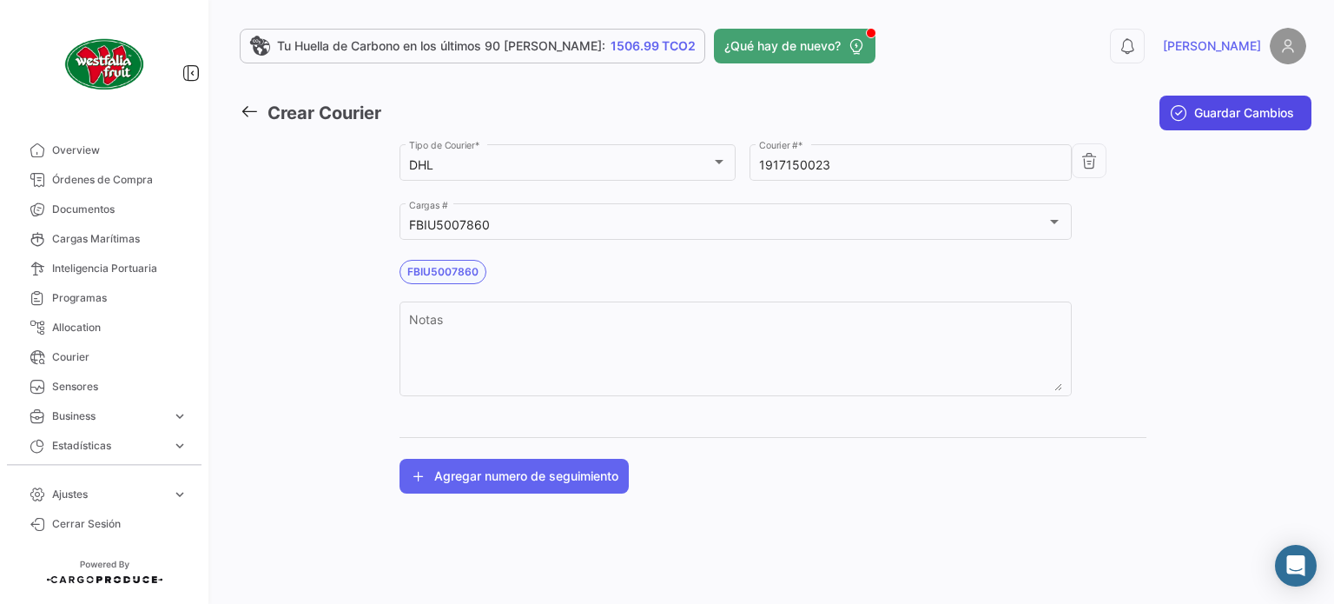
click at [1213, 118] on span "Guardar Cambios" at bounding box center [1244, 112] width 100 height 17
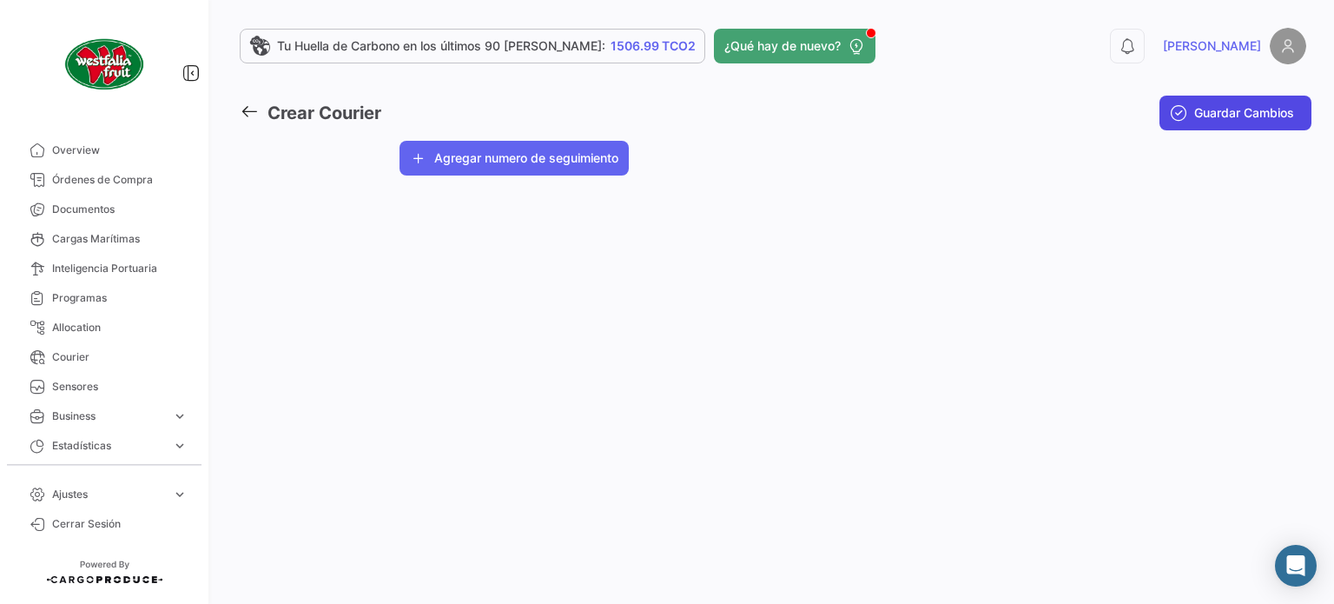
click at [1179, 107] on icon "submit" at bounding box center [1178, 112] width 17 height 17
click at [1227, 114] on span "Guardar Cambios" at bounding box center [1244, 112] width 100 height 17
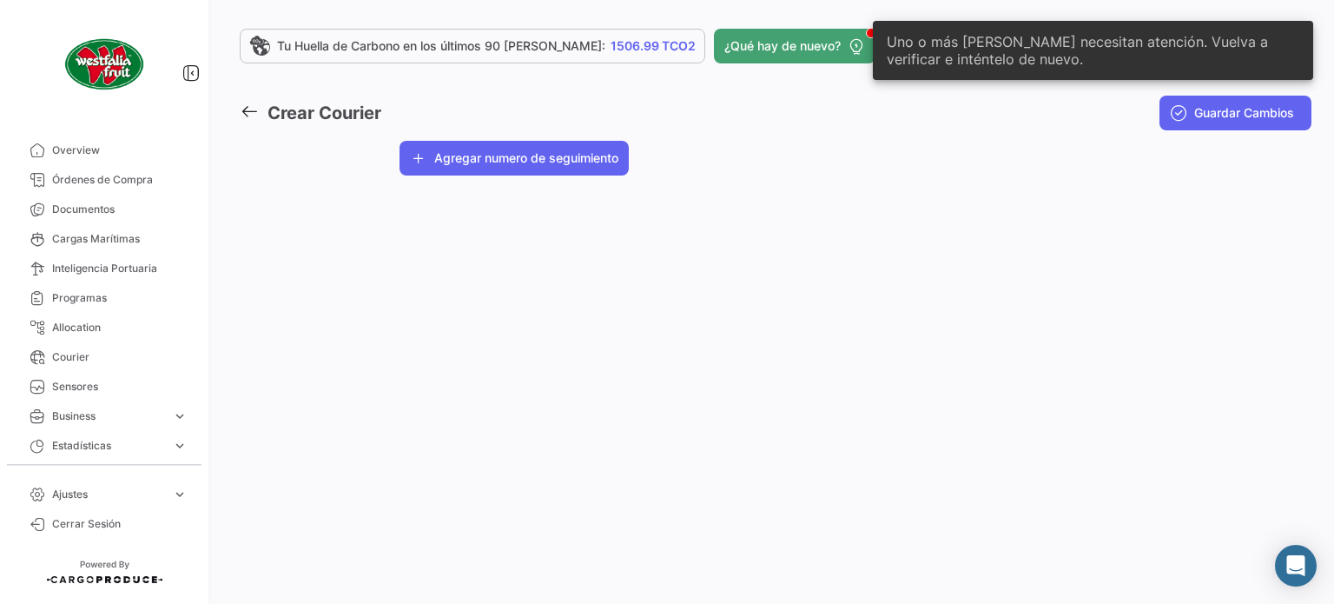
click at [1120, 260] on div "Tu Huella de Carbono en los últimos 90 [PERSON_NAME]: 1506.99 TCO2 ¿Qué hay de …" at bounding box center [773, 302] width 1122 height 604
click at [245, 113] on icon at bounding box center [249, 111] width 19 height 19
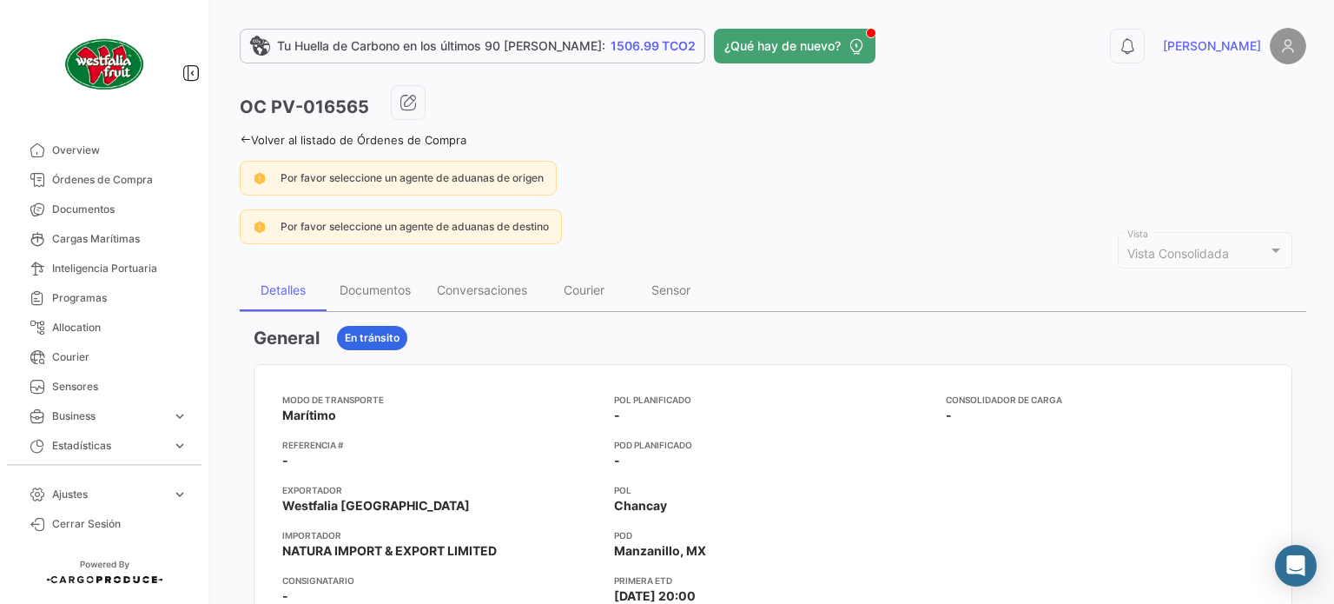
click at [249, 136] on icon at bounding box center [245, 139] width 11 height 11
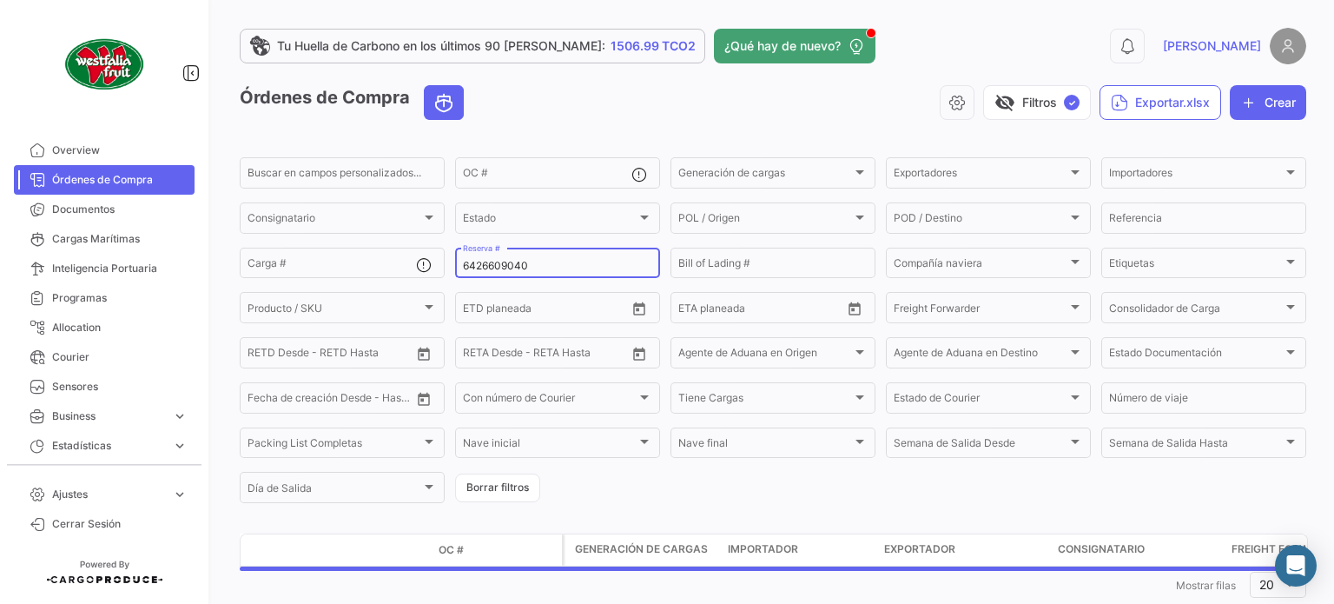
click at [476, 267] on input "6426609040" at bounding box center [557, 266] width 189 height 12
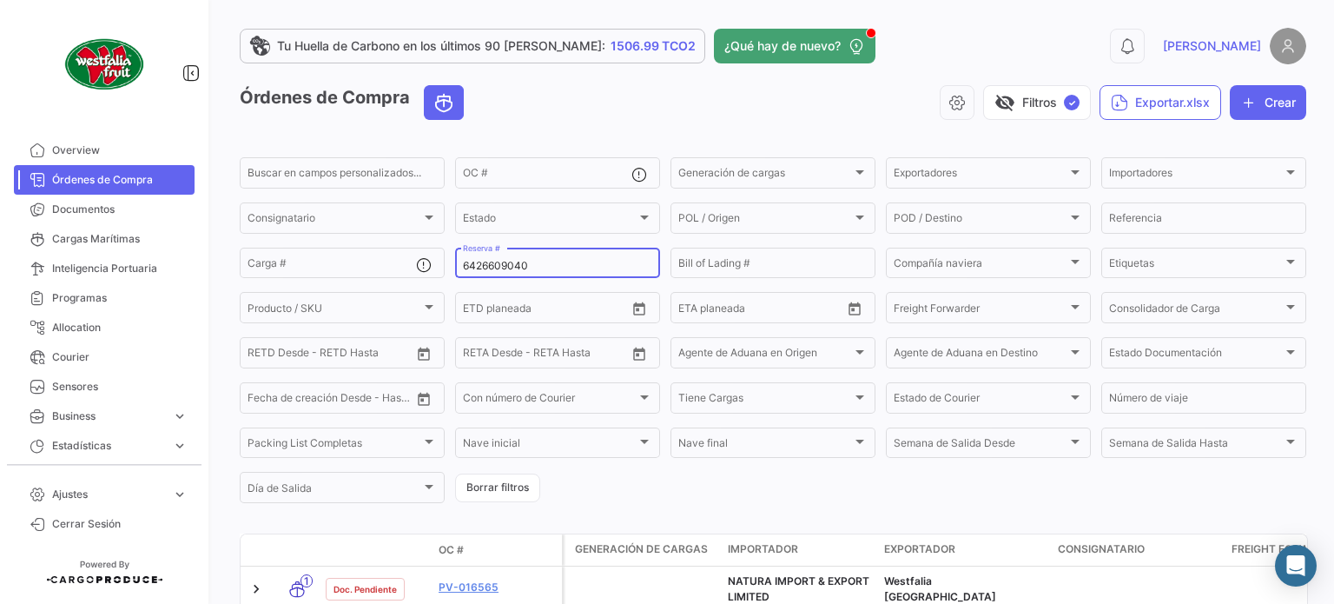
click at [476, 267] on input "6426609040" at bounding box center [557, 266] width 189 height 12
paste input "PENL2533004"
type input "PENL2533004"
click at [817, 122] on div "Órdenes de Compra visibility_off Filtros ✓ Exportar.xlsx Crear" at bounding box center [773, 109] width 1067 height 49
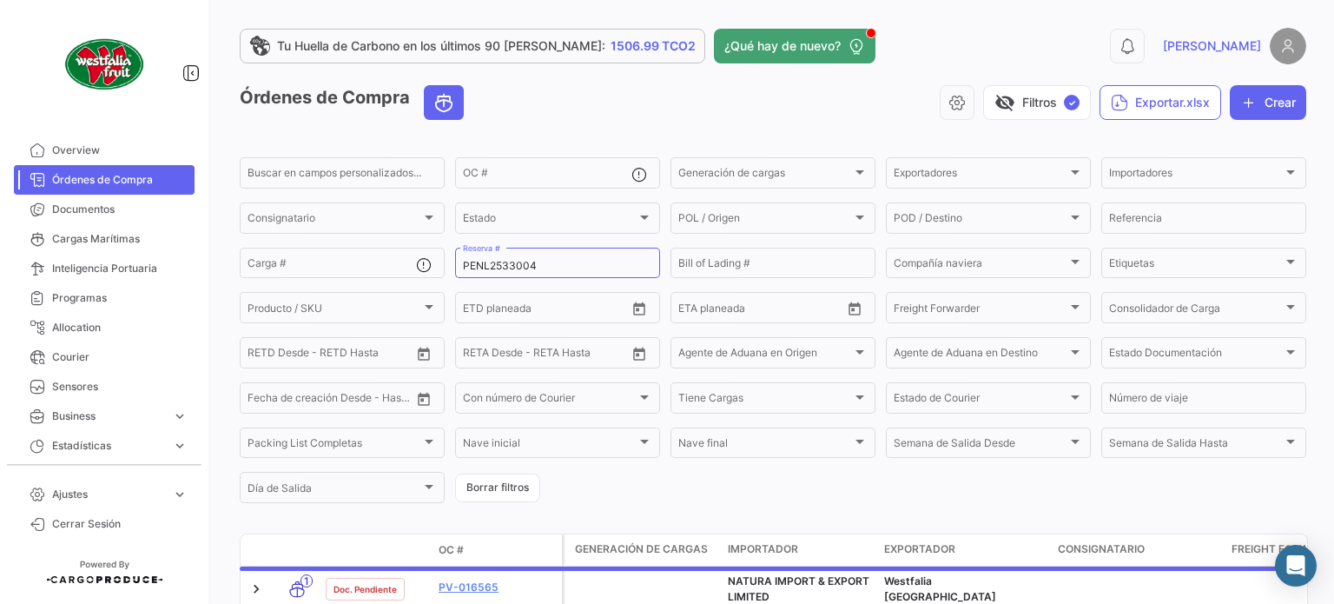
scroll to position [101, 0]
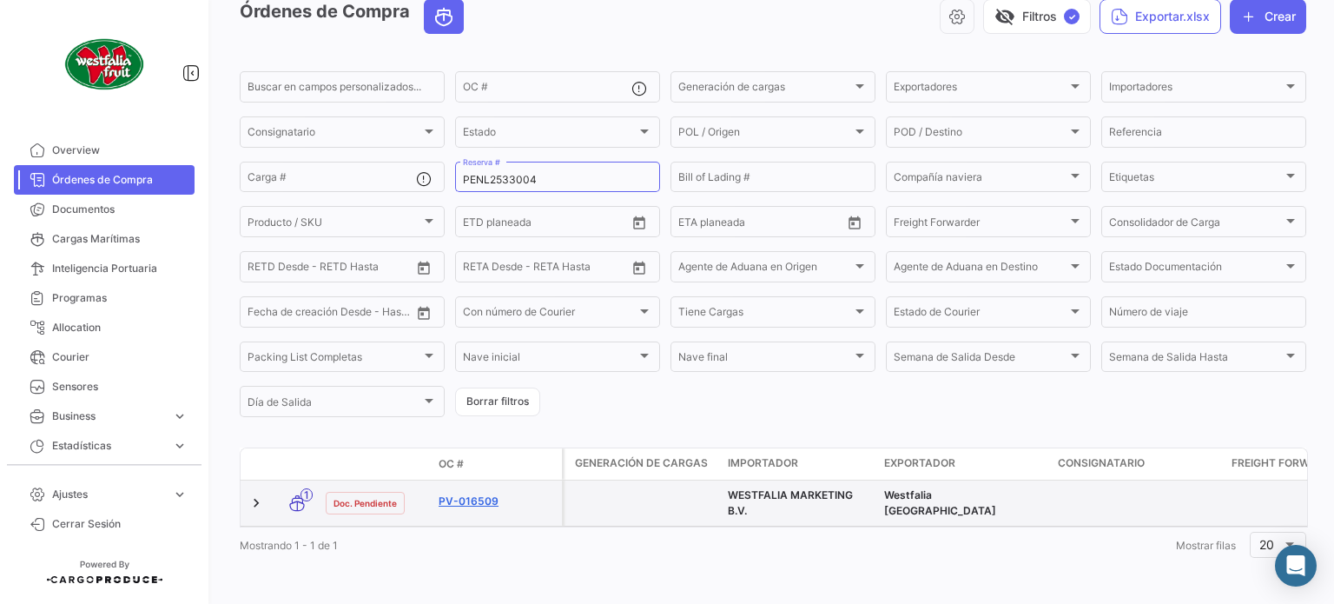
click at [466, 493] on link "PV-016509" at bounding box center [497, 501] width 116 height 16
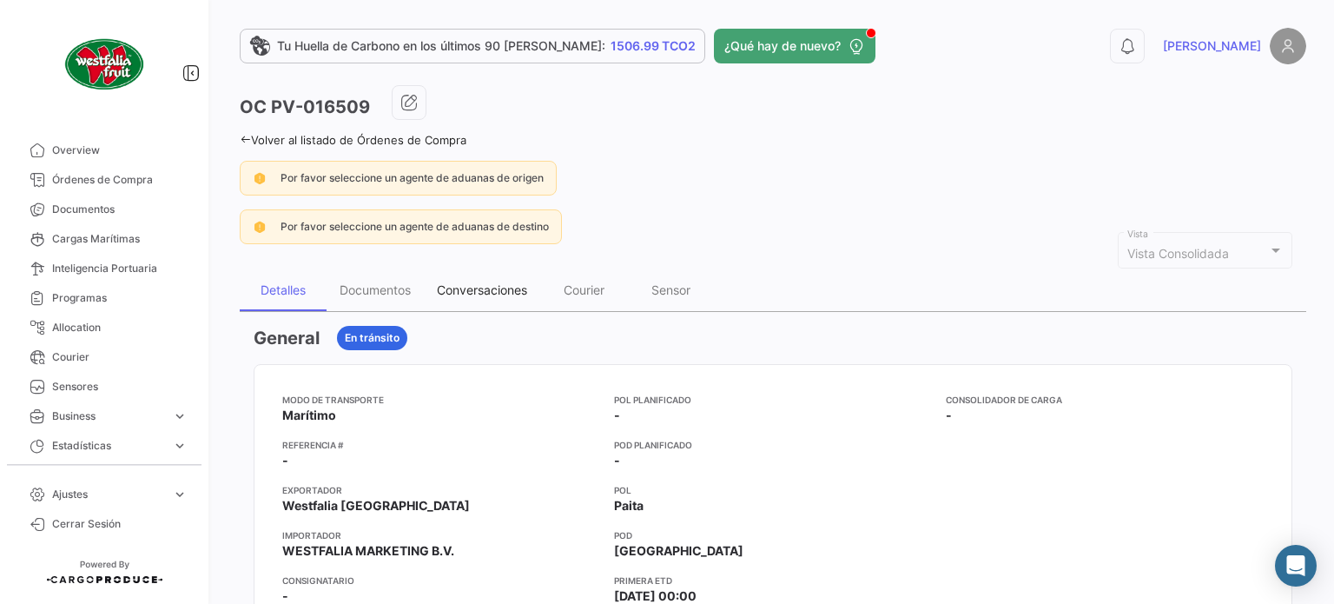
click at [495, 290] on div "Conversaciones" at bounding box center [482, 289] width 90 height 15
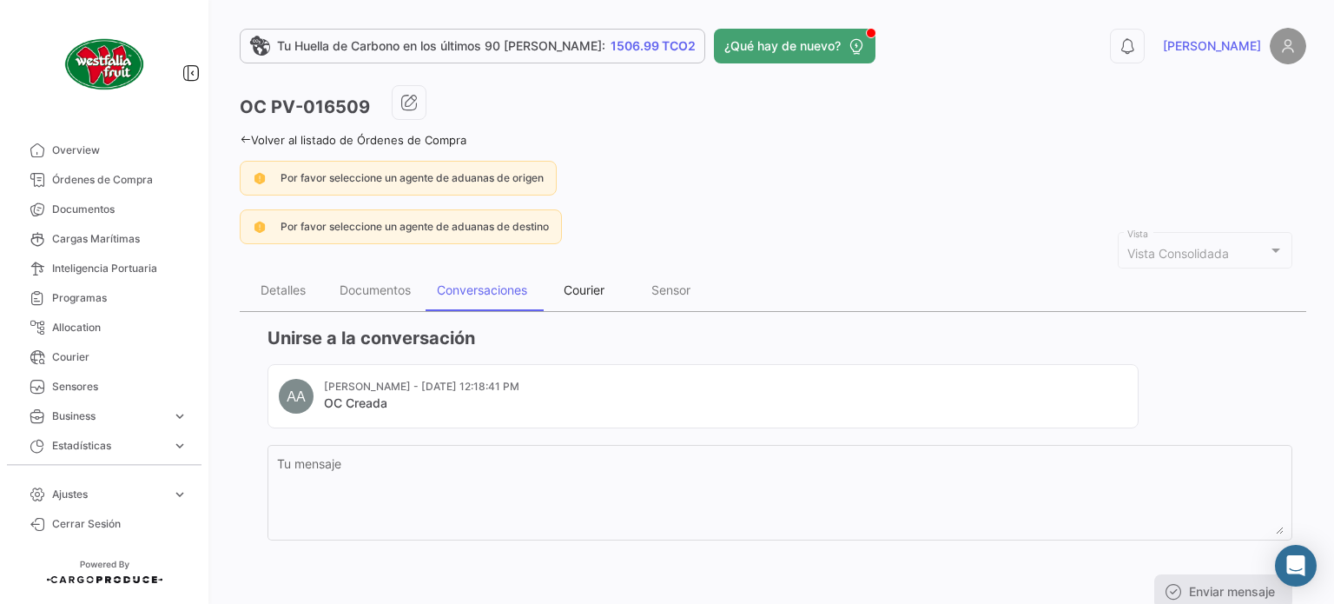
click at [593, 291] on div "Courier" at bounding box center [584, 289] width 41 height 15
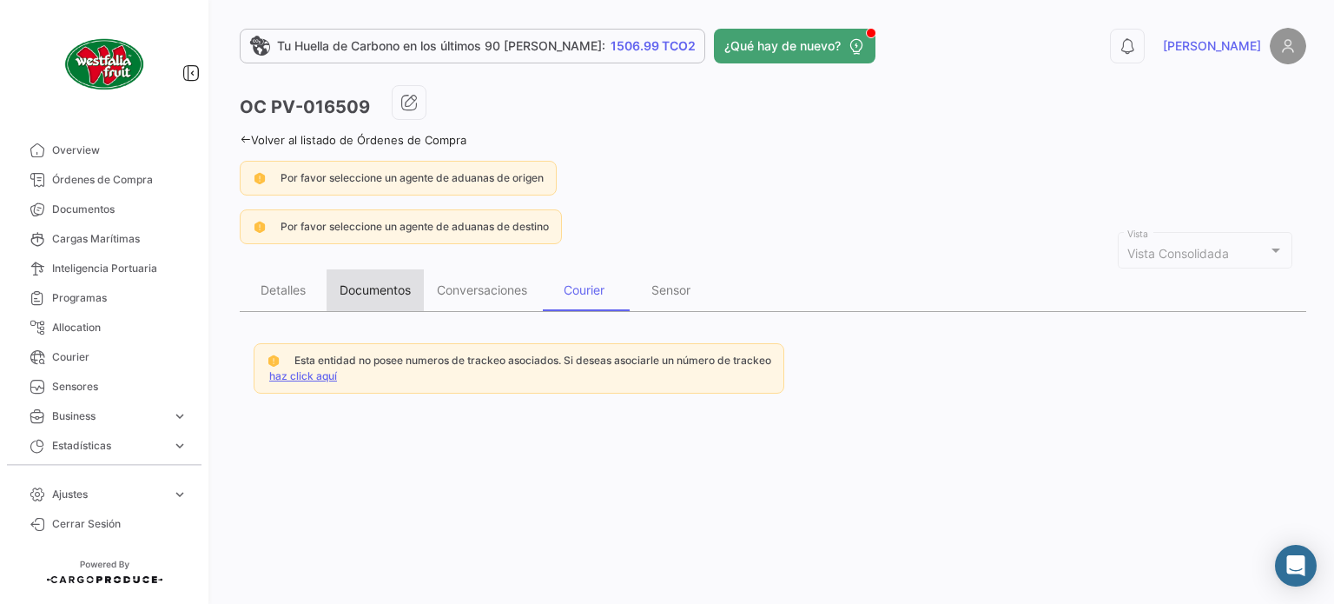
click at [404, 292] on div "Documentos" at bounding box center [375, 289] width 71 height 15
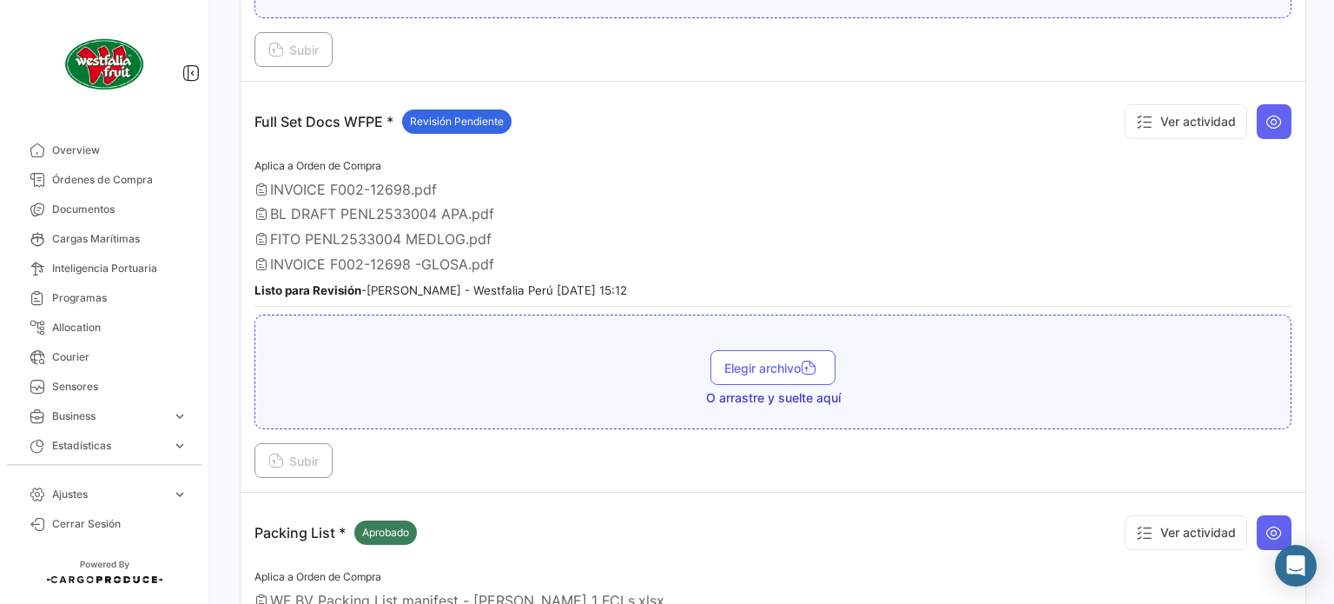
scroll to position [642, 0]
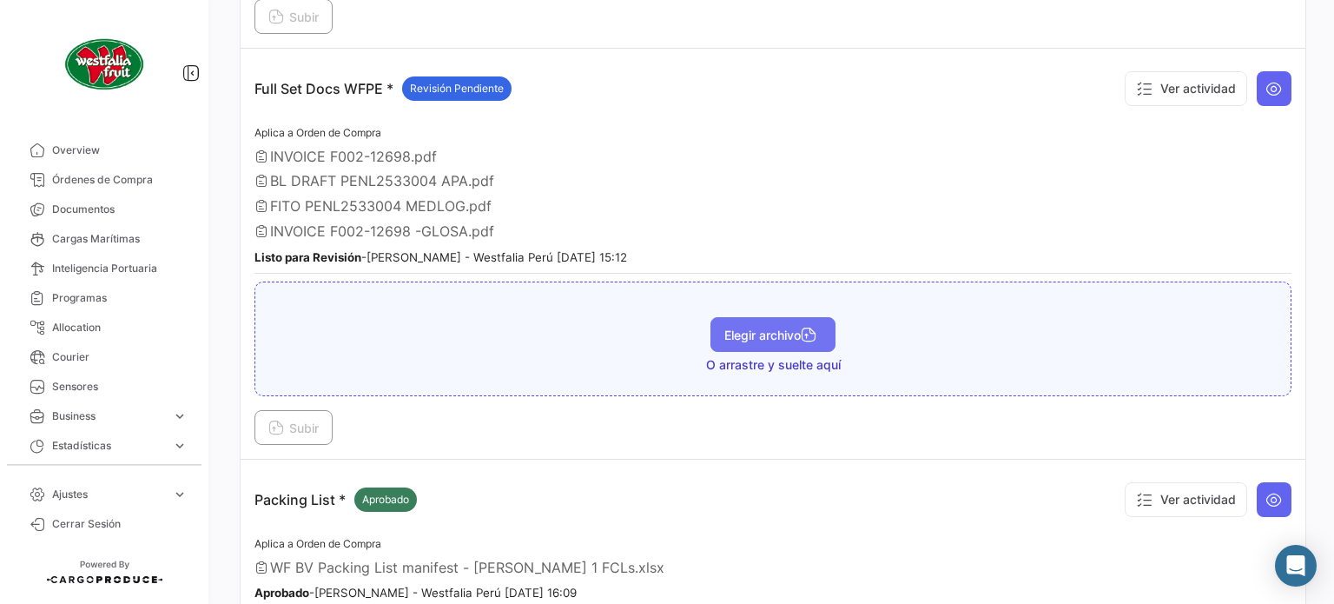
click at [774, 337] on button "Elegir archivo" at bounding box center [773, 334] width 125 height 35
click at [769, 347] on span "Elegir archivo" at bounding box center [772, 352] width 97 height 15
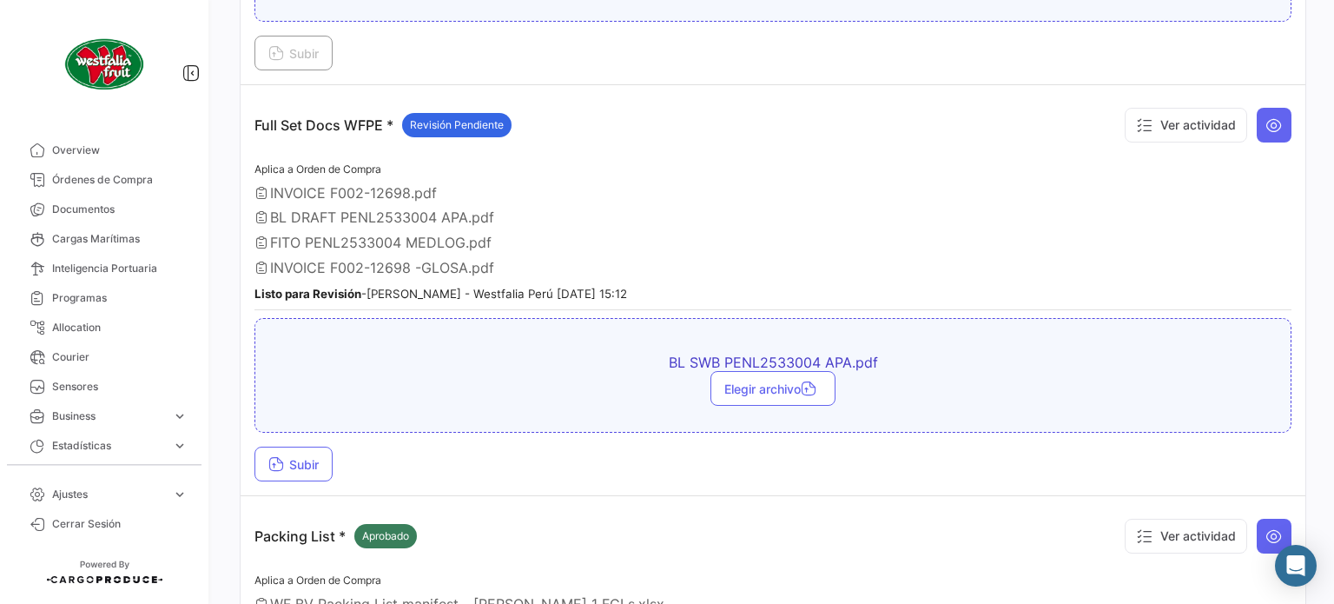
scroll to position [556, 0]
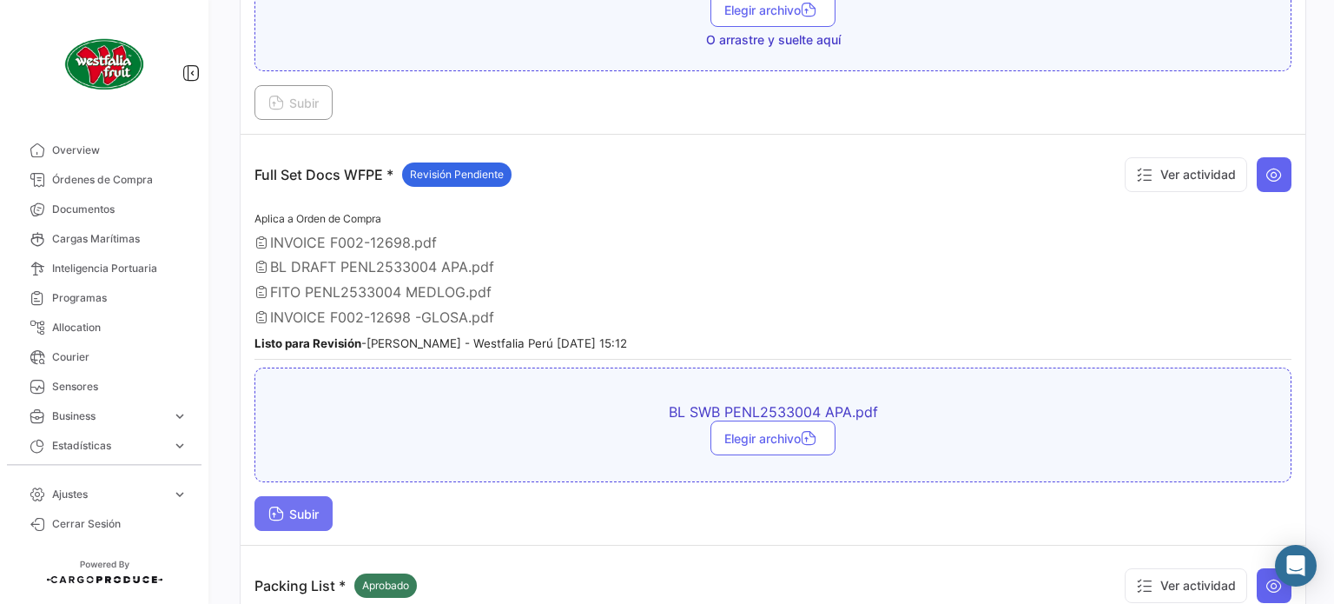
click at [301, 508] on span "Subir" at bounding box center [293, 513] width 50 height 15
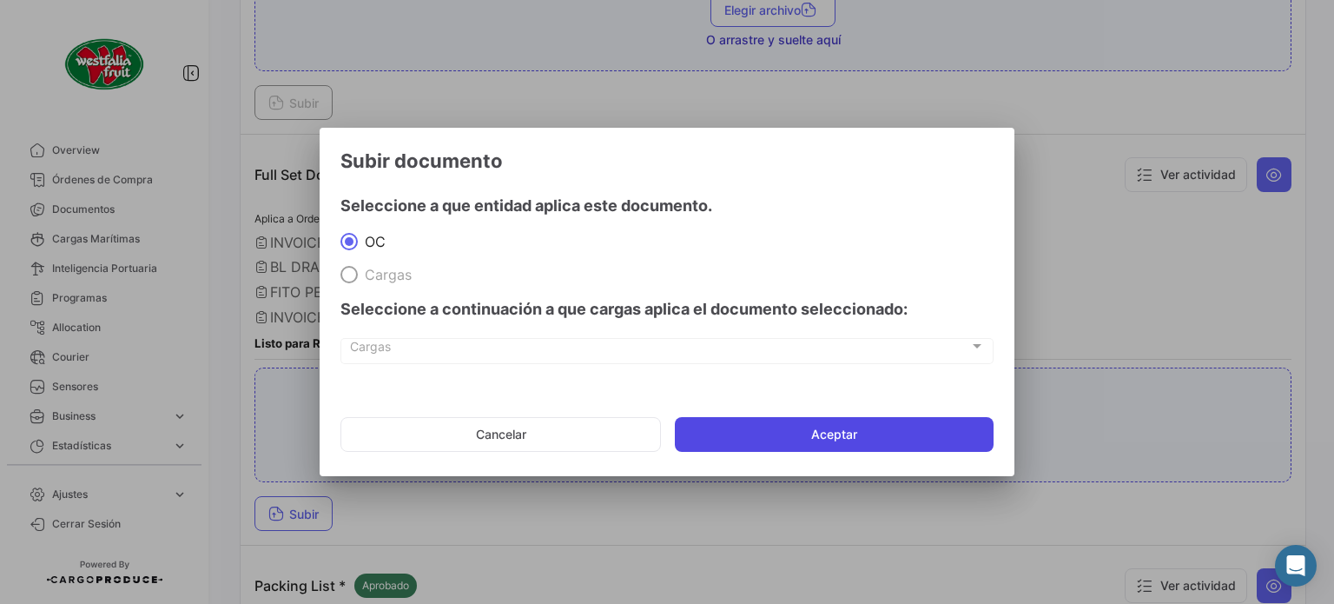
click at [737, 424] on button "Aceptar" at bounding box center [834, 434] width 319 height 35
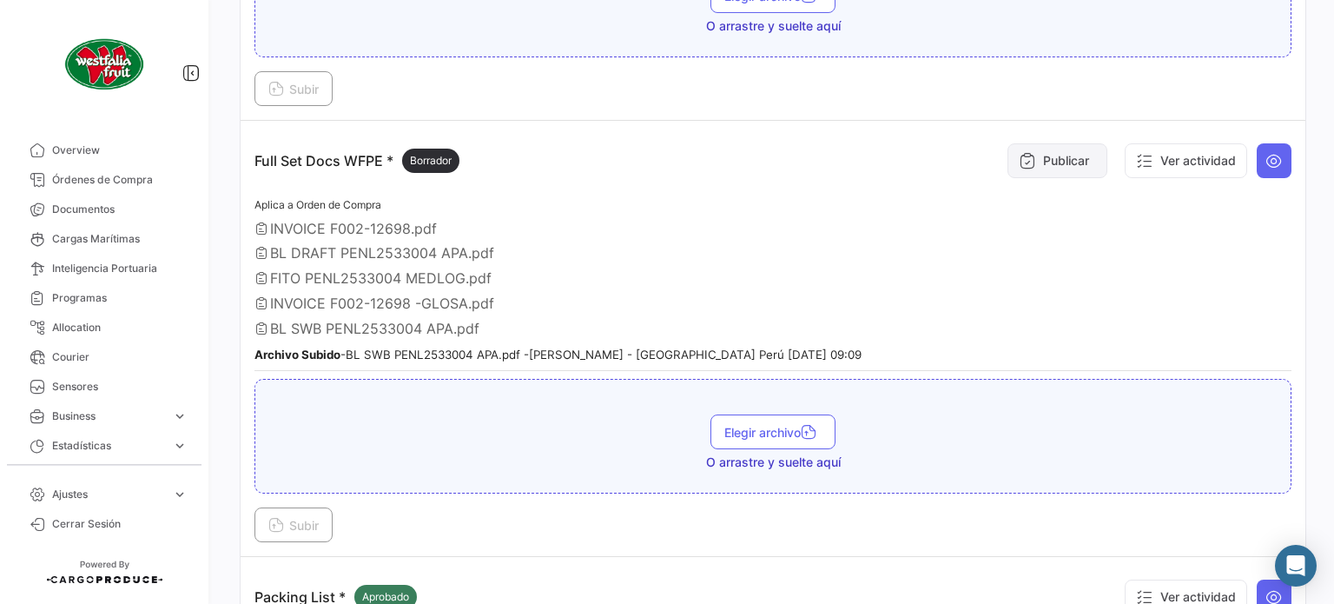
click at [1039, 156] on button "Publicar" at bounding box center [1058, 160] width 100 height 35
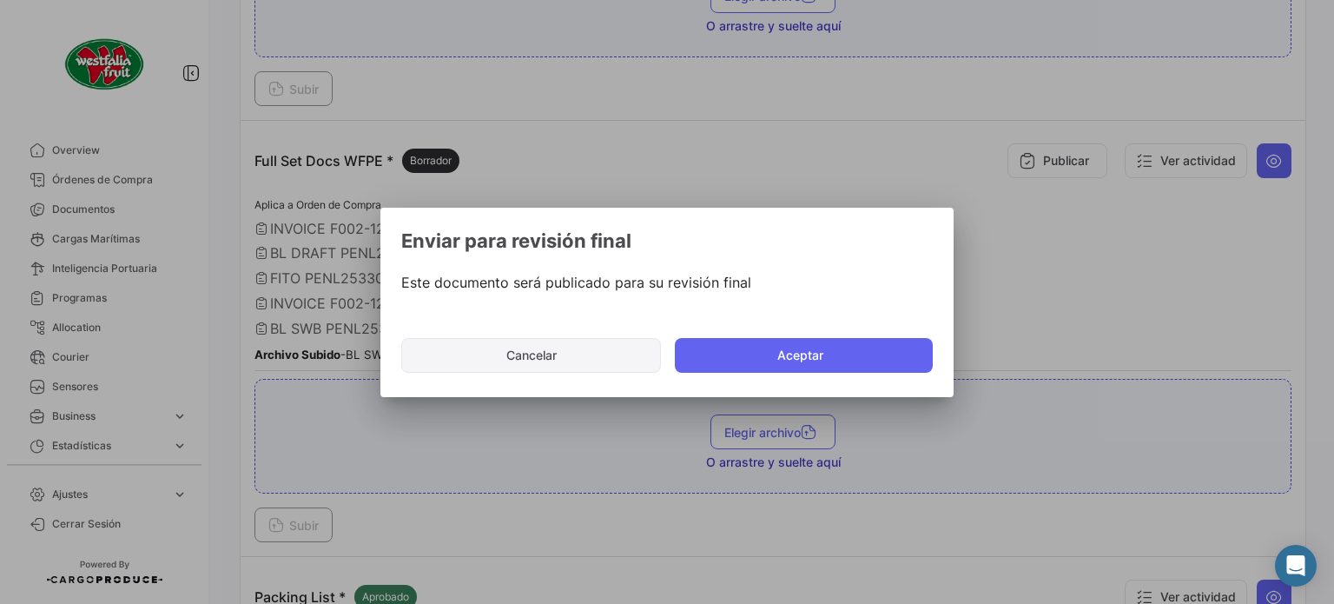
click at [584, 349] on button "Cancelar" at bounding box center [531, 355] width 260 height 35
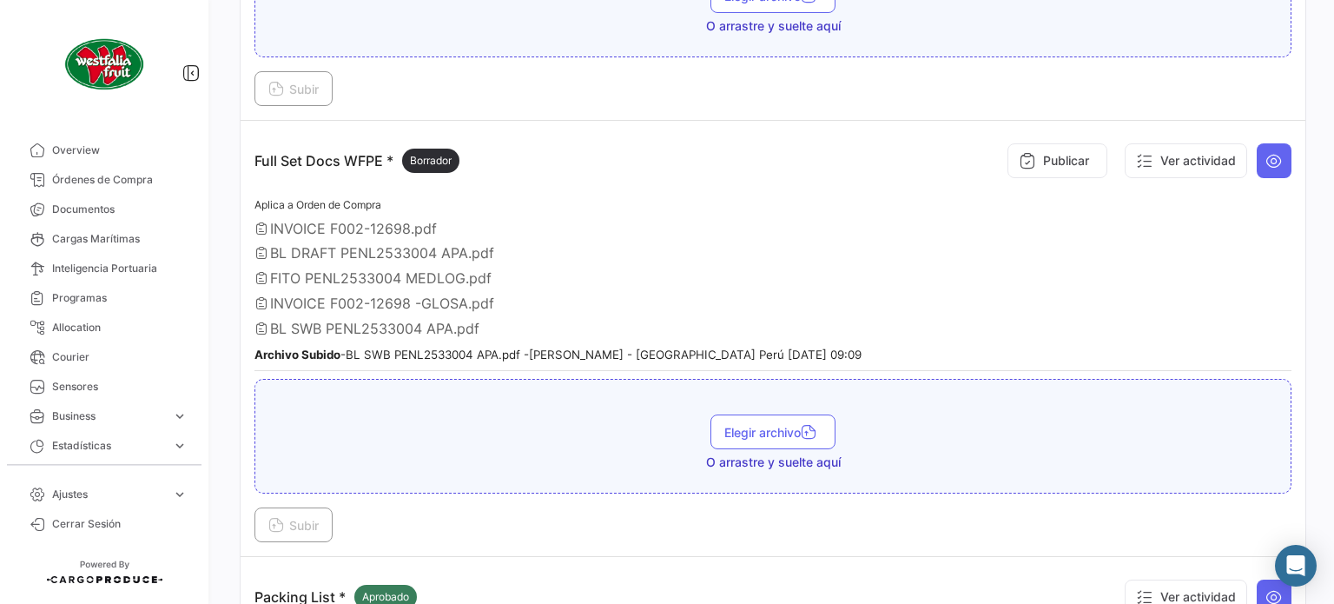
click at [368, 244] on span "BL DRAFT PENL2533004 APA.pdf" at bounding box center [382, 252] width 224 height 17
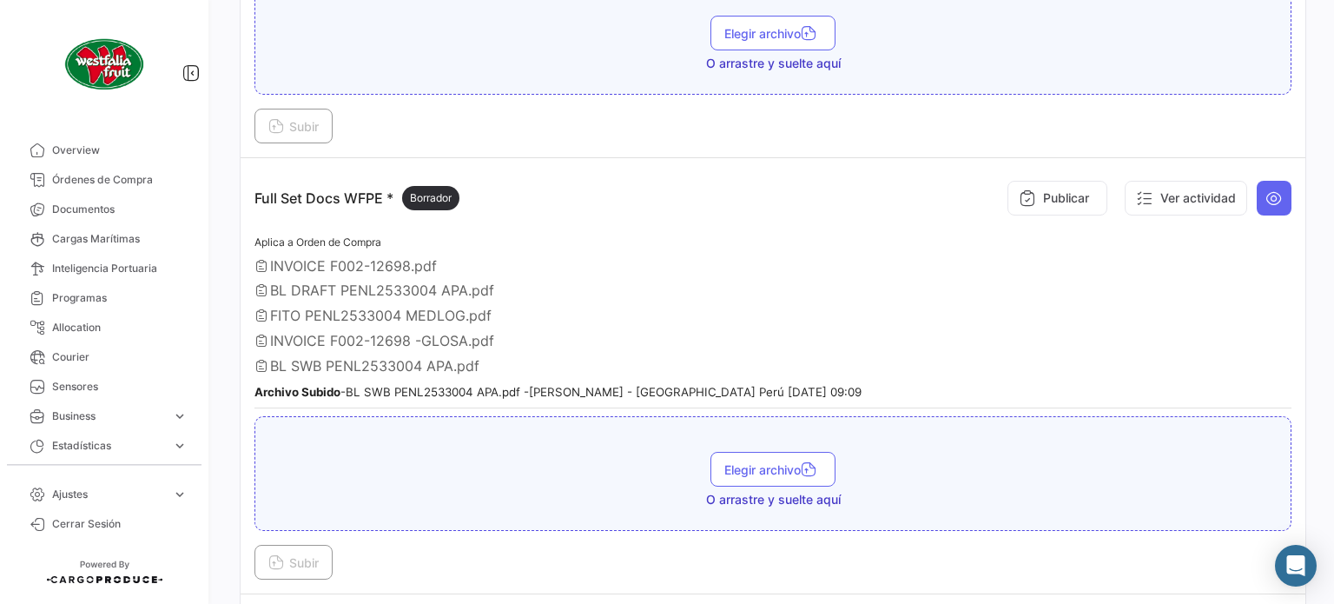
scroll to position [533, 0]
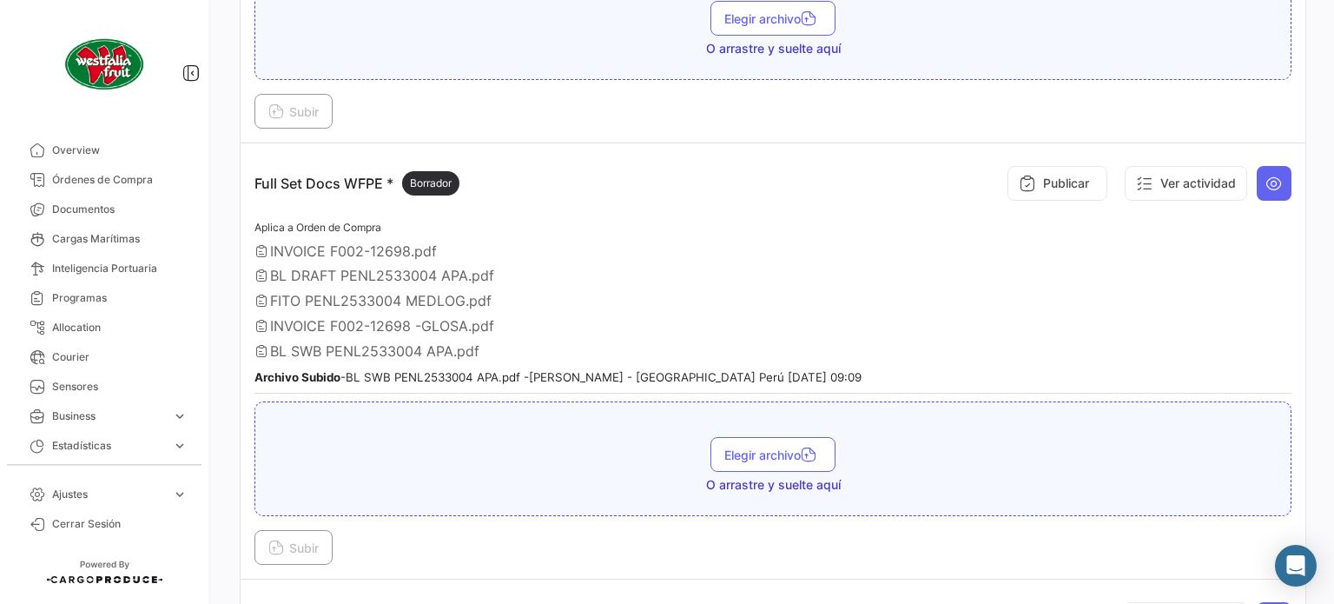
click at [297, 273] on span "BL DRAFT PENL2533004 APA.pdf" at bounding box center [382, 275] width 224 height 17
click at [264, 268] on icon at bounding box center [262, 275] width 14 height 14
click at [257, 268] on icon at bounding box center [262, 275] width 14 height 14
click at [270, 269] on span "BL DRAFT PENL2533004 APA.pdf" at bounding box center [382, 275] width 224 height 17
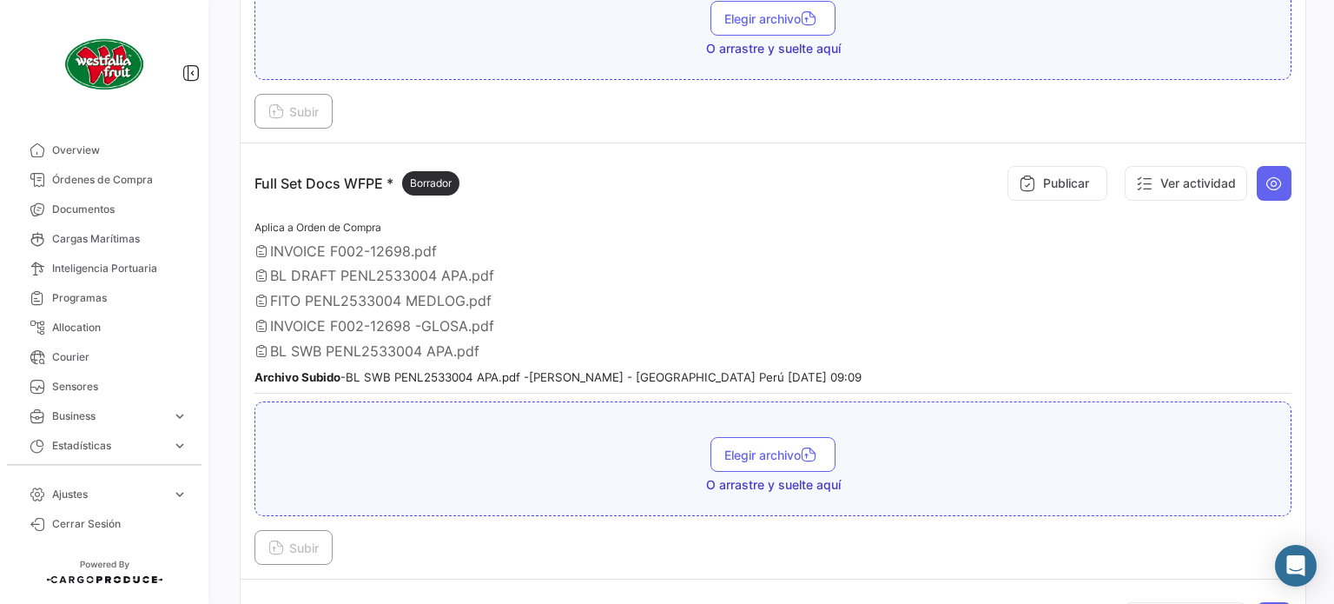
click at [270, 269] on span "BL DRAFT PENL2533004 APA.pdf" at bounding box center [382, 275] width 224 height 17
click at [1194, 180] on button "Ver actividad" at bounding box center [1186, 183] width 122 height 35
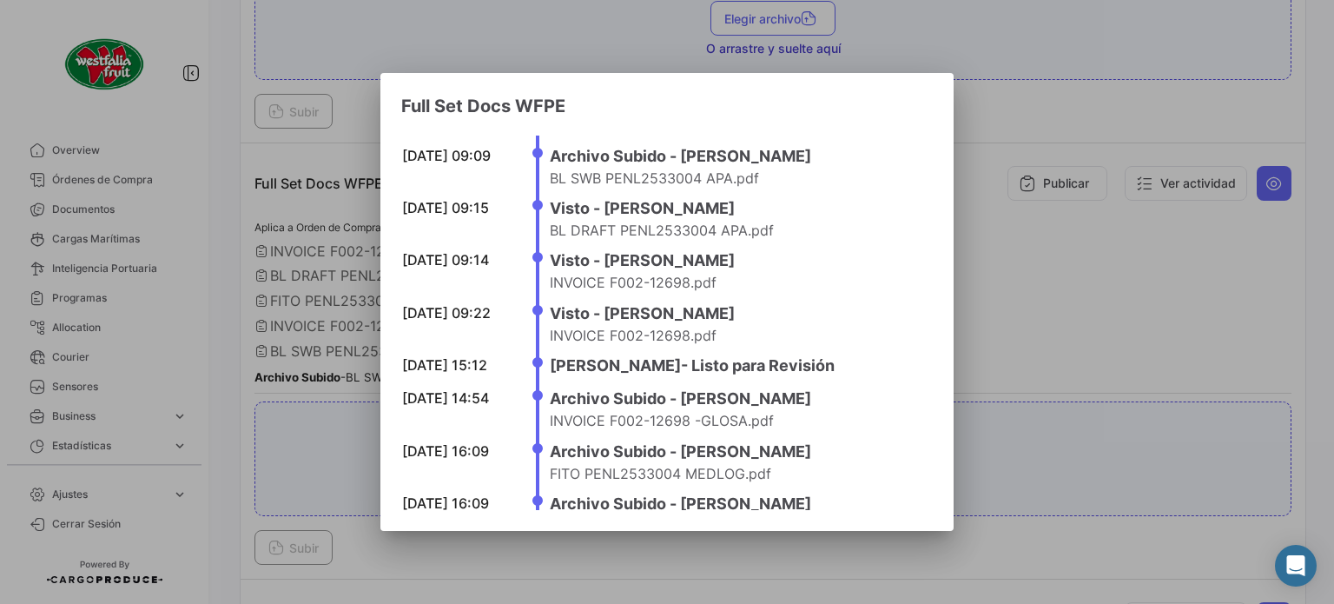
click at [1082, 267] on div at bounding box center [667, 302] width 1334 height 604
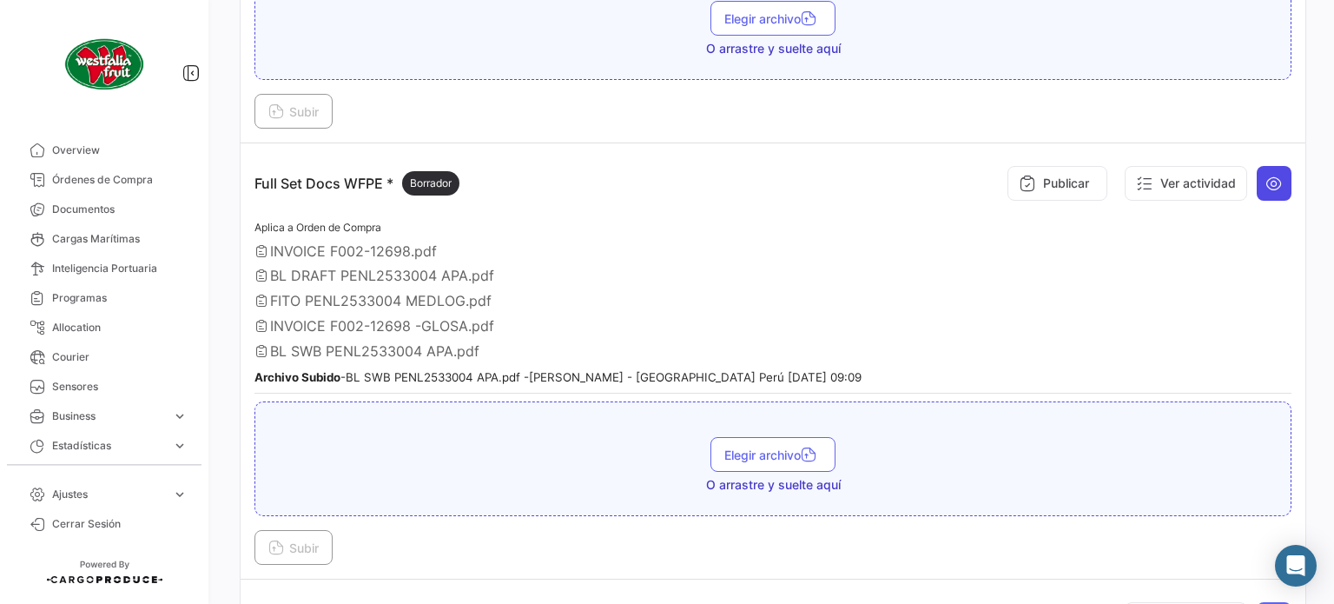
click at [1266, 182] on icon at bounding box center [1274, 183] width 17 height 17
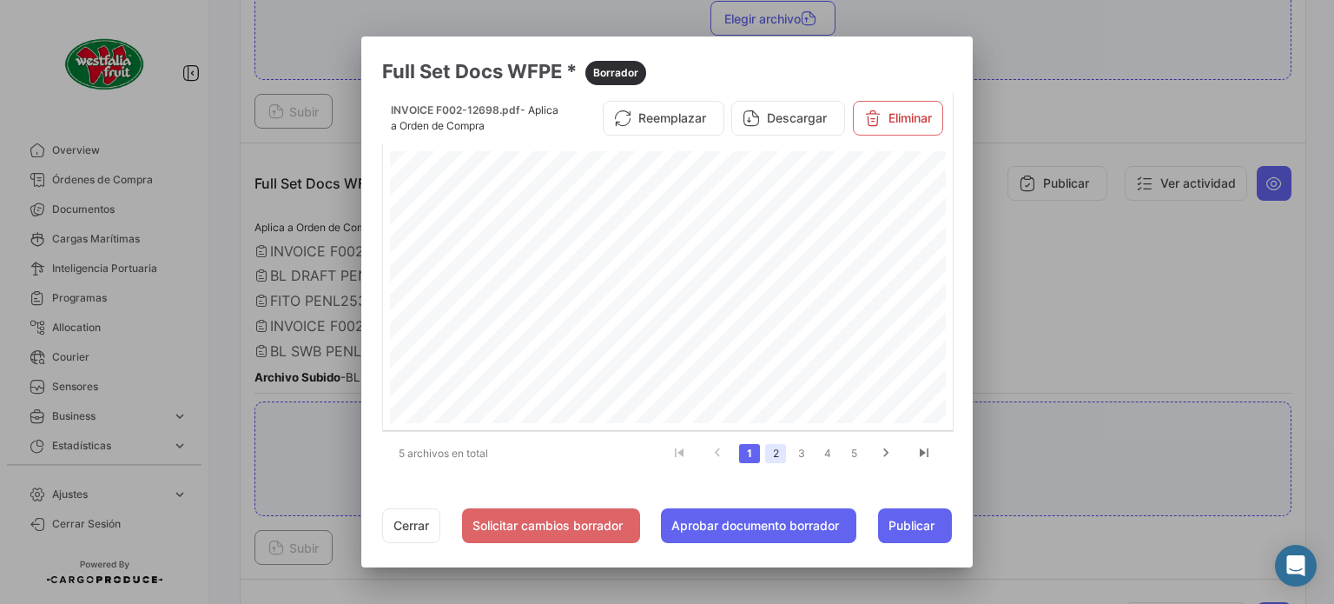
click at [778, 449] on link "2" at bounding box center [775, 453] width 21 height 19
click at [903, 118] on button "Eliminar" at bounding box center [898, 124] width 90 height 35
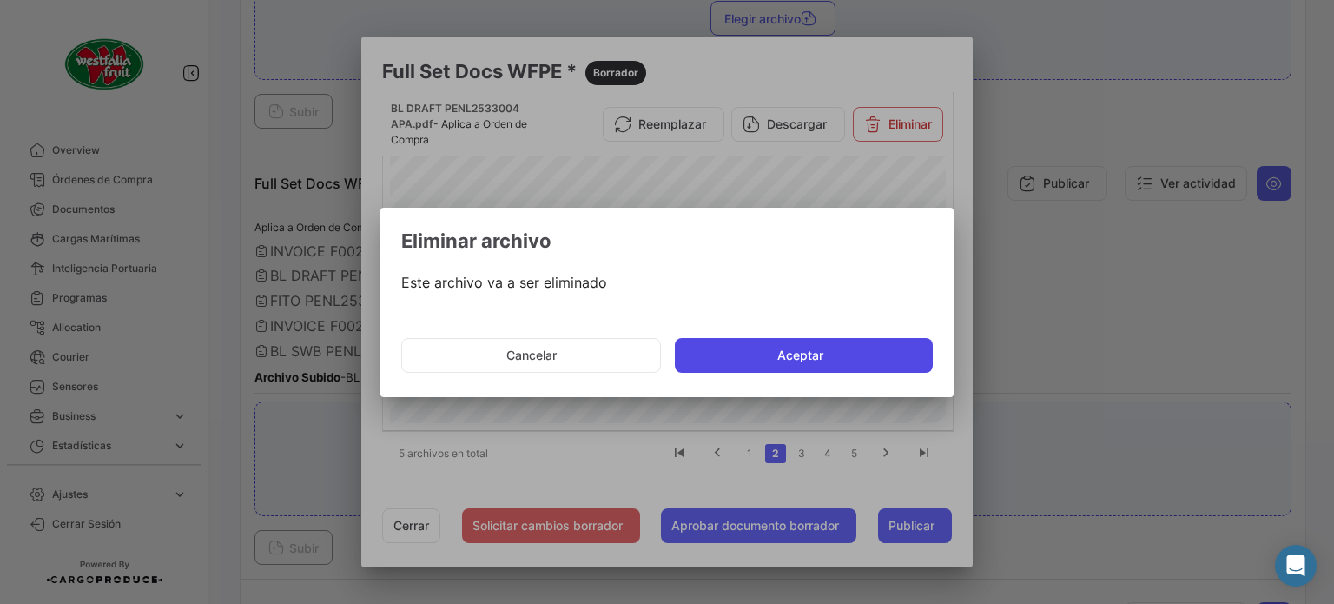
click at [834, 347] on button "Aceptar" at bounding box center [804, 355] width 258 height 35
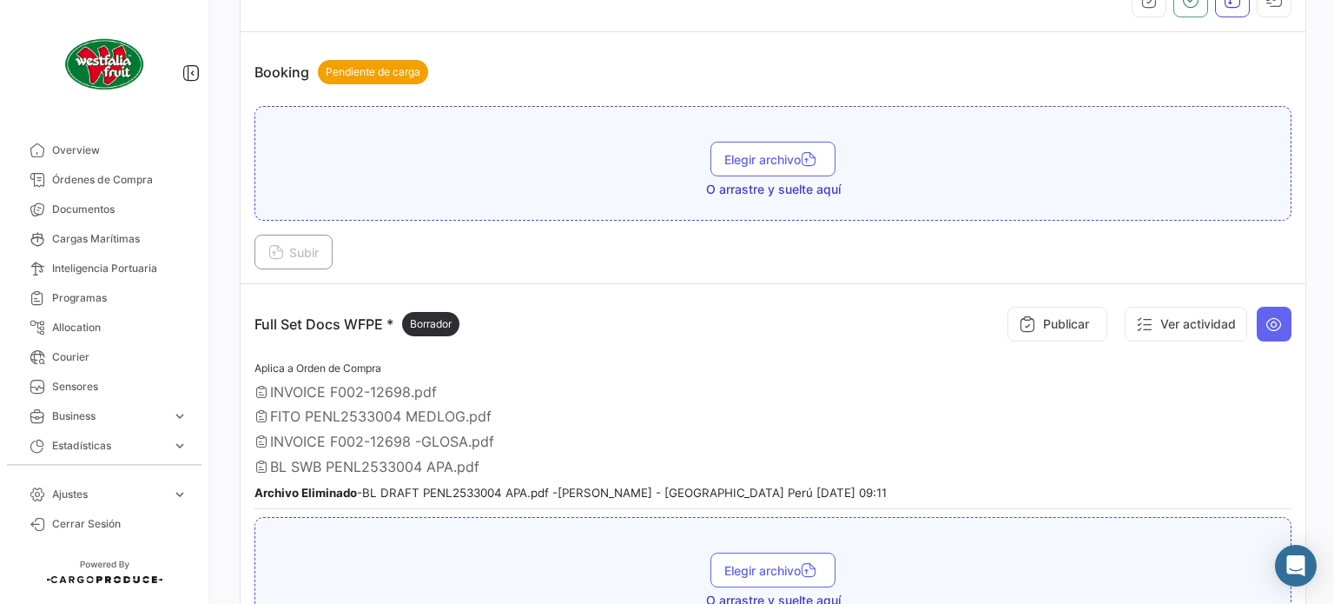
scroll to position [274, 0]
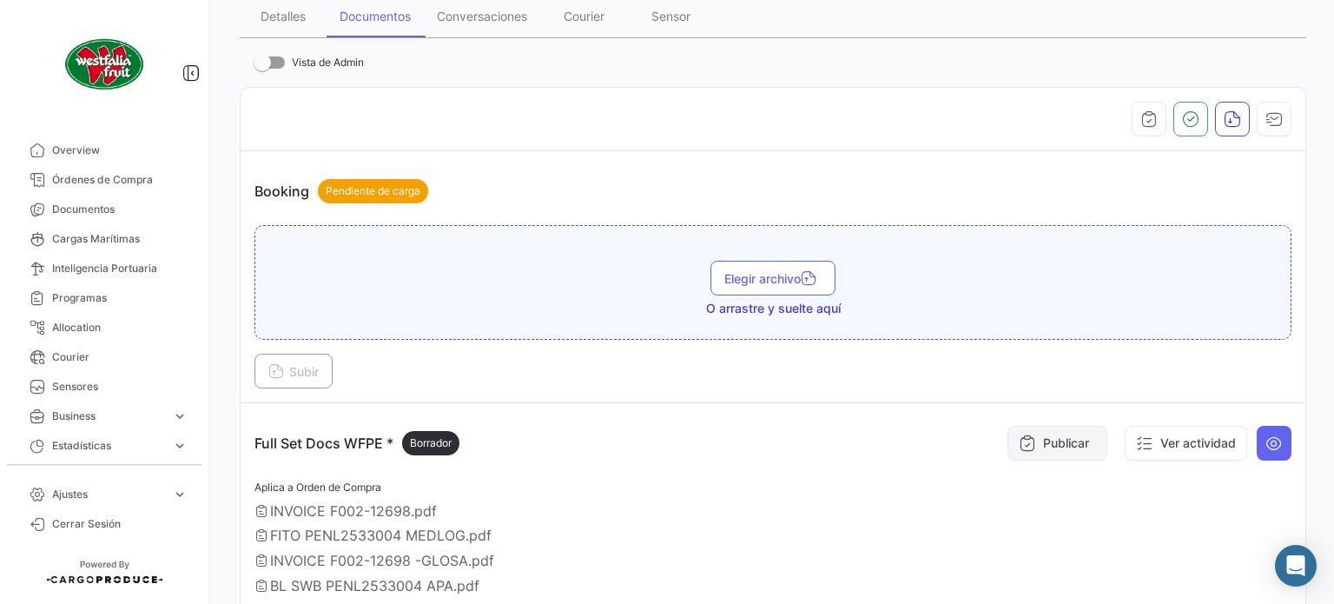
click at [1039, 437] on button "Publicar" at bounding box center [1058, 443] width 100 height 35
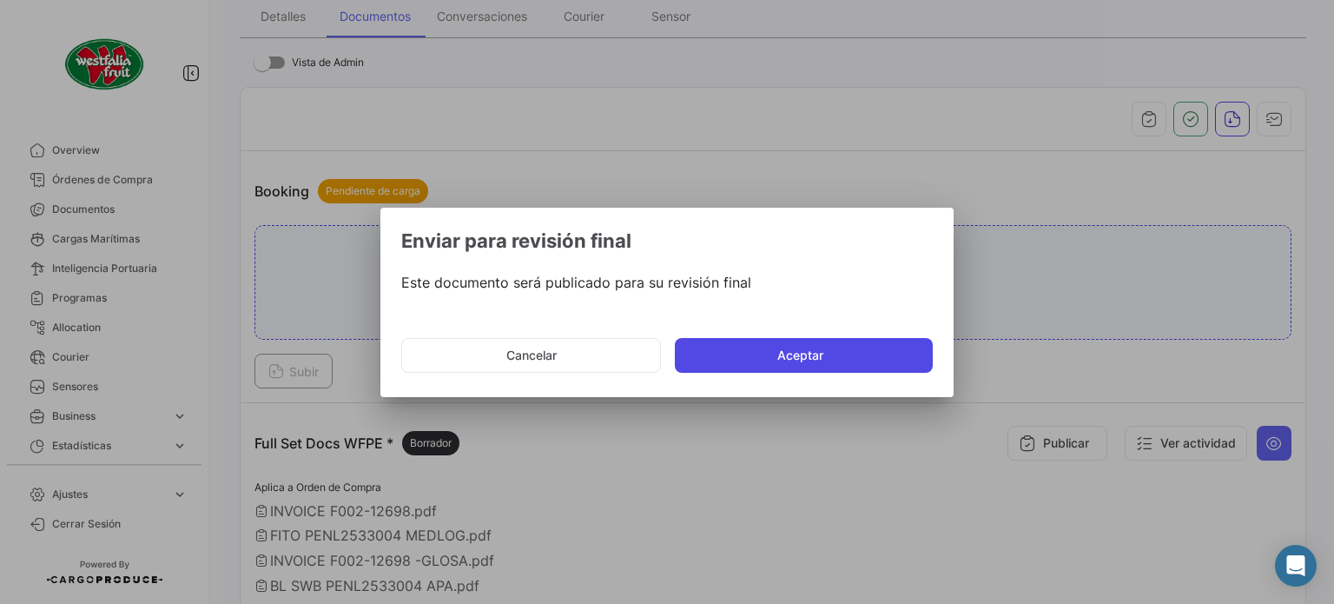
click at [758, 364] on button "Aceptar" at bounding box center [804, 355] width 258 height 35
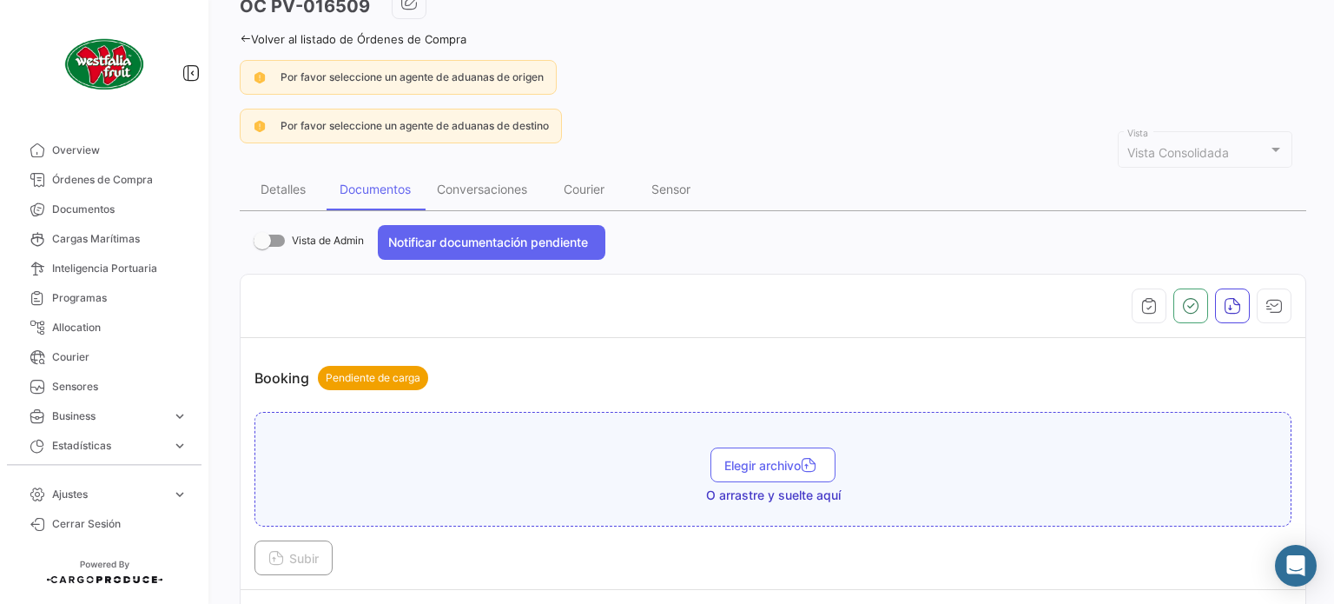
scroll to position [0, 0]
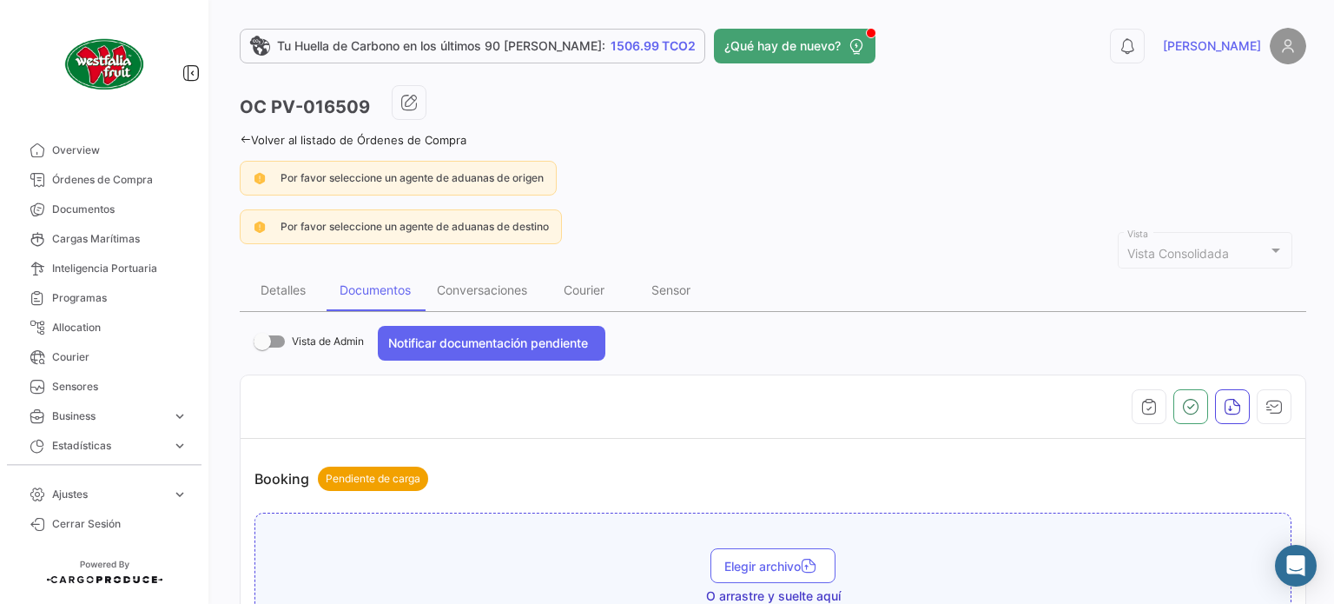
click at [242, 137] on icon at bounding box center [245, 139] width 11 height 11
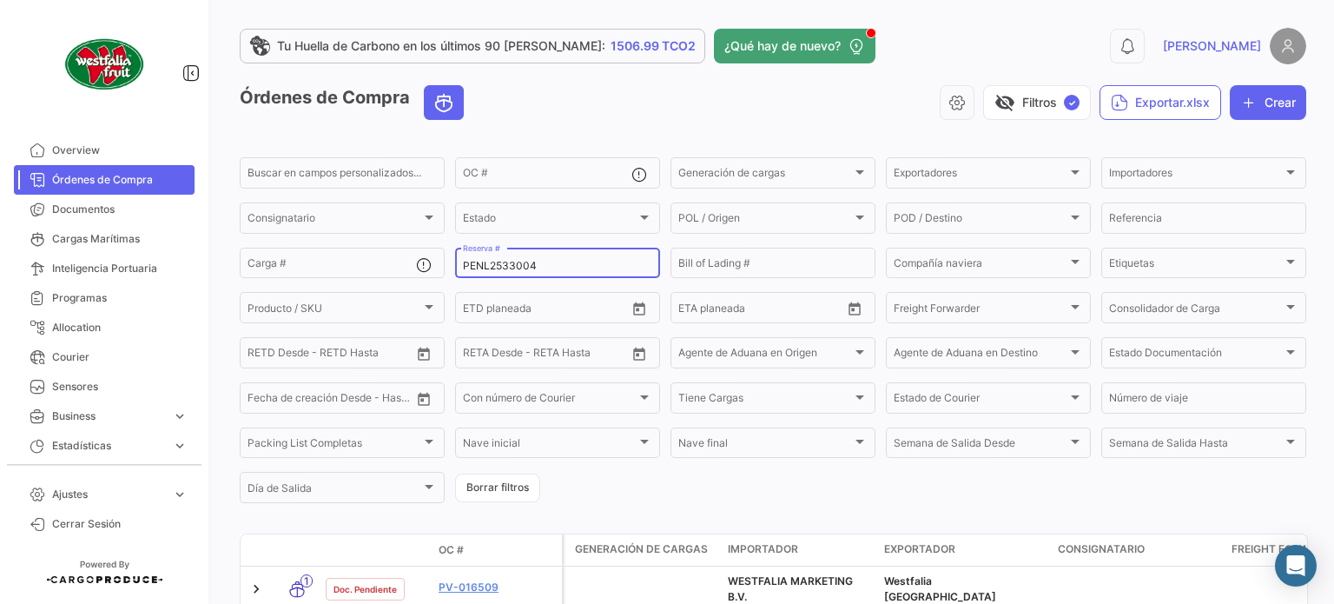
click at [568, 261] on input "PENL2533004" at bounding box center [557, 266] width 189 height 12
paste input "2310868690"
type input "2310868690"
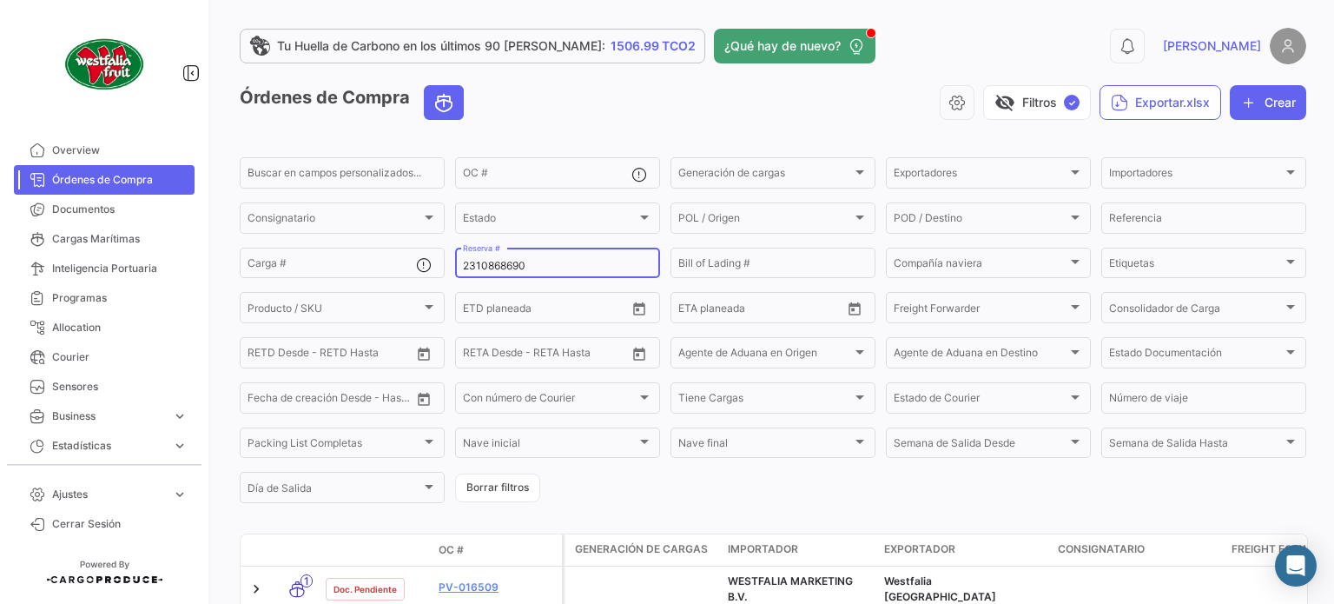
click at [872, 112] on div "visibility_off Filtros ✓ Exportar.xlsx Crear" at bounding box center [892, 102] width 829 height 35
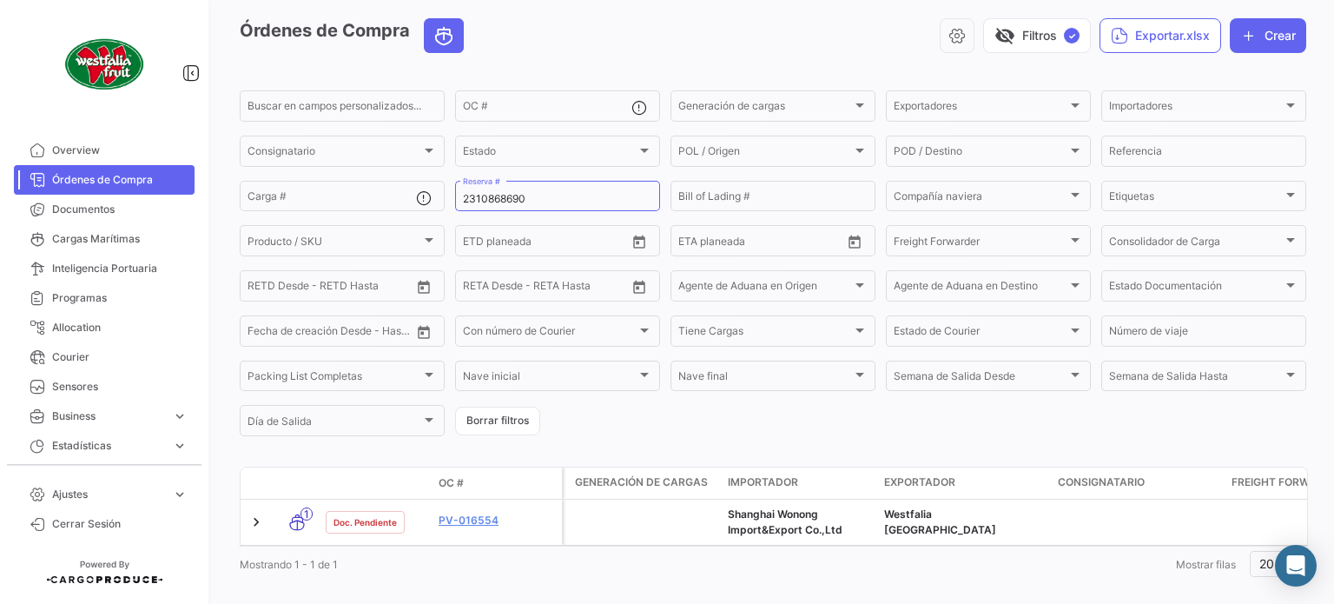
scroll to position [101, 0]
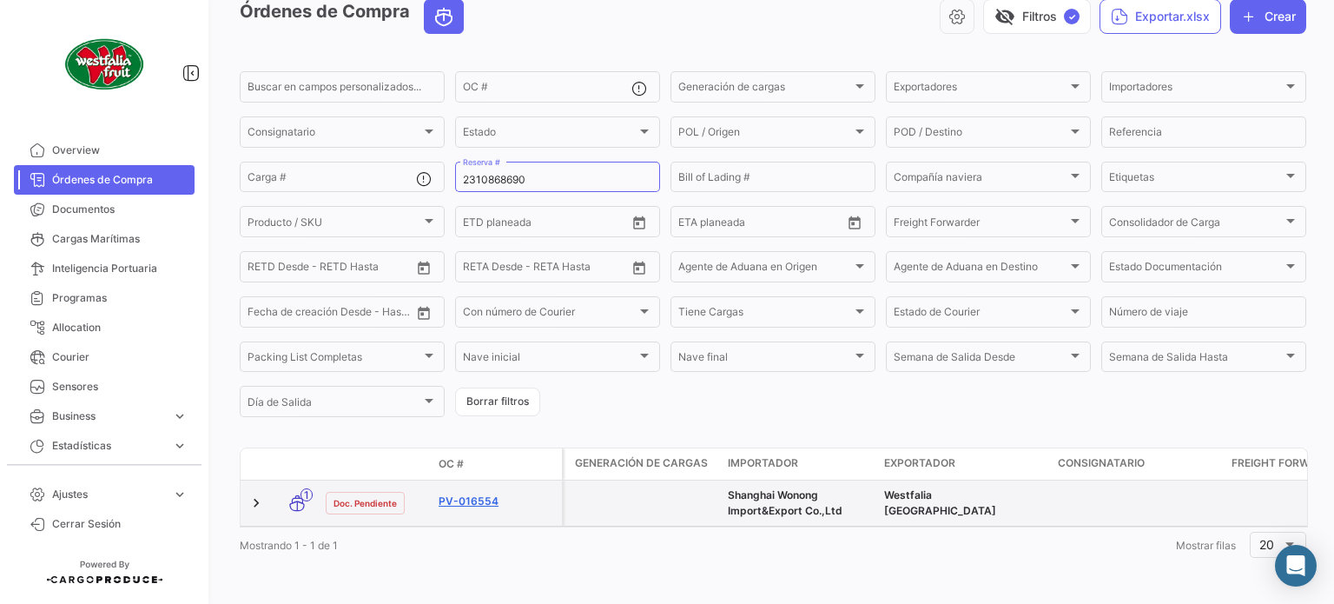
click at [454, 493] on link "PV-016554" at bounding box center [497, 501] width 116 height 16
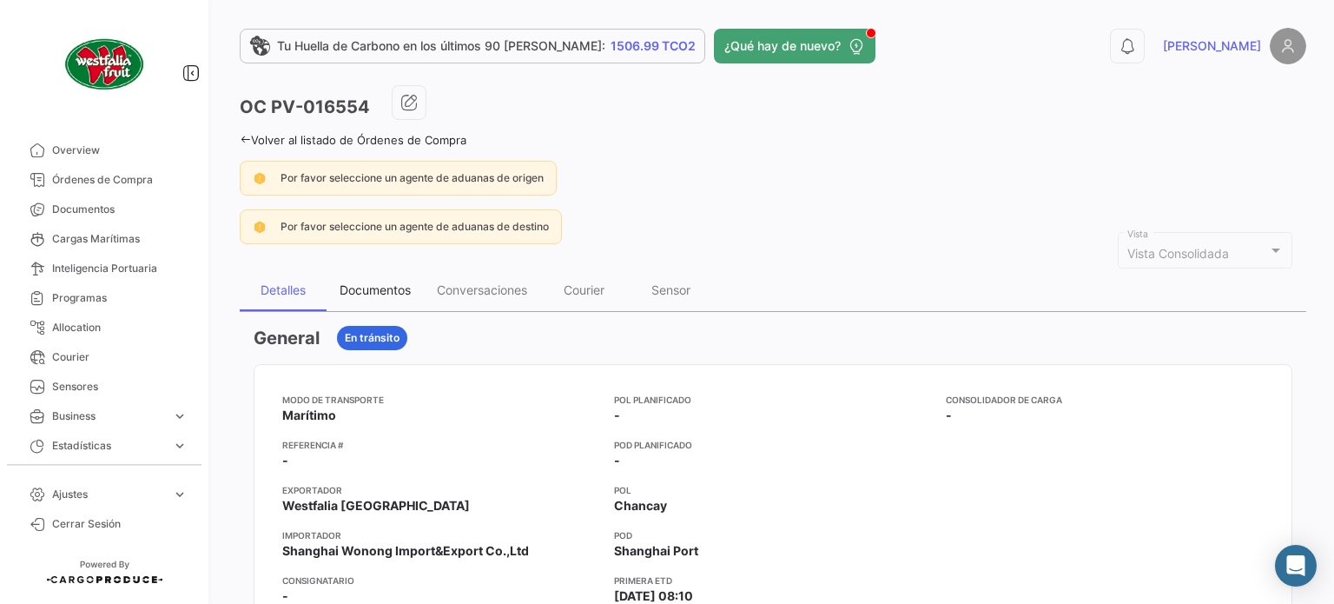
click at [410, 293] on div "Documentos" at bounding box center [375, 289] width 71 height 15
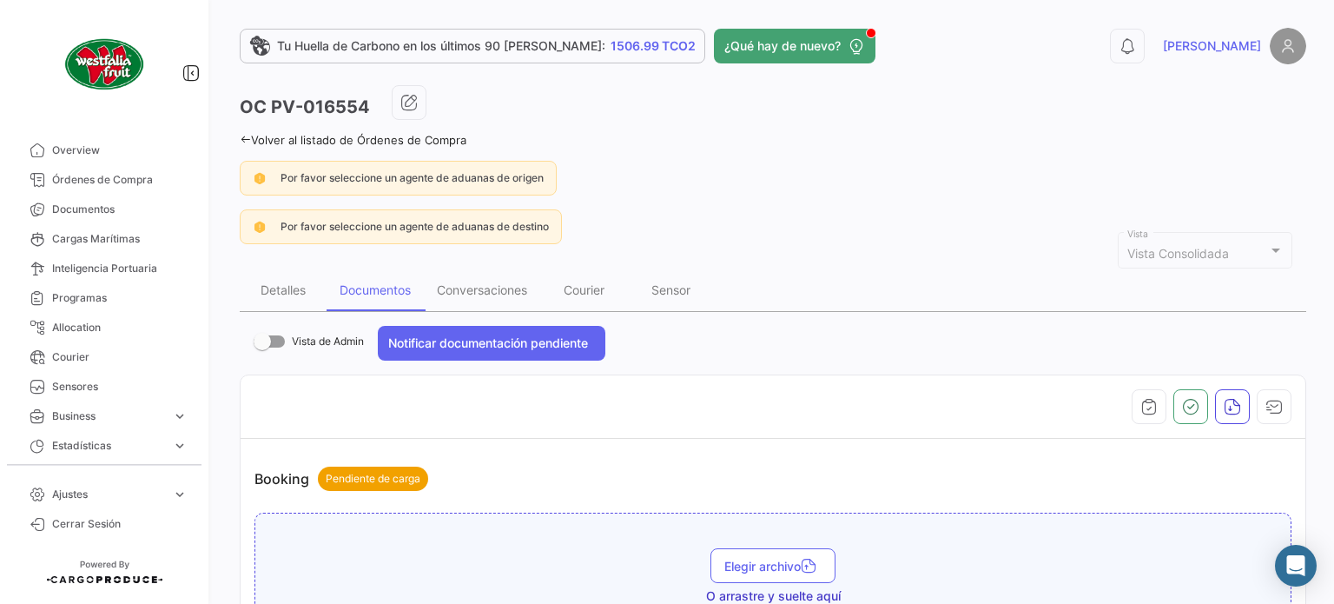
click at [239, 134] on div "Tu Huella de Carbono en los últimos 90 [PERSON_NAME]: 1506.99 TCO2 ¿Qué hay de …" at bounding box center [773, 302] width 1122 height 604
click at [242, 136] on icon at bounding box center [245, 139] width 11 height 11
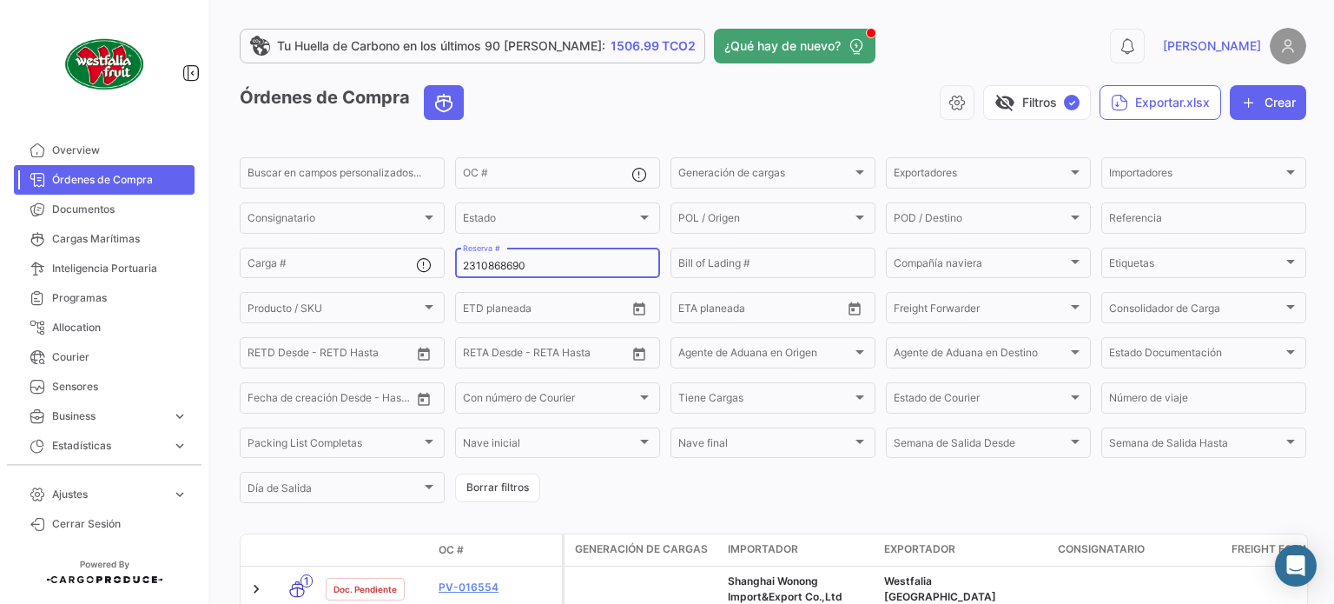
click at [528, 270] on input "2310868690" at bounding box center [557, 266] width 189 height 12
paste input "33696322"
type input "33696322"
click at [750, 109] on div "visibility_off Filtros ✓ Exportar.xlsx Crear" at bounding box center [892, 102] width 829 height 35
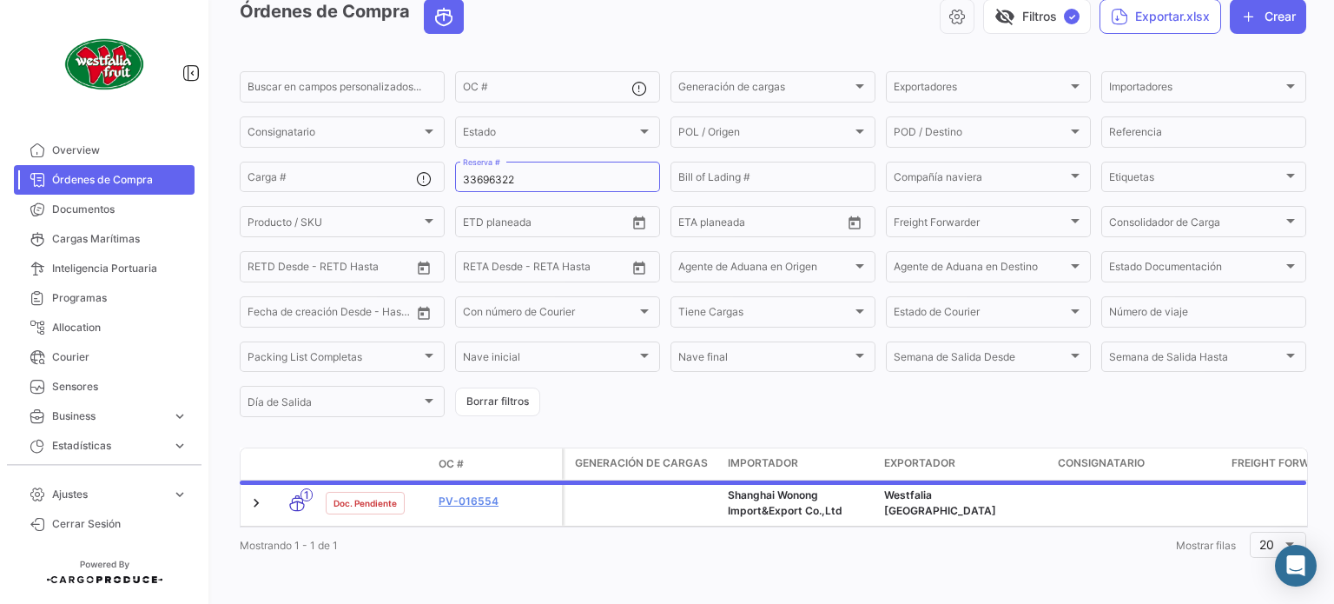
scroll to position [94, 0]
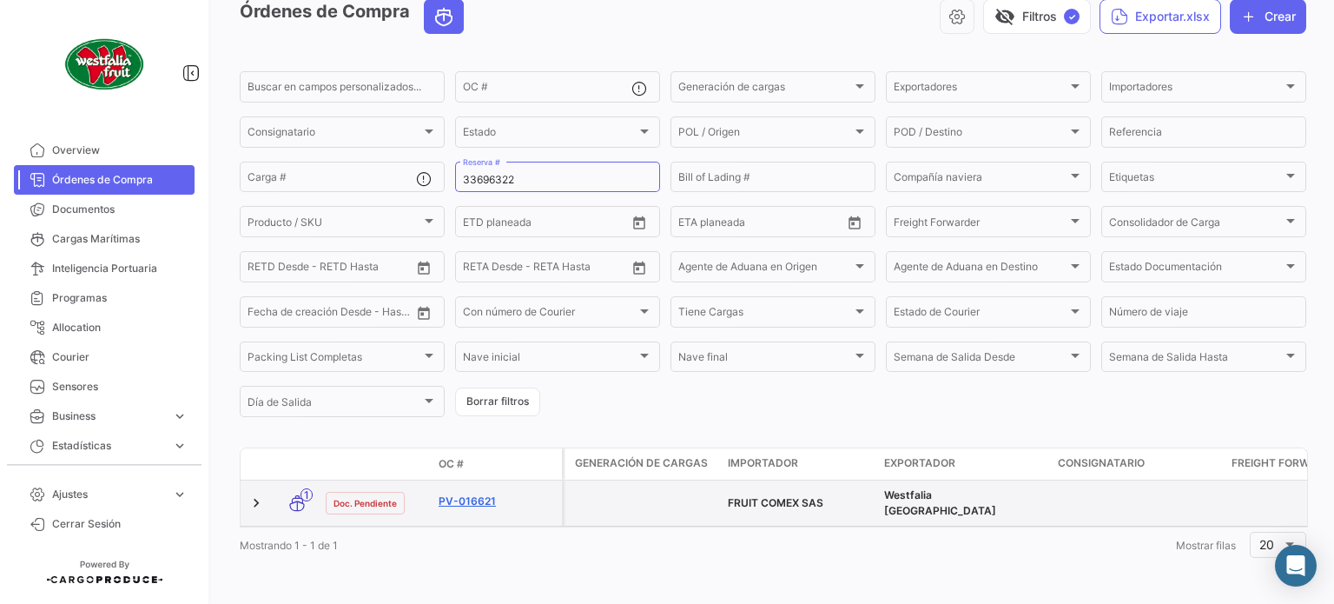
click at [481, 493] on link "PV-016621" at bounding box center [497, 501] width 116 height 16
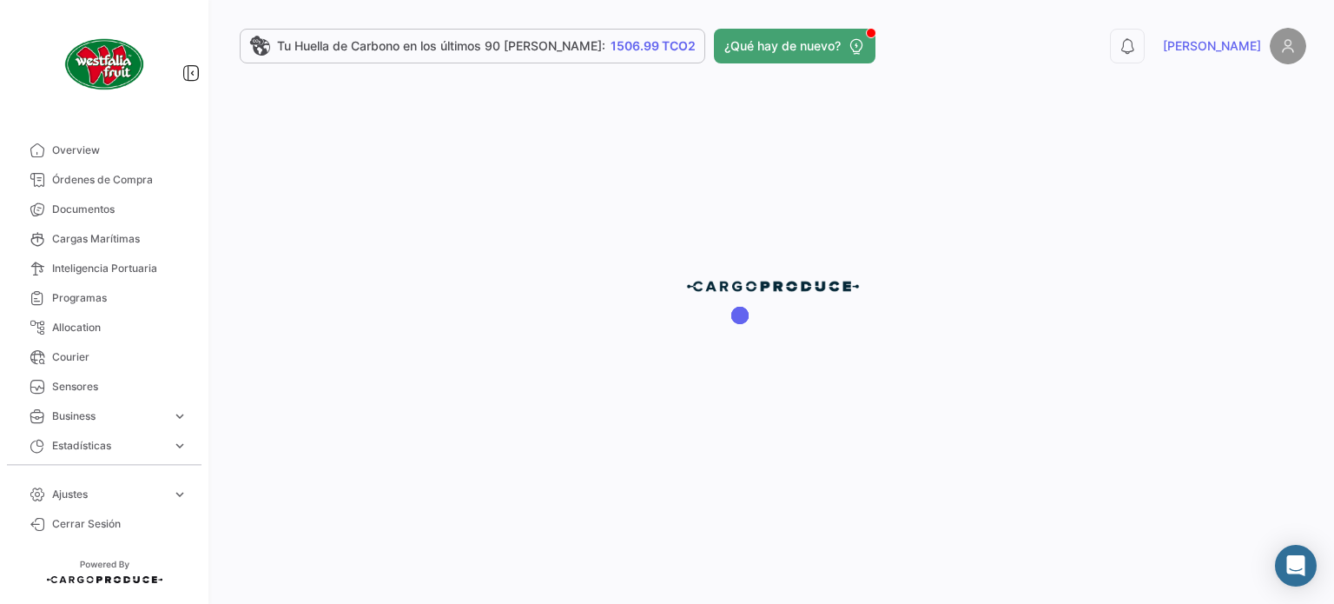
click at [481, 487] on div at bounding box center [773, 302] width 1122 height 604
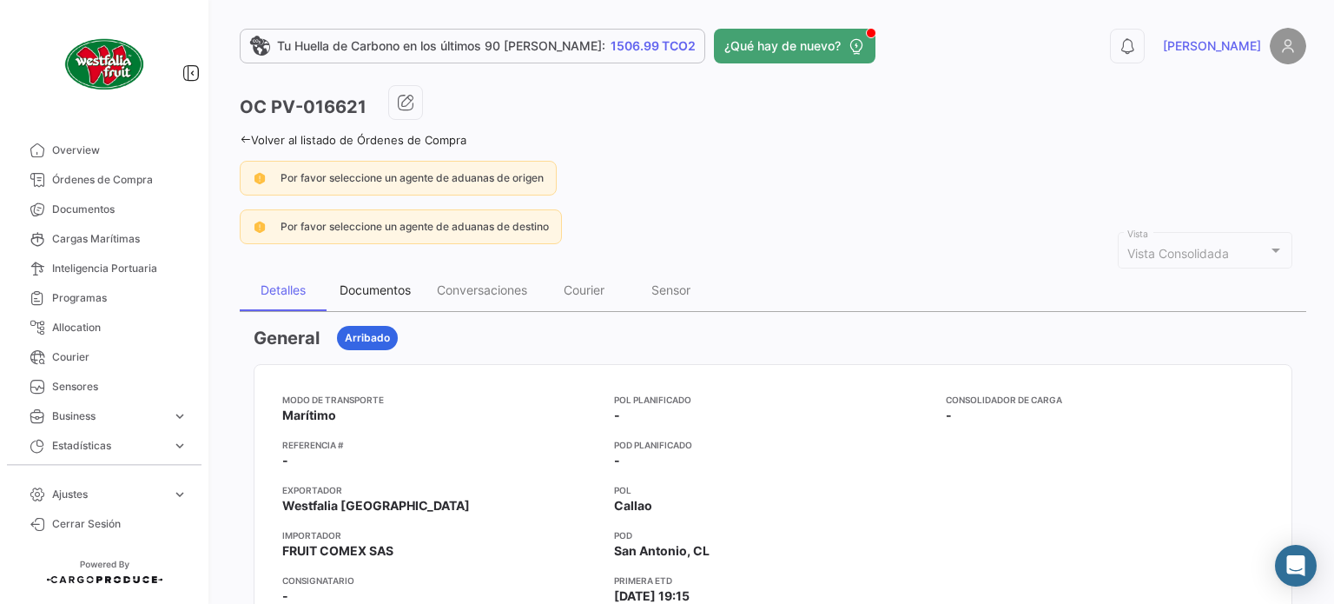
click at [374, 288] on div "Documentos" at bounding box center [375, 289] width 71 height 15
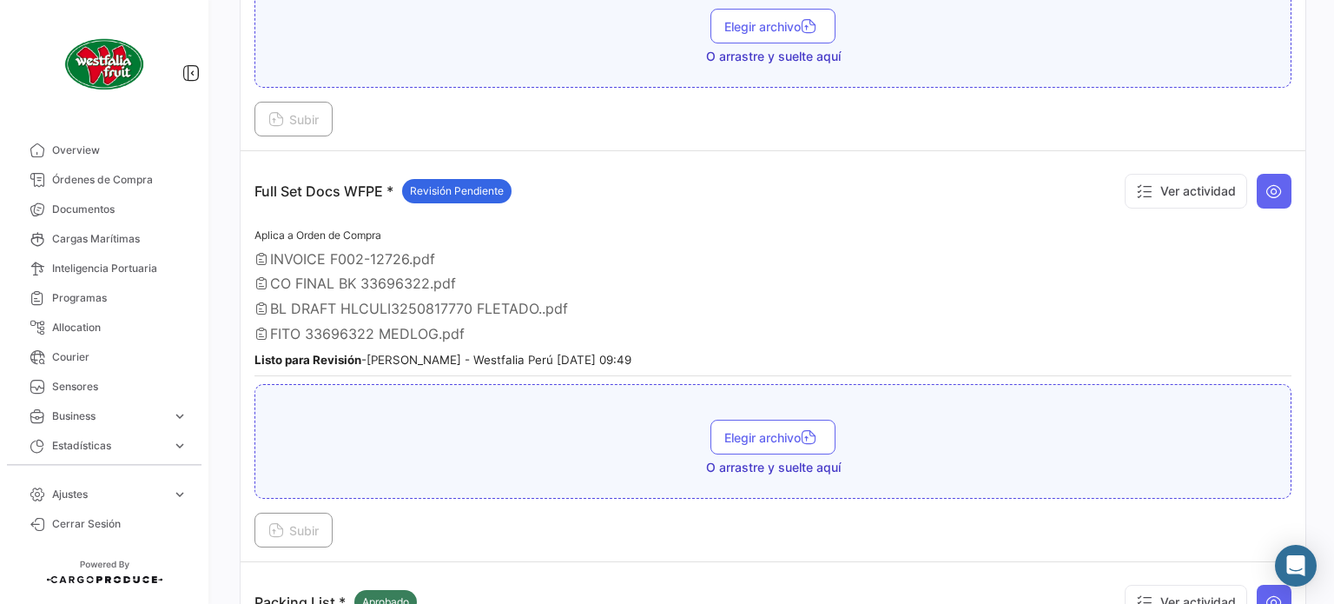
scroll to position [542, 0]
click at [1266, 183] on icon at bounding box center [1274, 188] width 17 height 17
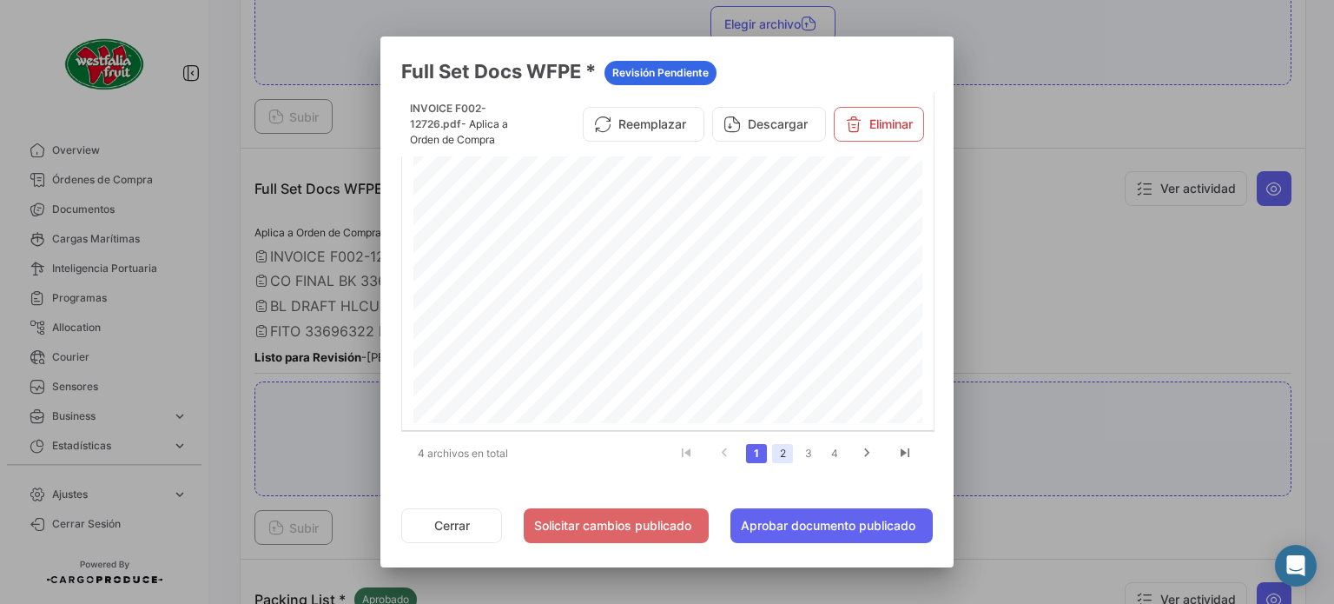
click at [782, 454] on link "2" at bounding box center [782, 453] width 21 height 19
click at [806, 453] on link "3" at bounding box center [808, 453] width 21 height 19
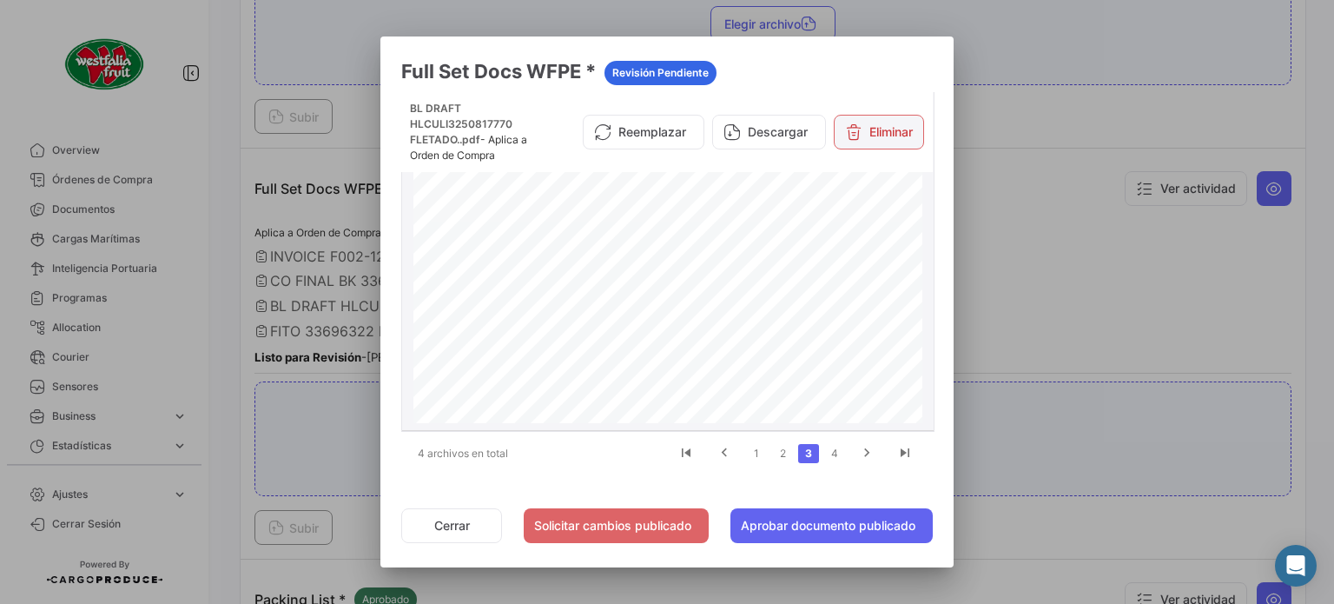
click at [854, 133] on icon at bounding box center [853, 131] width 17 height 17
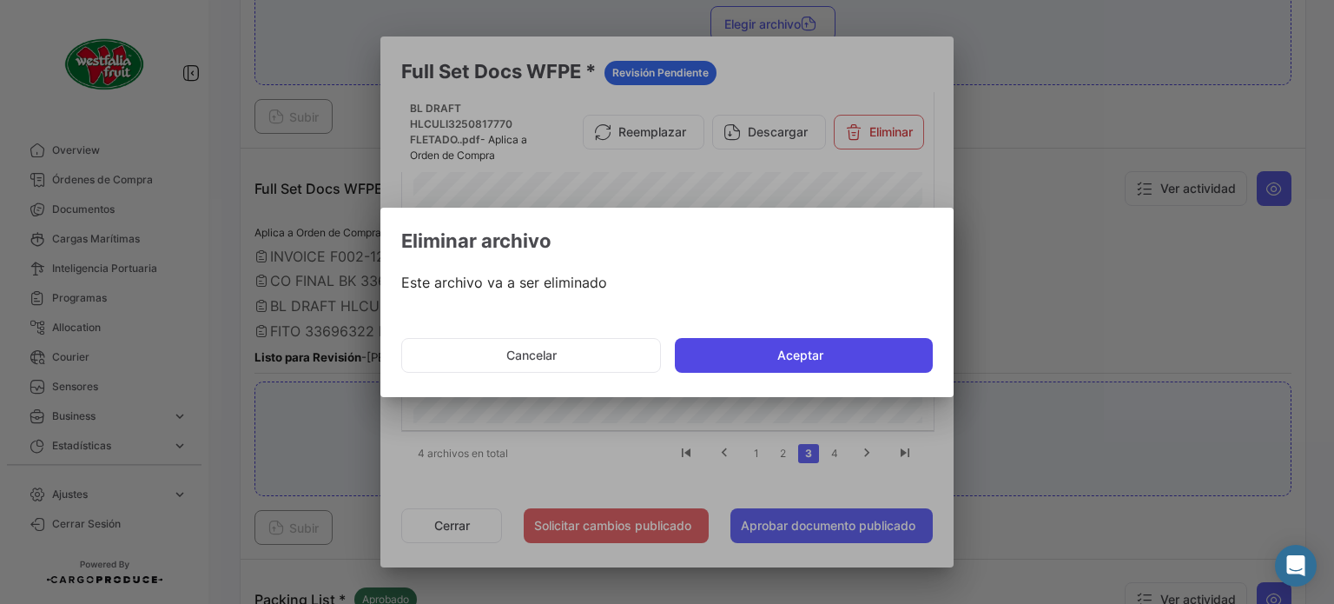
click at [720, 360] on button "Aceptar" at bounding box center [804, 355] width 258 height 35
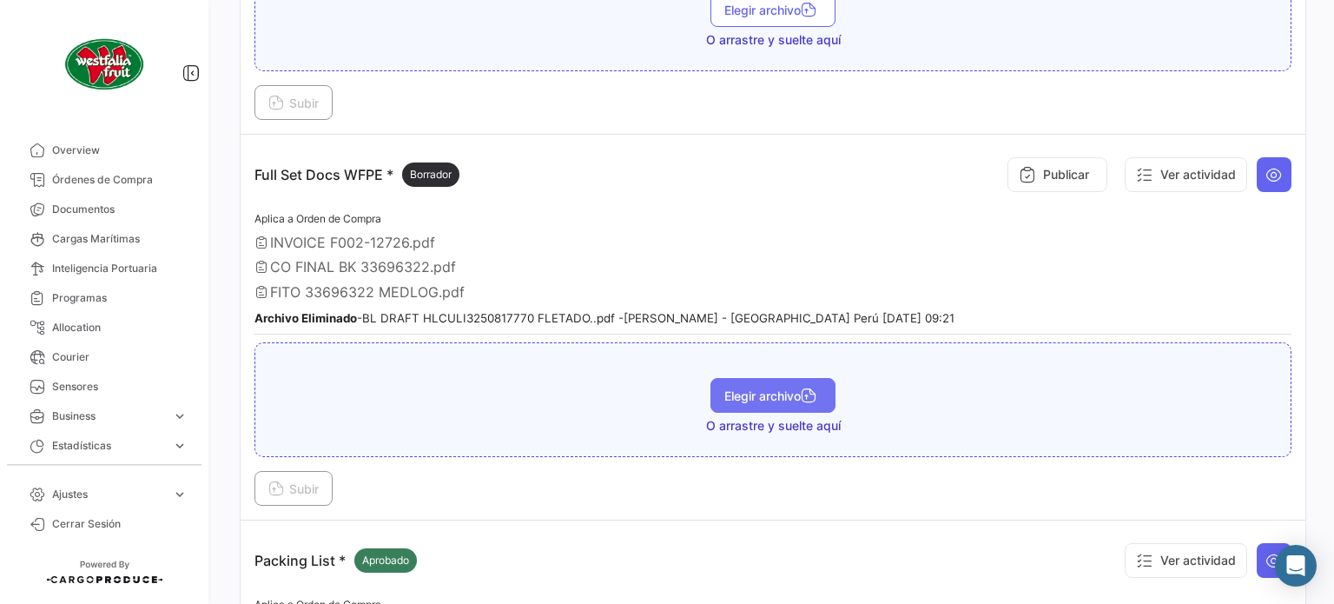
click at [791, 388] on span "Elegir archivo" at bounding box center [772, 395] width 97 height 15
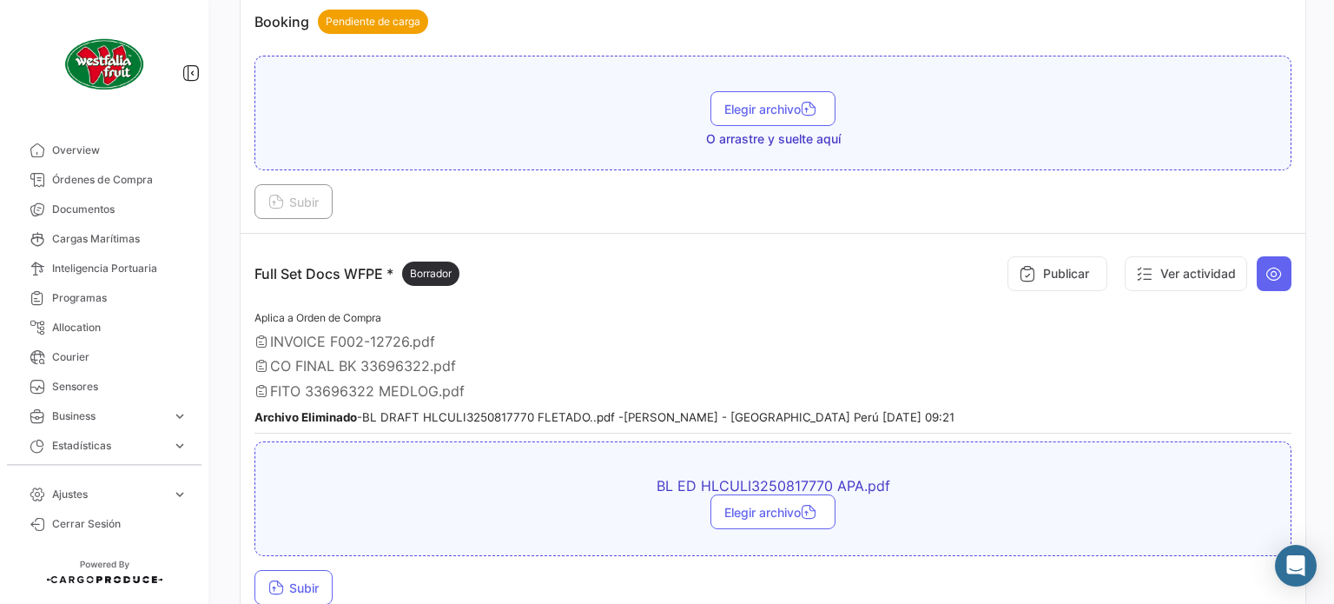
scroll to position [407, 0]
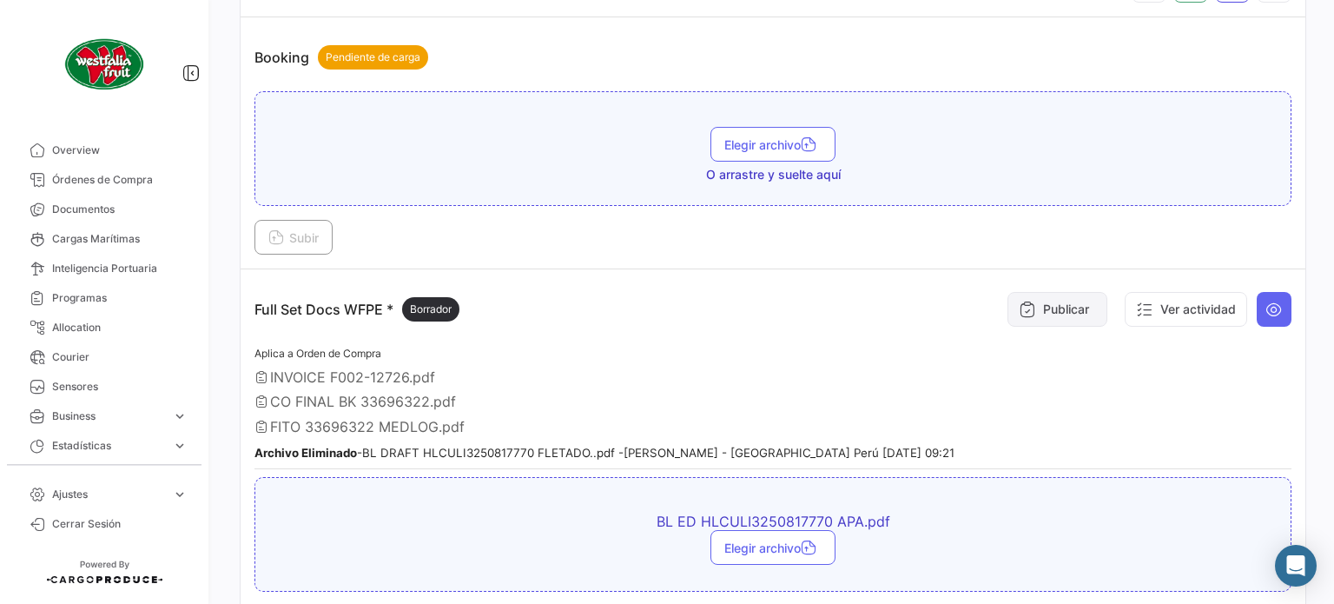
click at [1019, 305] on icon at bounding box center [1027, 309] width 17 height 17
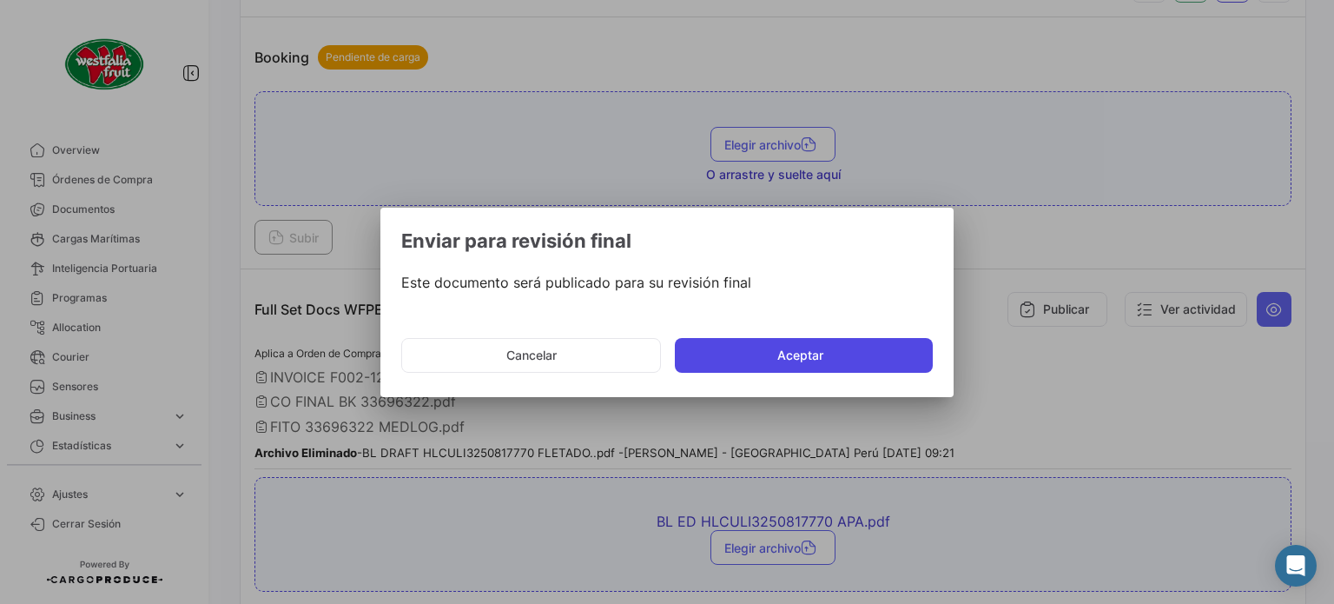
click at [813, 360] on button "Aceptar" at bounding box center [804, 355] width 258 height 35
